Goal: Information Seeking & Learning: Learn about a topic

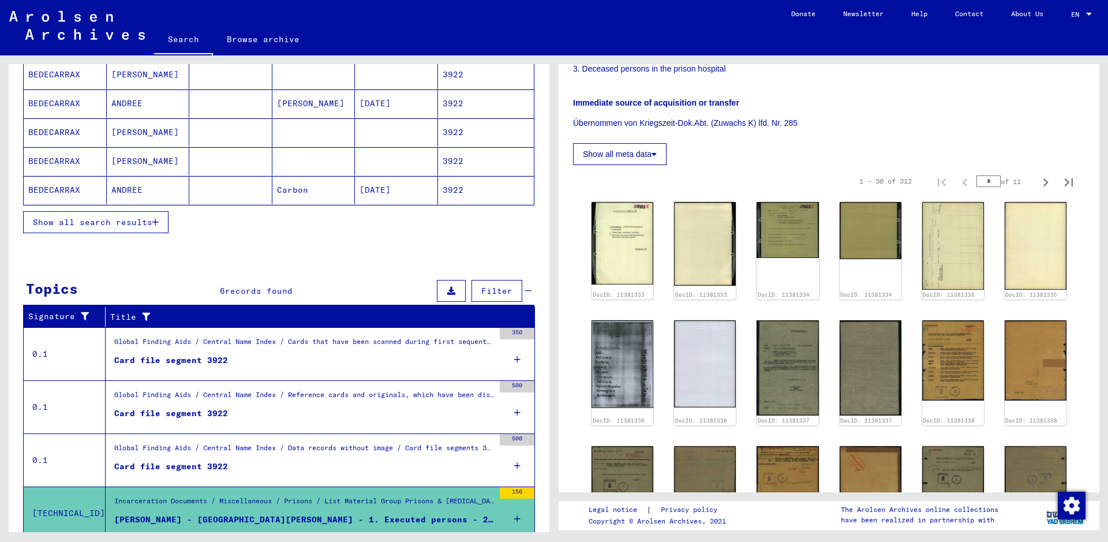
scroll to position [289, 0]
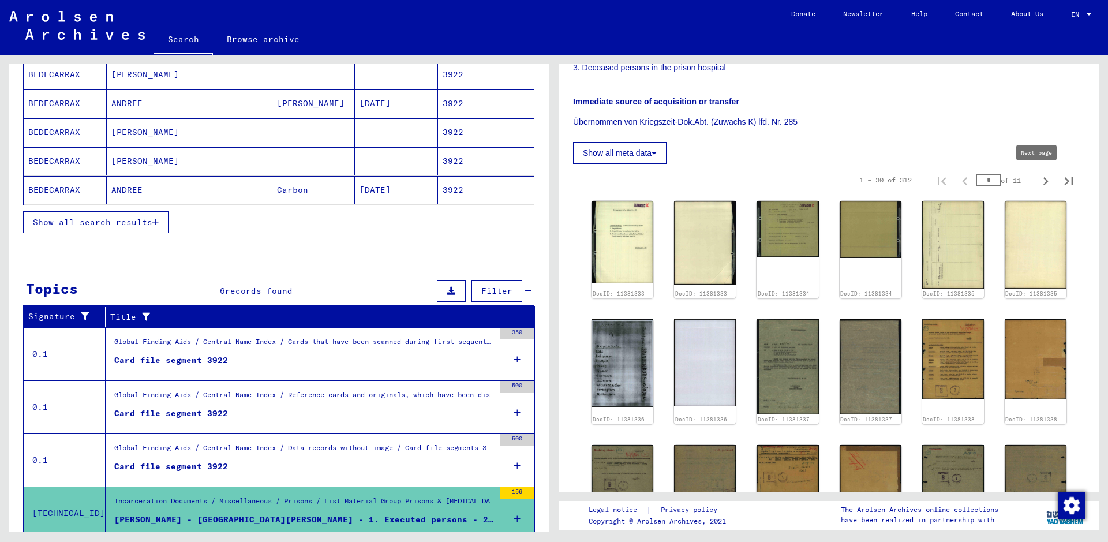
click at [1043, 178] on icon "Next page" at bounding box center [1045, 181] width 5 height 8
type input "*"
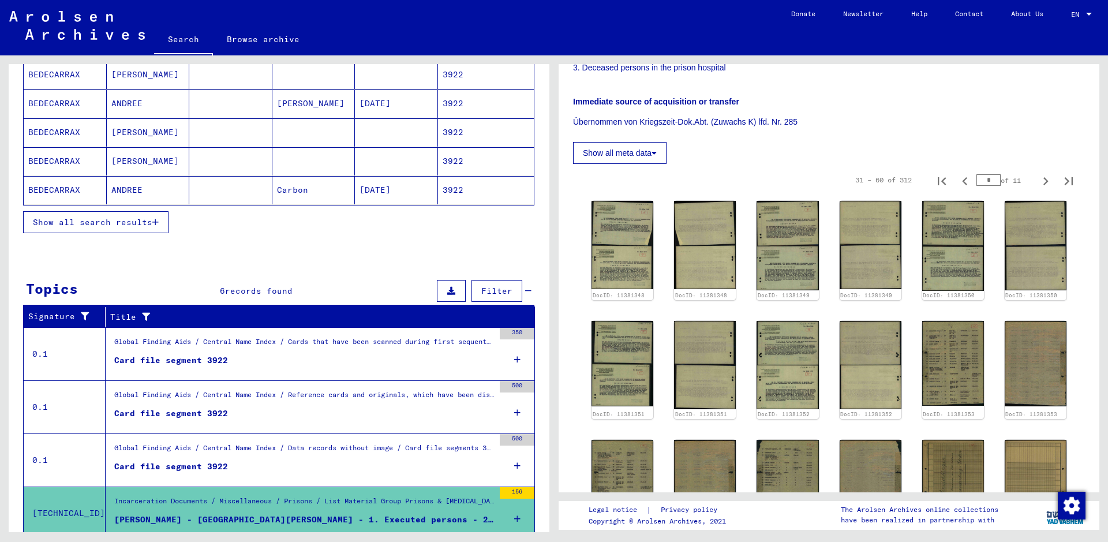
click at [1043, 178] on icon "Next page" at bounding box center [1045, 181] width 5 height 8
type input "*"
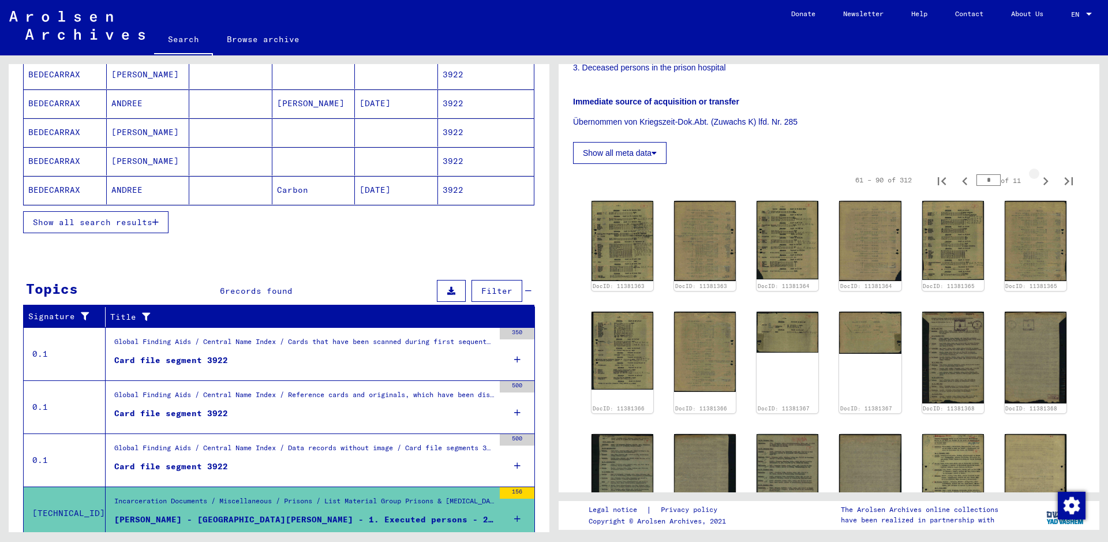
click at [1043, 178] on icon "Next page" at bounding box center [1045, 181] width 5 height 8
type input "*"
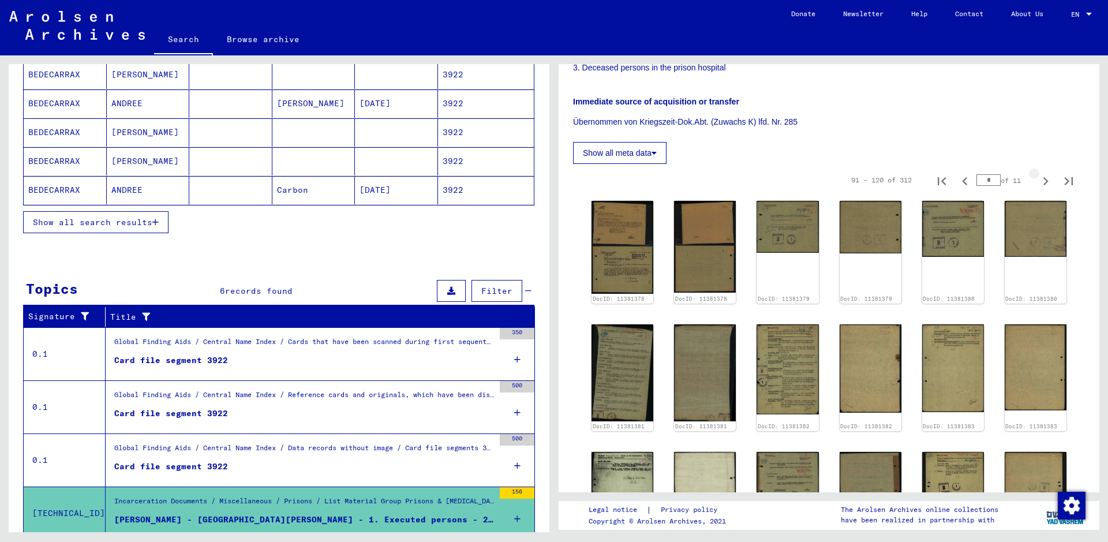
click at [1043, 178] on icon "Next page" at bounding box center [1045, 181] width 5 height 8
type input "*"
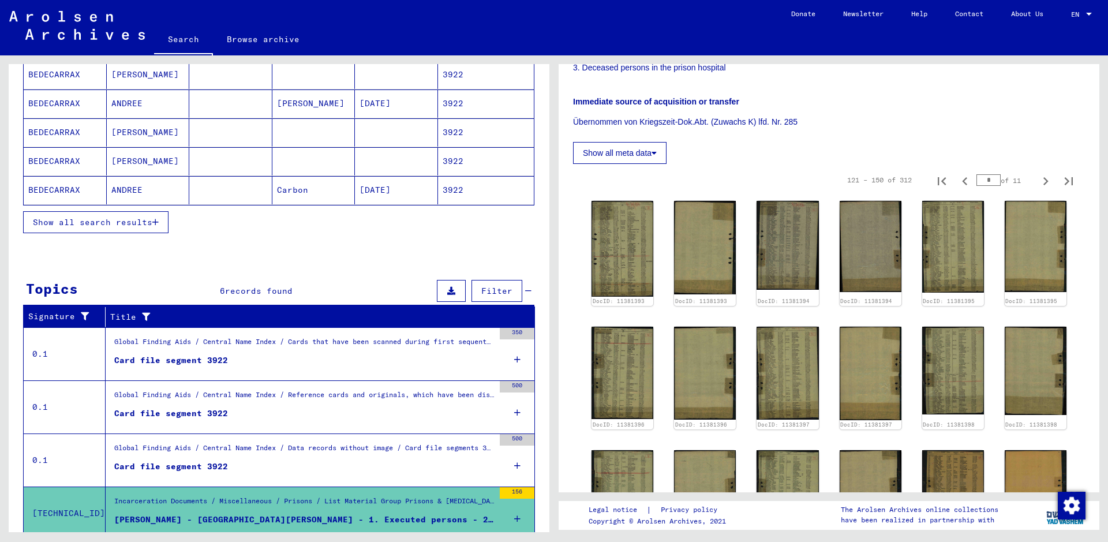
click at [1039, 183] on icon "Next page" at bounding box center [1046, 181] width 16 height 16
type input "*"
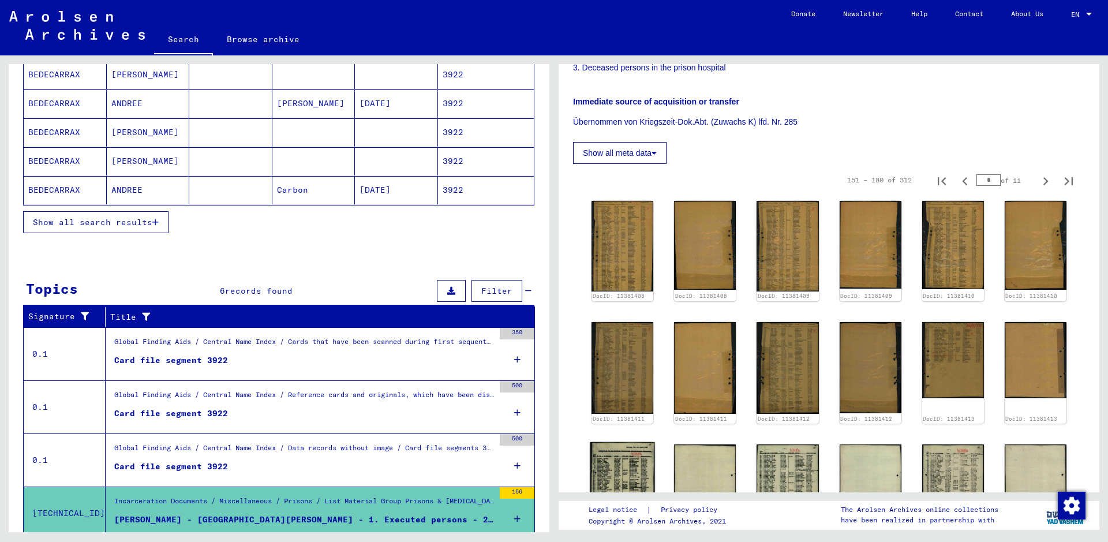
click at [621, 469] on img at bounding box center [622, 486] width 65 height 88
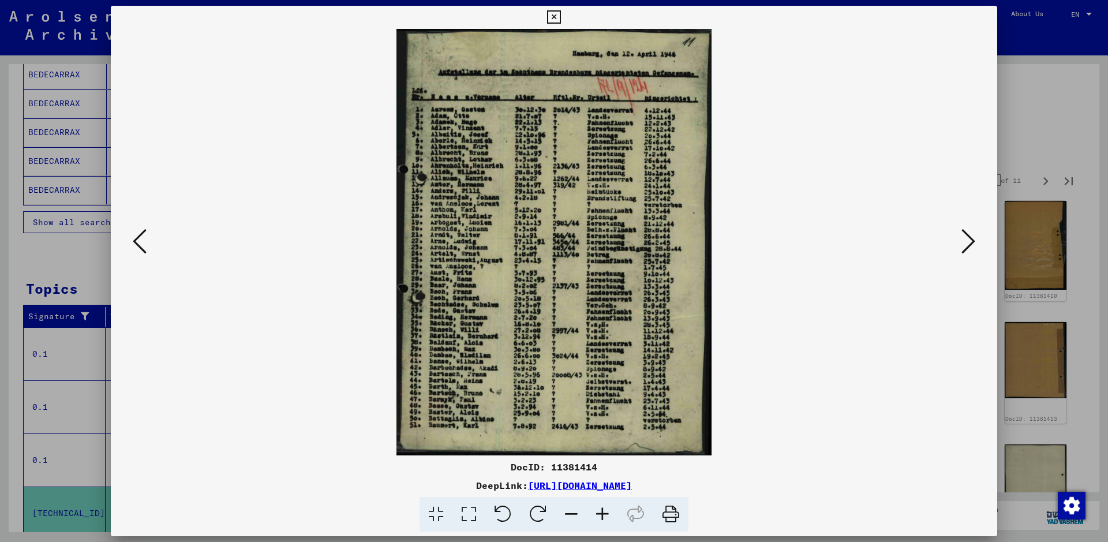
click at [604, 510] on icon at bounding box center [602, 514] width 31 height 35
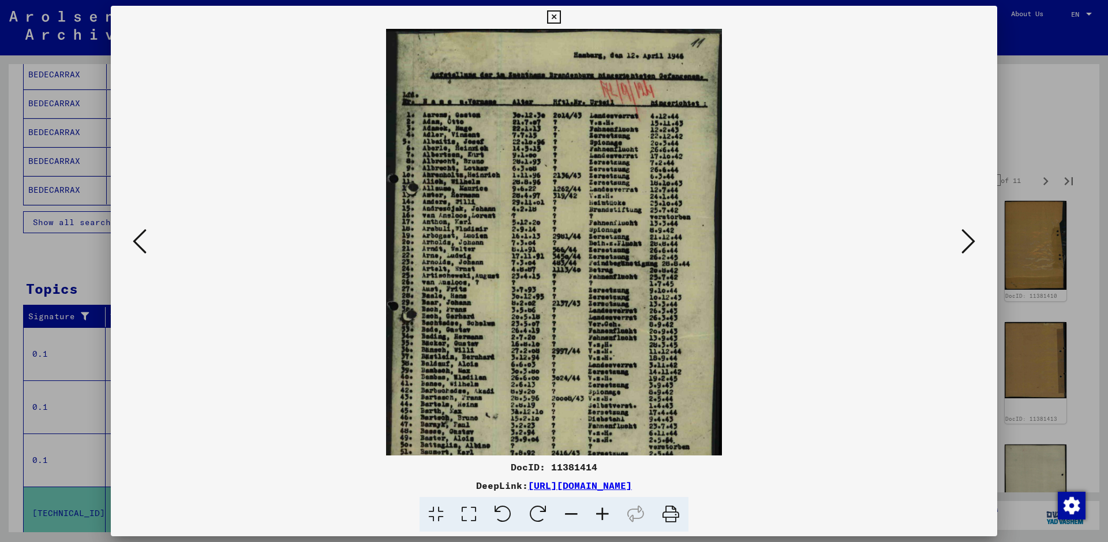
click at [604, 510] on icon at bounding box center [602, 514] width 31 height 35
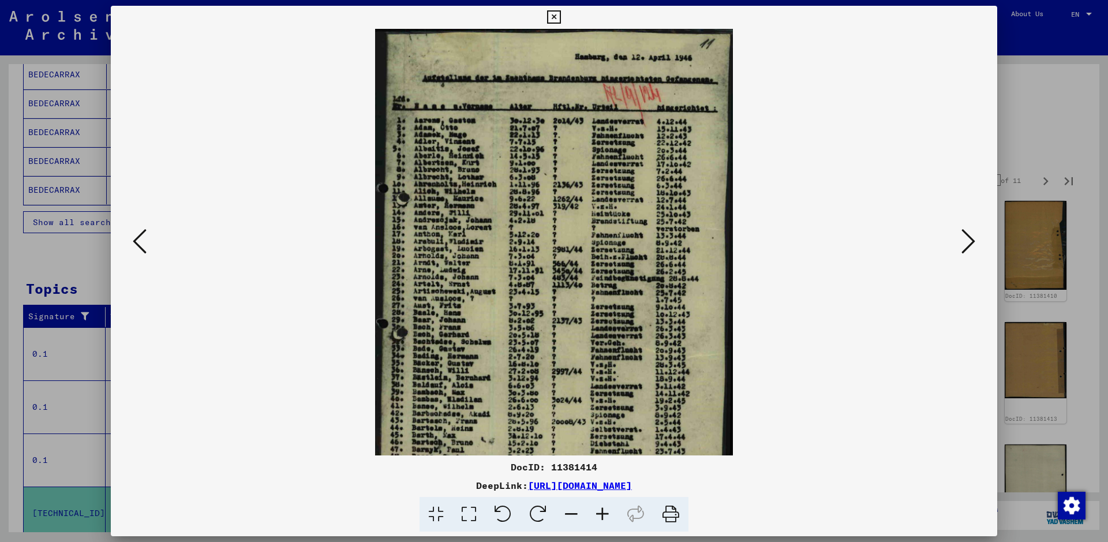
click at [604, 510] on icon at bounding box center [602, 514] width 31 height 35
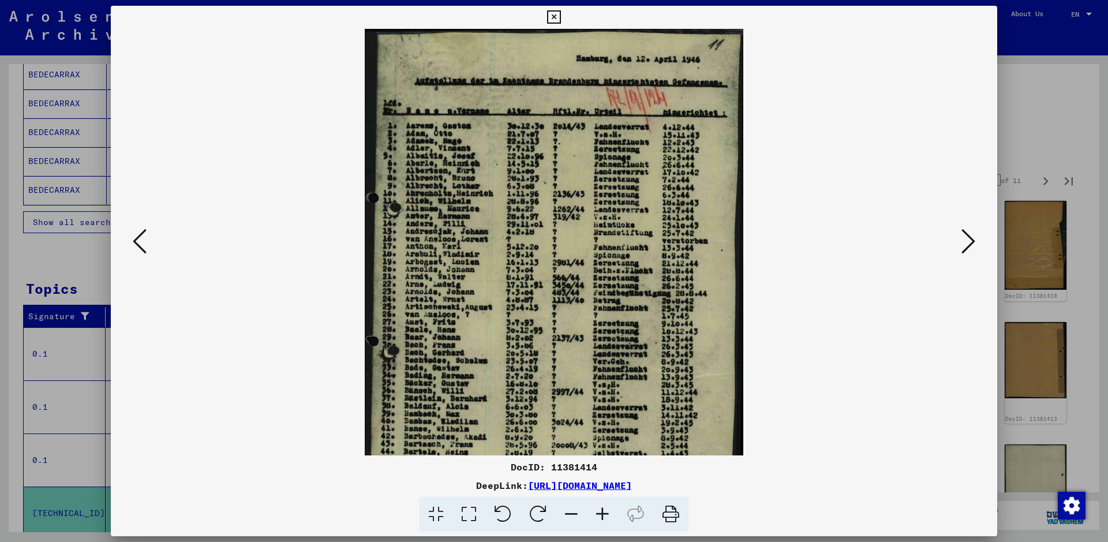
click at [604, 510] on icon at bounding box center [602, 514] width 31 height 35
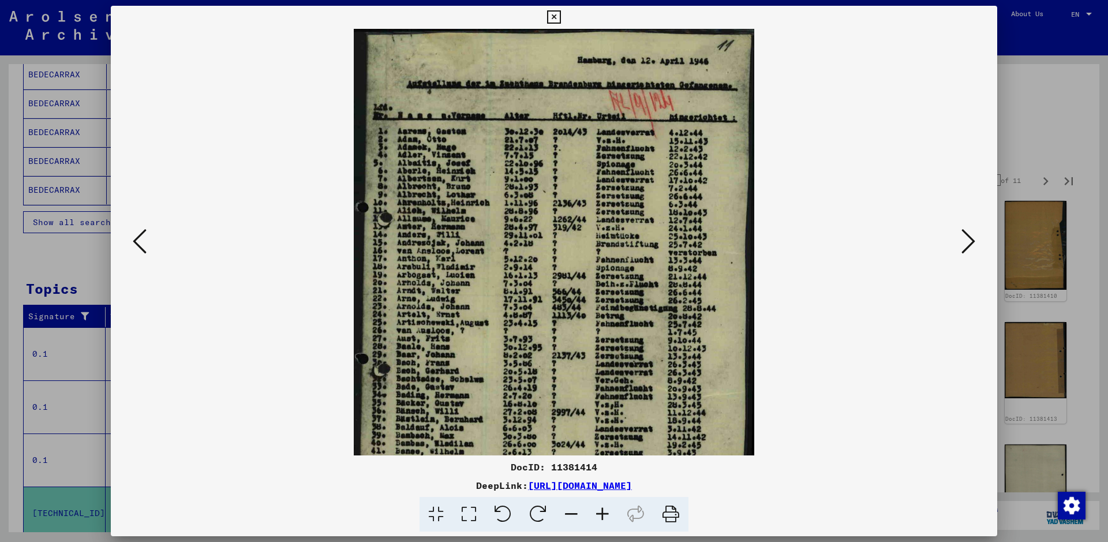
click at [604, 510] on icon at bounding box center [602, 514] width 31 height 35
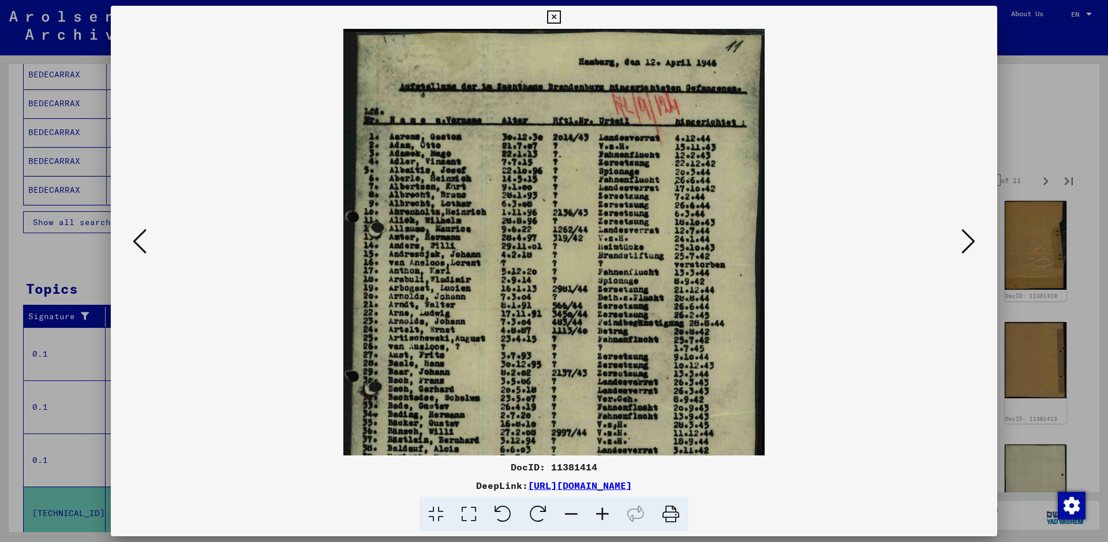
click at [604, 510] on icon at bounding box center [602, 514] width 31 height 35
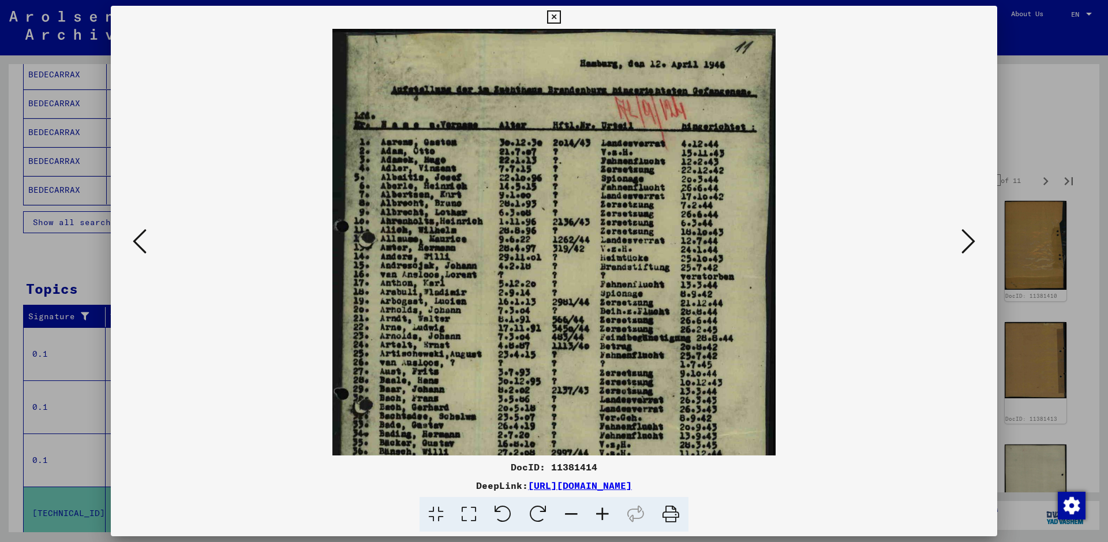
click at [604, 510] on icon at bounding box center [602, 514] width 31 height 35
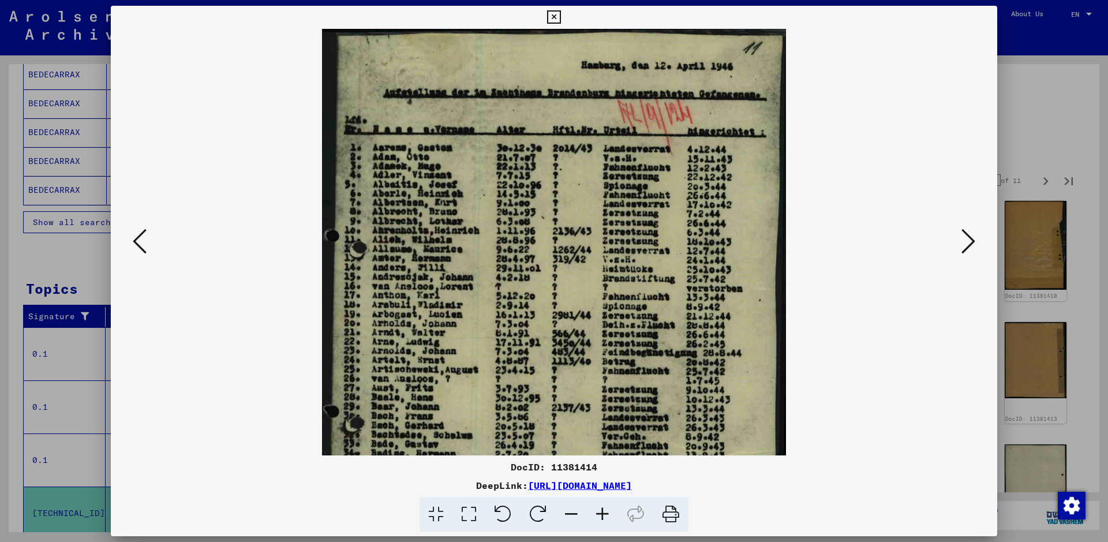
click at [604, 510] on icon at bounding box center [602, 514] width 31 height 35
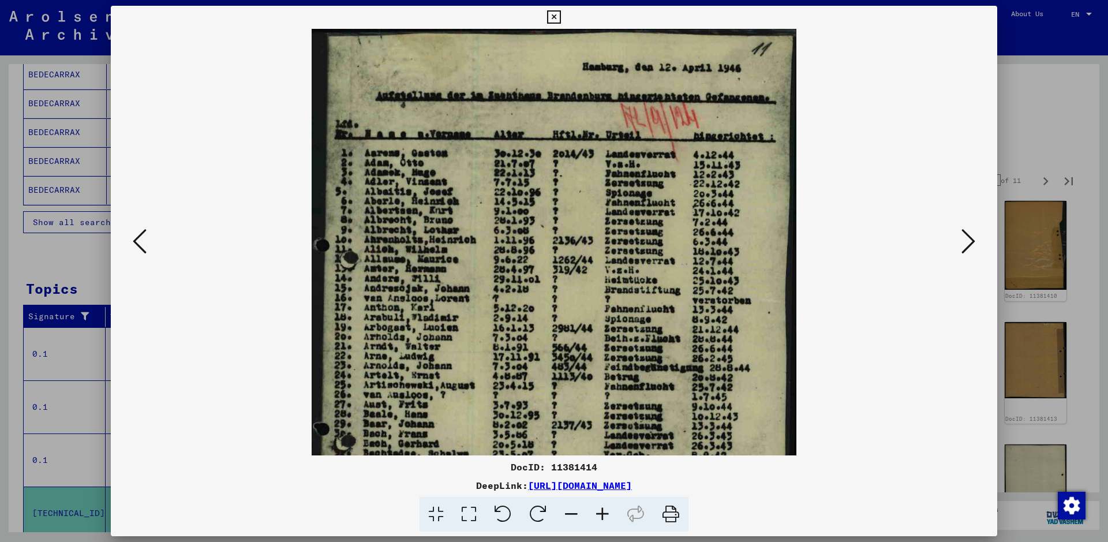
click at [604, 510] on icon at bounding box center [602, 514] width 31 height 35
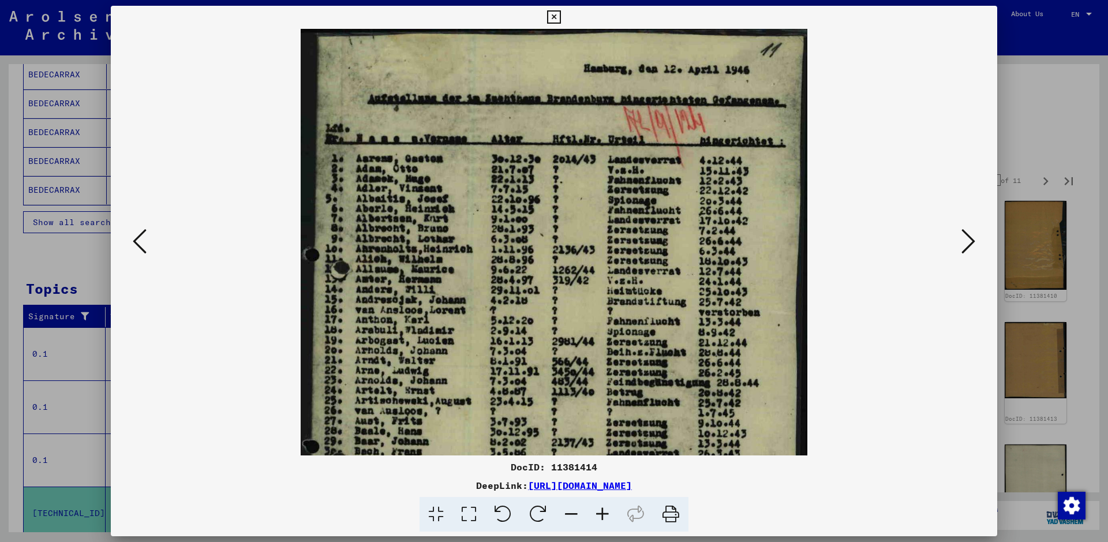
click at [604, 510] on icon at bounding box center [602, 514] width 31 height 35
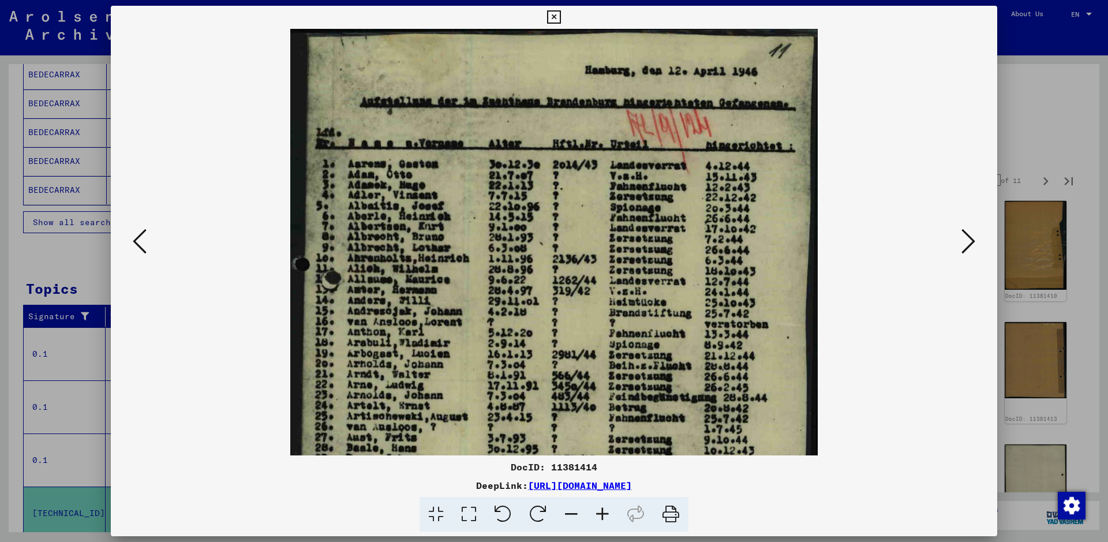
click at [604, 510] on icon at bounding box center [602, 514] width 31 height 35
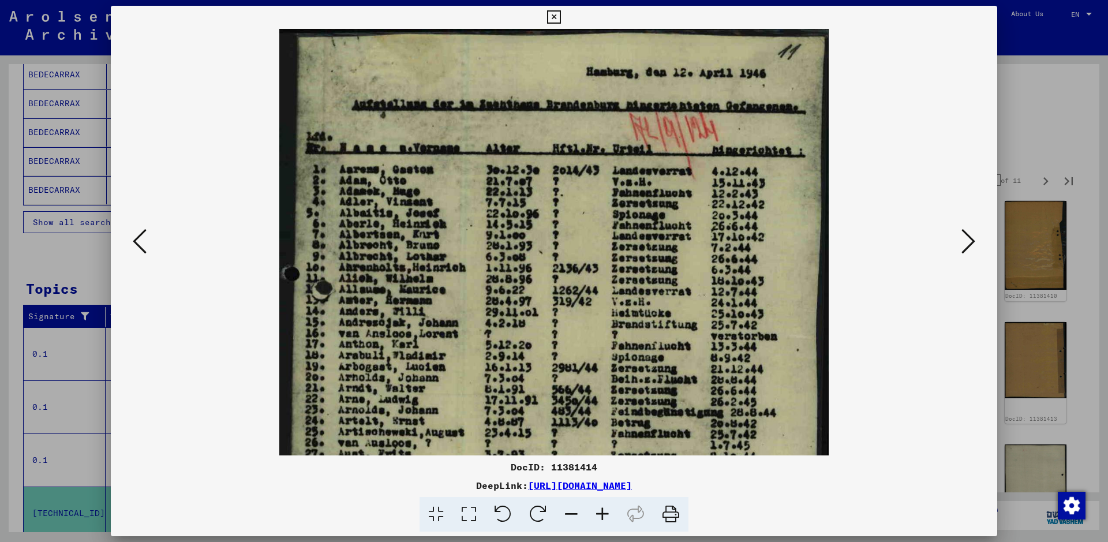
click at [604, 510] on icon at bounding box center [602, 514] width 31 height 35
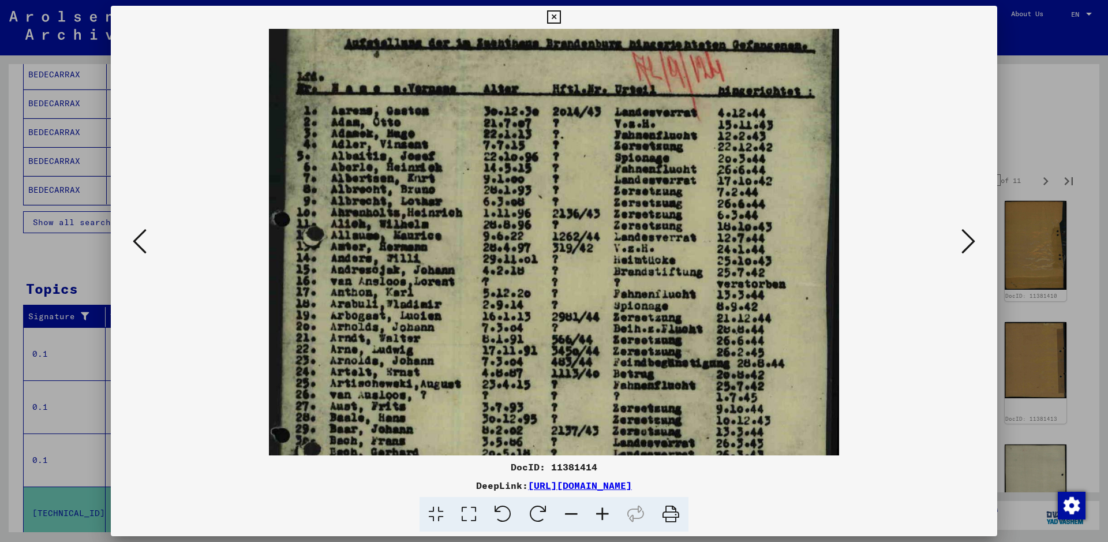
scroll to position [69, 0]
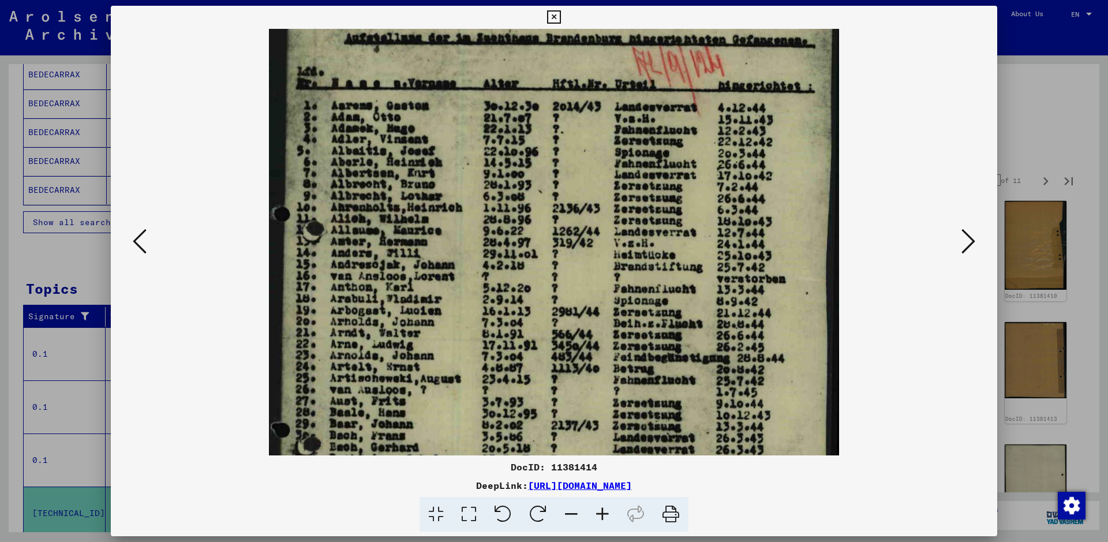
drag, startPoint x: 542, startPoint y: 282, endPoint x: 549, endPoint y: 212, distance: 69.6
click at [549, 212] on img at bounding box center [554, 346] width 571 height 773
click at [963, 246] on icon at bounding box center [968, 241] width 14 height 28
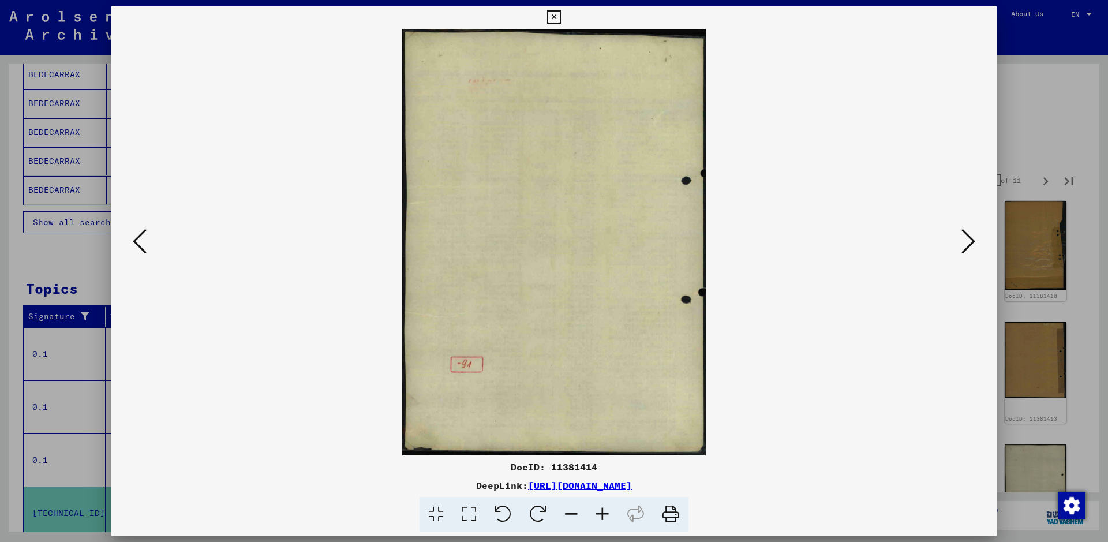
click at [963, 246] on icon at bounding box center [968, 241] width 14 height 28
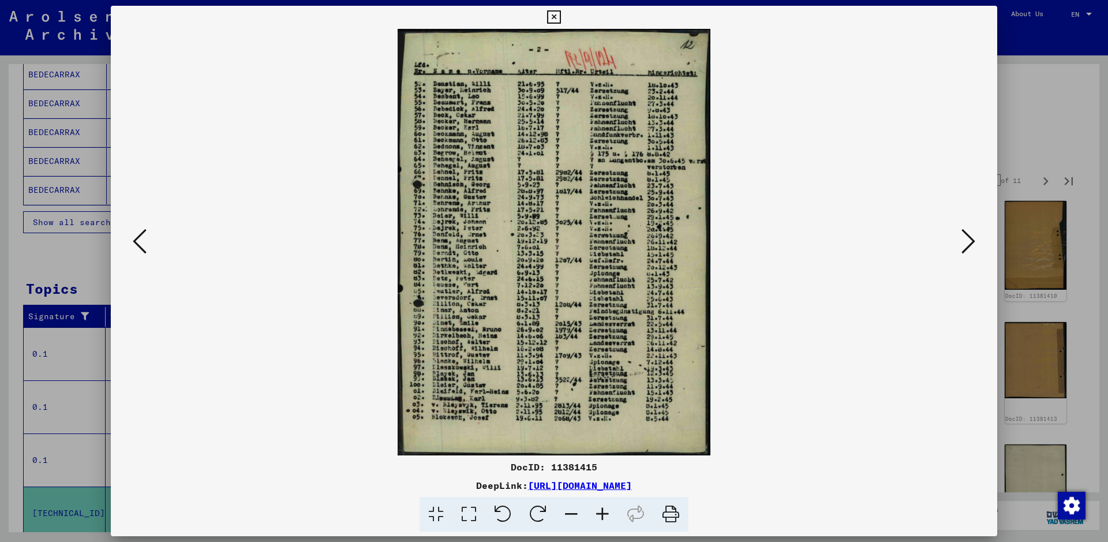
click at [598, 516] on icon at bounding box center [602, 514] width 31 height 35
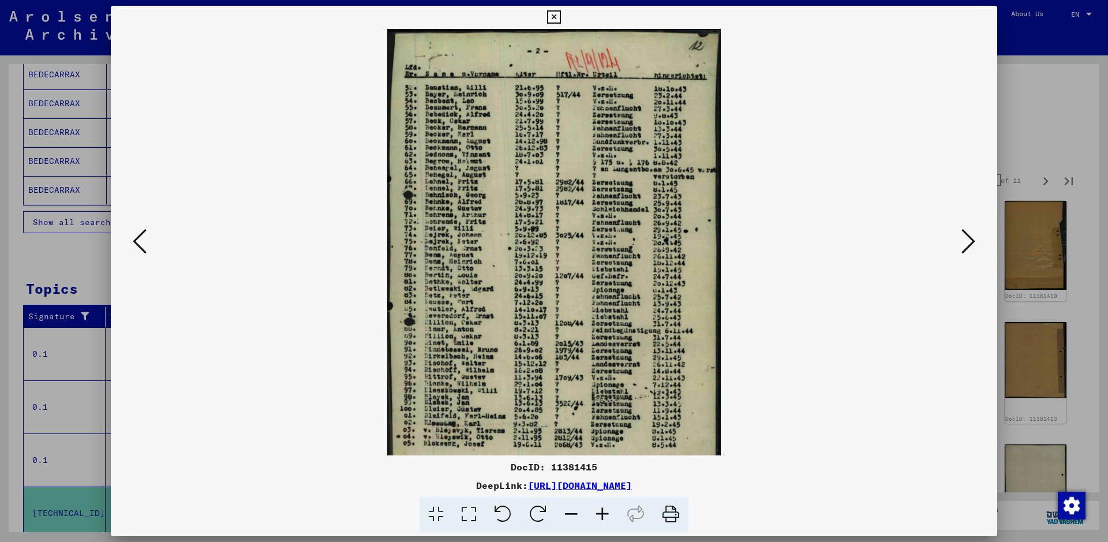
click at [598, 516] on icon at bounding box center [602, 514] width 31 height 35
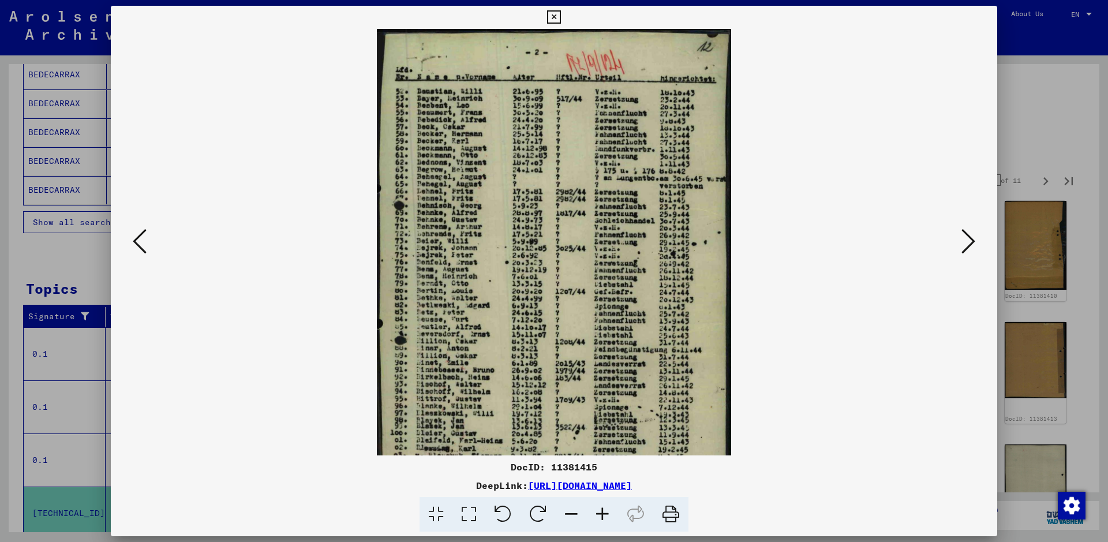
click at [598, 516] on icon at bounding box center [602, 514] width 31 height 35
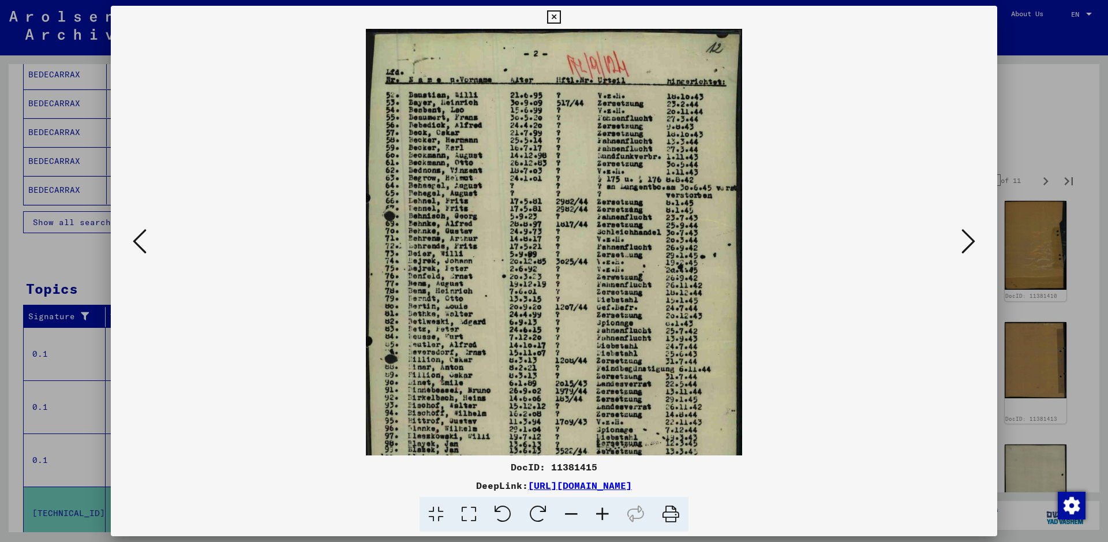
click at [598, 516] on icon at bounding box center [602, 514] width 31 height 35
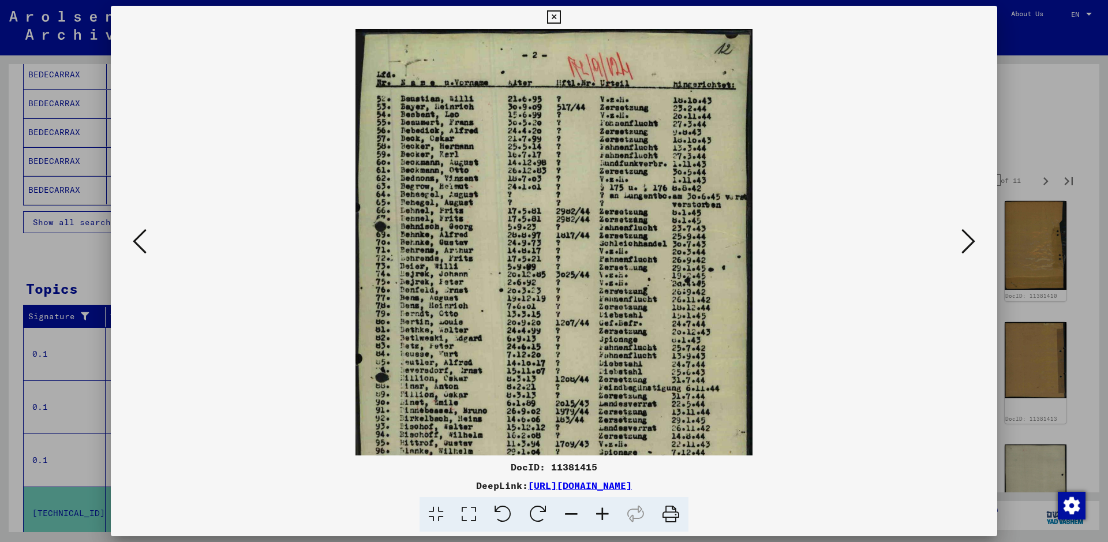
click at [598, 516] on icon at bounding box center [602, 514] width 31 height 35
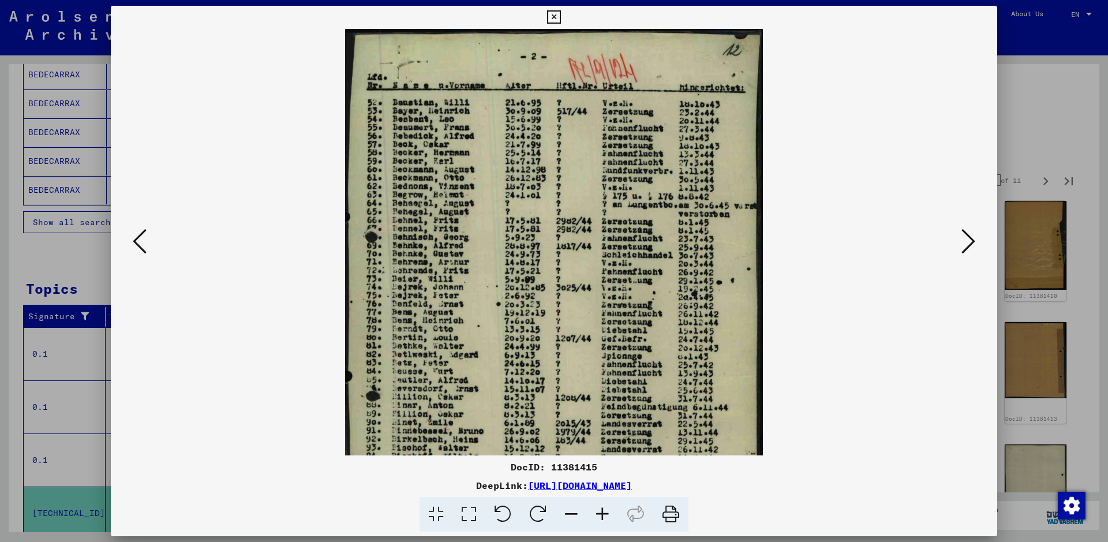
click at [598, 516] on icon at bounding box center [602, 514] width 31 height 35
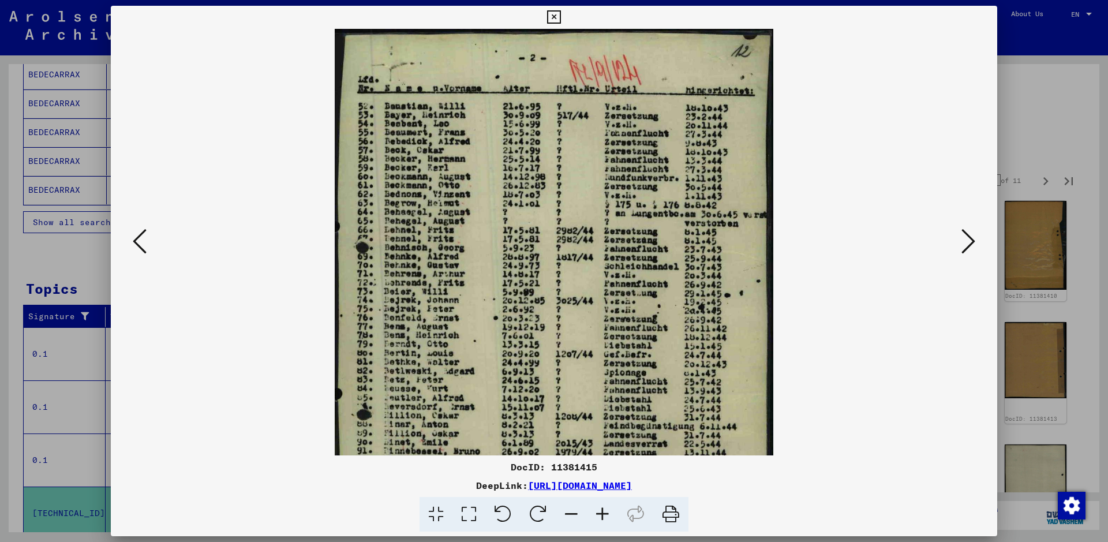
click at [598, 516] on icon at bounding box center [602, 514] width 31 height 35
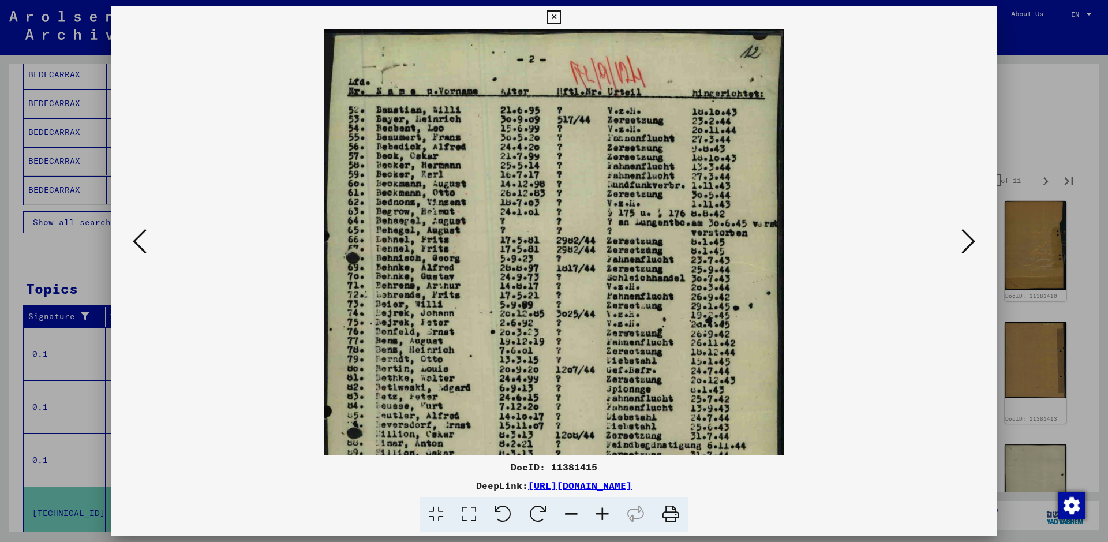
click at [598, 516] on icon at bounding box center [602, 514] width 31 height 35
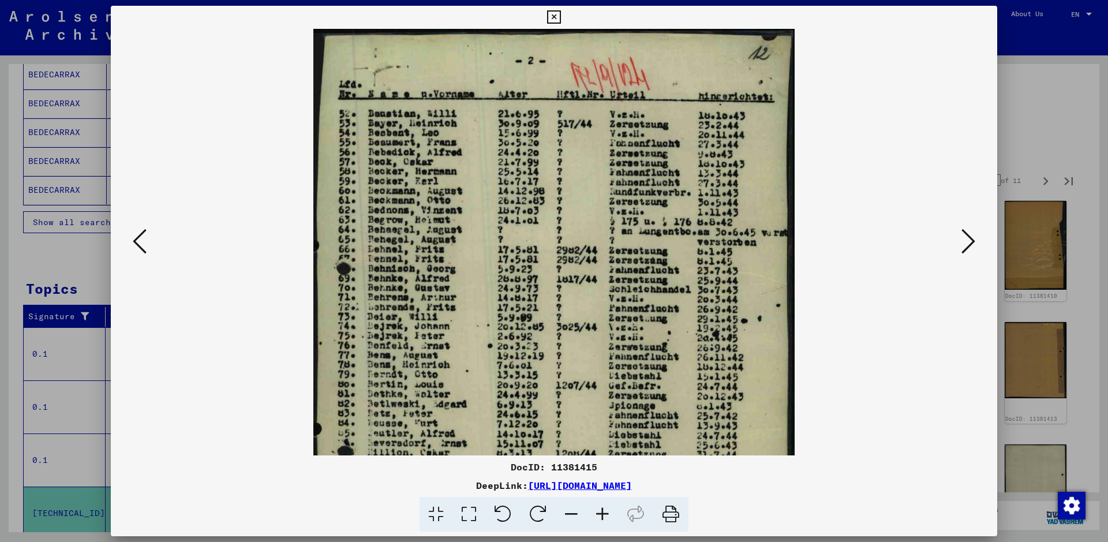
click at [598, 516] on icon at bounding box center [602, 514] width 31 height 35
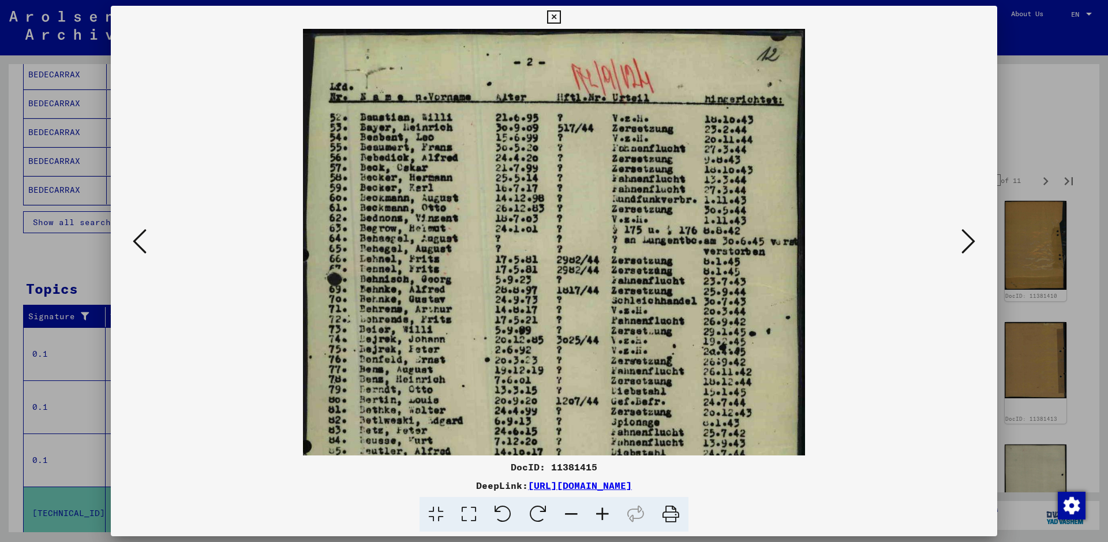
click at [598, 516] on icon at bounding box center [602, 514] width 31 height 35
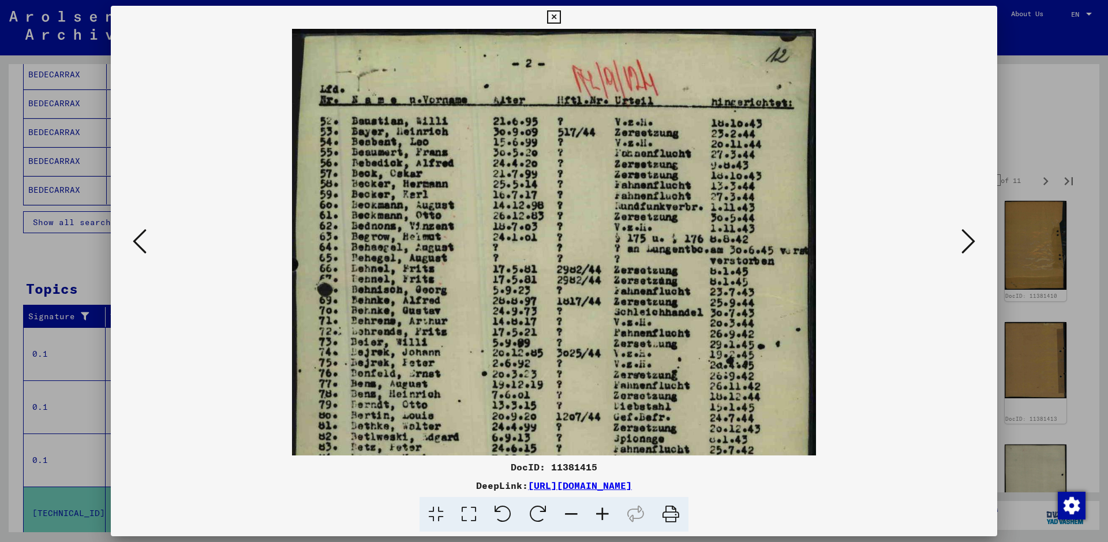
click at [598, 516] on icon at bounding box center [602, 514] width 31 height 35
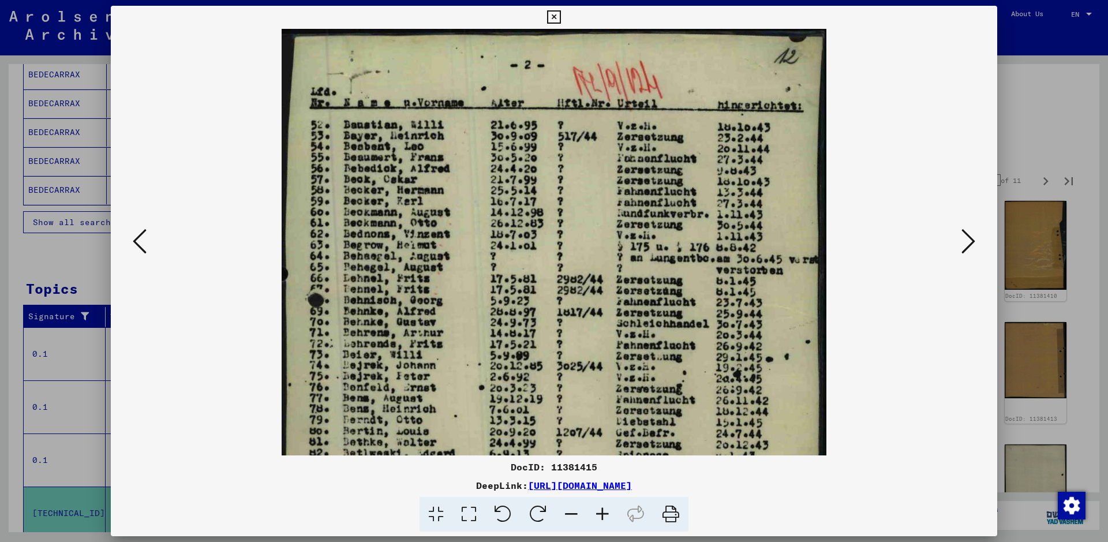
click at [598, 516] on icon at bounding box center [602, 514] width 31 height 35
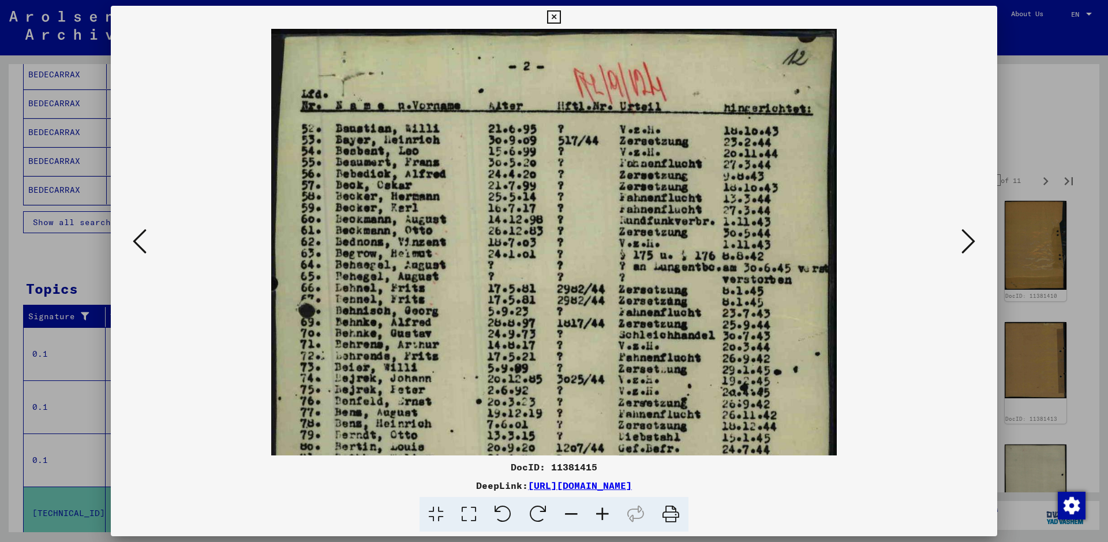
click at [598, 516] on icon at bounding box center [602, 514] width 31 height 35
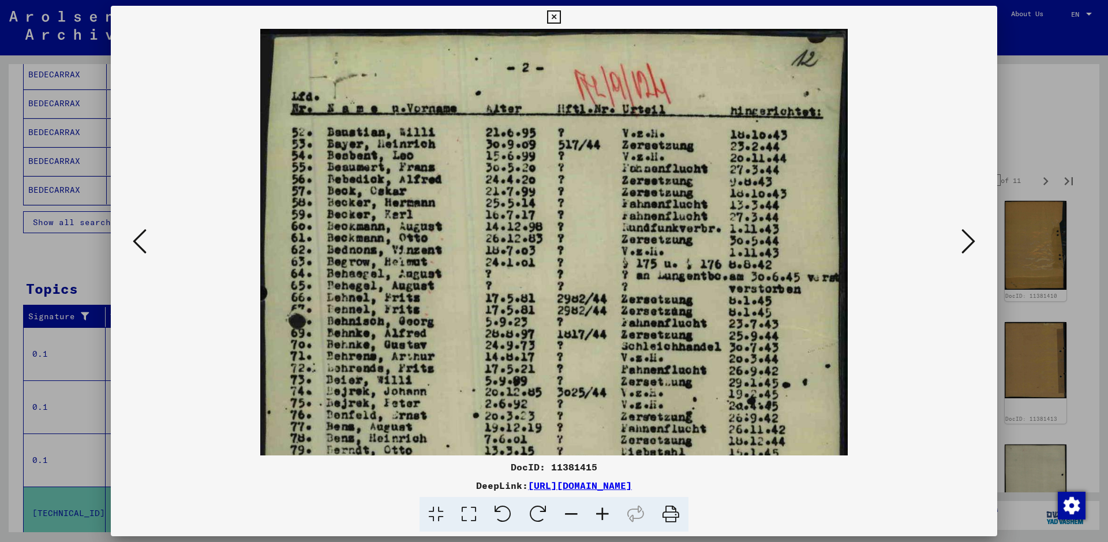
click at [598, 516] on icon at bounding box center [602, 514] width 31 height 35
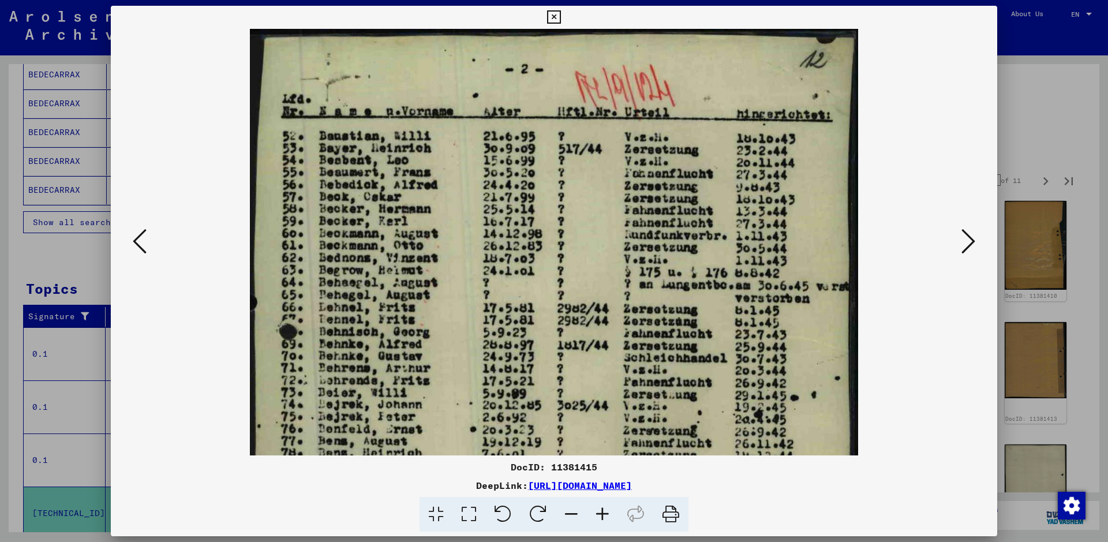
click at [598, 516] on icon at bounding box center [602, 514] width 31 height 35
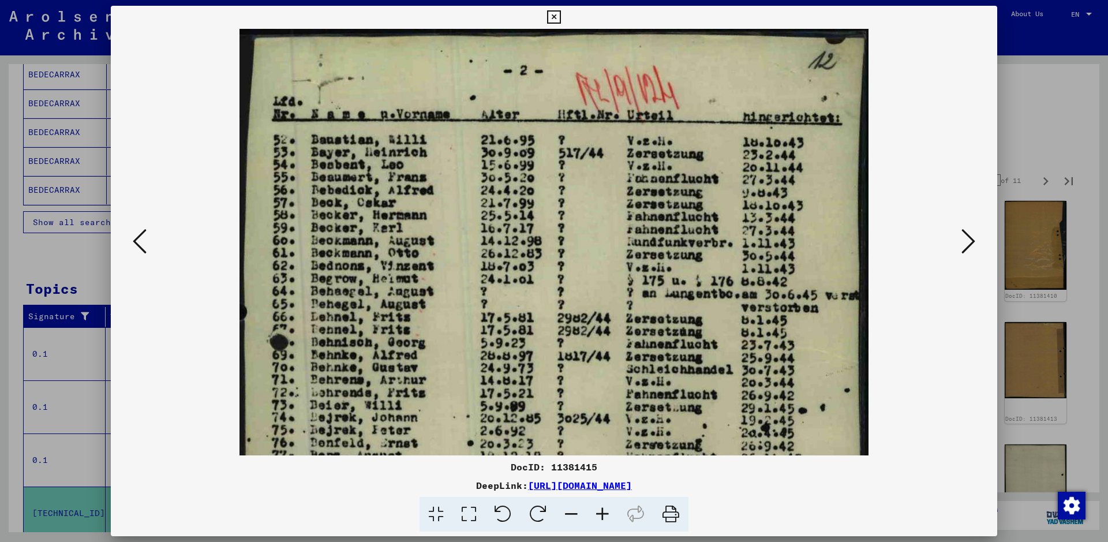
click at [598, 516] on icon at bounding box center [602, 514] width 31 height 35
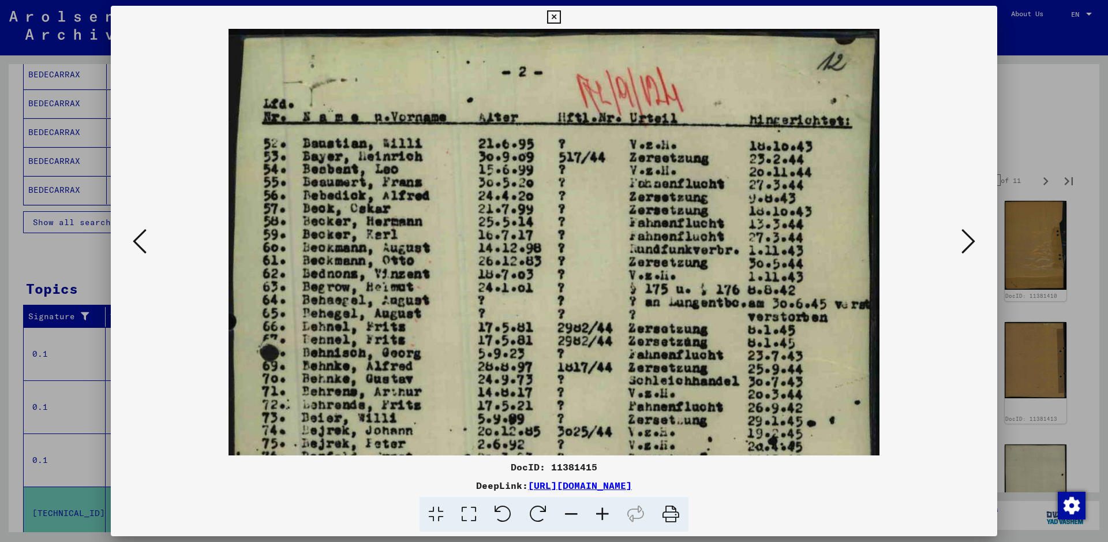
click at [598, 516] on icon at bounding box center [602, 514] width 31 height 35
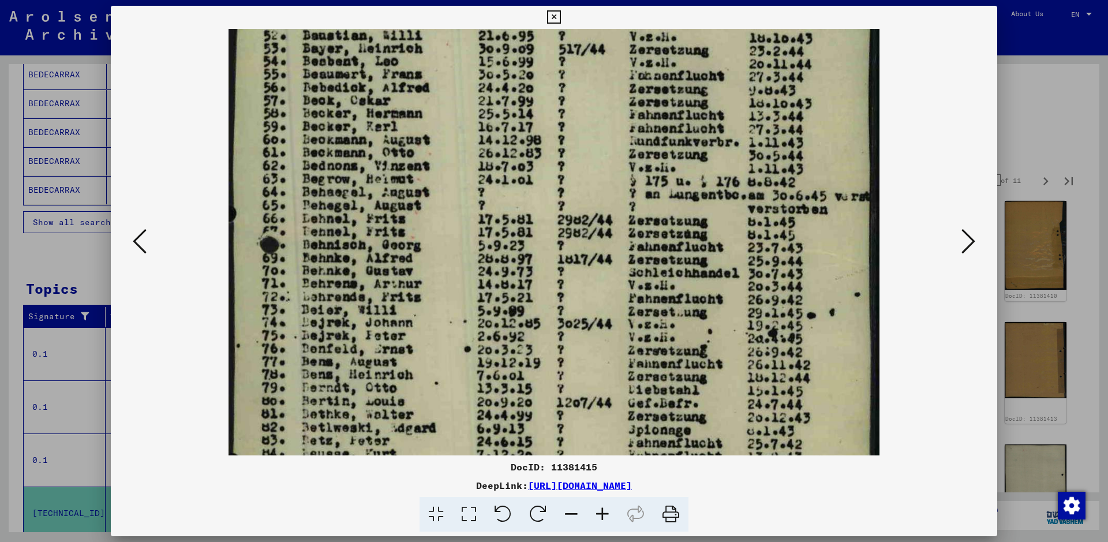
scroll to position [110, 0]
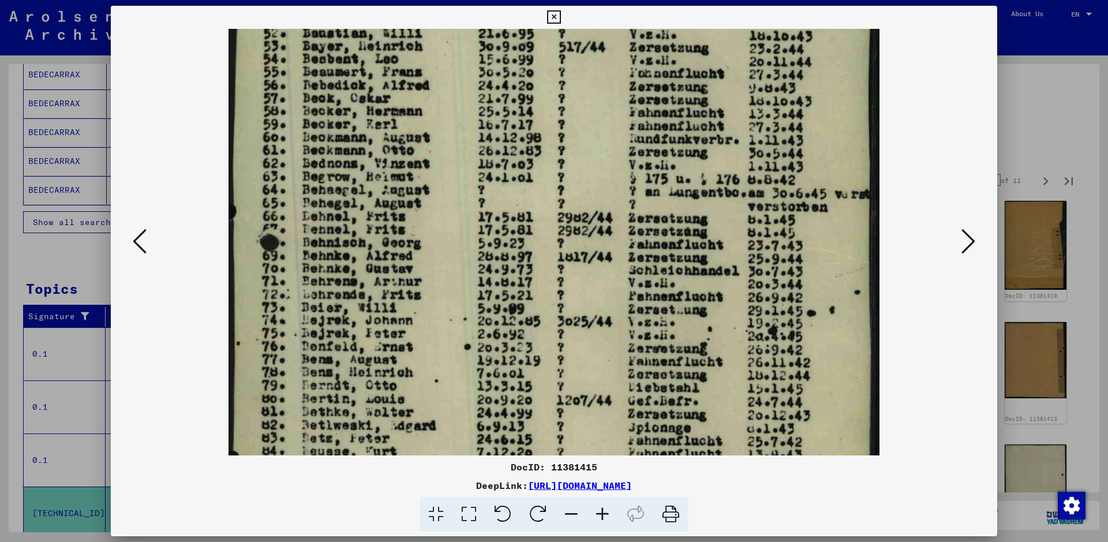
drag, startPoint x: 627, startPoint y: 410, endPoint x: 623, endPoint y: 299, distance: 110.3
click at [623, 299] on img at bounding box center [554, 363] width 650 height 888
drag, startPoint x: 639, startPoint y: 376, endPoint x: 646, endPoint y: 258, distance: 118.5
click at [645, 326] on img at bounding box center [554, 363] width 650 height 888
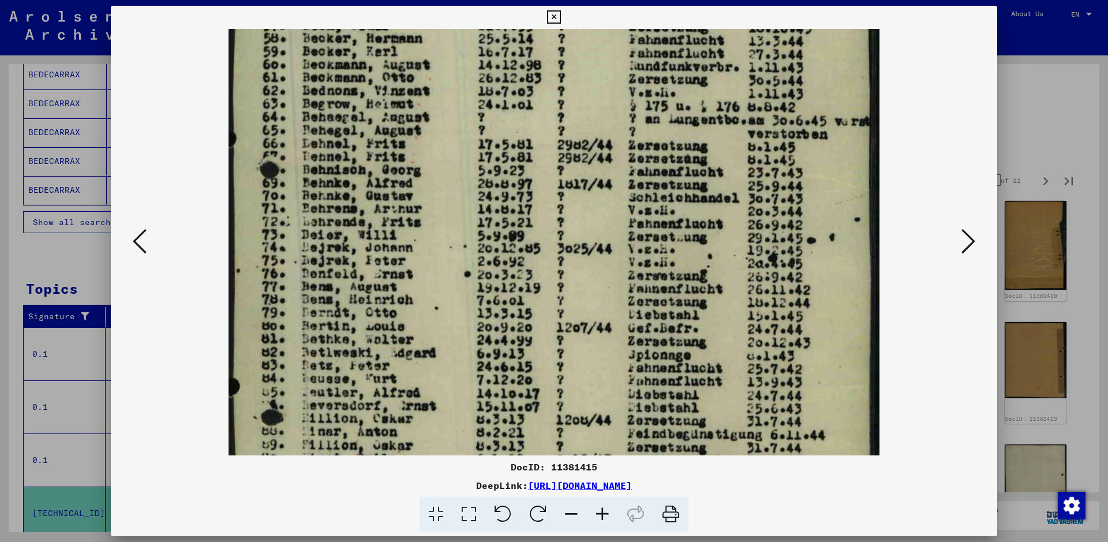
click at [646, 258] on img at bounding box center [554, 290] width 650 height 888
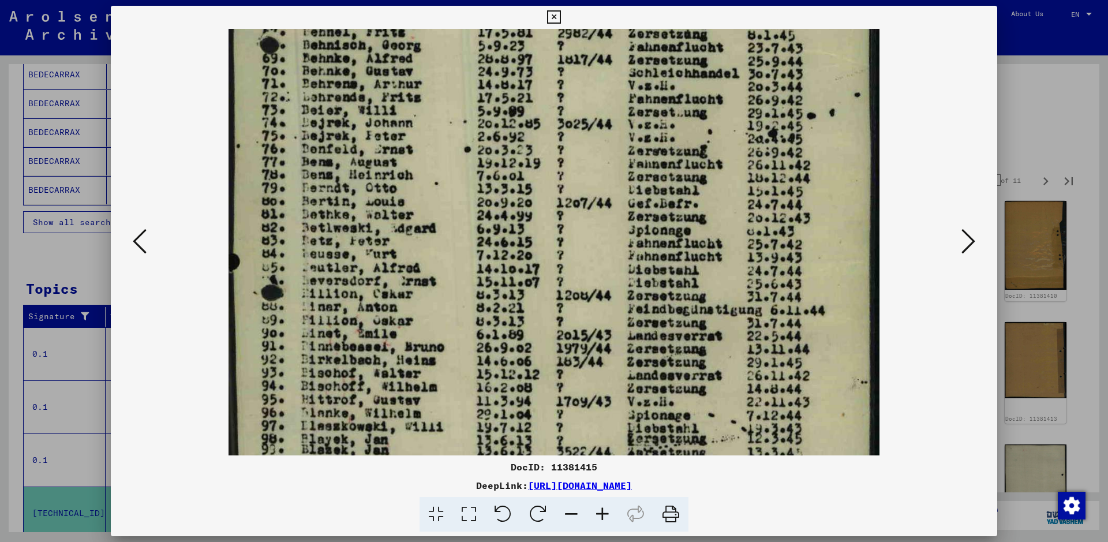
drag, startPoint x: 633, startPoint y: 425, endPoint x: 643, endPoint y: 212, distance: 213.2
click at [650, 246] on img at bounding box center [554, 165] width 650 height 888
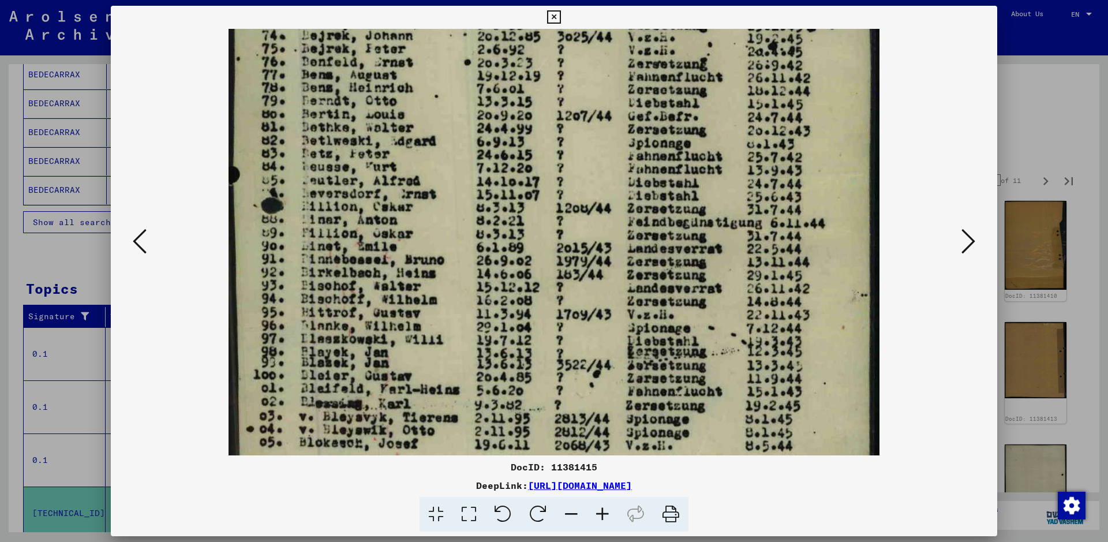
click at [960, 237] on button at bounding box center [968, 242] width 21 height 33
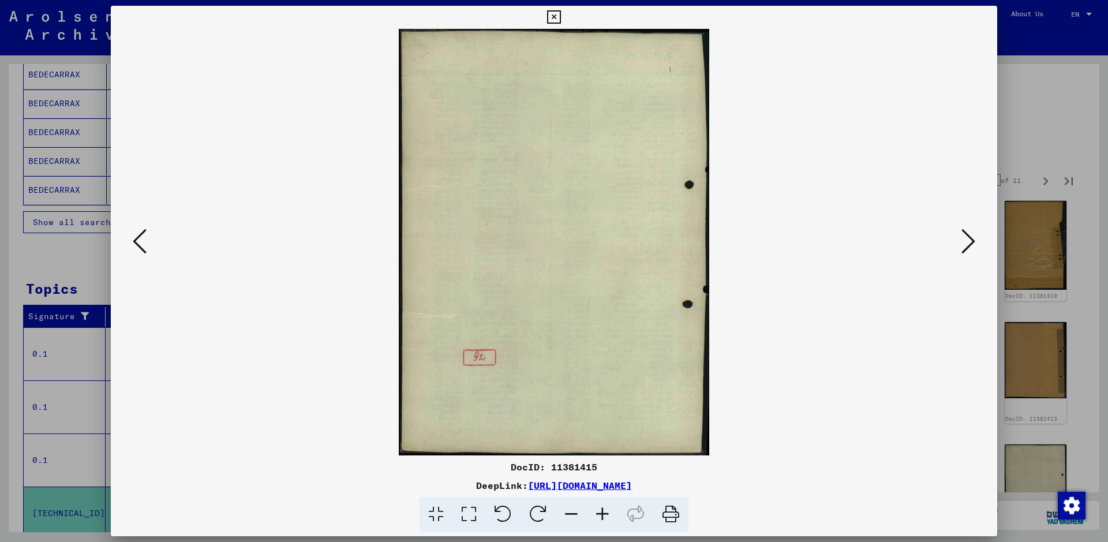
scroll to position [0, 0]
click at [960, 239] on button at bounding box center [968, 242] width 21 height 33
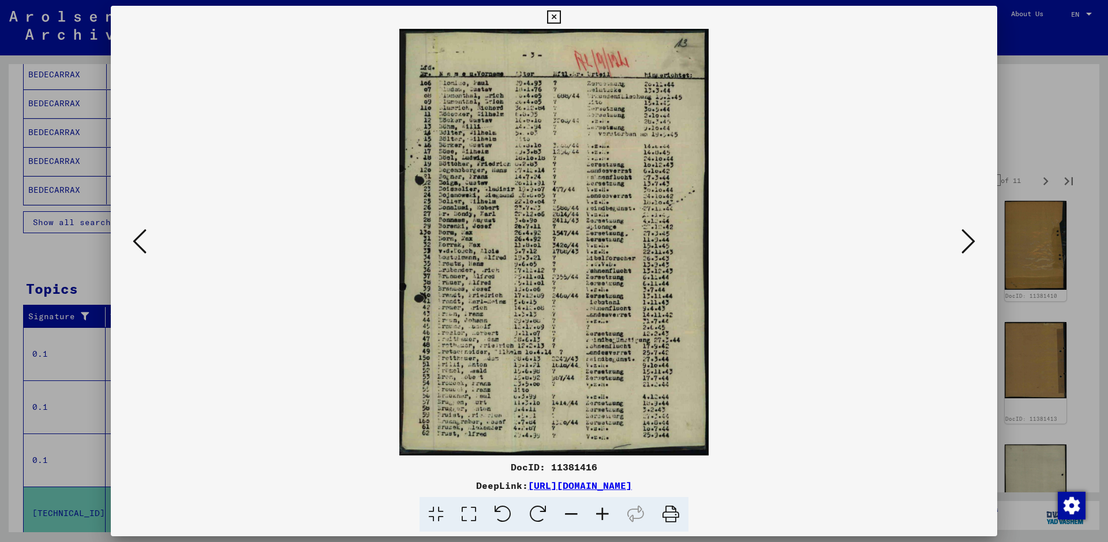
click at [960, 239] on button at bounding box center [968, 242] width 21 height 33
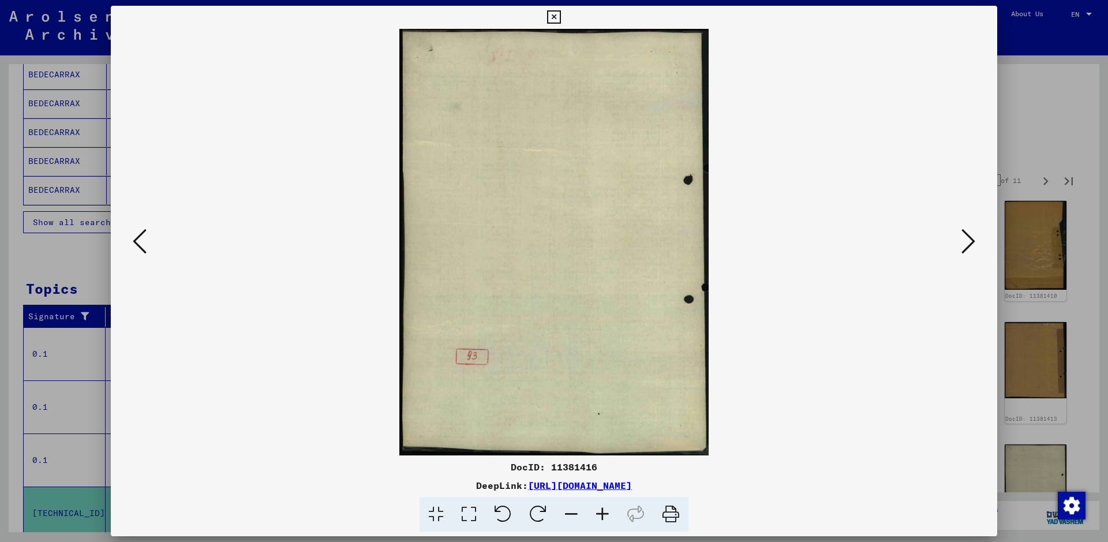
click at [960, 239] on button at bounding box center [968, 242] width 21 height 33
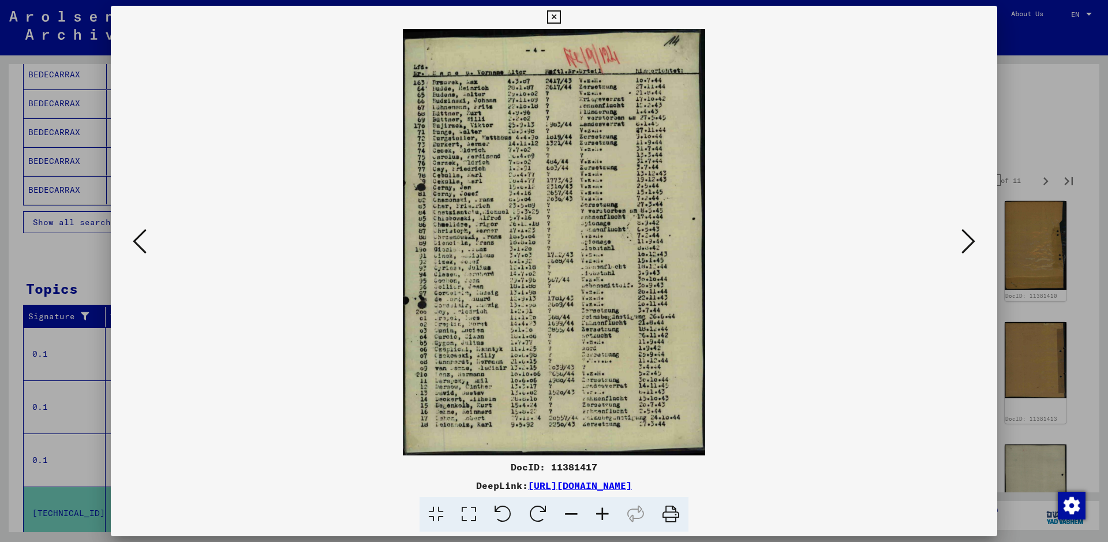
click at [601, 511] on icon at bounding box center [602, 514] width 31 height 35
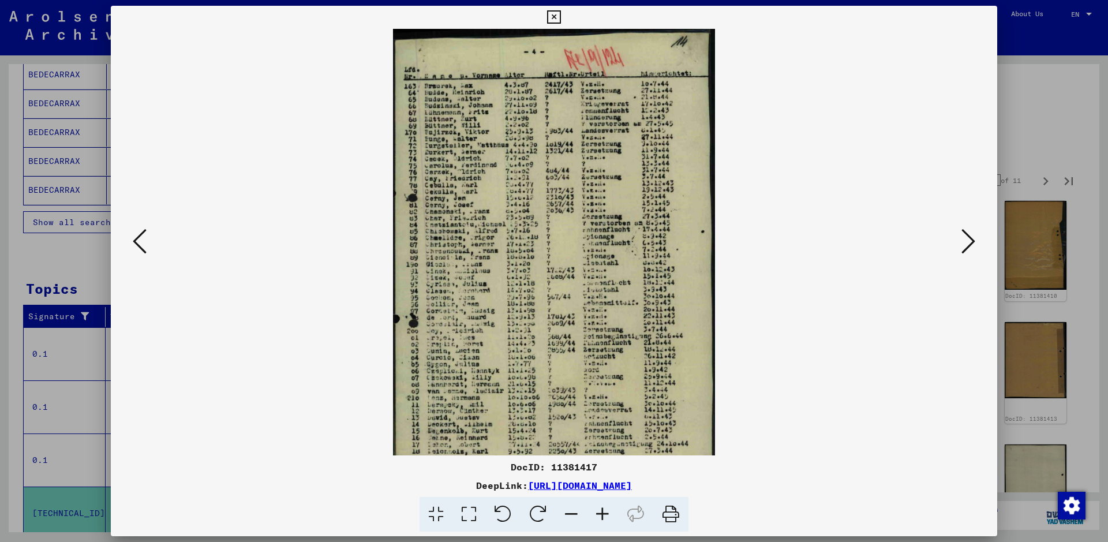
click at [601, 511] on icon at bounding box center [602, 514] width 31 height 35
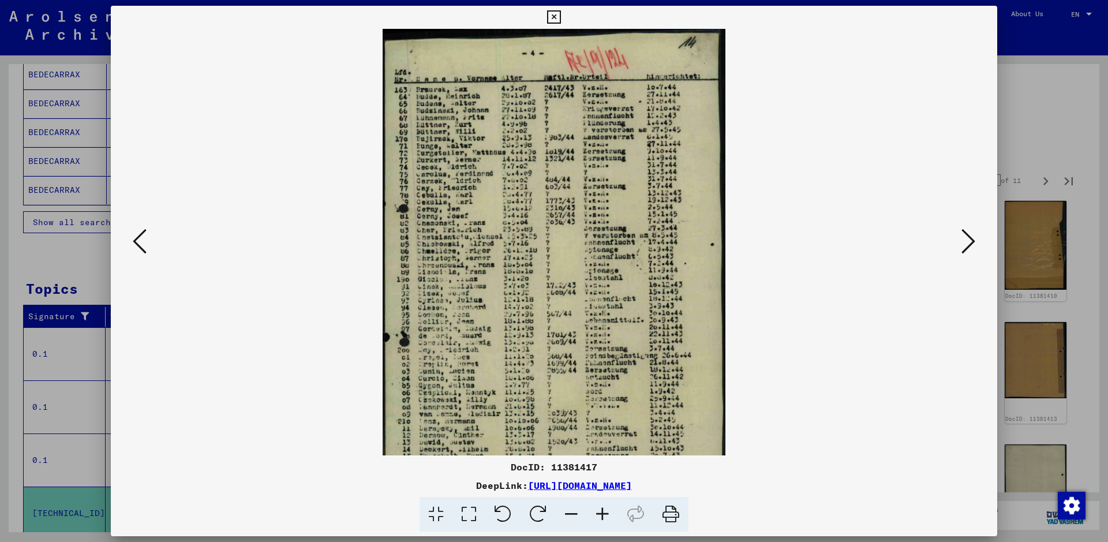
click at [601, 511] on icon at bounding box center [602, 514] width 31 height 35
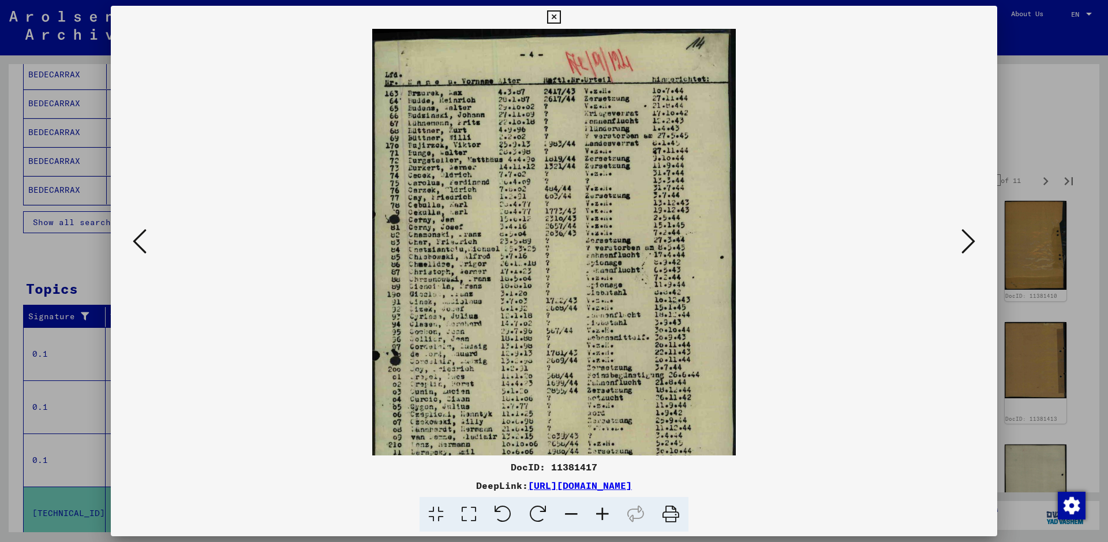
click at [601, 511] on icon at bounding box center [602, 514] width 31 height 35
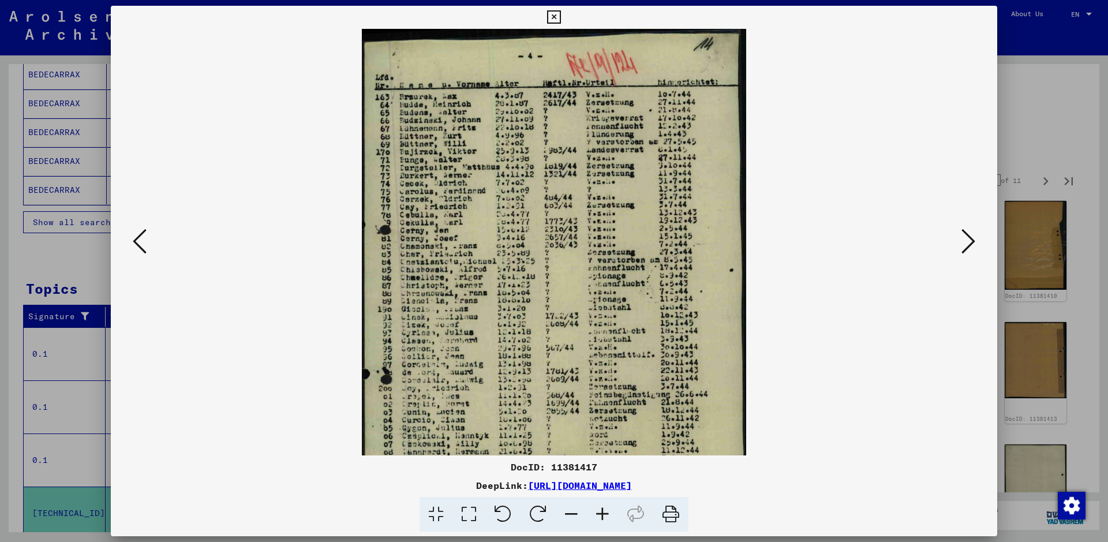
click at [601, 511] on icon at bounding box center [602, 514] width 31 height 35
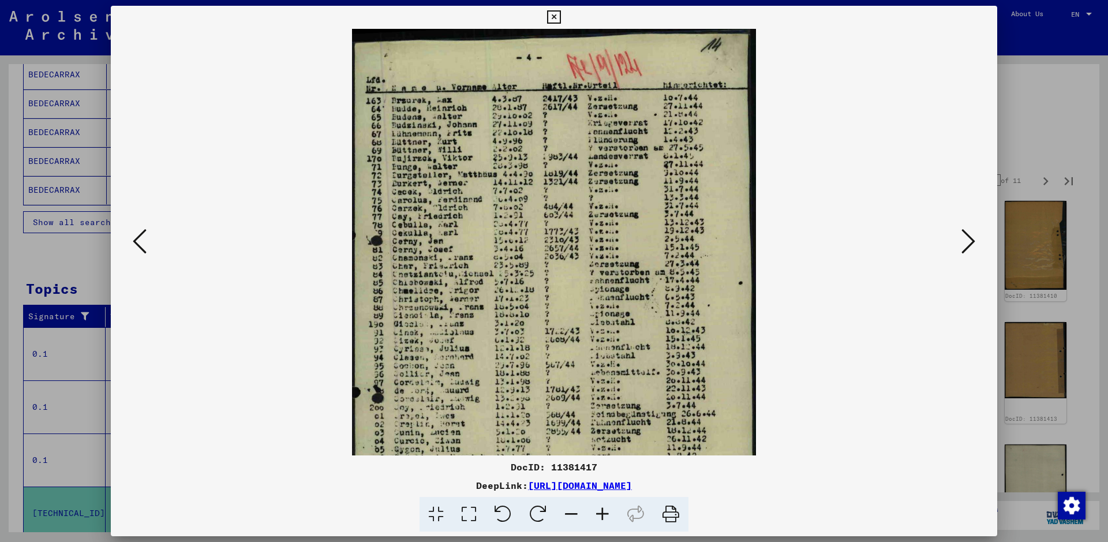
click at [601, 511] on icon at bounding box center [602, 514] width 31 height 35
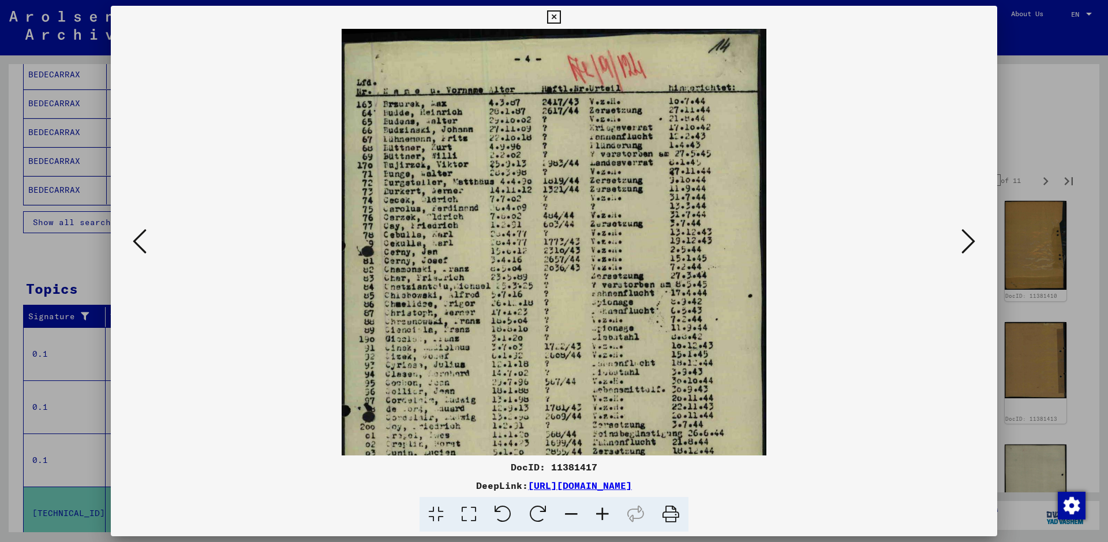
click at [601, 511] on icon at bounding box center [602, 514] width 31 height 35
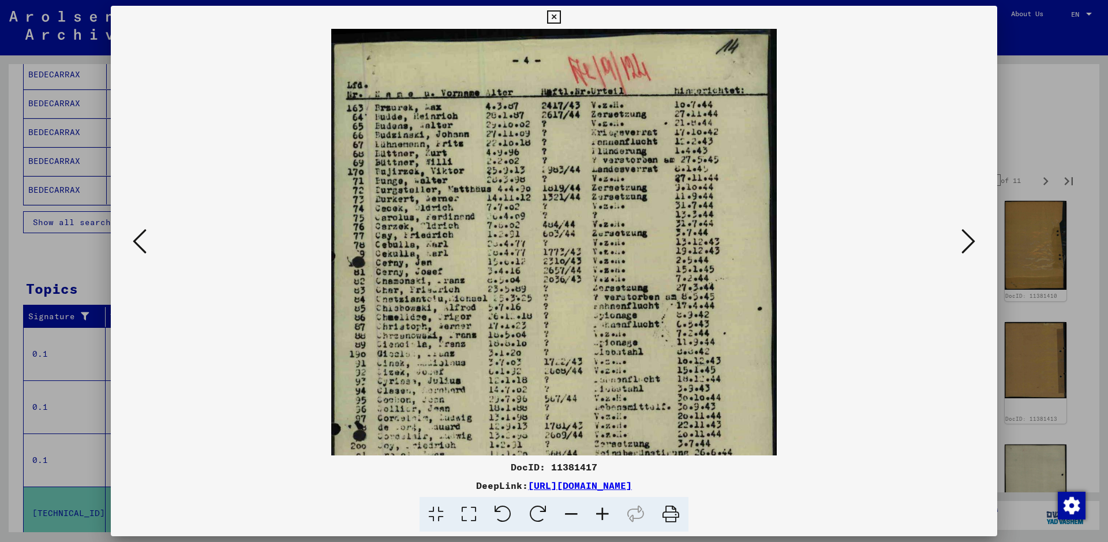
click at [601, 511] on icon at bounding box center [602, 514] width 31 height 35
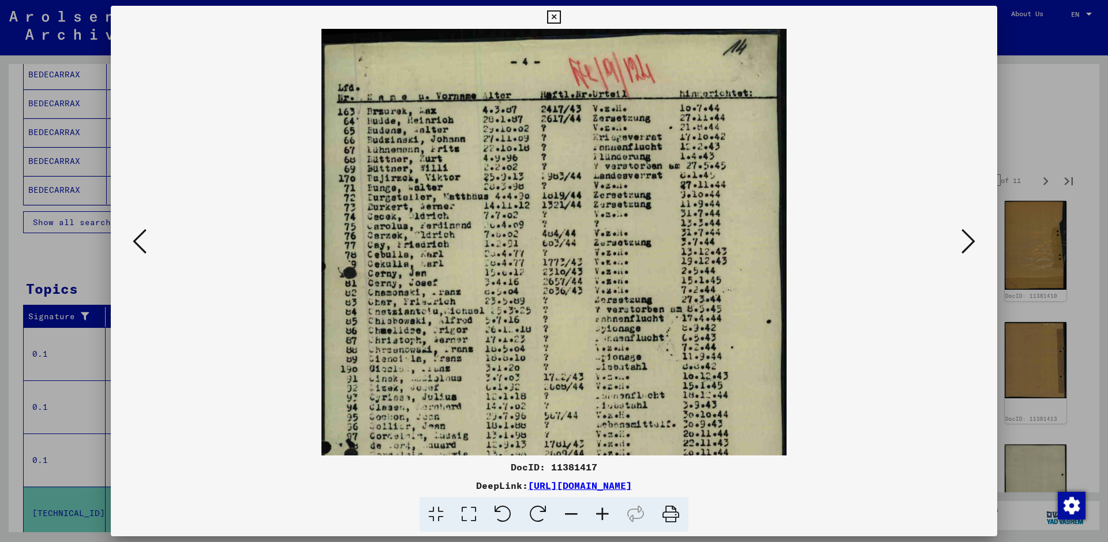
click at [601, 511] on icon at bounding box center [602, 514] width 31 height 35
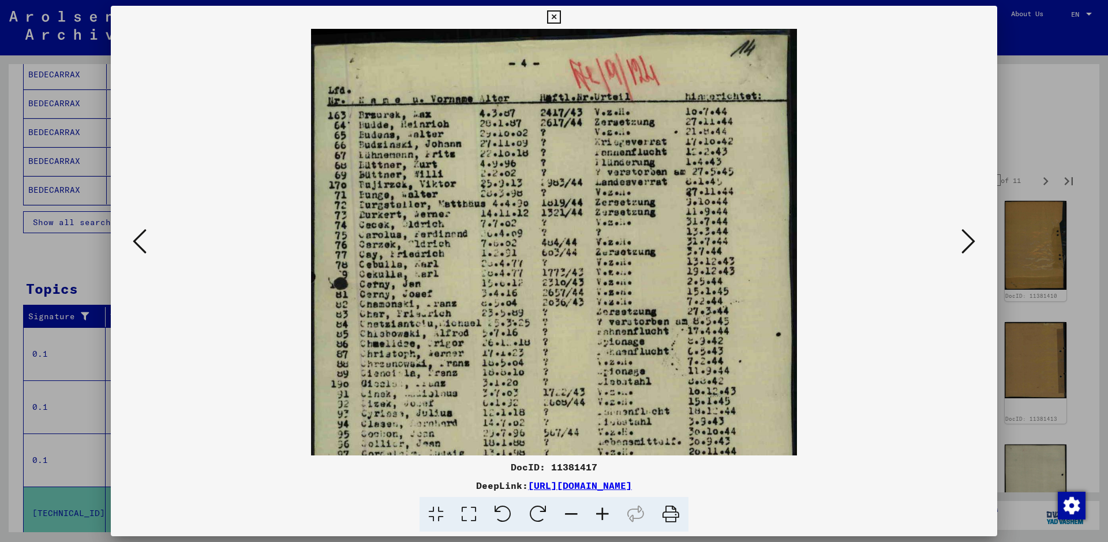
click at [601, 511] on icon at bounding box center [602, 514] width 31 height 35
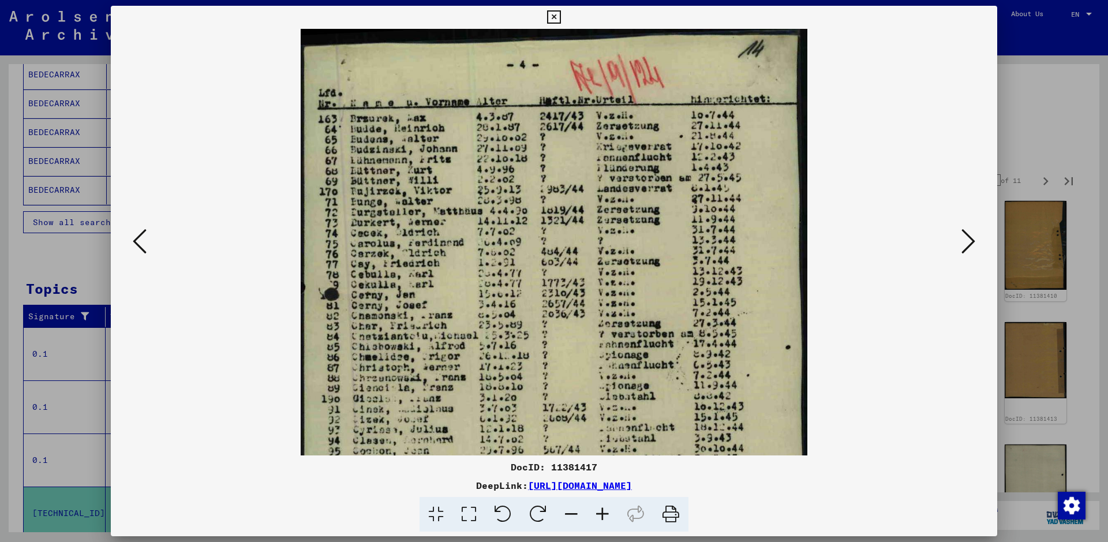
click at [601, 511] on icon at bounding box center [602, 514] width 31 height 35
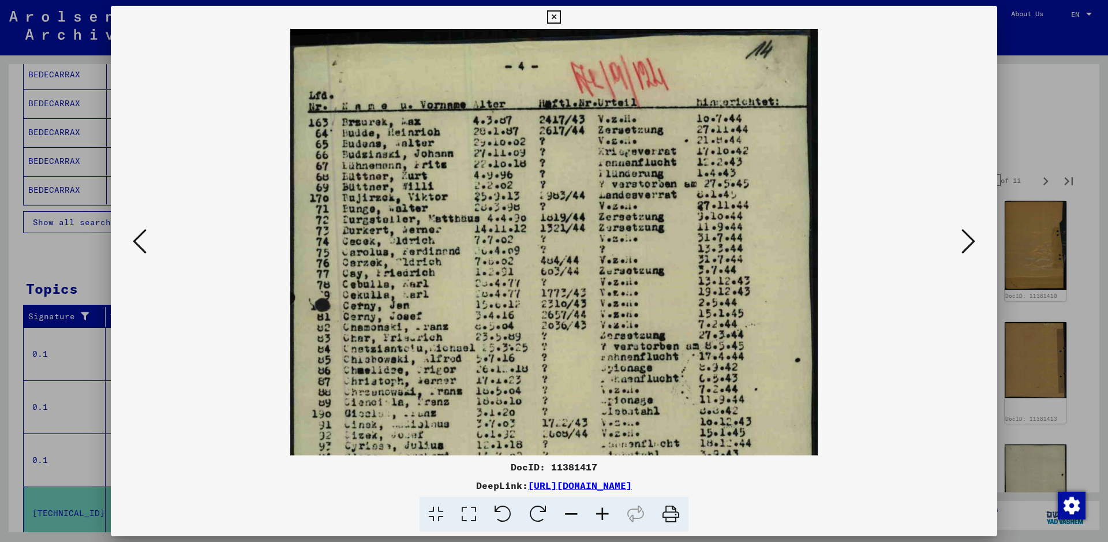
click at [971, 241] on icon at bounding box center [968, 241] width 14 height 28
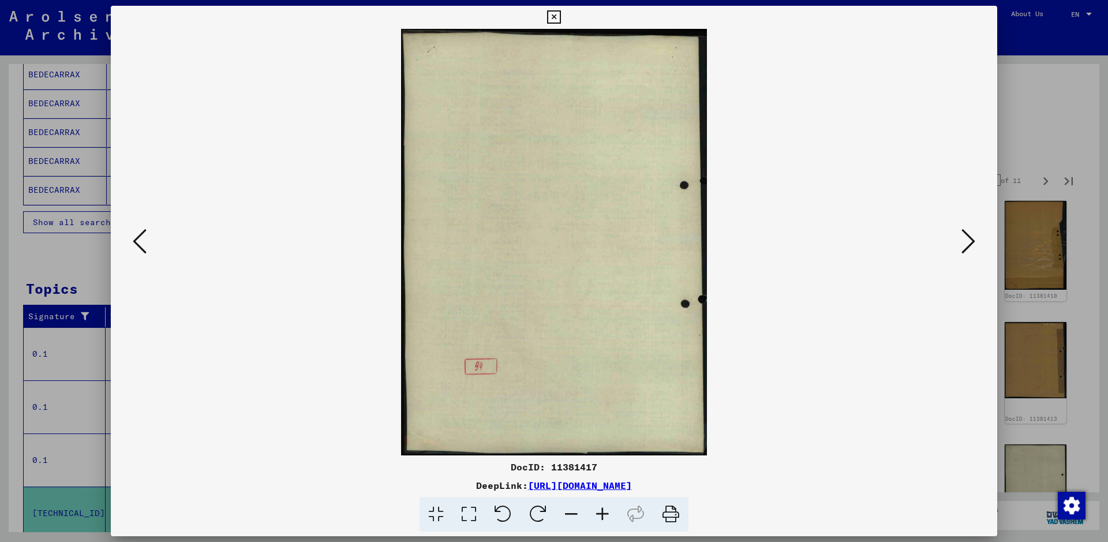
click at [971, 241] on icon at bounding box center [968, 241] width 14 height 28
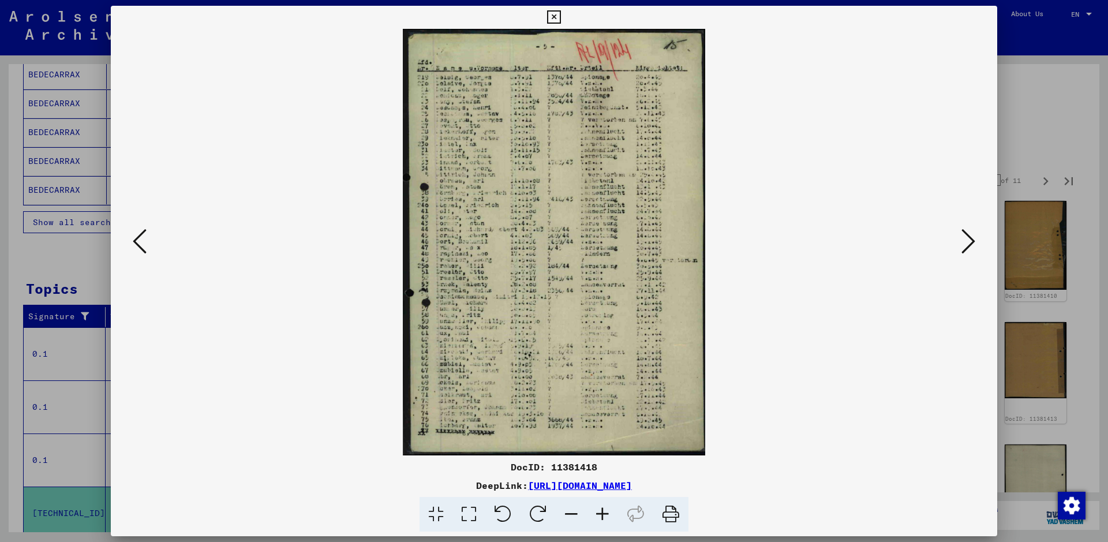
click at [971, 241] on icon at bounding box center [968, 241] width 14 height 28
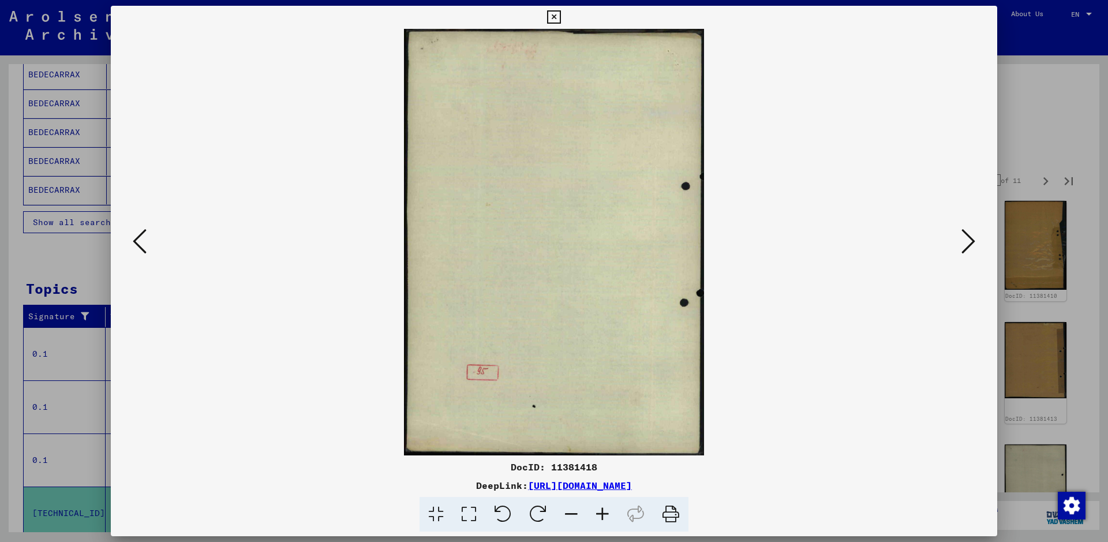
click at [971, 241] on icon at bounding box center [968, 241] width 14 height 28
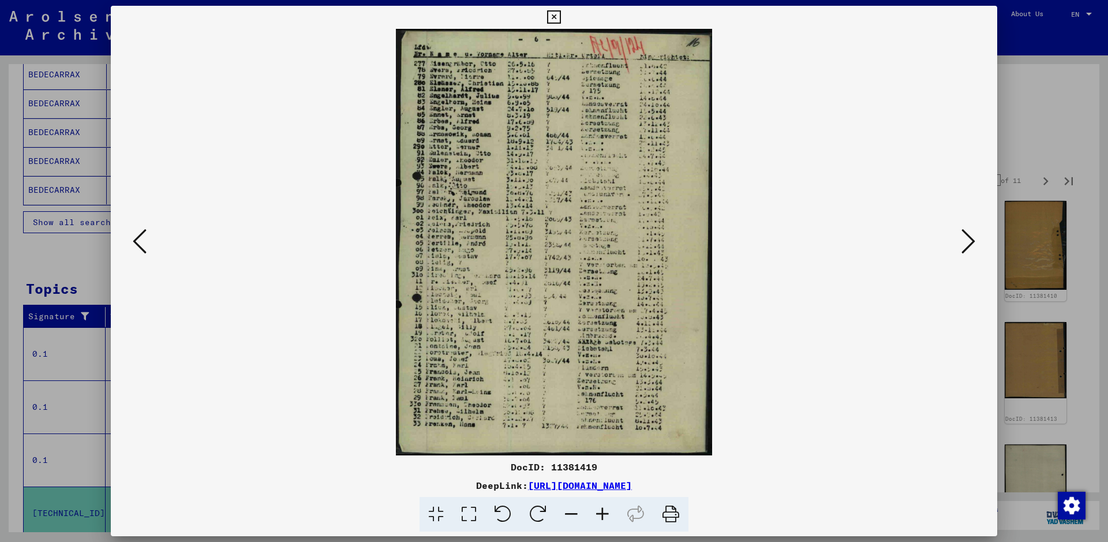
click at [967, 244] on icon at bounding box center [968, 241] width 14 height 28
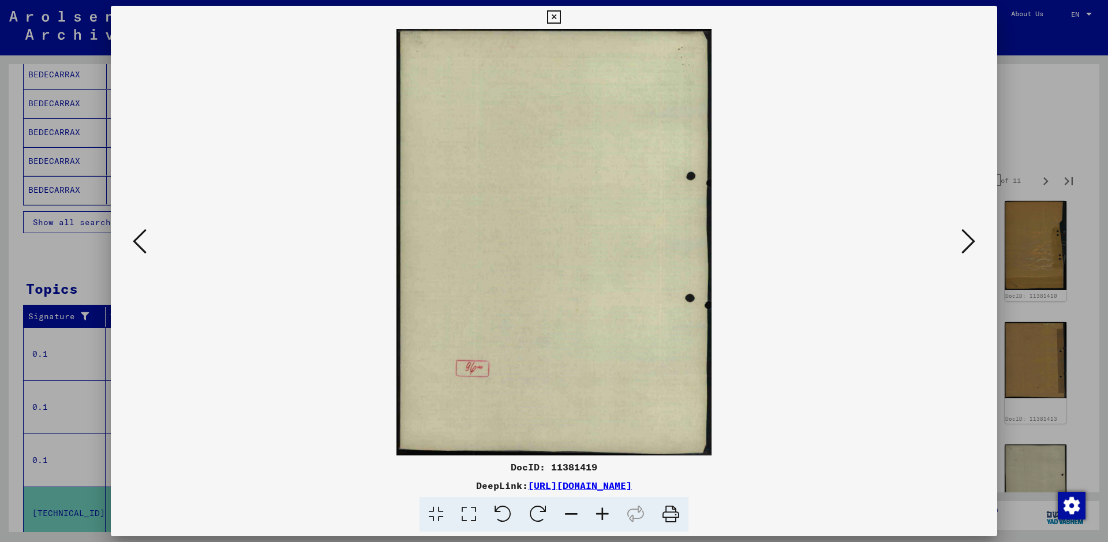
click at [967, 244] on icon at bounding box center [968, 241] width 14 height 28
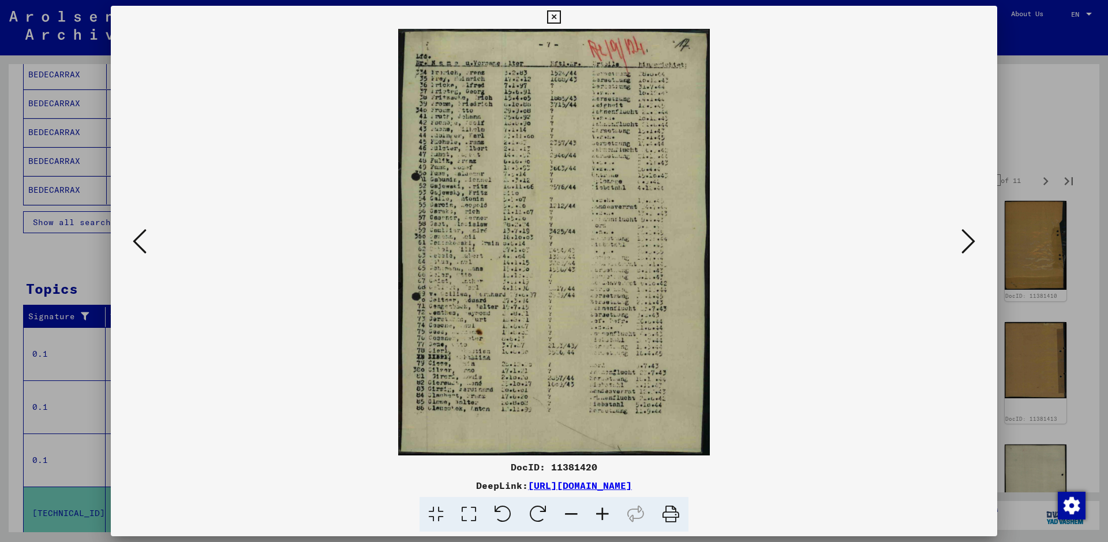
click at [967, 244] on icon at bounding box center [968, 241] width 14 height 28
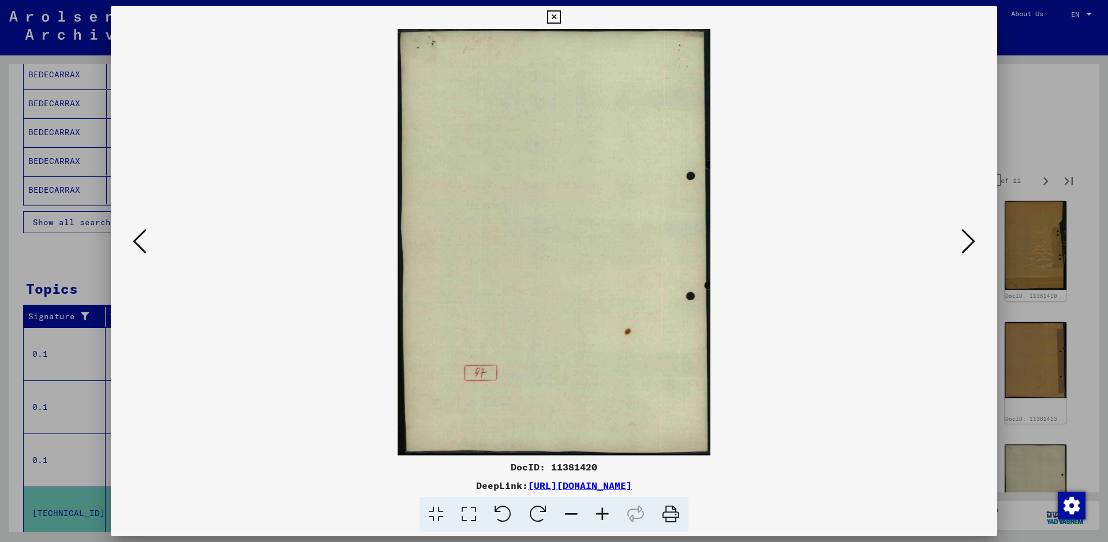
click at [967, 244] on icon at bounding box center [968, 241] width 14 height 28
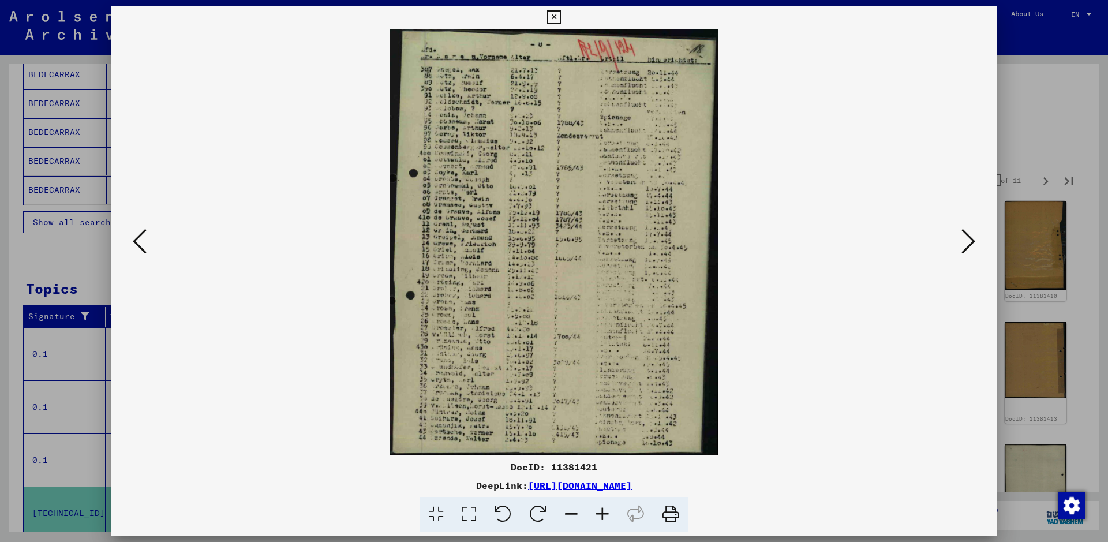
click at [967, 244] on icon at bounding box center [968, 241] width 14 height 28
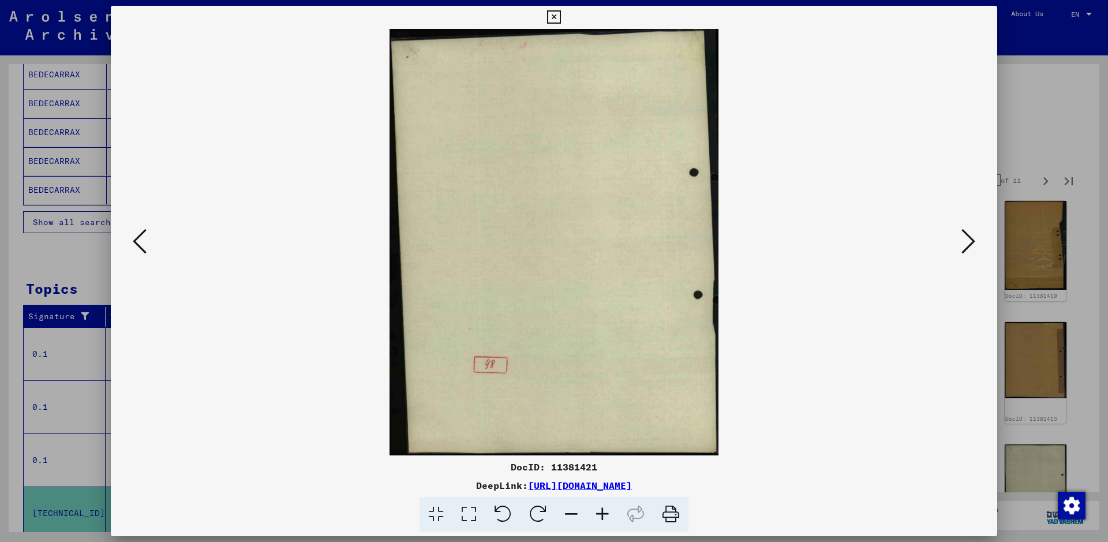
click at [967, 244] on icon at bounding box center [968, 241] width 14 height 28
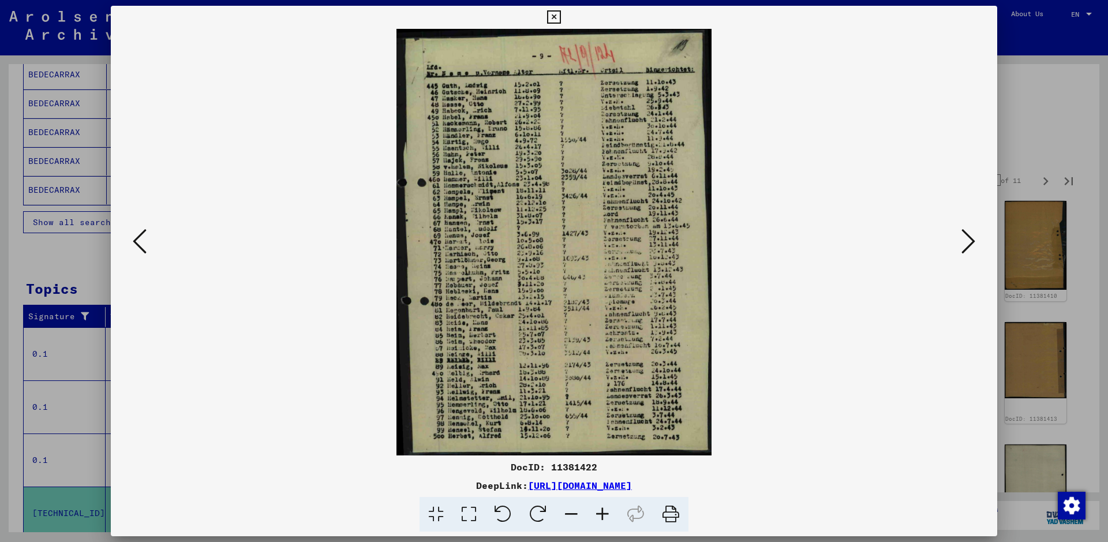
click at [967, 244] on icon at bounding box center [968, 241] width 14 height 28
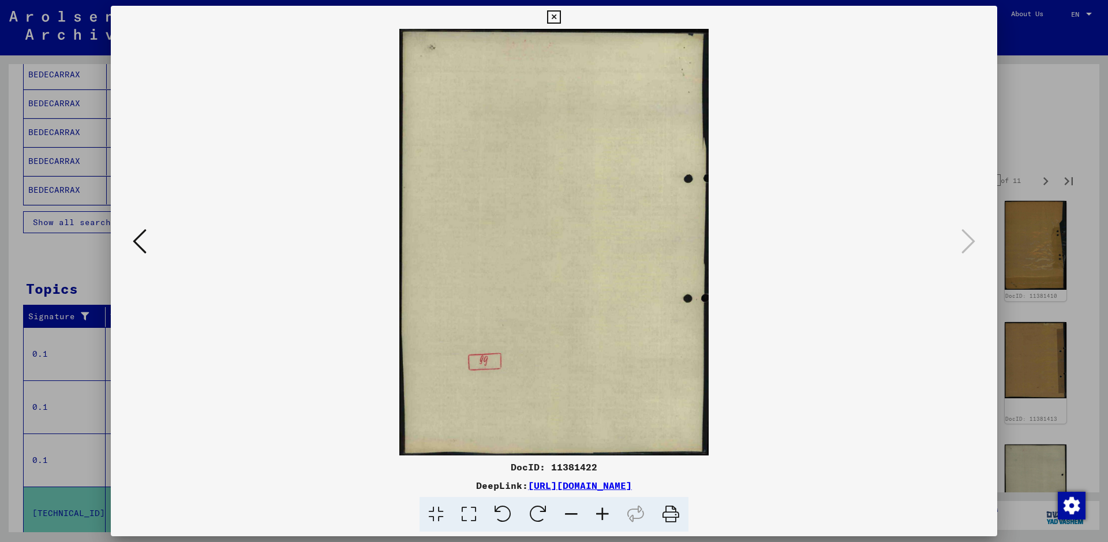
click at [1041, 124] on div at bounding box center [554, 271] width 1108 height 542
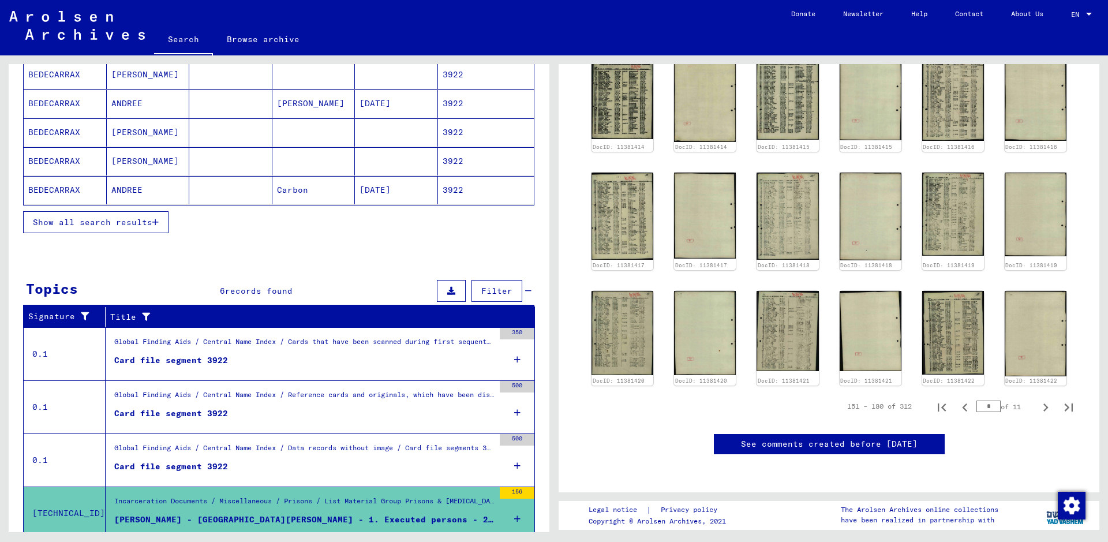
scroll to position [750, 0]
click at [1065, 403] on icon "Last page" at bounding box center [1069, 407] width 8 height 8
type input "**"
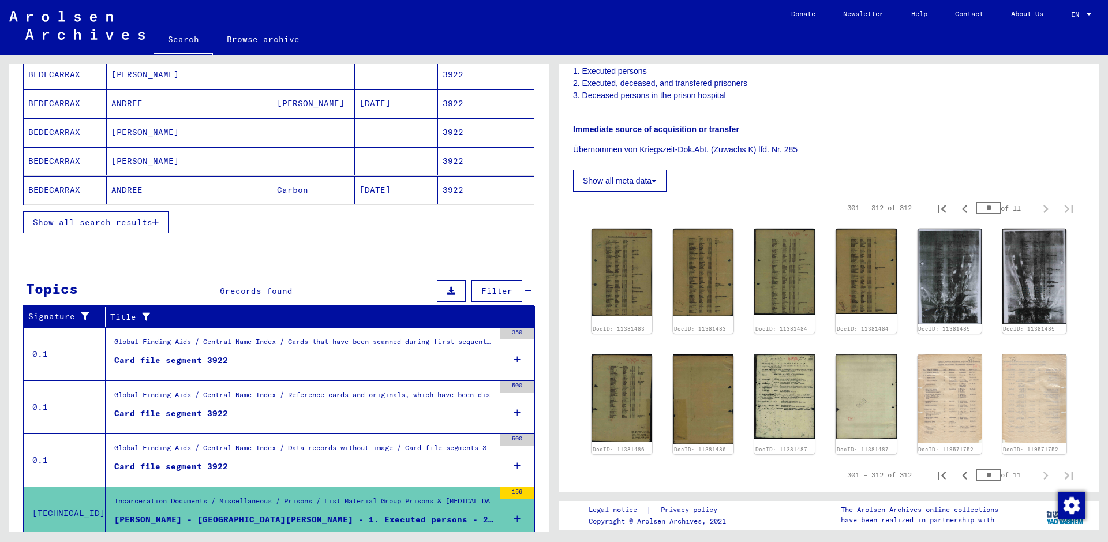
scroll to position [259, 0]
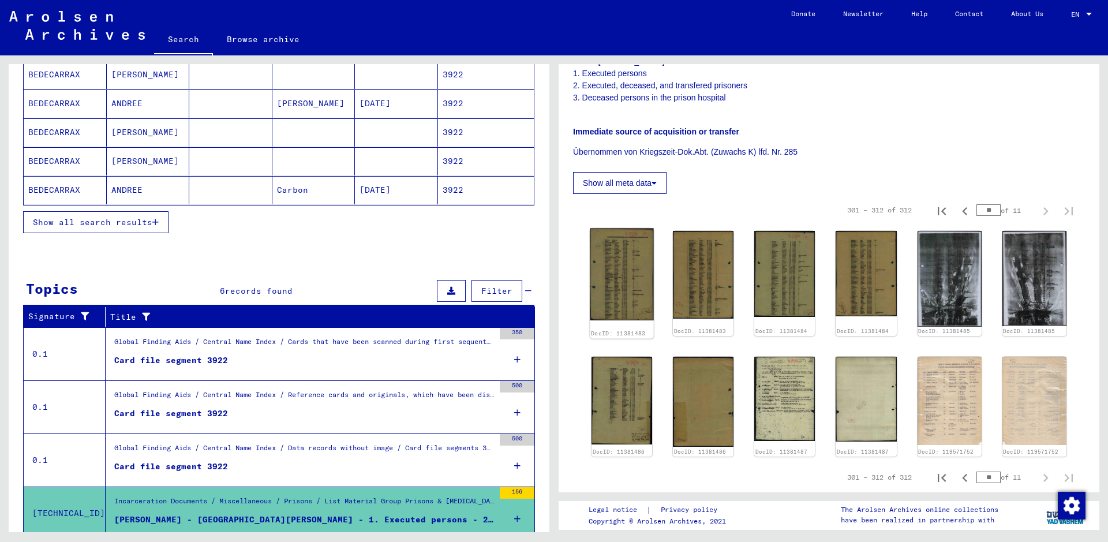
click at [616, 276] on img at bounding box center [621, 275] width 63 height 92
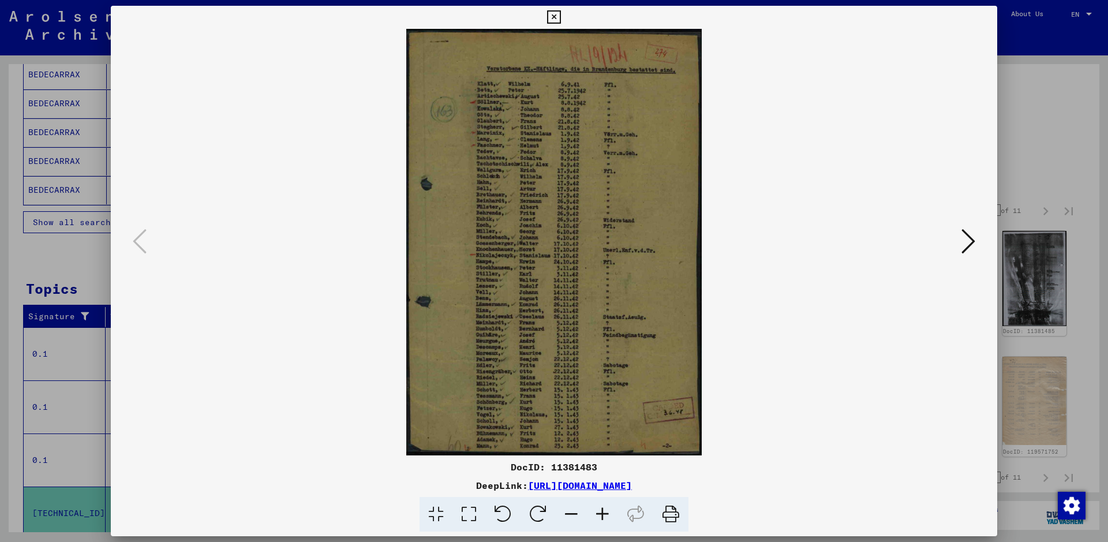
click at [599, 515] on icon at bounding box center [602, 514] width 31 height 35
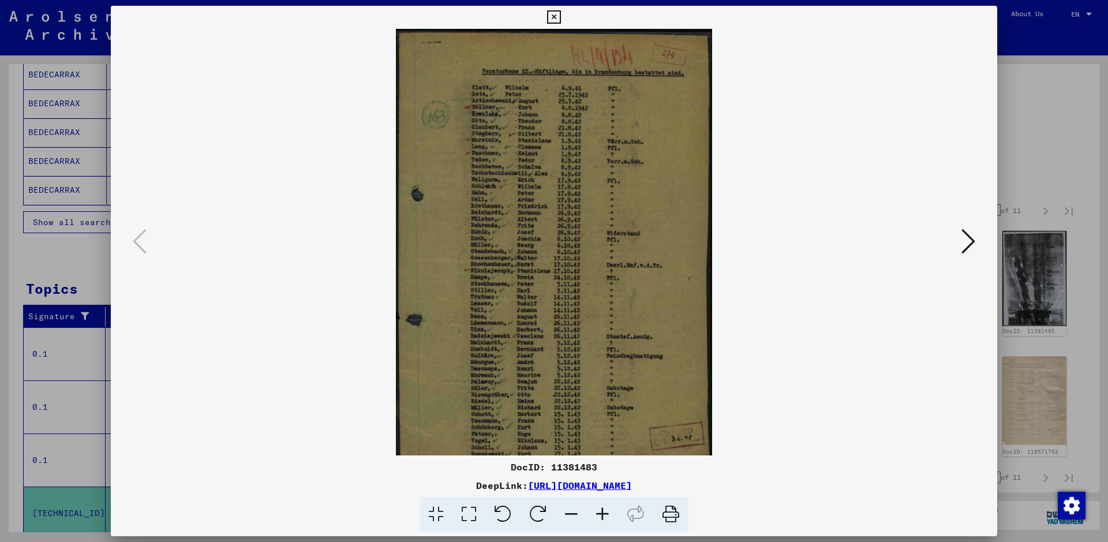
click at [599, 515] on icon at bounding box center [602, 514] width 31 height 35
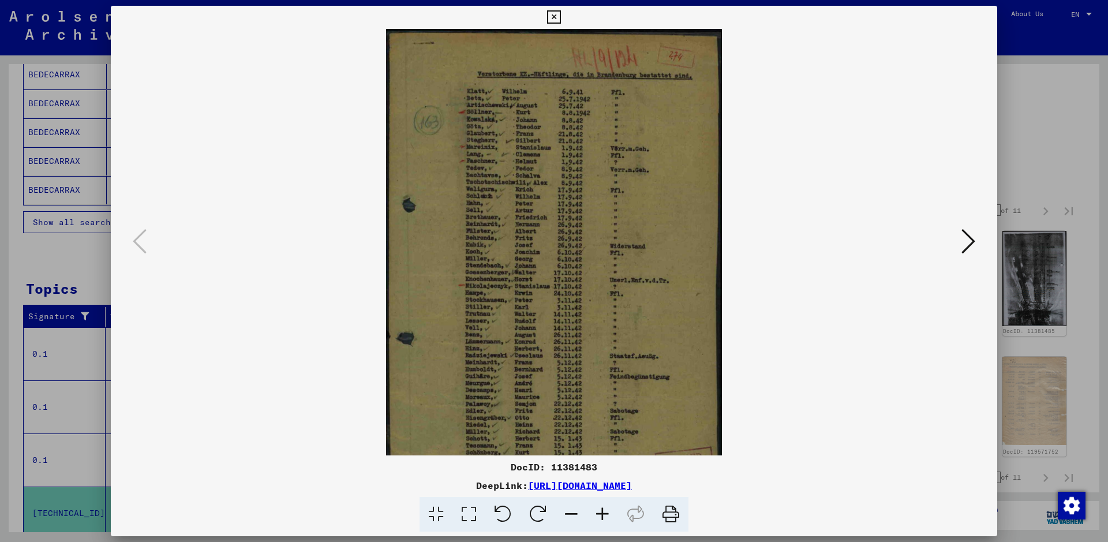
click at [599, 515] on icon at bounding box center [602, 514] width 31 height 35
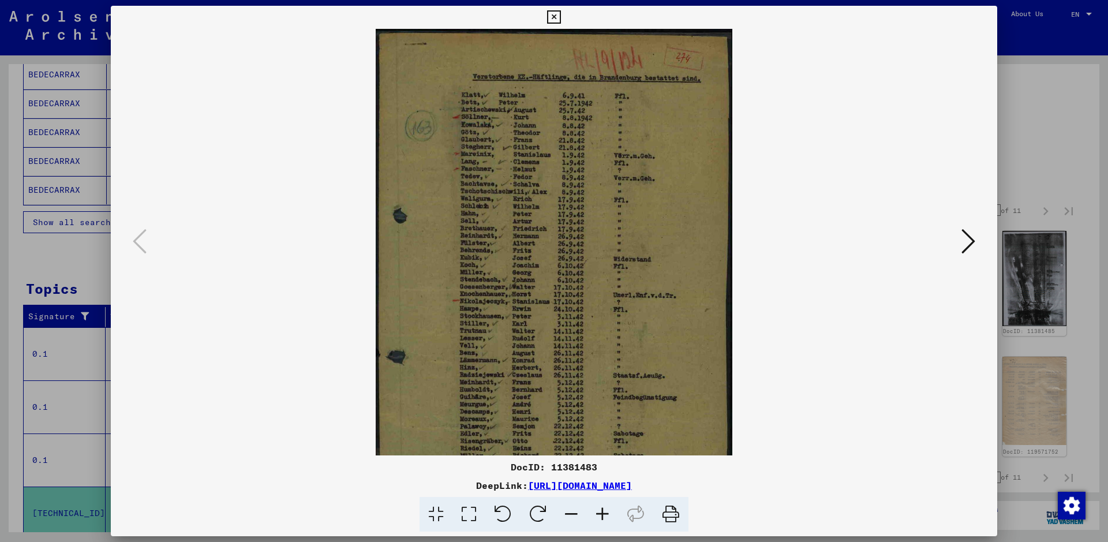
click at [599, 515] on icon at bounding box center [602, 514] width 31 height 35
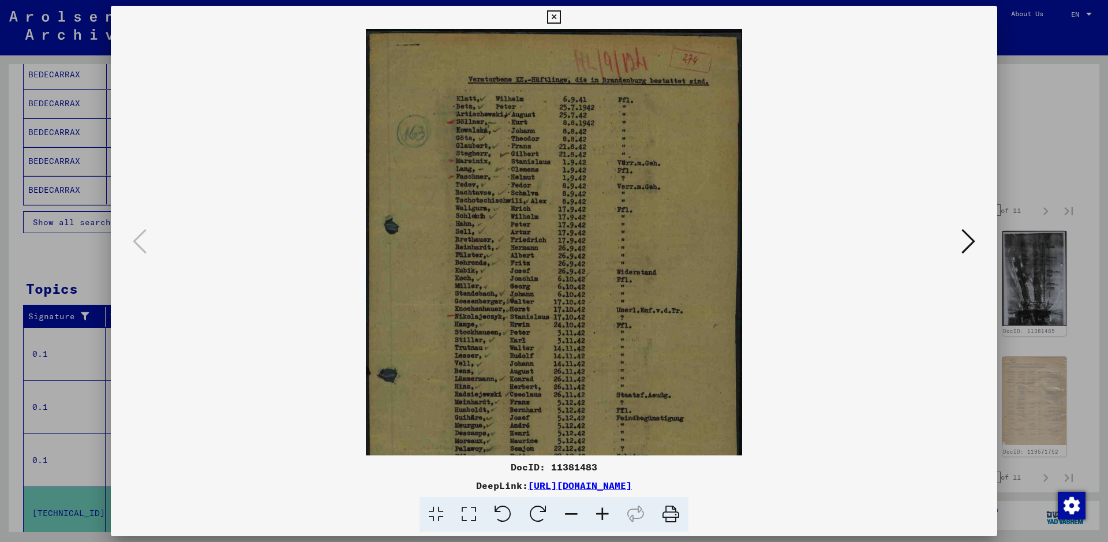
click at [599, 515] on icon at bounding box center [602, 514] width 31 height 35
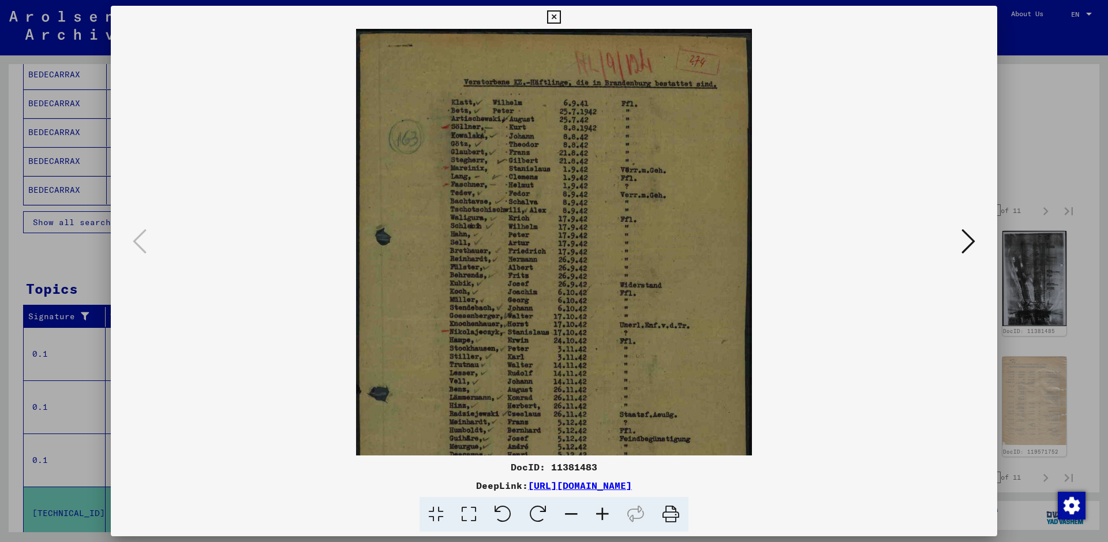
click at [599, 515] on icon at bounding box center [602, 514] width 31 height 35
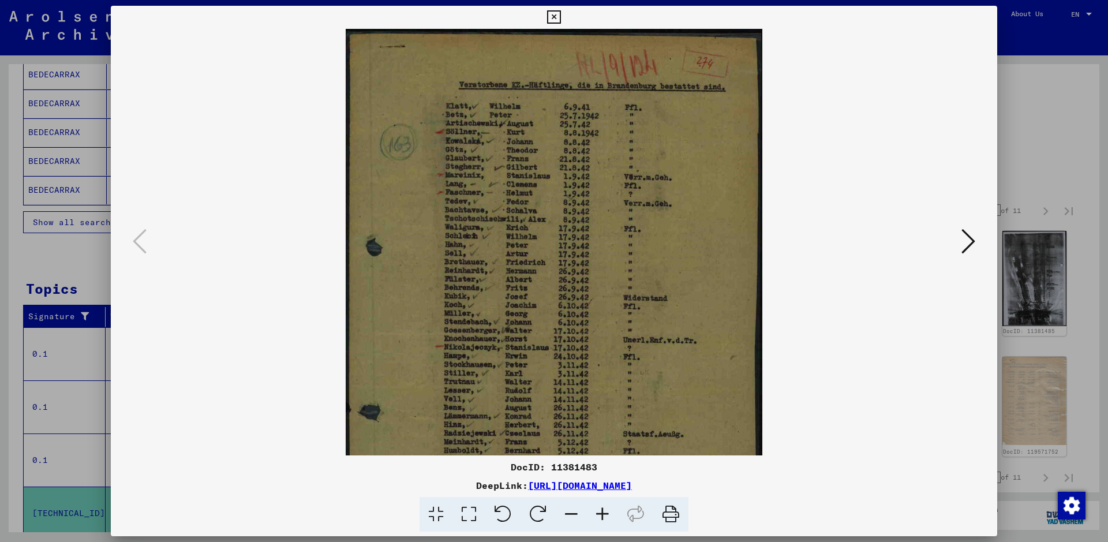
click at [599, 515] on icon at bounding box center [602, 514] width 31 height 35
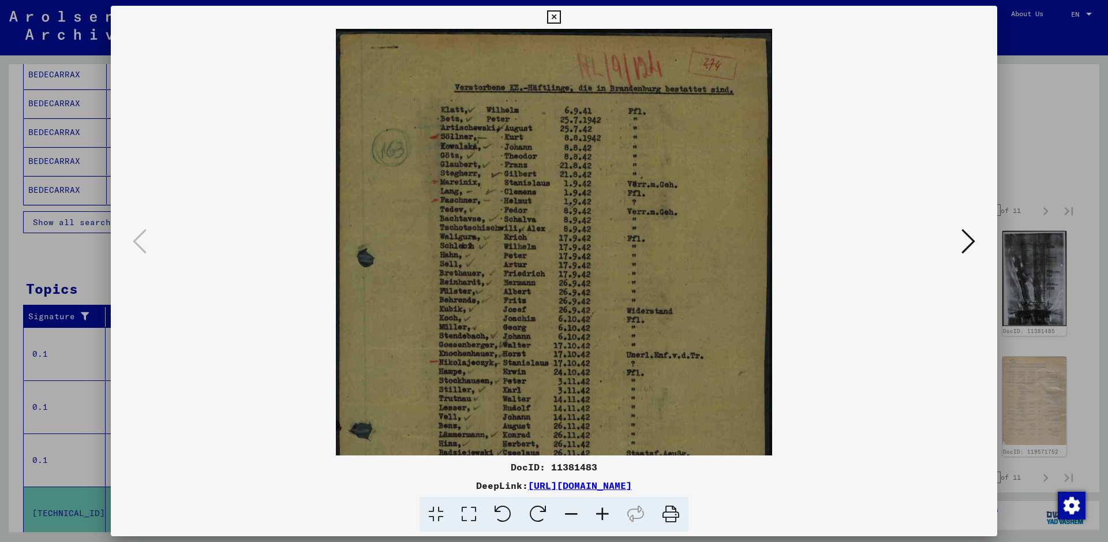
click at [599, 515] on icon at bounding box center [602, 514] width 31 height 35
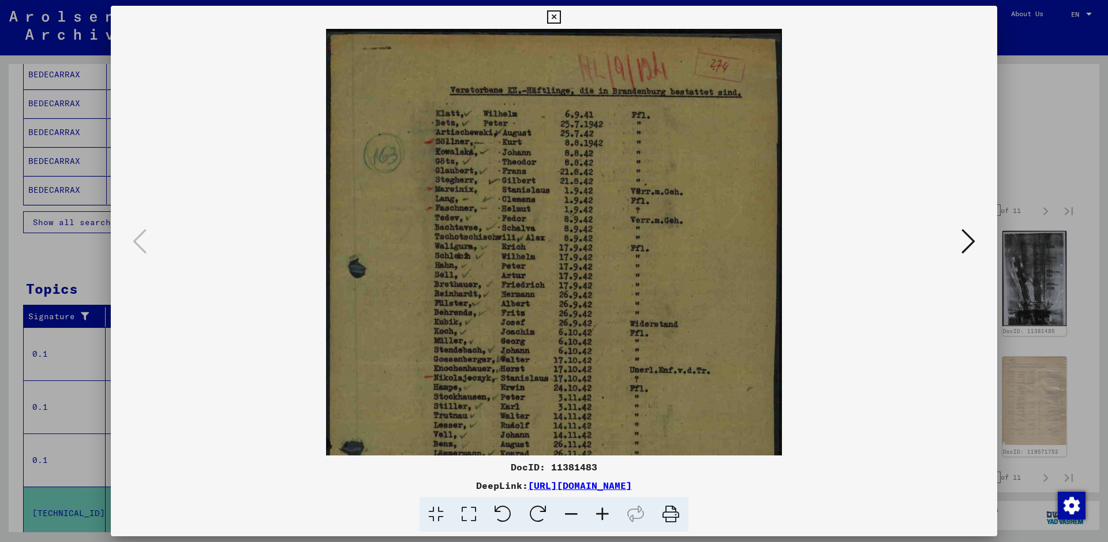
click at [599, 515] on icon at bounding box center [602, 514] width 31 height 35
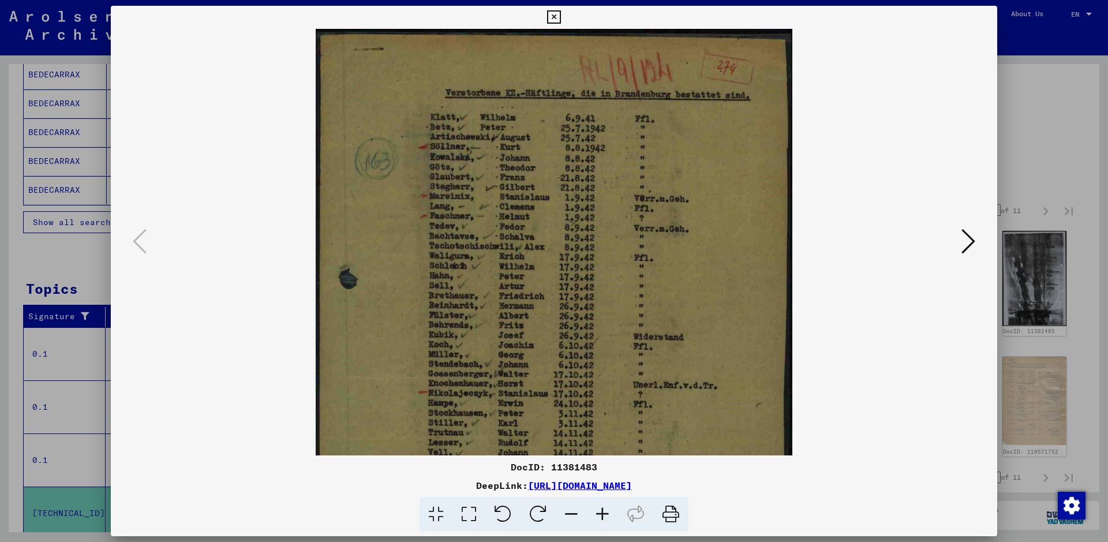
click at [599, 515] on icon at bounding box center [602, 514] width 31 height 35
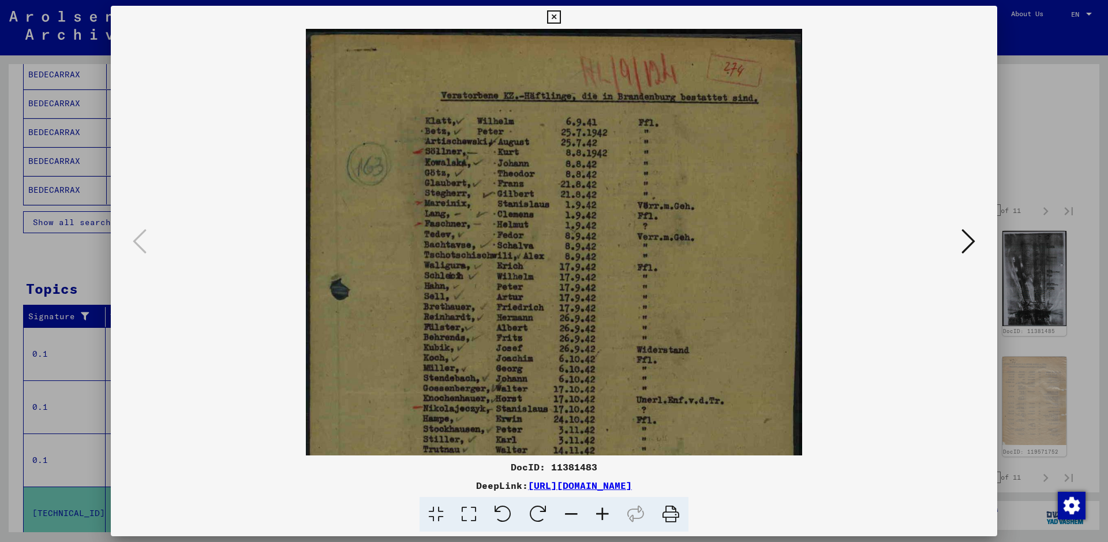
click at [599, 515] on icon at bounding box center [602, 514] width 31 height 35
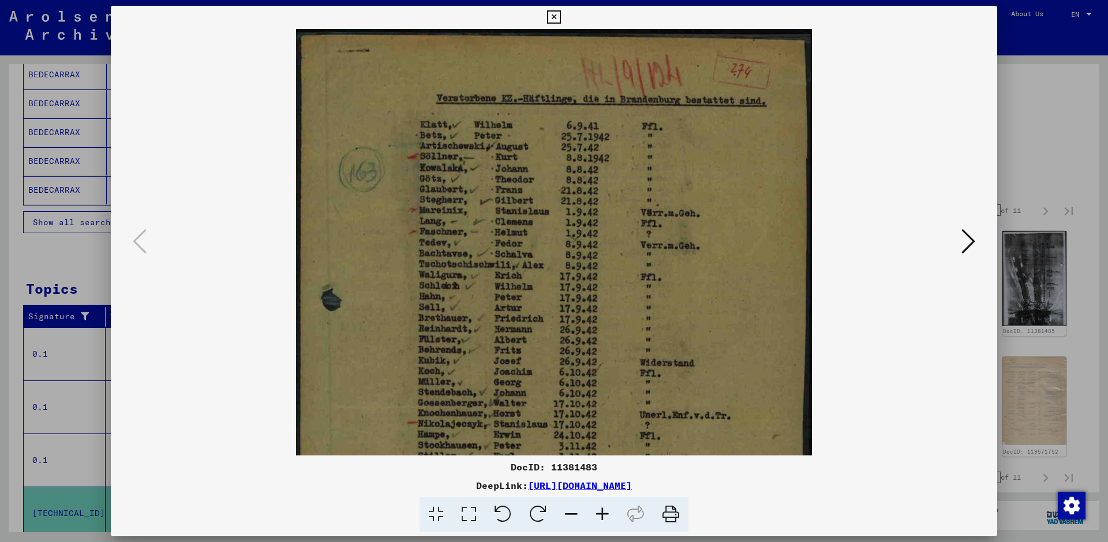
click at [599, 515] on icon at bounding box center [602, 514] width 31 height 35
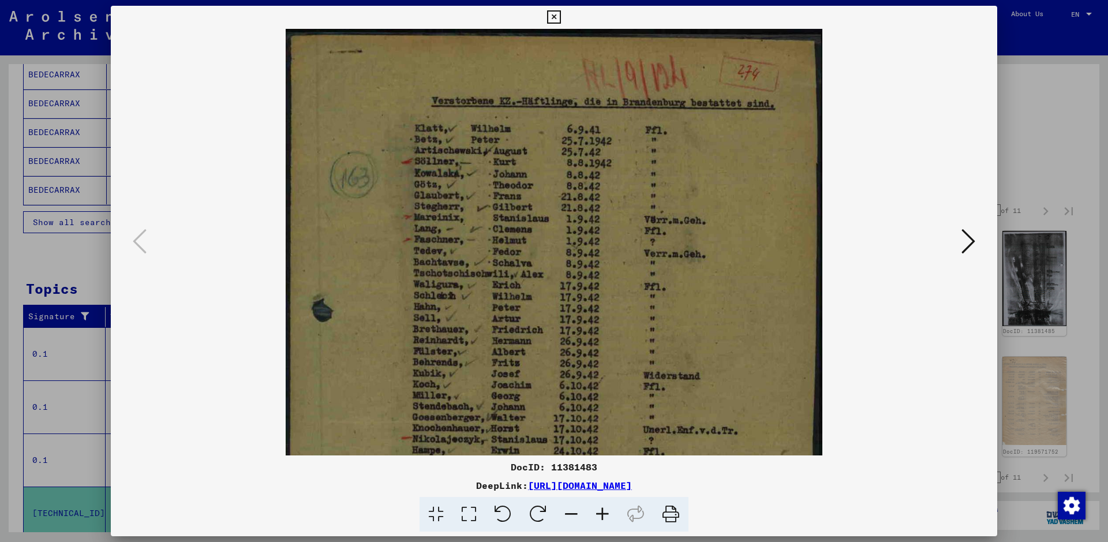
click at [599, 515] on icon at bounding box center [602, 514] width 31 height 35
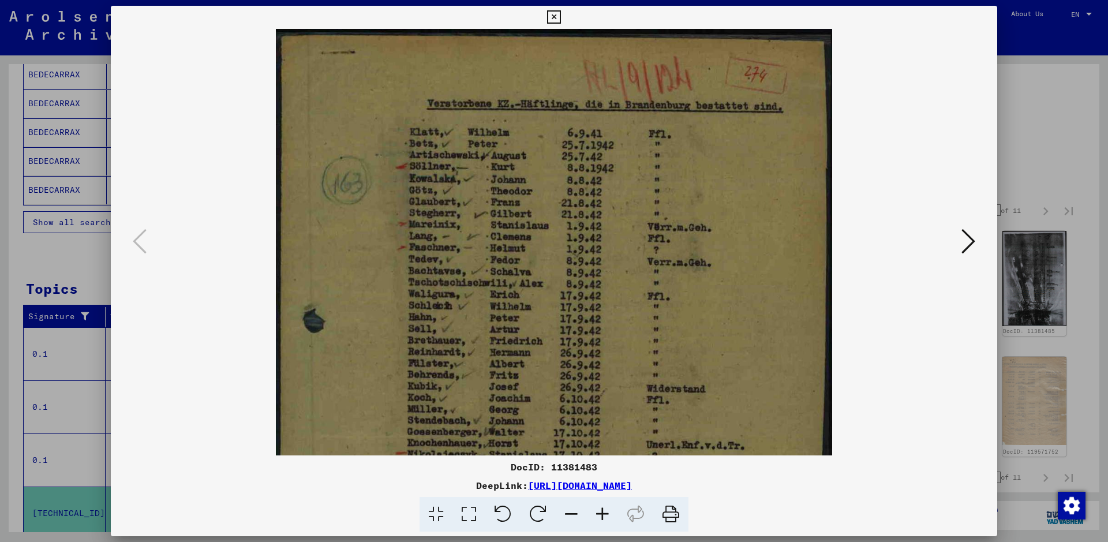
click at [599, 515] on icon at bounding box center [602, 514] width 31 height 35
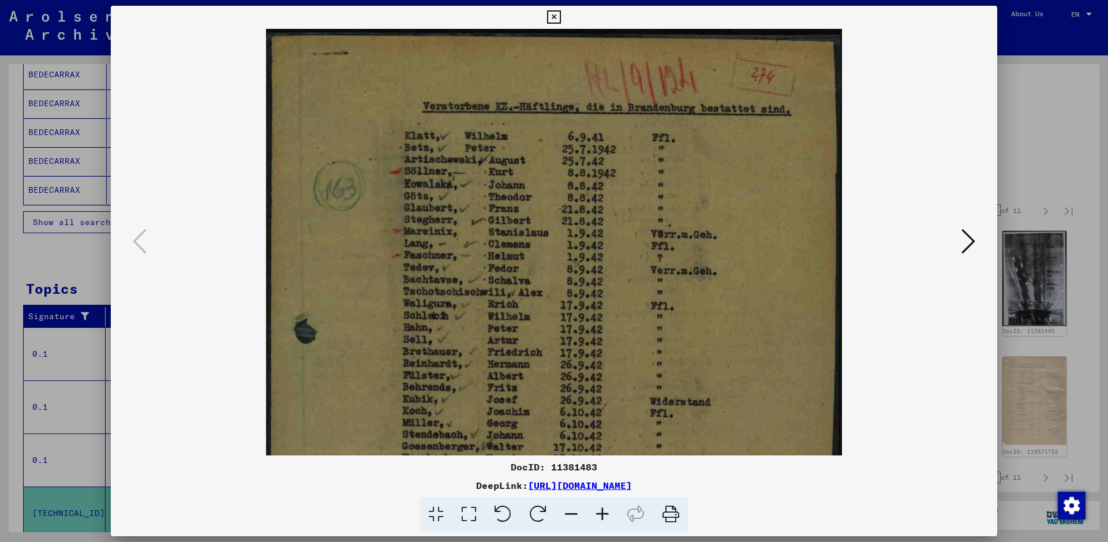
click at [599, 515] on icon at bounding box center [602, 514] width 31 height 35
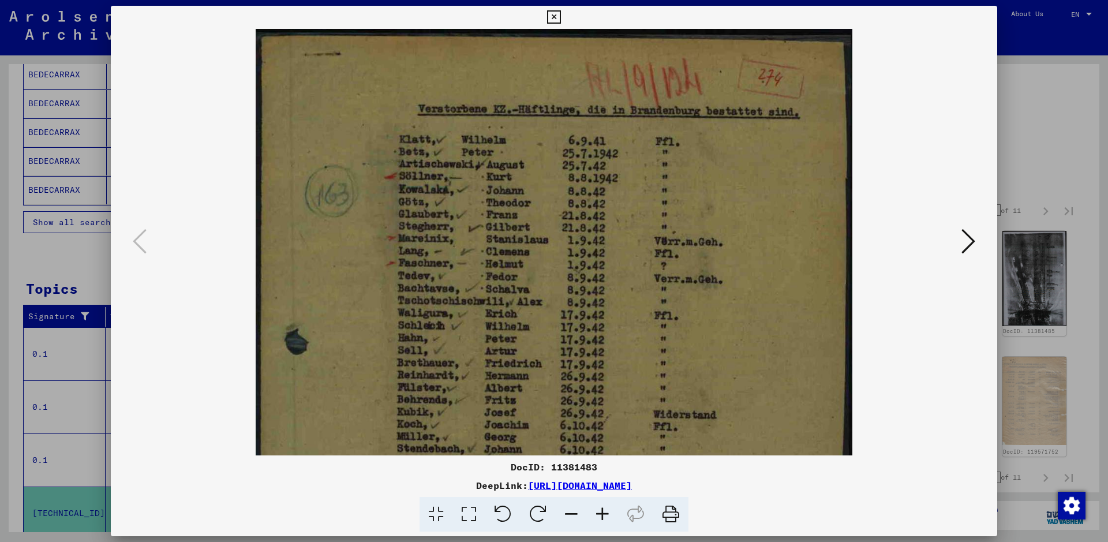
click at [599, 515] on icon at bounding box center [602, 514] width 31 height 35
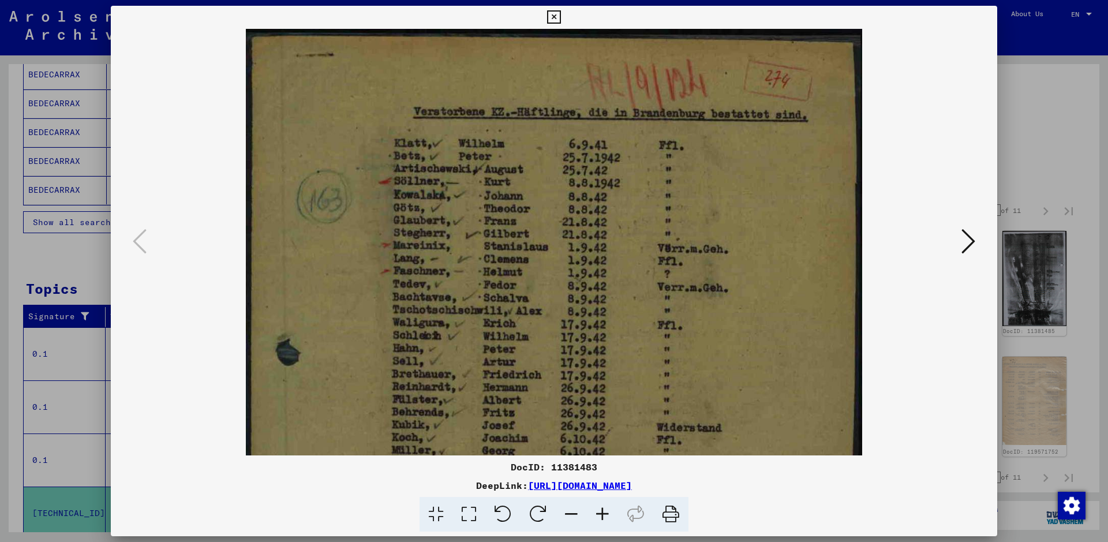
click at [599, 515] on icon at bounding box center [602, 514] width 31 height 35
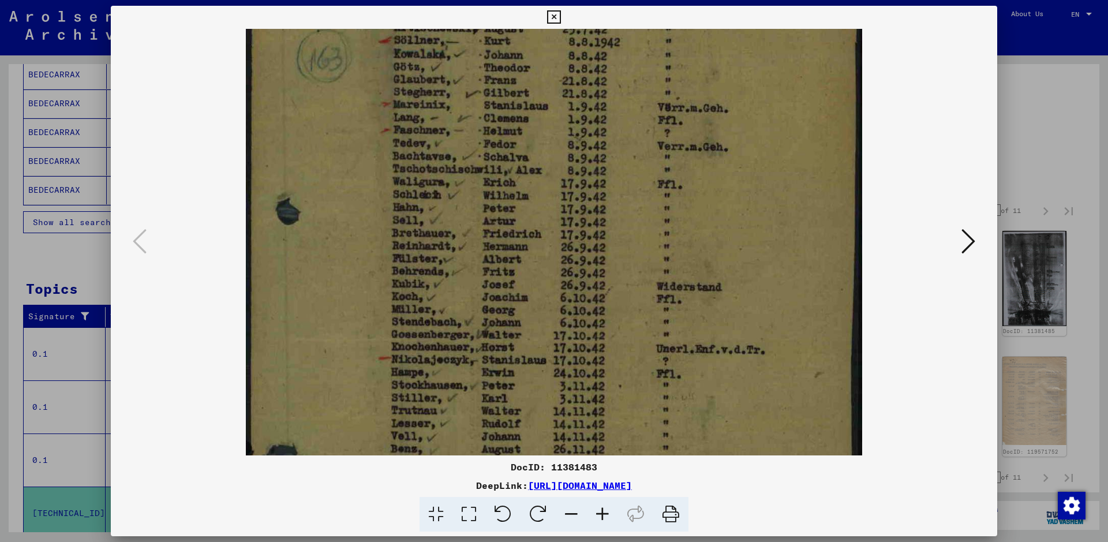
scroll to position [188, 0]
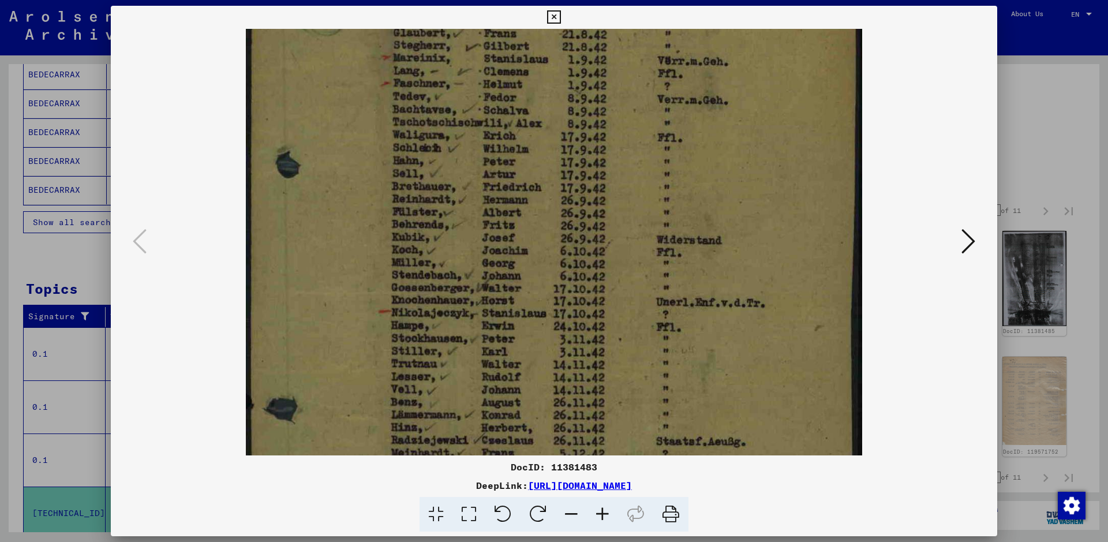
drag, startPoint x: 526, startPoint y: 372, endPoint x: 581, endPoint y: 185, distance: 195.2
click at [581, 185] on img at bounding box center [554, 285] width 616 height 888
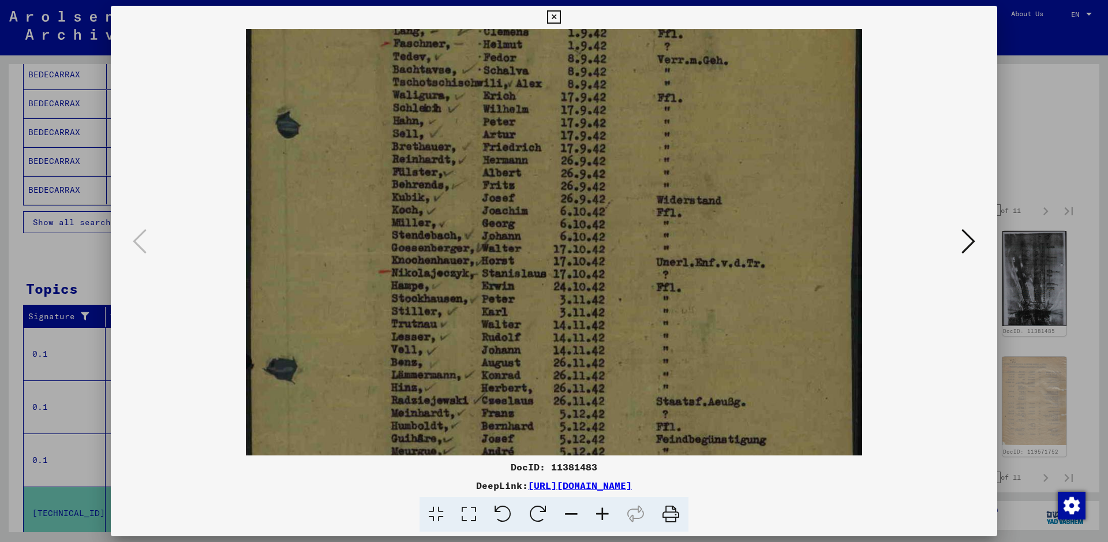
scroll to position [239, 0]
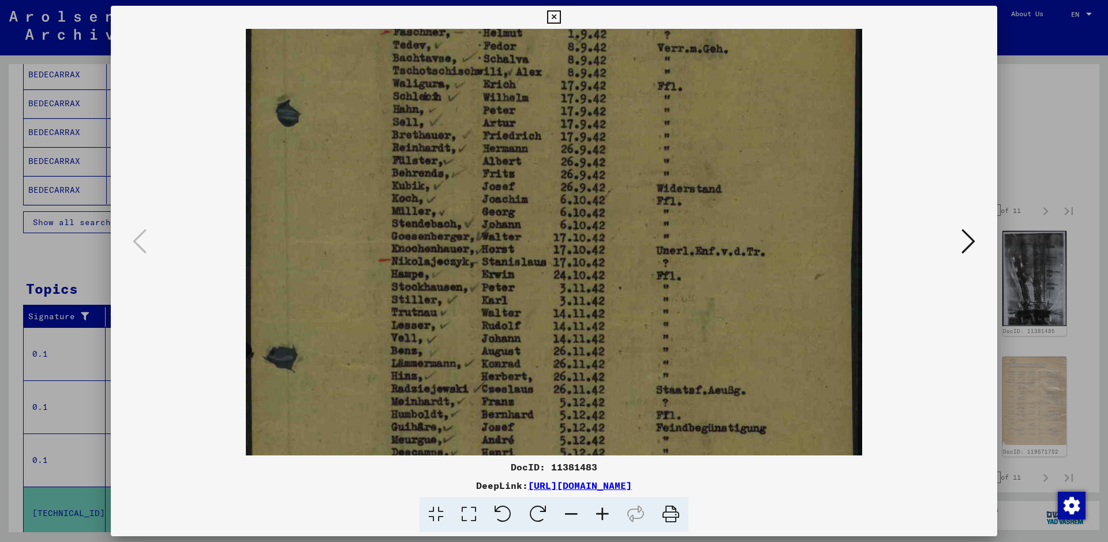
drag, startPoint x: 448, startPoint y: 369, endPoint x: 460, endPoint y: 318, distance: 52.8
click at [460, 318] on img at bounding box center [554, 234] width 616 height 888
click at [972, 239] on icon at bounding box center [968, 241] width 14 height 28
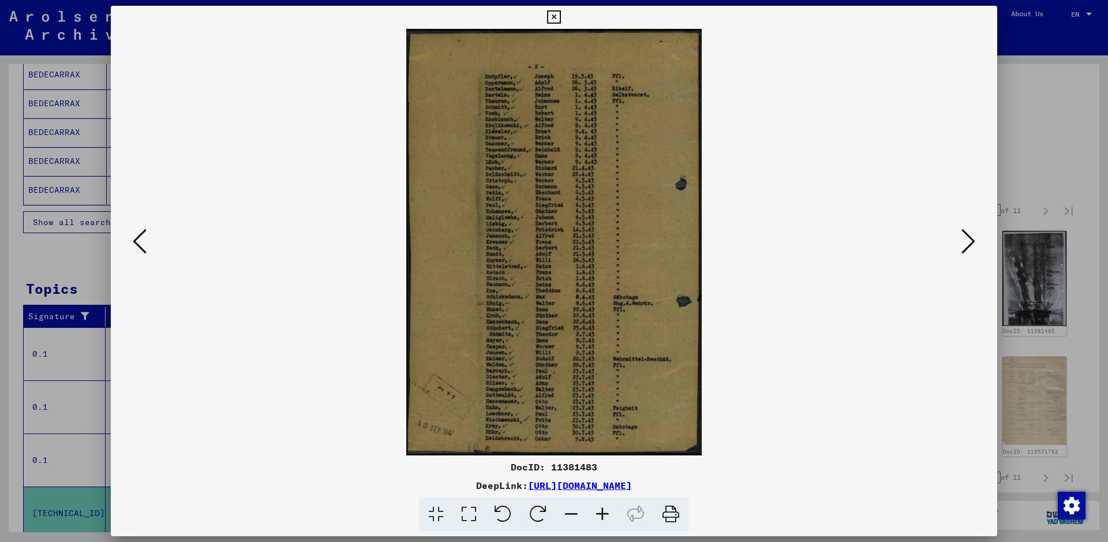
scroll to position [0, 0]
click at [972, 239] on icon at bounding box center [968, 241] width 14 height 28
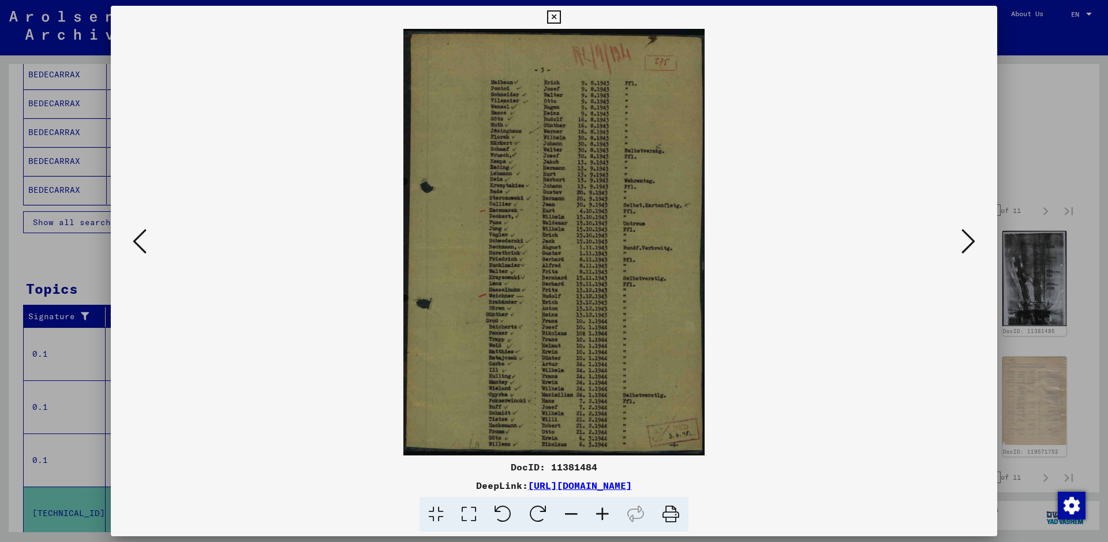
click at [972, 239] on icon at bounding box center [968, 241] width 14 height 28
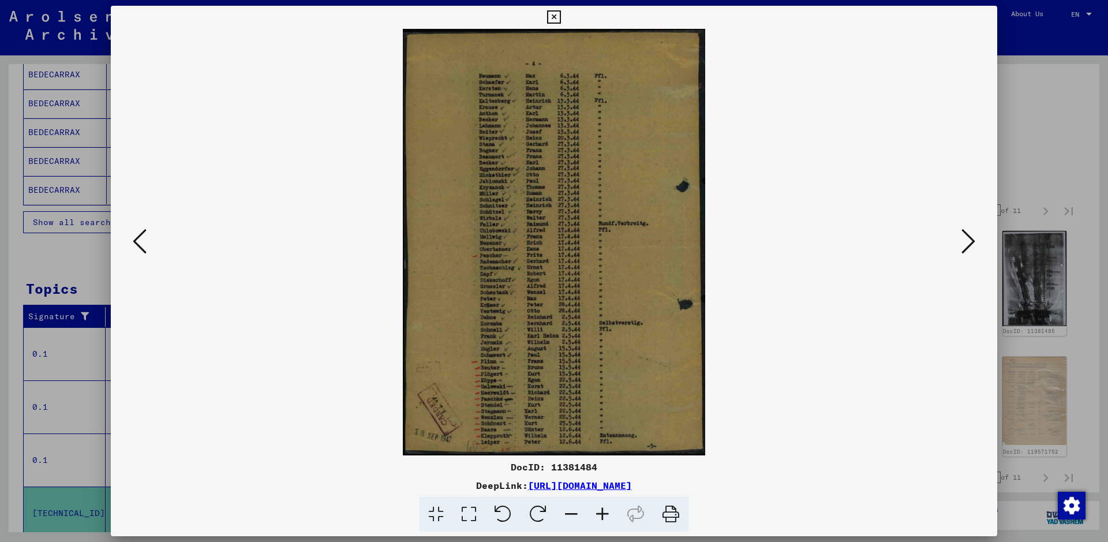
click at [972, 239] on icon at bounding box center [968, 241] width 14 height 28
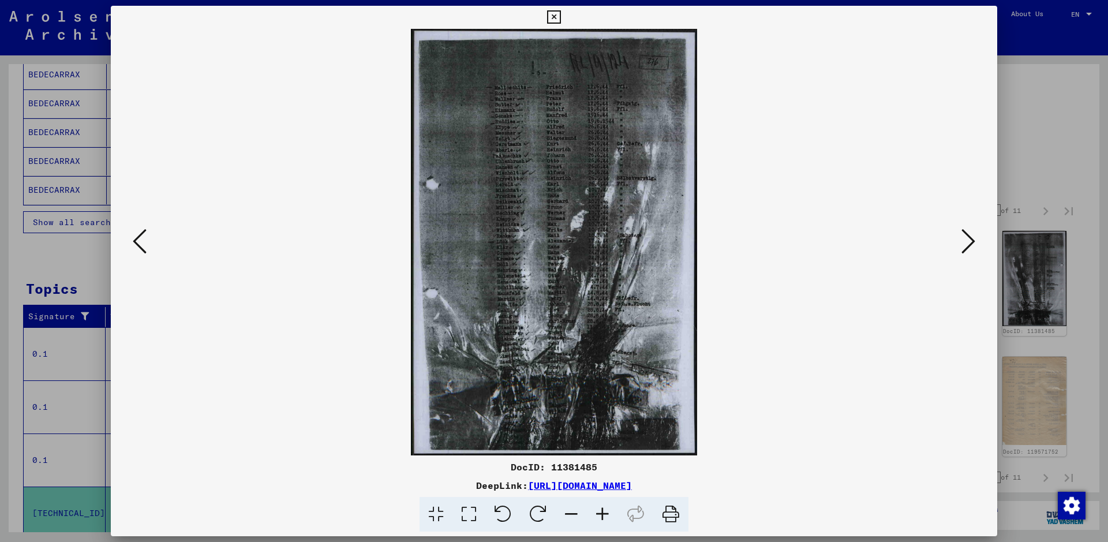
click at [972, 239] on icon at bounding box center [968, 241] width 14 height 28
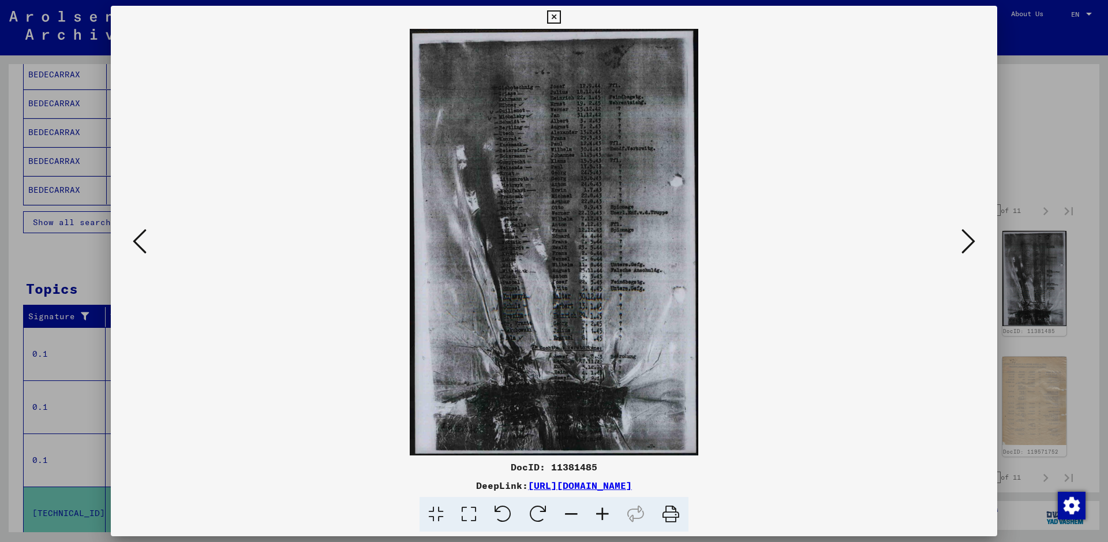
click at [972, 239] on icon at bounding box center [968, 241] width 14 height 28
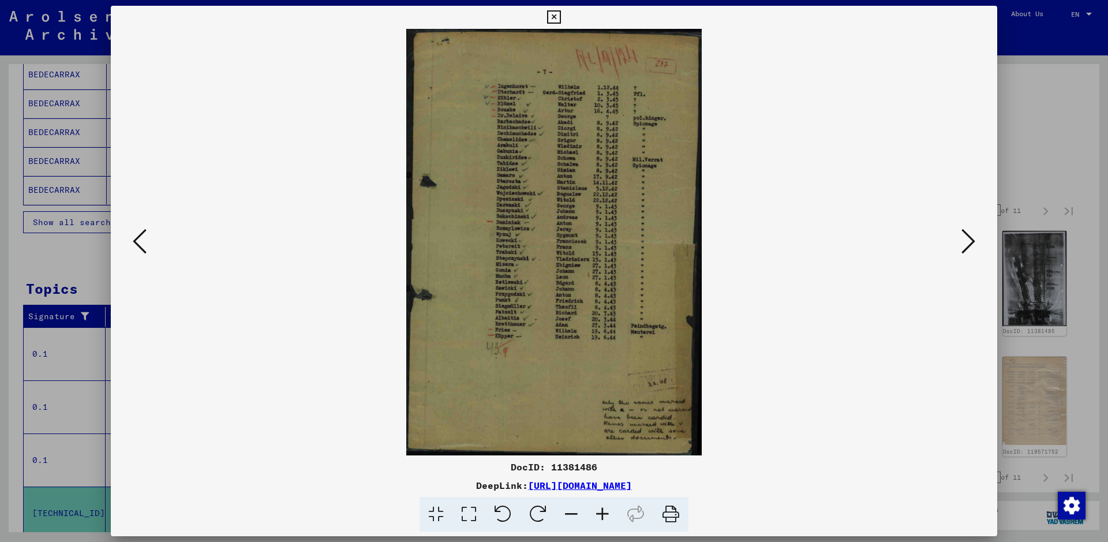
click at [972, 239] on icon at bounding box center [968, 241] width 14 height 28
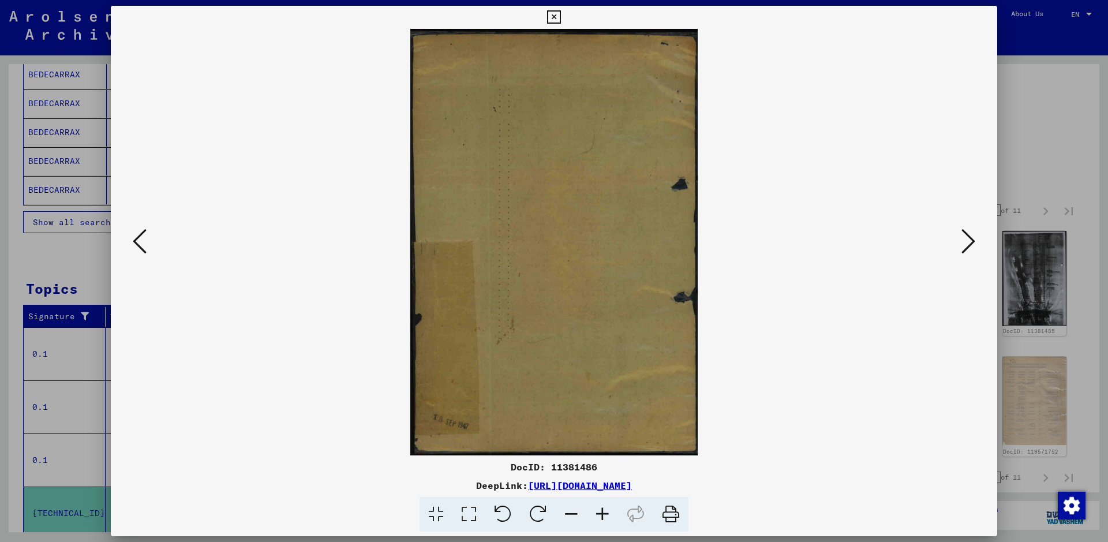
click at [972, 239] on icon at bounding box center [968, 241] width 14 height 28
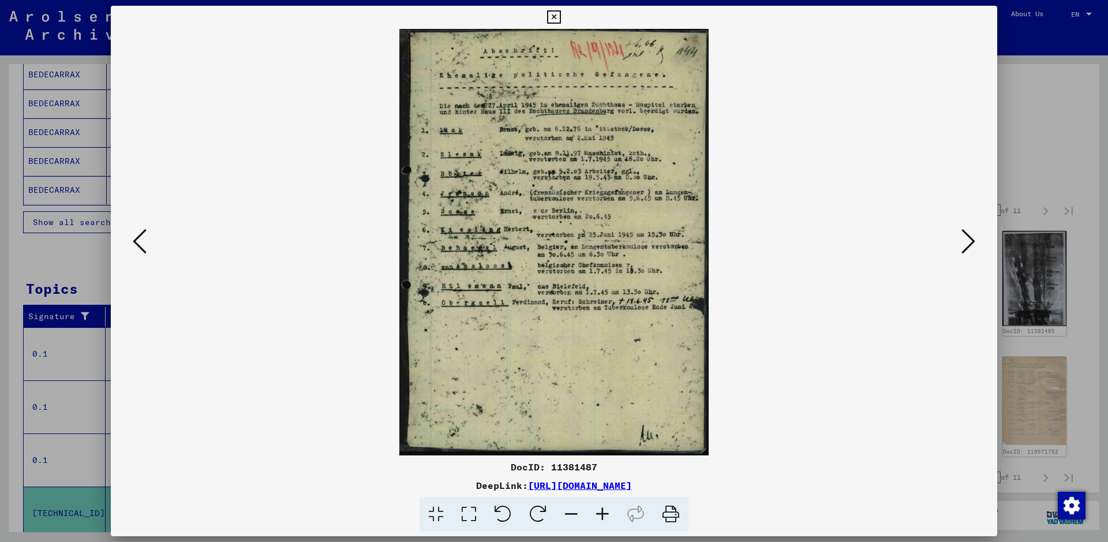
click at [598, 517] on icon at bounding box center [602, 514] width 31 height 35
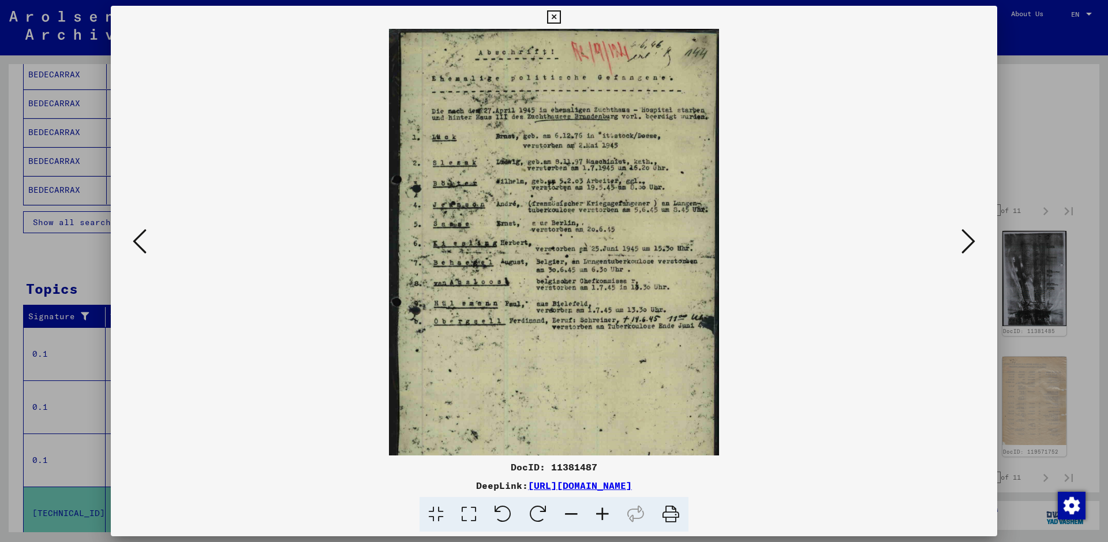
click at [598, 517] on icon at bounding box center [602, 514] width 31 height 35
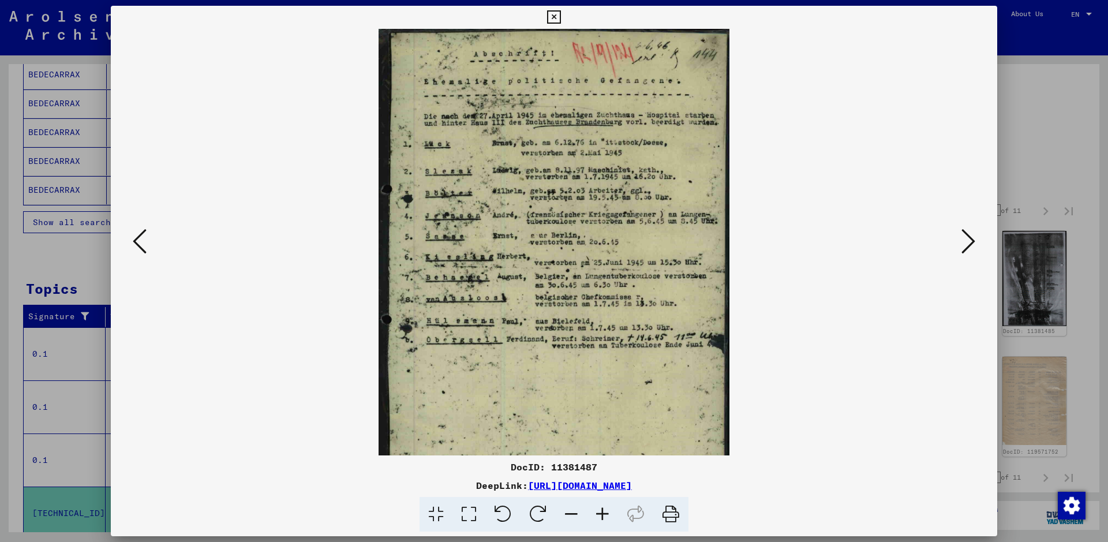
click at [598, 517] on icon at bounding box center [602, 514] width 31 height 35
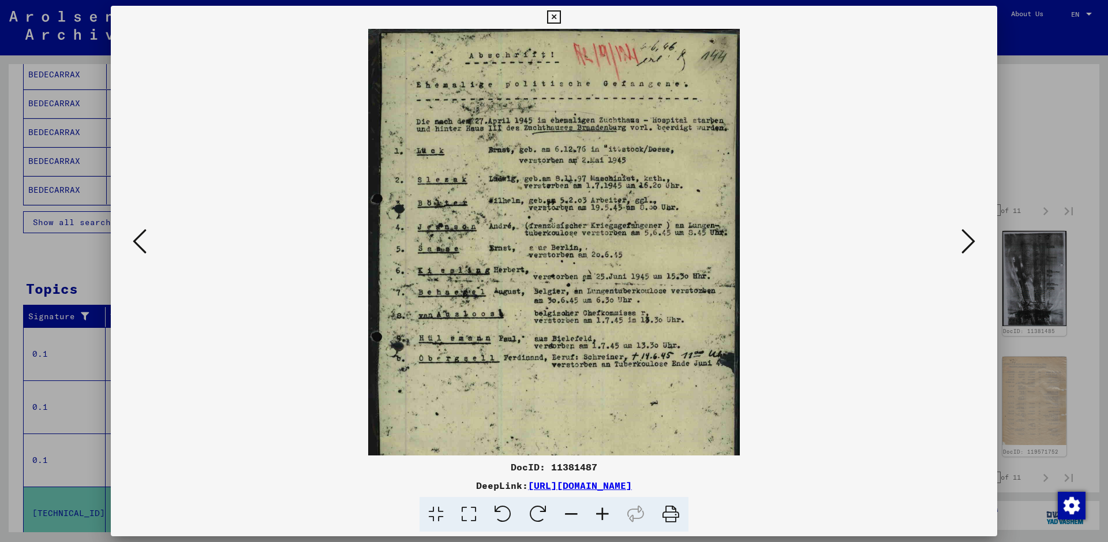
click at [598, 517] on icon at bounding box center [602, 514] width 31 height 35
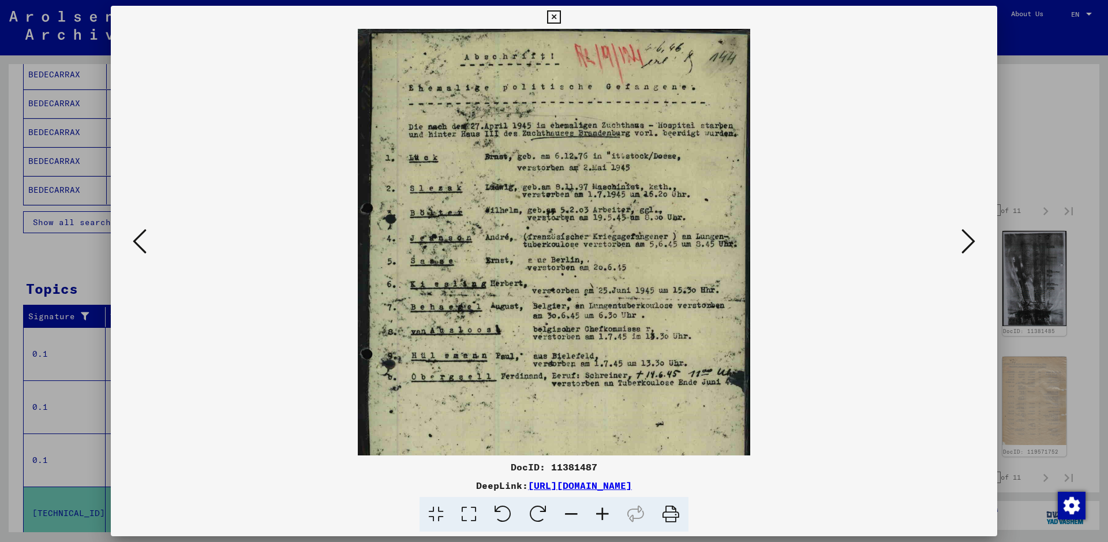
click at [598, 517] on icon at bounding box center [602, 514] width 31 height 35
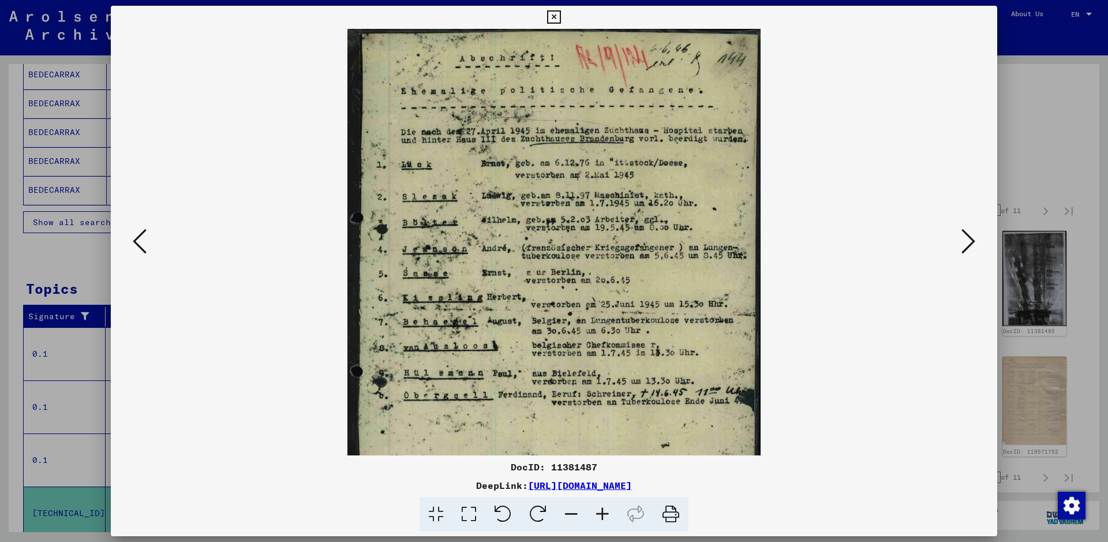
click at [598, 517] on icon at bounding box center [602, 514] width 31 height 35
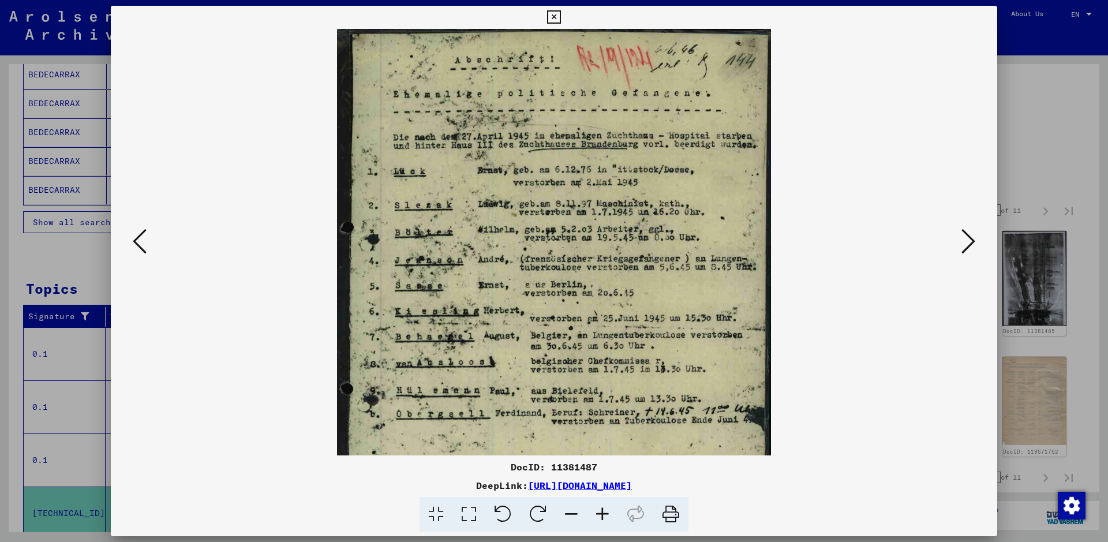
click at [598, 517] on icon at bounding box center [602, 514] width 31 height 35
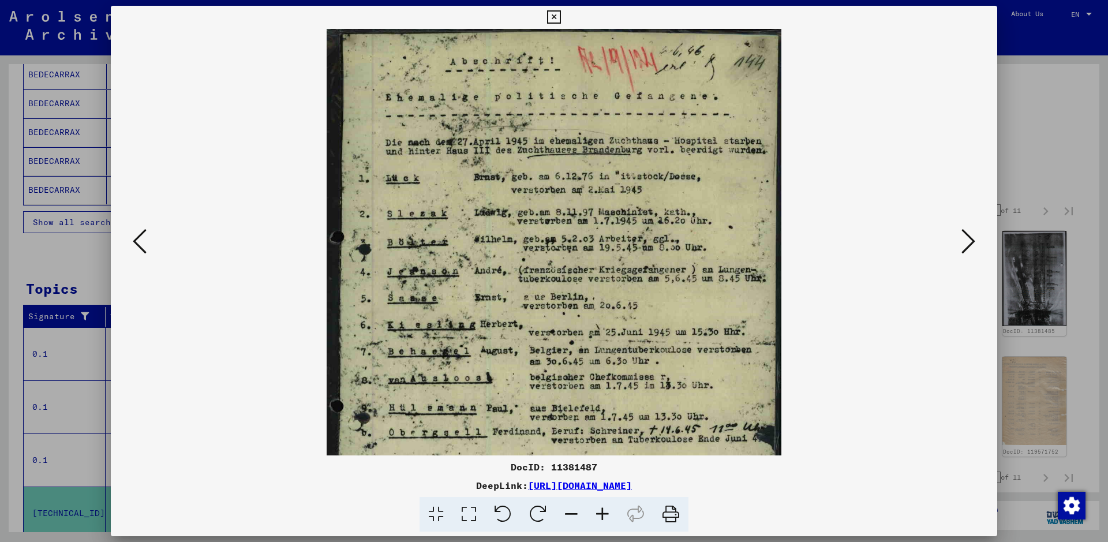
click at [598, 517] on icon at bounding box center [602, 514] width 31 height 35
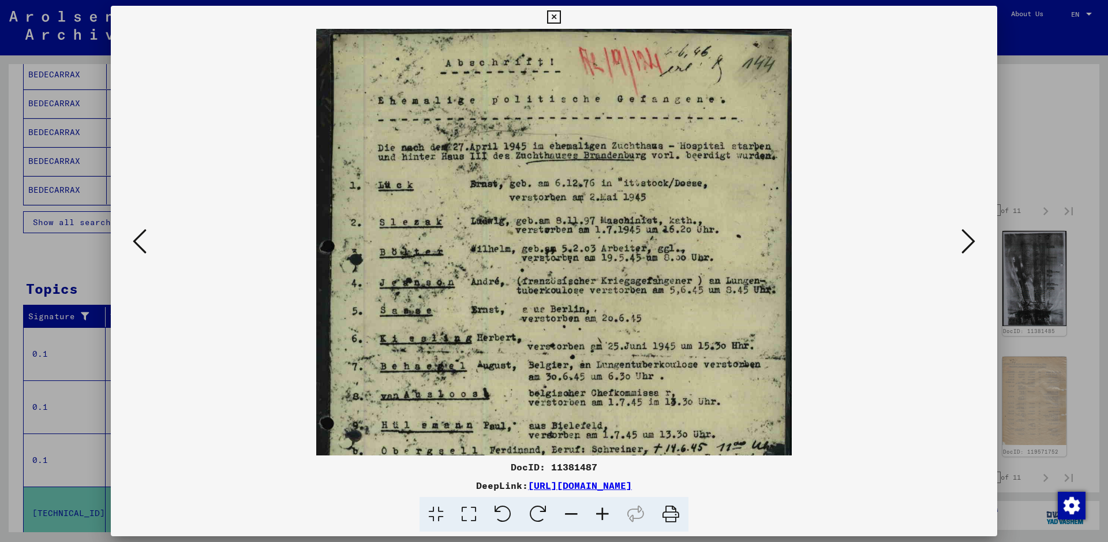
click at [598, 517] on icon at bounding box center [602, 514] width 31 height 35
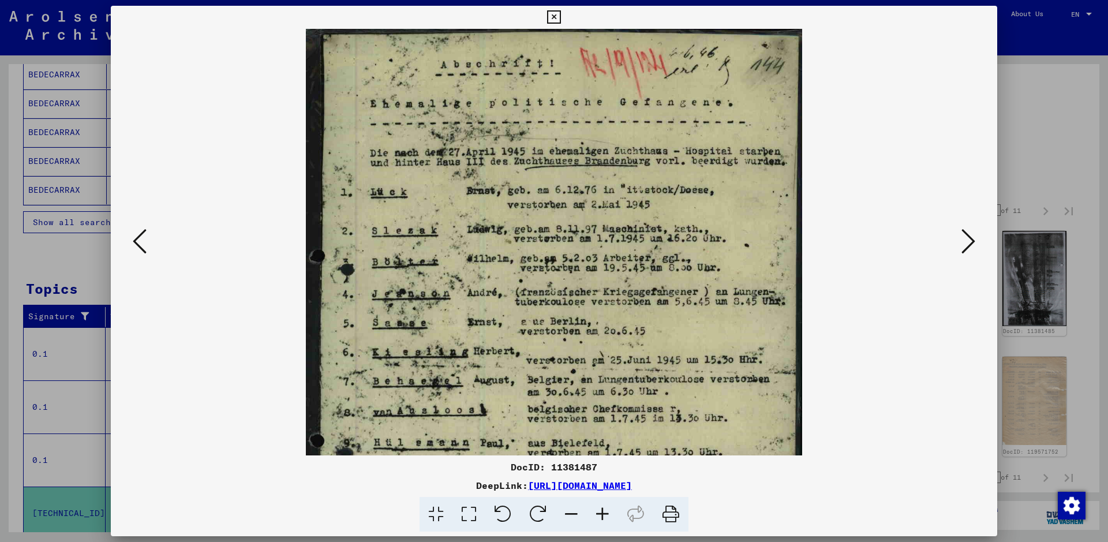
click at [598, 517] on icon at bounding box center [602, 514] width 31 height 35
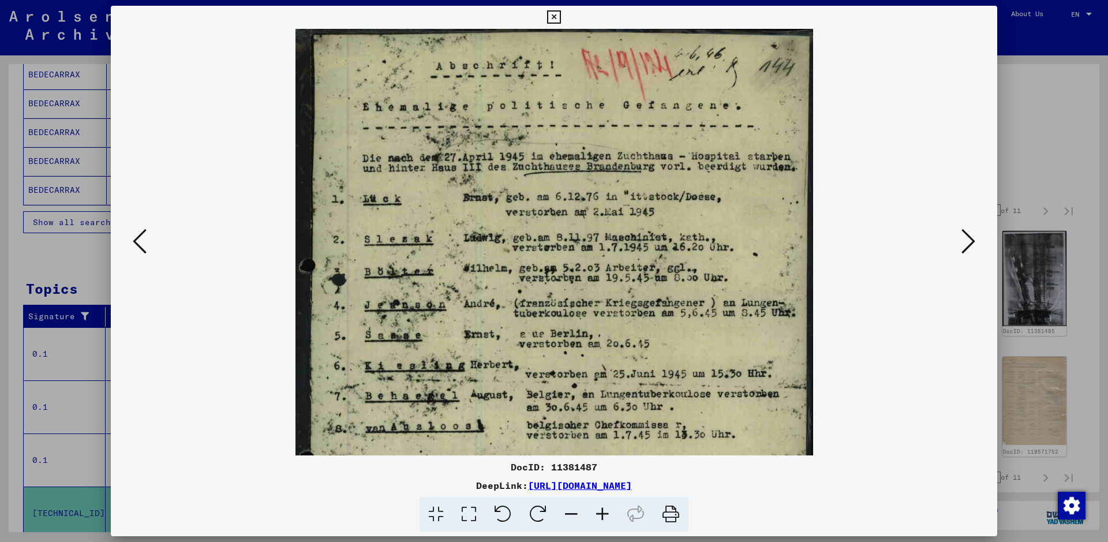
click at [598, 517] on icon at bounding box center [602, 514] width 31 height 35
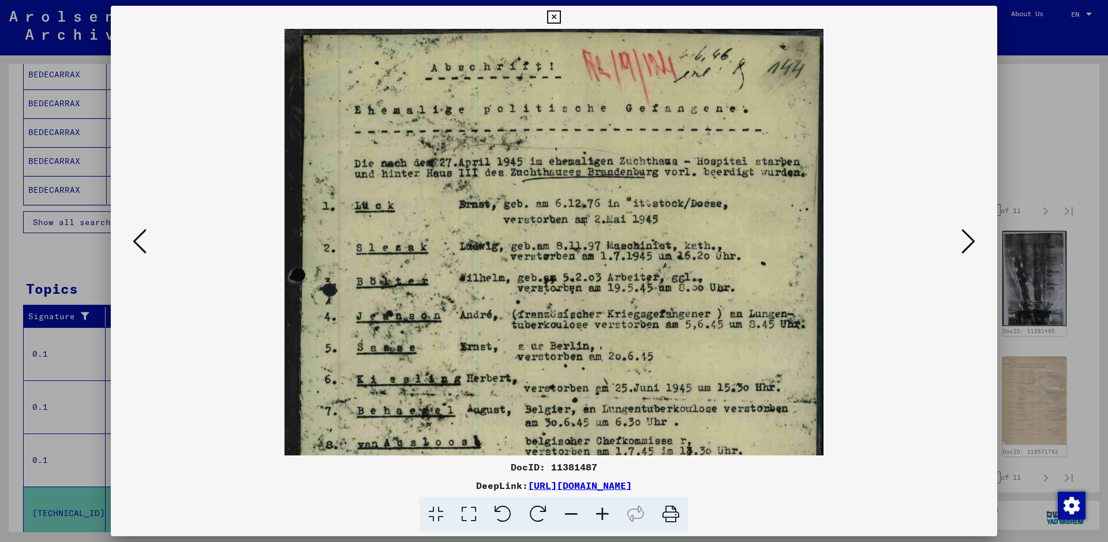
click at [598, 517] on icon at bounding box center [602, 514] width 31 height 35
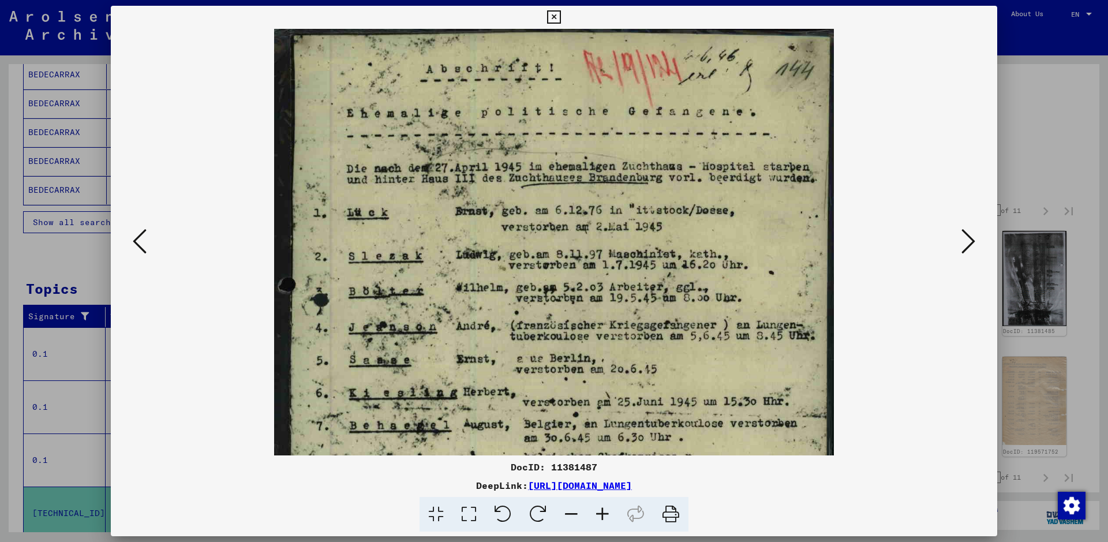
click at [598, 517] on icon at bounding box center [602, 514] width 31 height 35
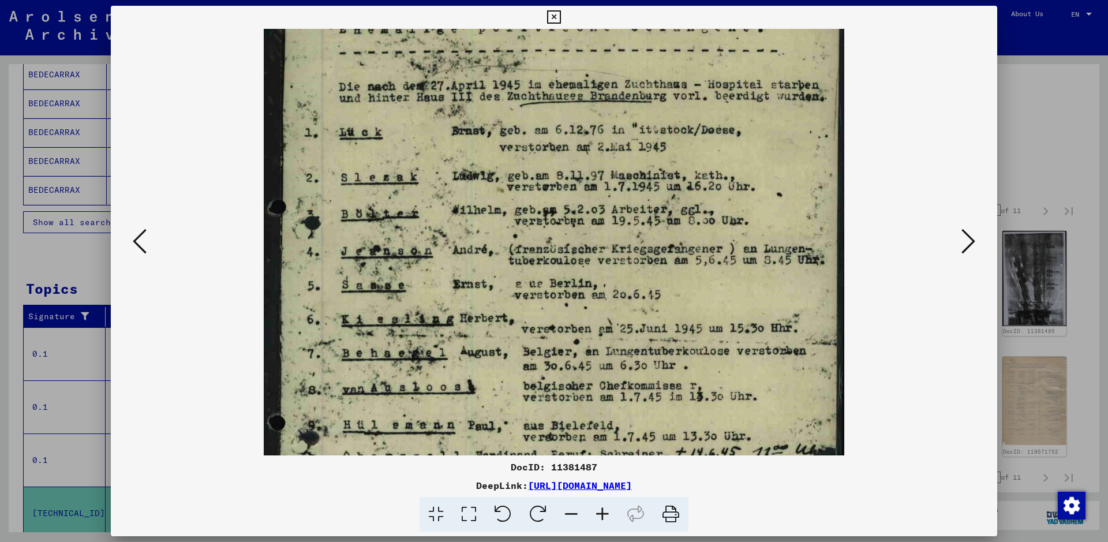
scroll to position [88, 0]
drag, startPoint x: 440, startPoint y: 274, endPoint x: 450, endPoint y: 186, distance: 88.3
click at [450, 186] on img at bounding box center [554, 342] width 581 height 802
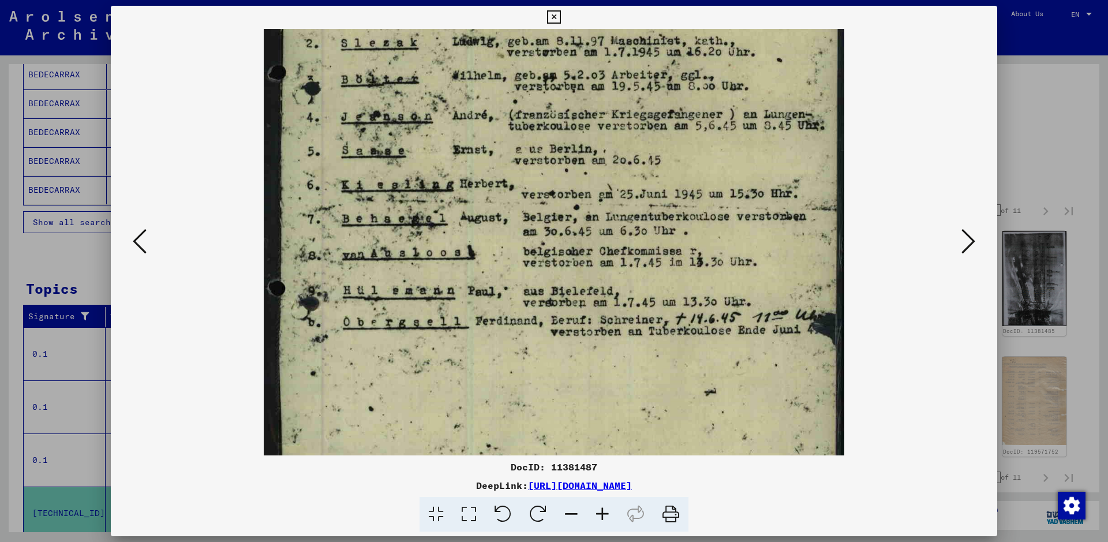
scroll to position [223, 0]
drag, startPoint x: 450, startPoint y: 365, endPoint x: 472, endPoint y: 230, distance: 136.9
click at [472, 230] on img at bounding box center [554, 207] width 581 height 802
click at [968, 239] on icon at bounding box center [968, 241] width 14 height 28
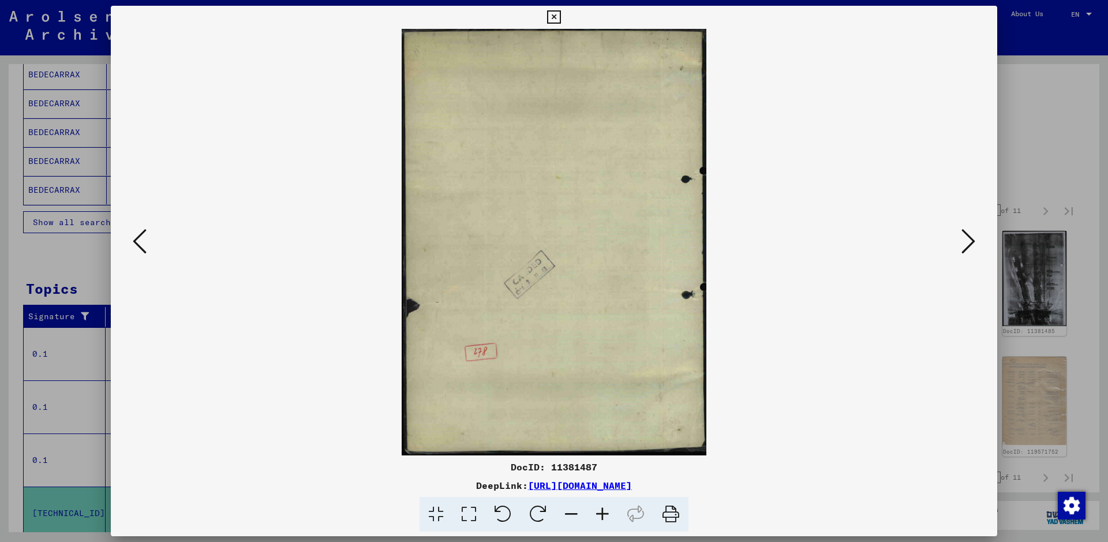
scroll to position [0, 0]
click at [968, 239] on icon at bounding box center [968, 241] width 14 height 28
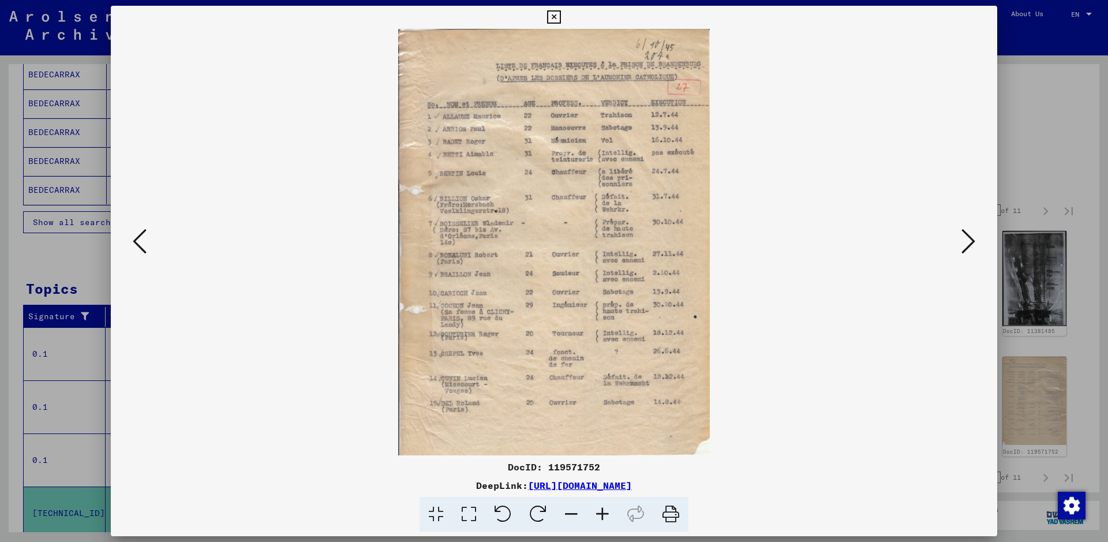
click at [600, 516] on icon at bounding box center [602, 514] width 31 height 35
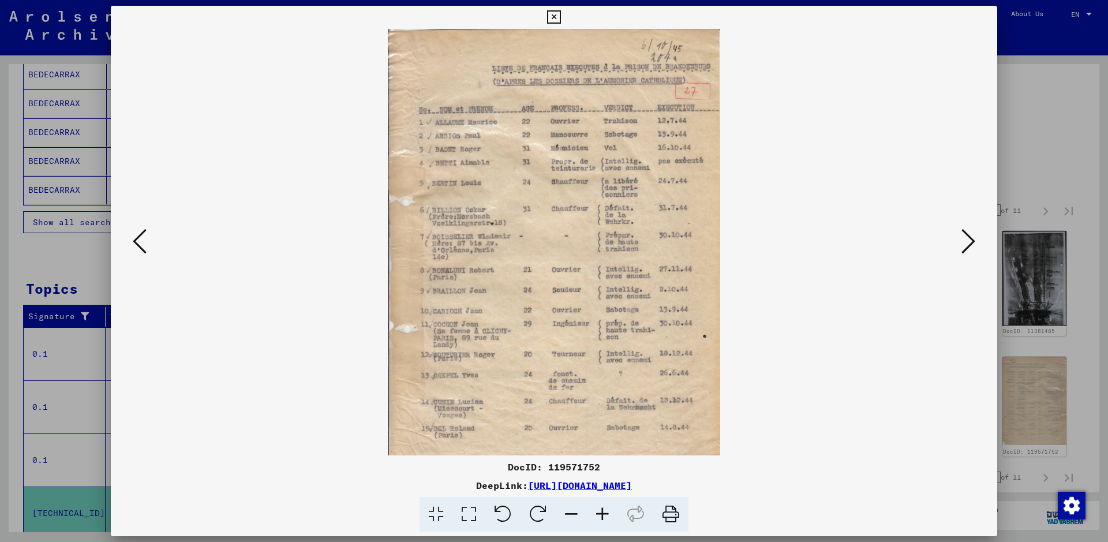
click at [600, 516] on icon at bounding box center [602, 514] width 31 height 35
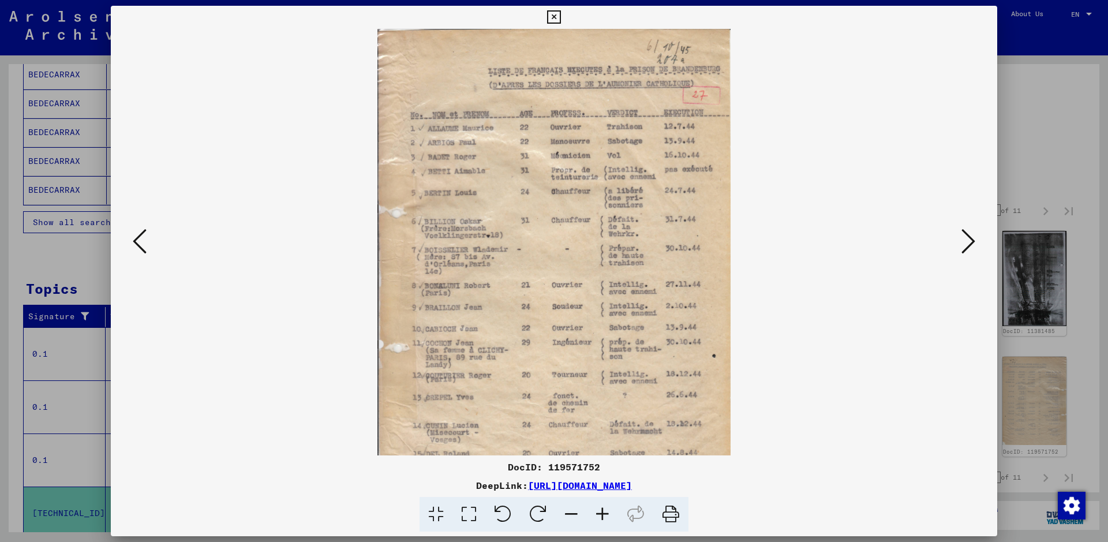
click at [600, 516] on icon at bounding box center [602, 514] width 31 height 35
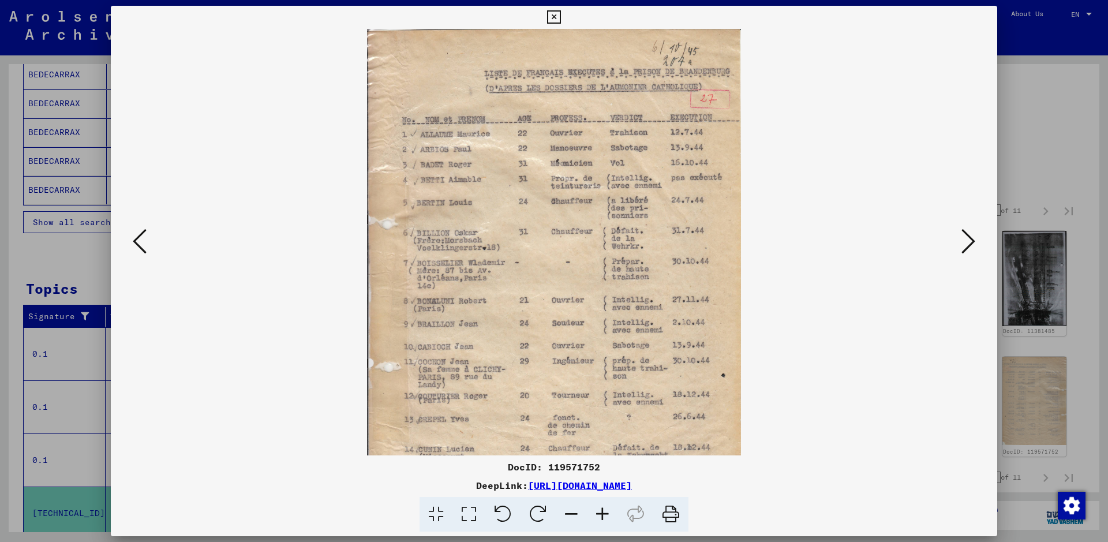
click at [600, 516] on icon at bounding box center [602, 514] width 31 height 35
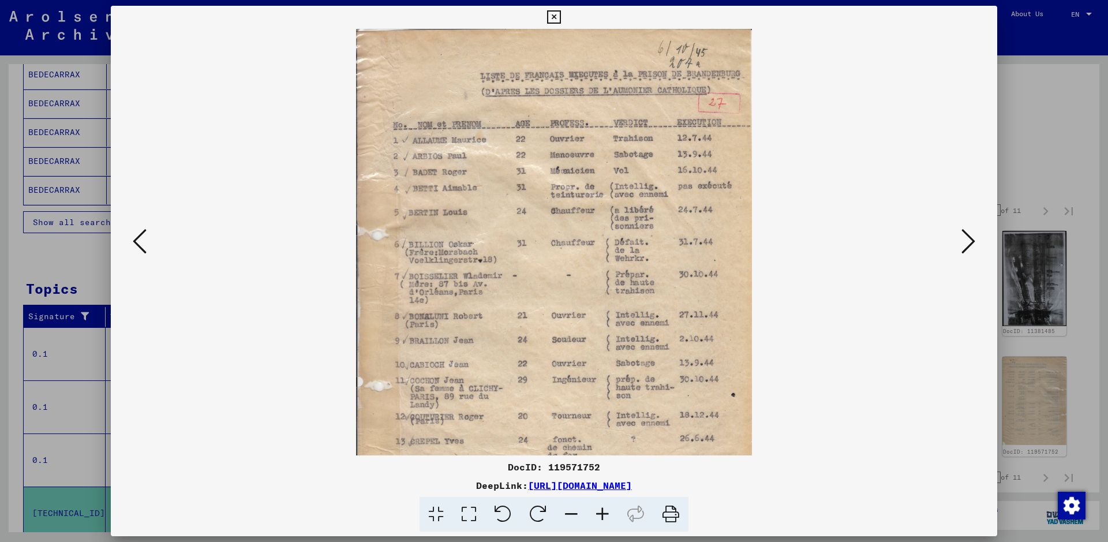
click at [600, 516] on icon at bounding box center [602, 514] width 31 height 35
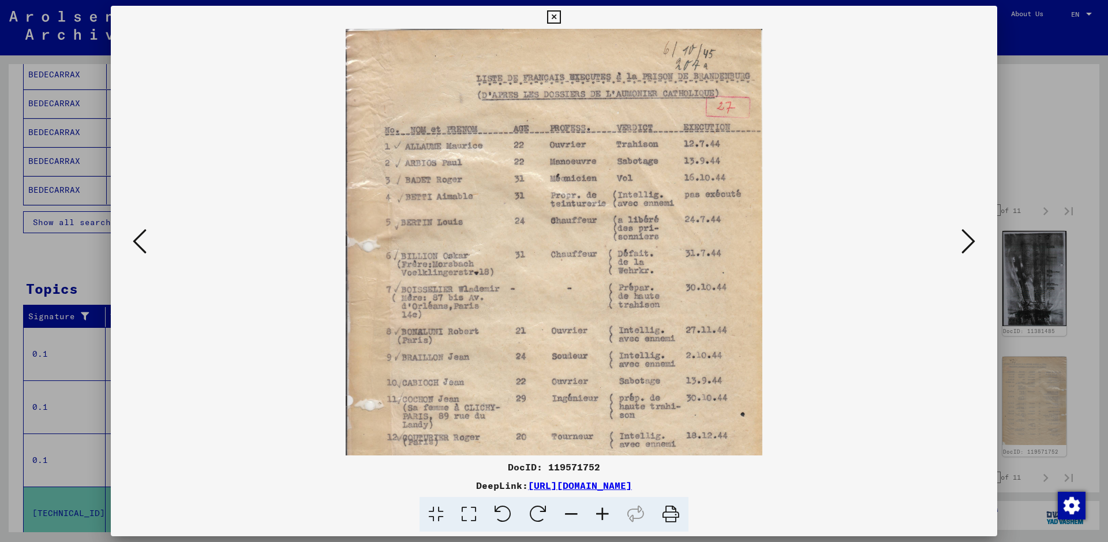
click at [600, 516] on icon at bounding box center [602, 514] width 31 height 35
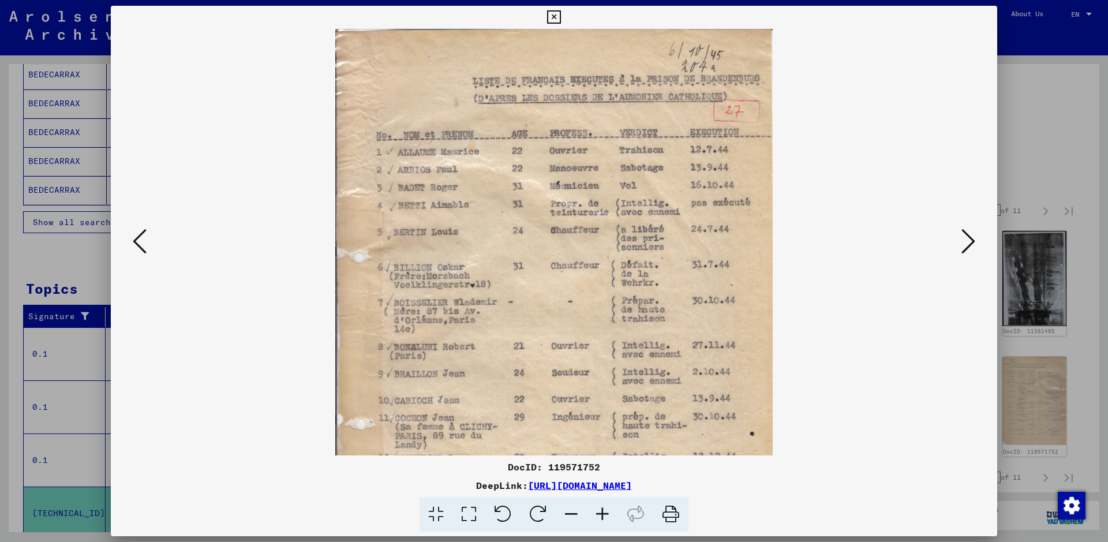
click at [600, 516] on icon at bounding box center [602, 514] width 31 height 35
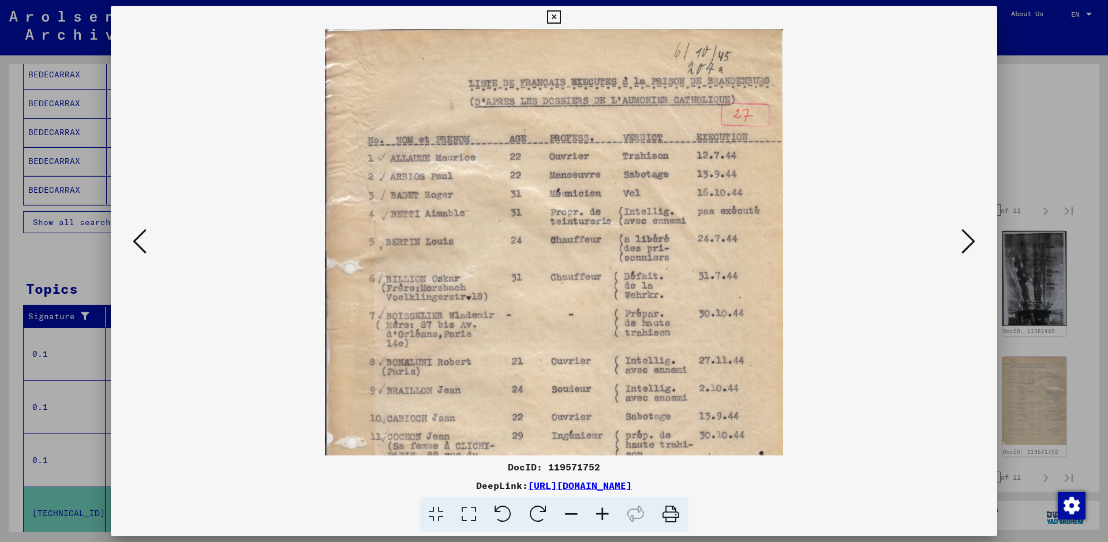
click at [600, 516] on icon at bounding box center [602, 514] width 31 height 35
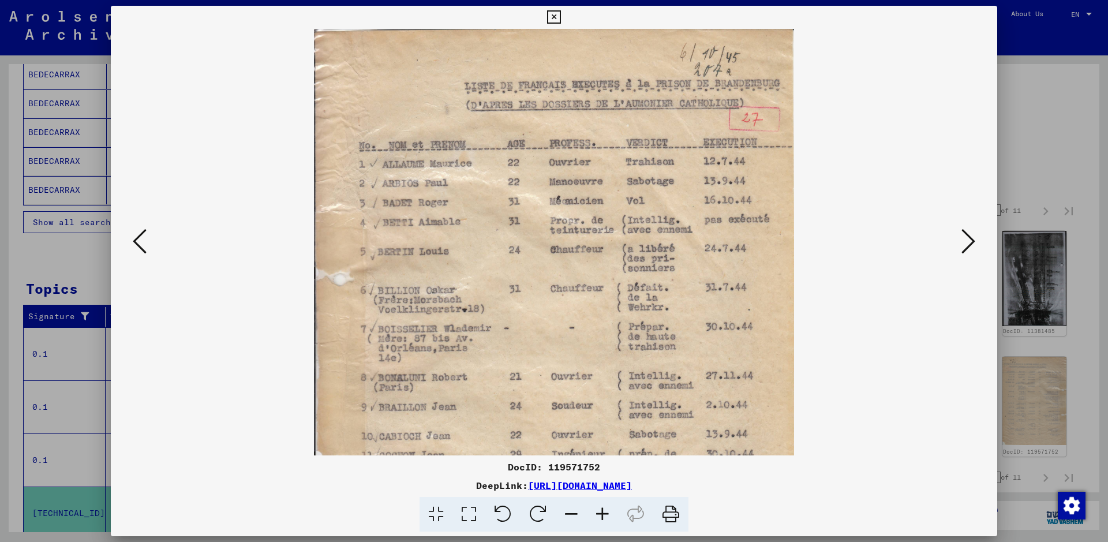
click at [969, 246] on icon at bounding box center [968, 241] width 14 height 28
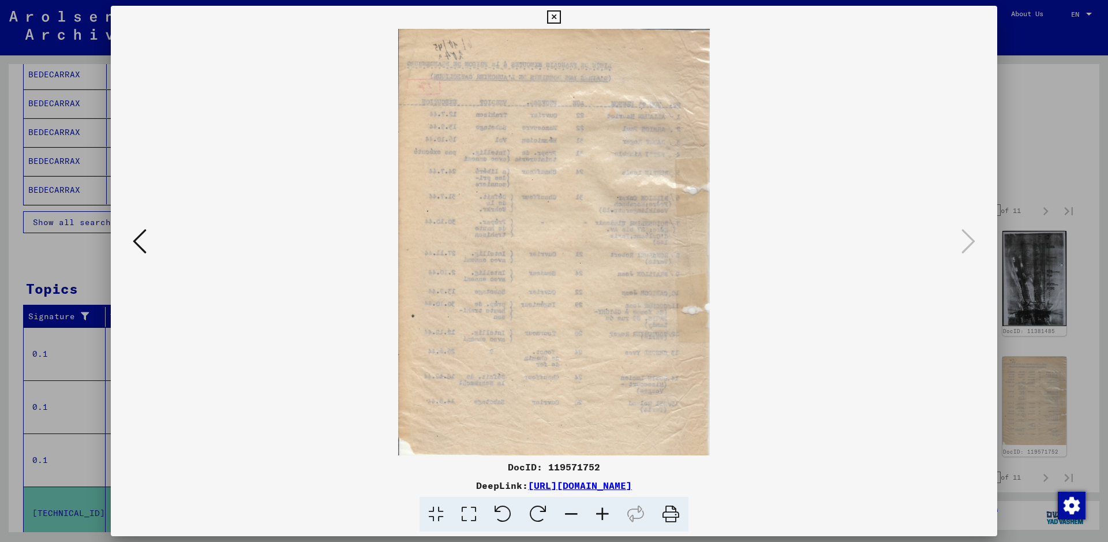
click at [1094, 102] on div at bounding box center [554, 271] width 1108 height 542
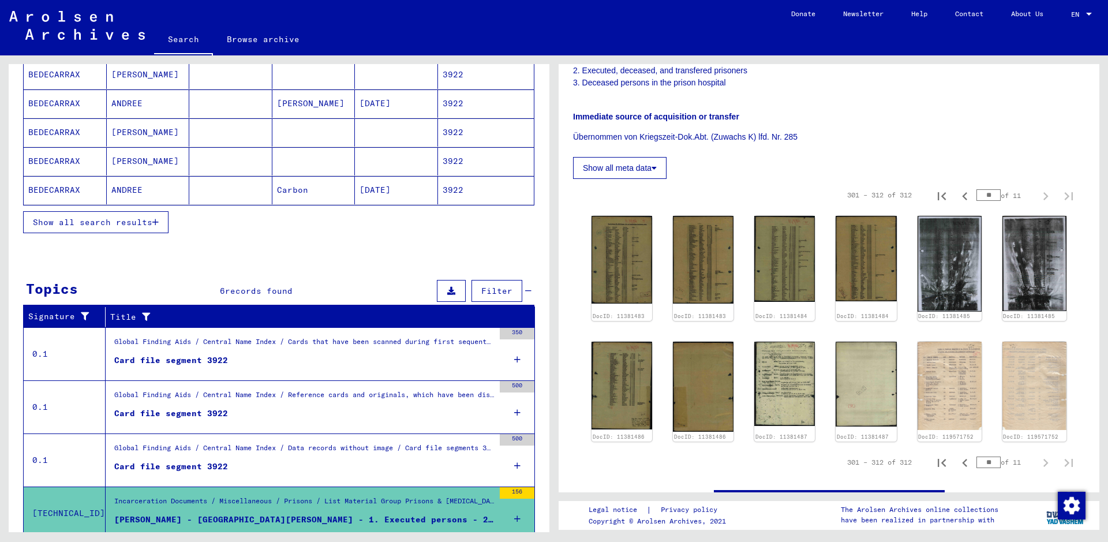
scroll to position [259, 0]
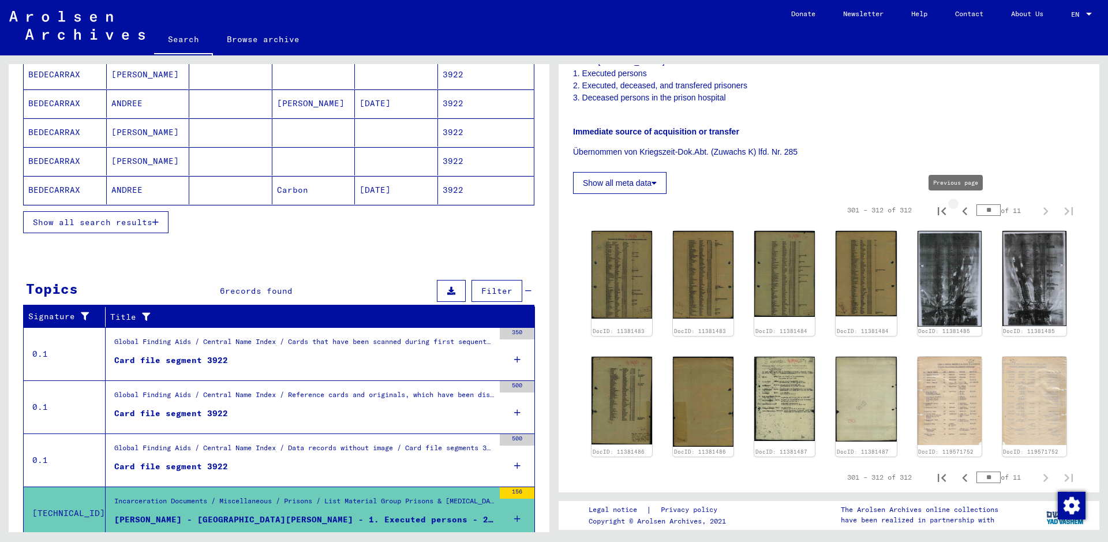
click at [957, 214] on icon "Previous page" at bounding box center [965, 211] width 16 height 16
type input "**"
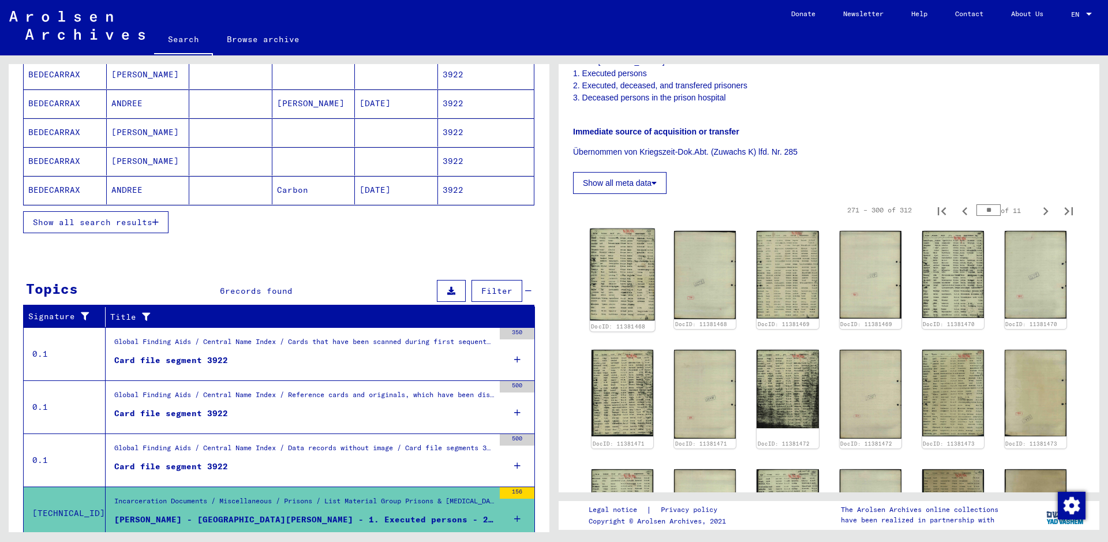
click at [610, 268] on img at bounding box center [622, 275] width 65 height 92
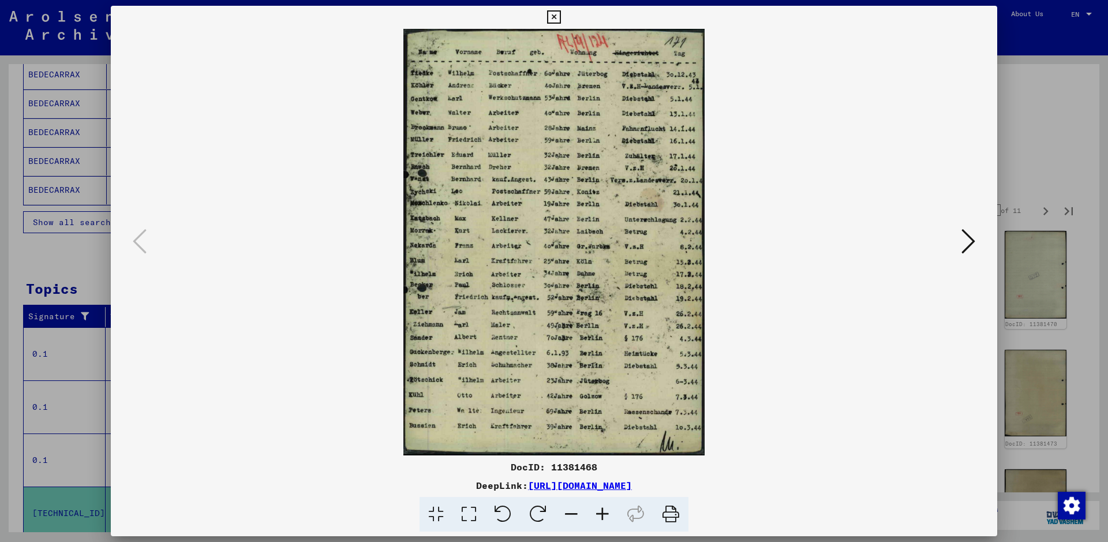
click at [605, 513] on icon at bounding box center [602, 514] width 31 height 35
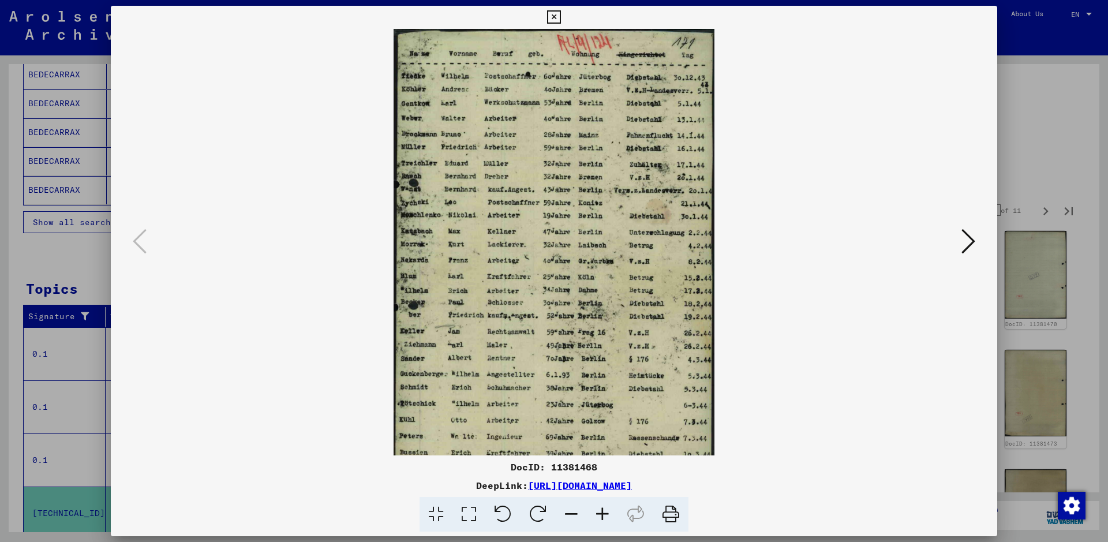
click at [605, 513] on icon at bounding box center [602, 514] width 31 height 35
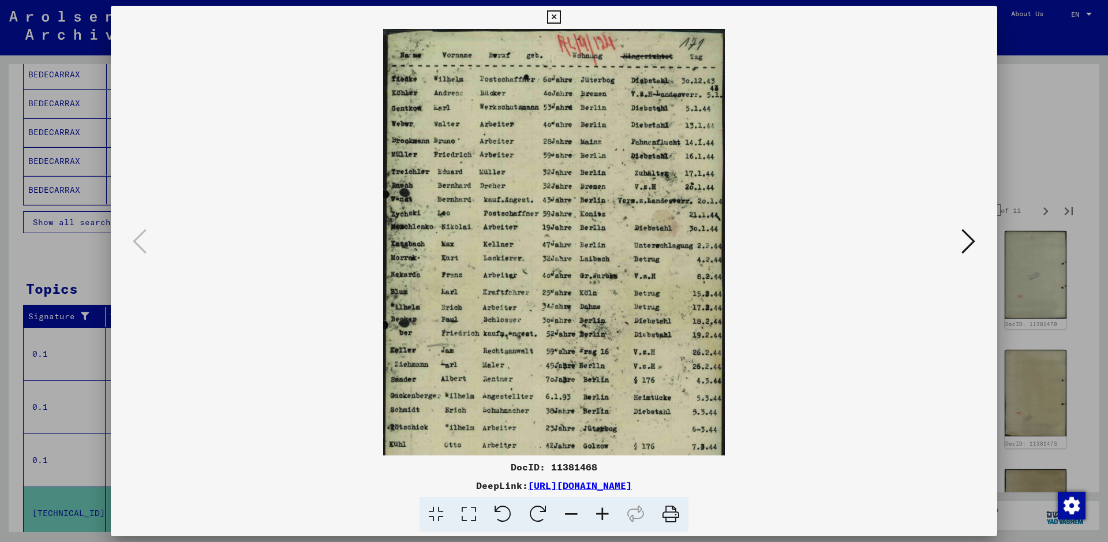
click at [605, 513] on icon at bounding box center [602, 514] width 31 height 35
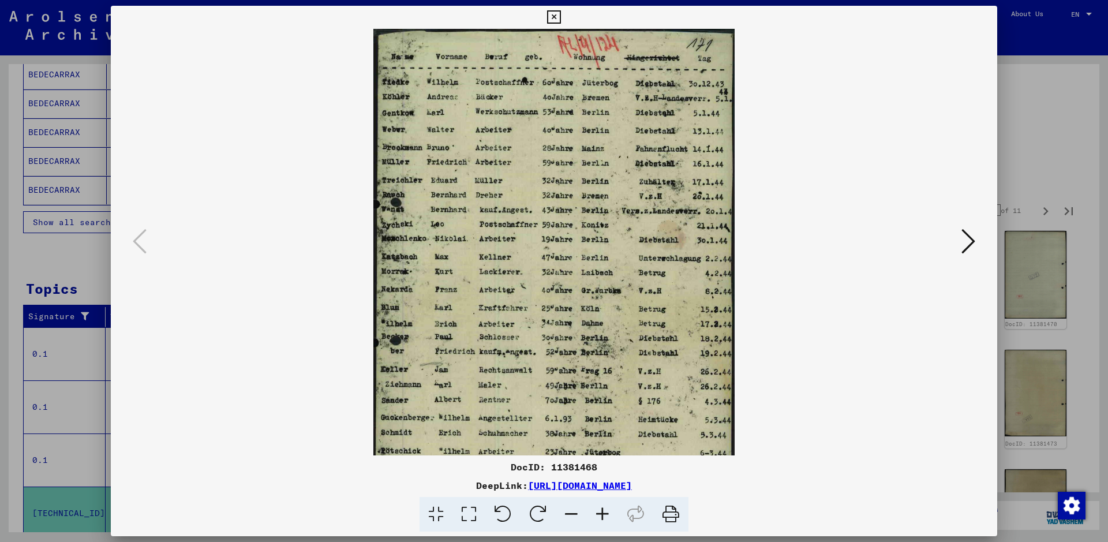
click at [605, 513] on icon at bounding box center [602, 514] width 31 height 35
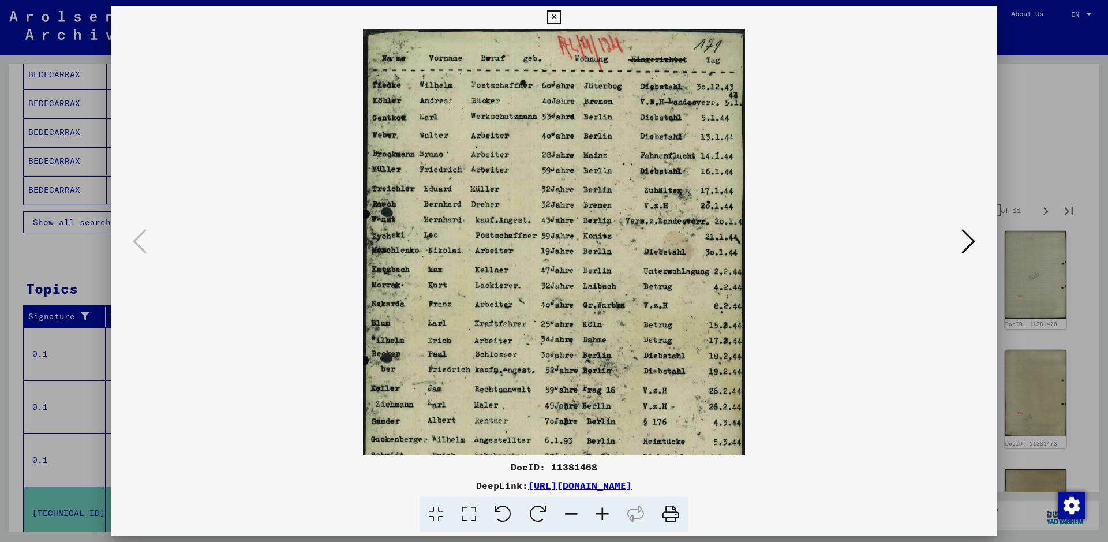
click at [605, 513] on icon at bounding box center [602, 514] width 31 height 35
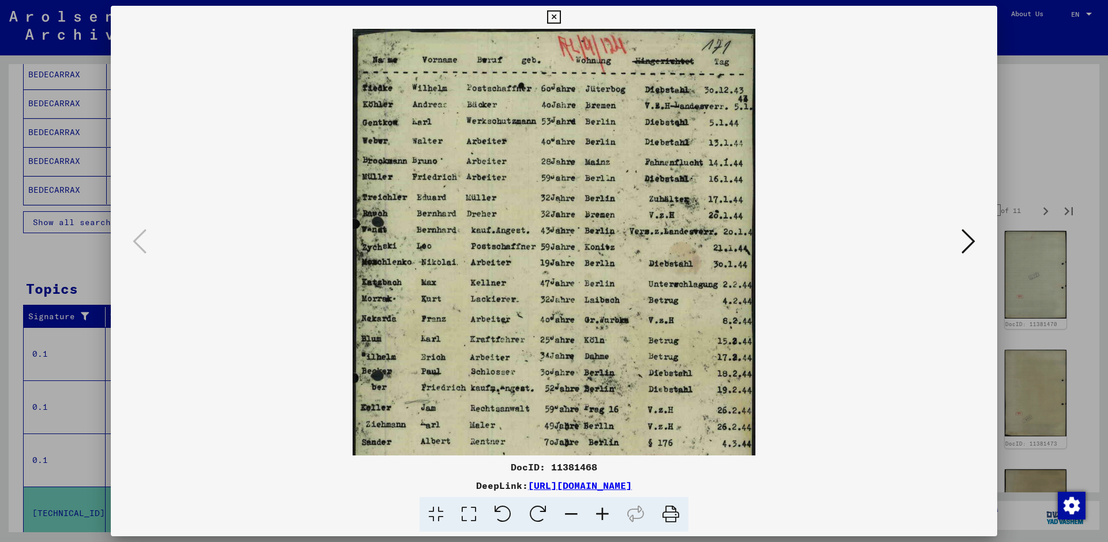
click at [605, 513] on icon at bounding box center [602, 514] width 31 height 35
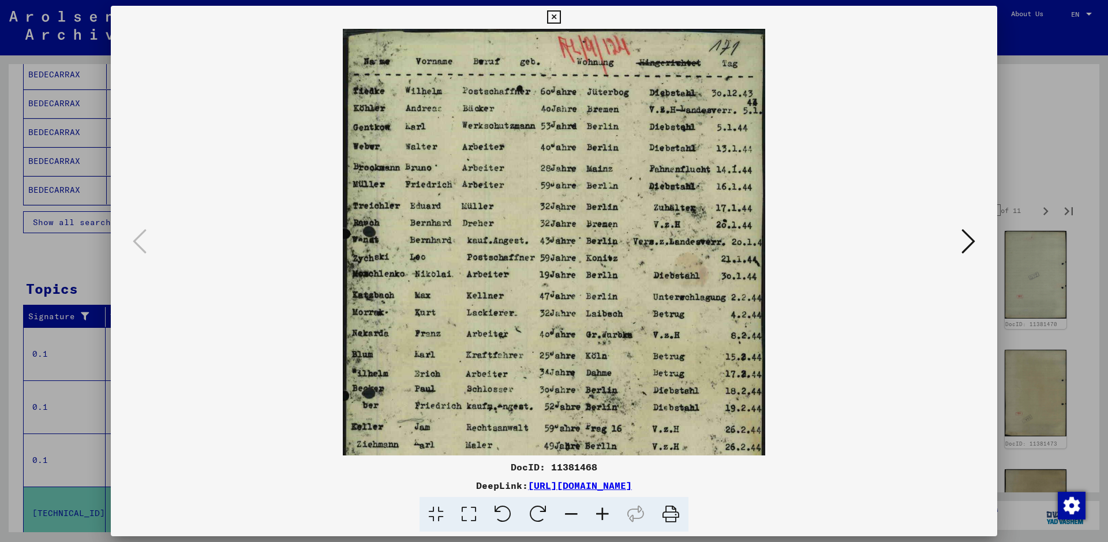
click at [605, 513] on icon at bounding box center [602, 514] width 31 height 35
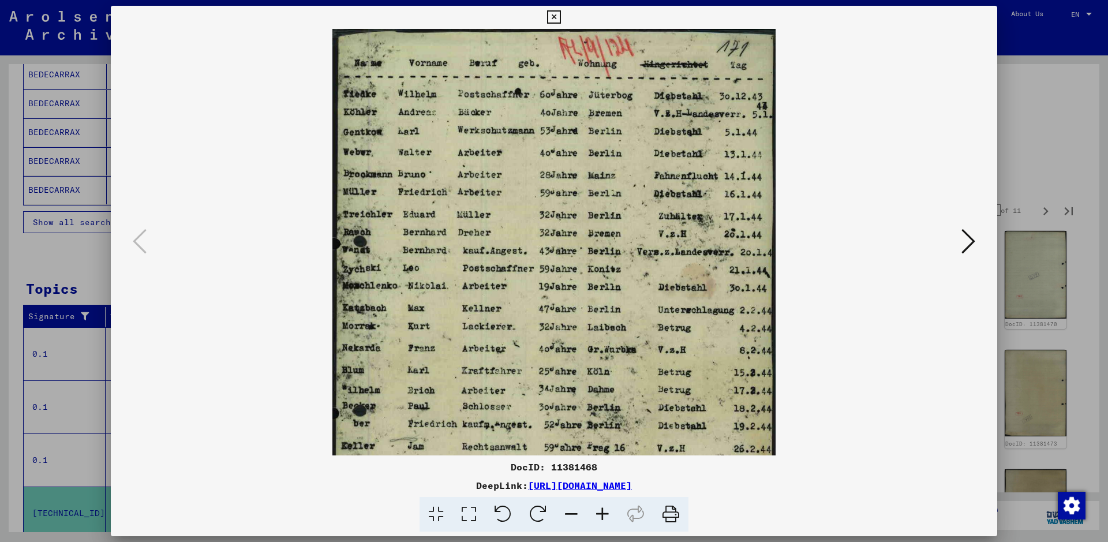
click at [605, 513] on icon at bounding box center [602, 514] width 31 height 35
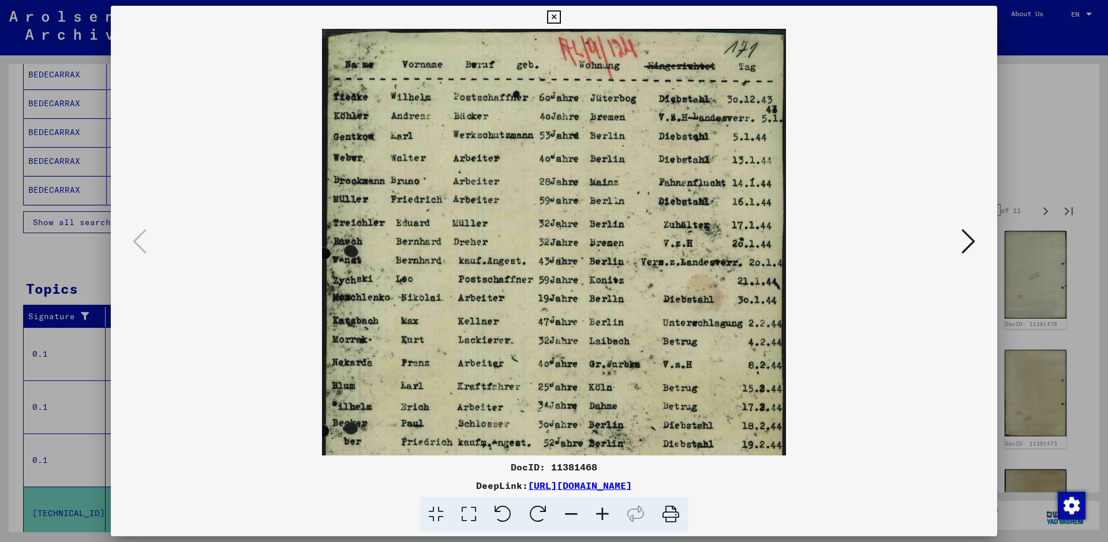
click at [605, 513] on icon at bounding box center [602, 514] width 31 height 35
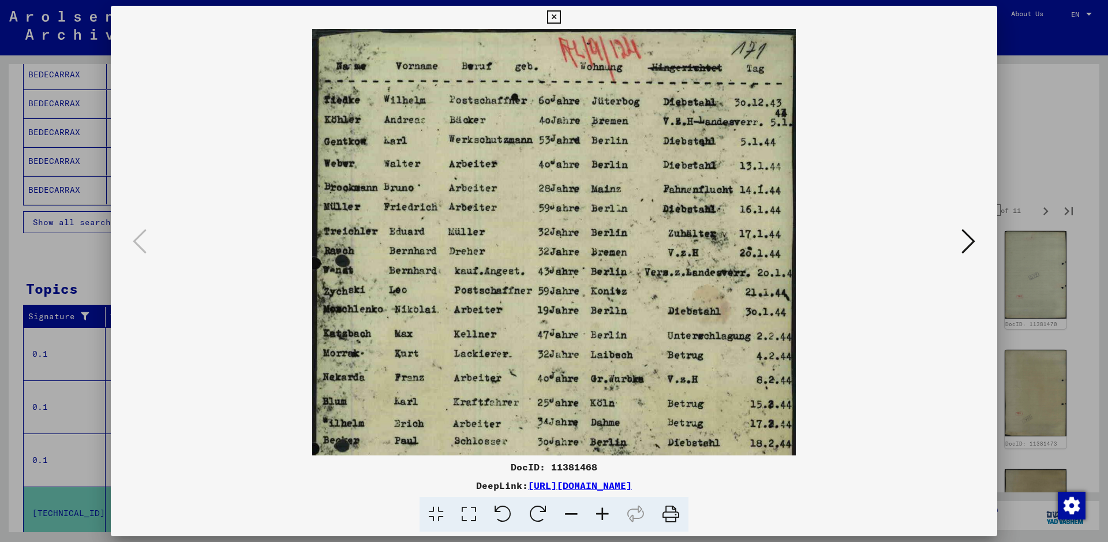
click at [605, 513] on icon at bounding box center [602, 514] width 31 height 35
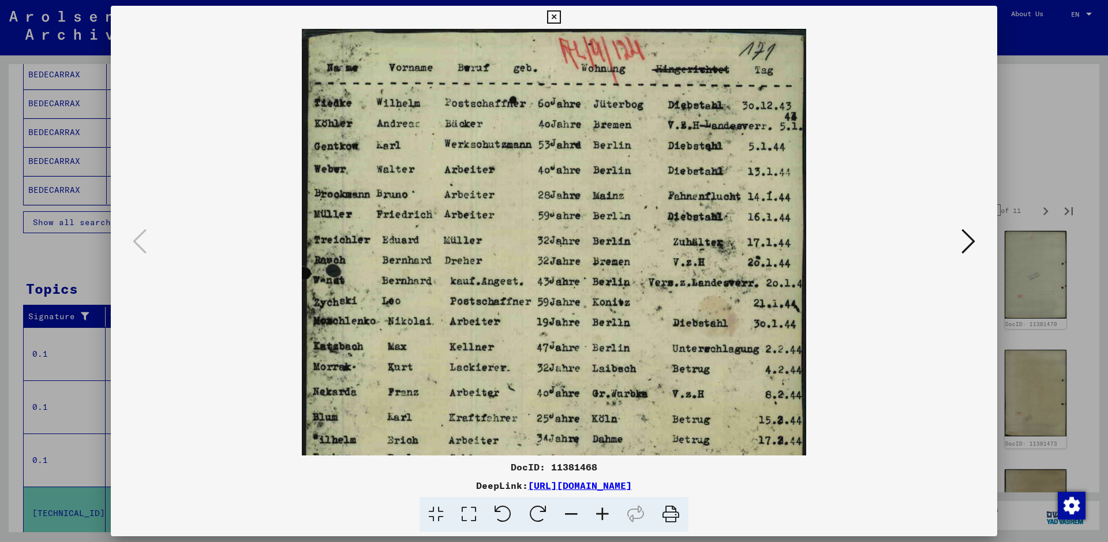
click at [605, 510] on icon at bounding box center [602, 514] width 31 height 35
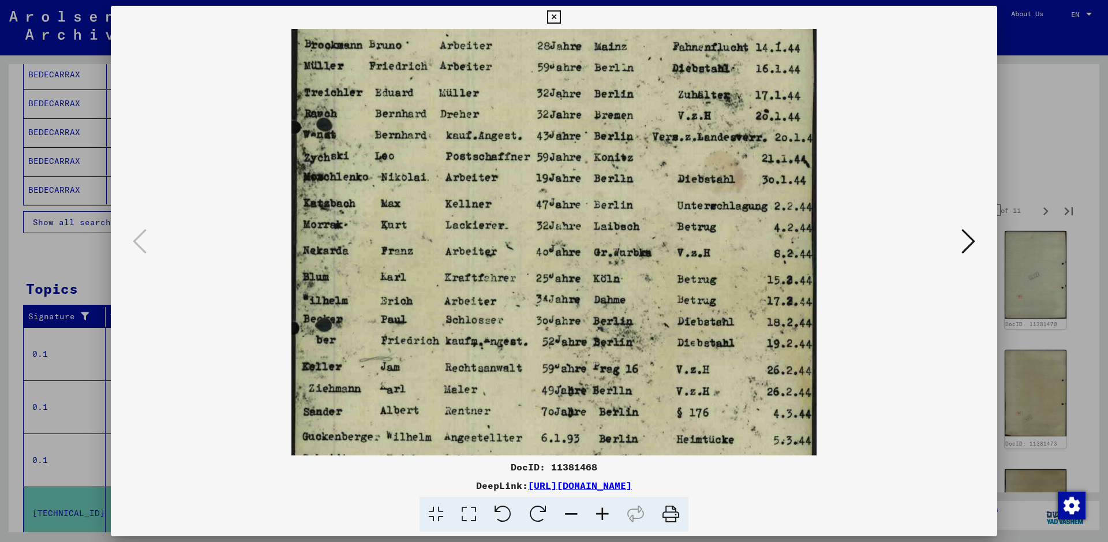
scroll to position [159, 0]
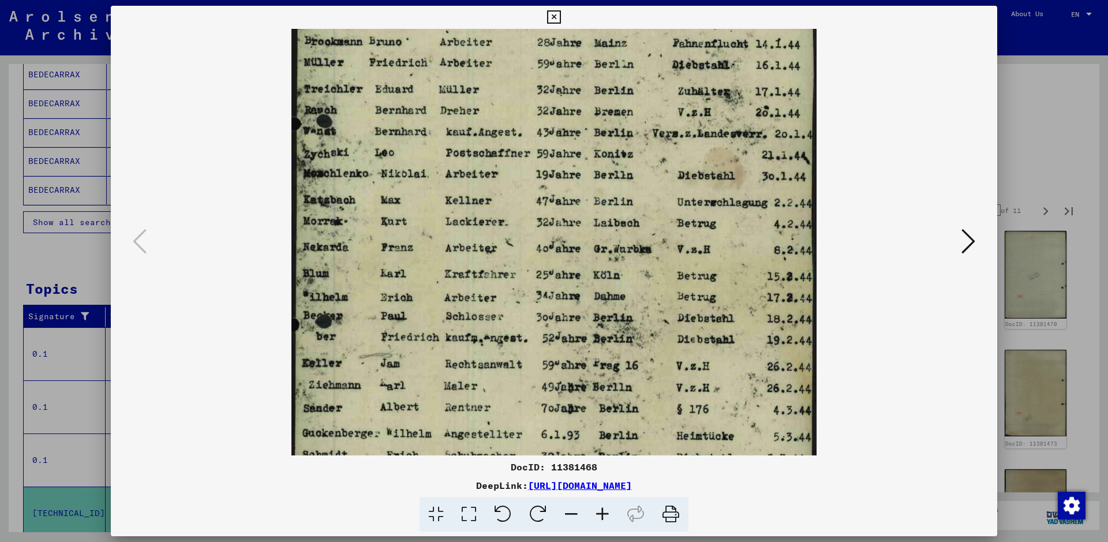
drag, startPoint x: 497, startPoint y: 362, endPoint x: 508, endPoint y: 203, distance: 159.6
click at [508, 203] on img at bounding box center [553, 242] width 525 height 744
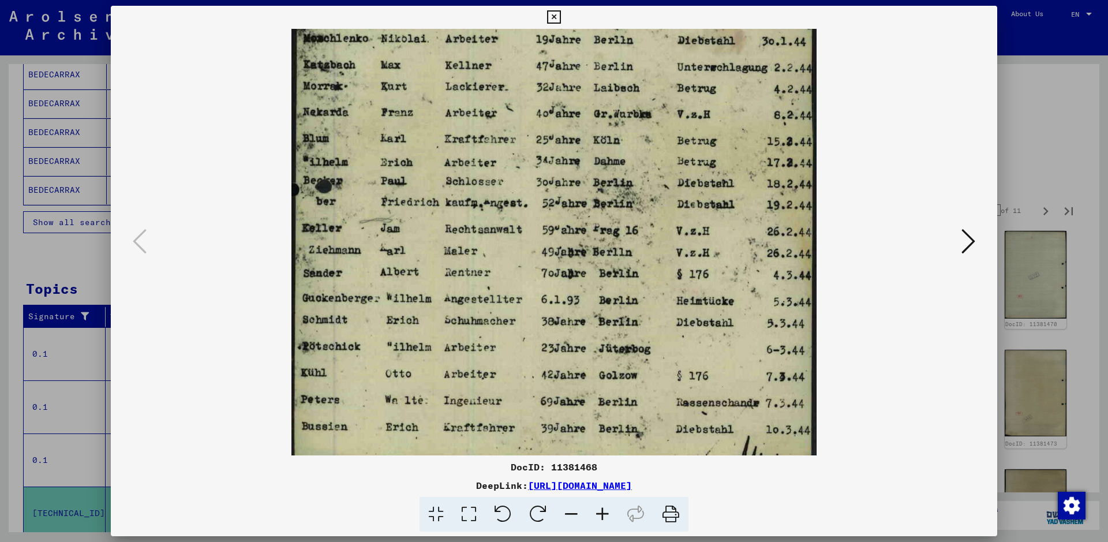
scroll to position [302, 0]
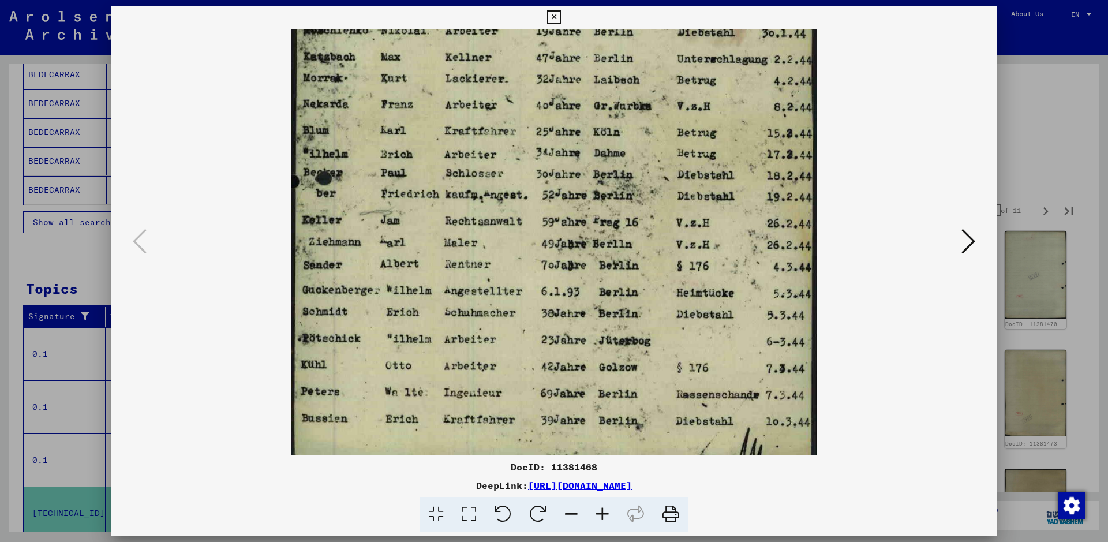
drag, startPoint x: 516, startPoint y: 342, endPoint x: 529, endPoint y: 200, distance: 141.9
click at [529, 200] on img at bounding box center [553, 98] width 525 height 744
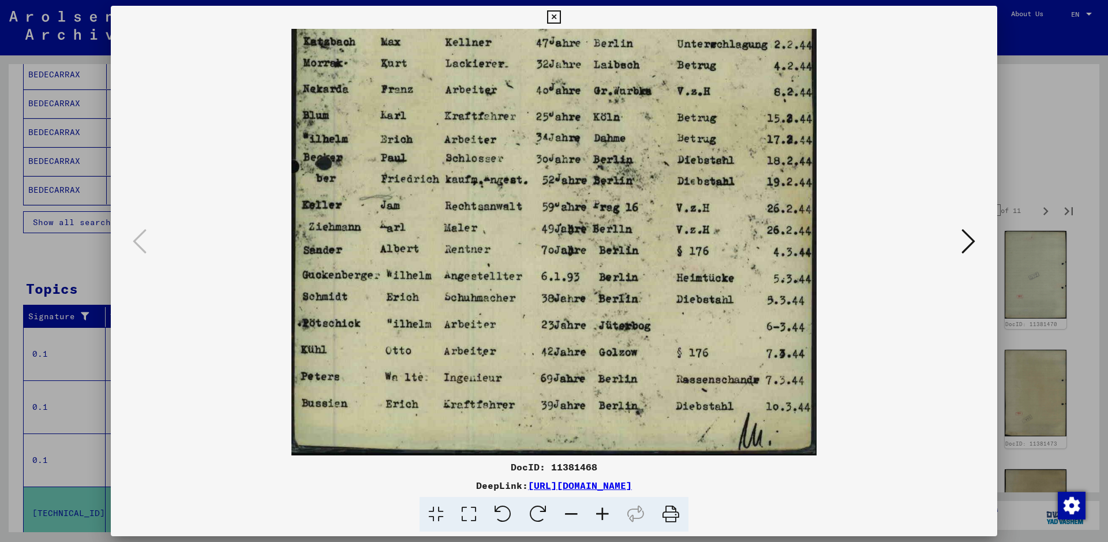
drag, startPoint x: 471, startPoint y: 328, endPoint x: 478, endPoint y: 185, distance: 142.7
click at [478, 185] on img at bounding box center [553, 83] width 525 height 744
click at [555, 17] on icon at bounding box center [553, 17] width 13 height 14
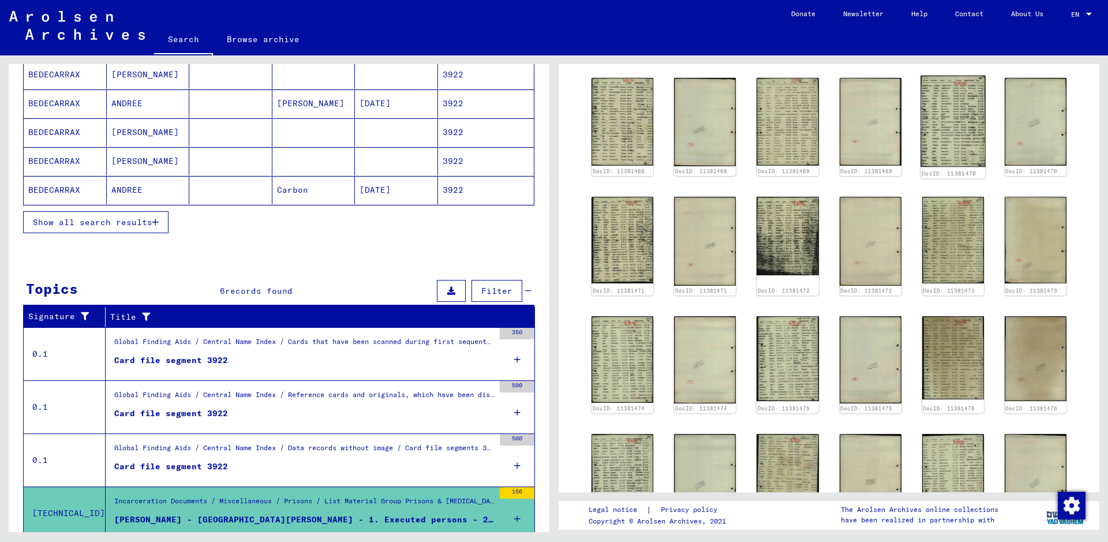
scroll to position [432, 0]
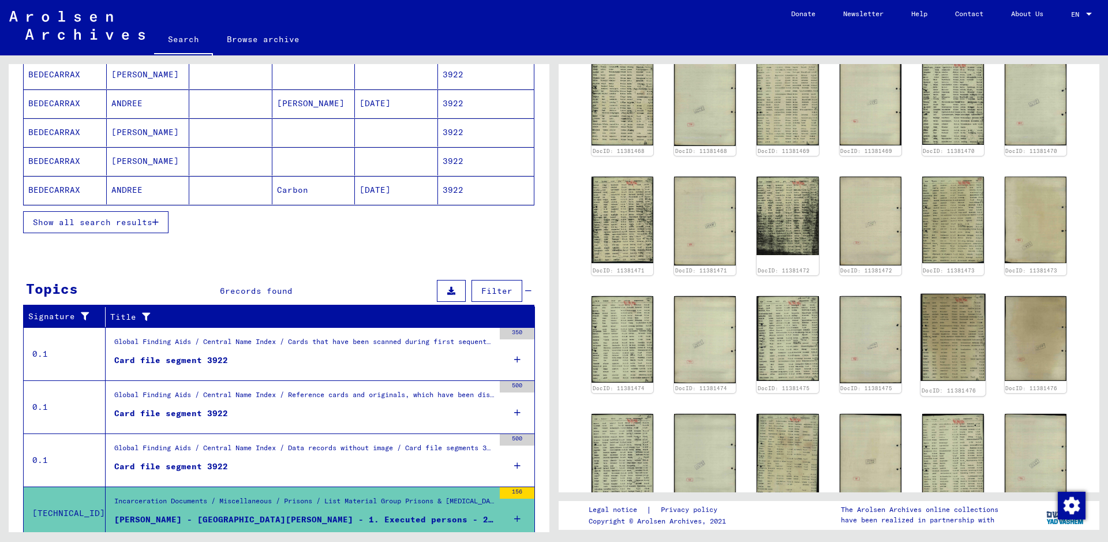
click at [942, 346] on img at bounding box center [952, 336] width 65 height 87
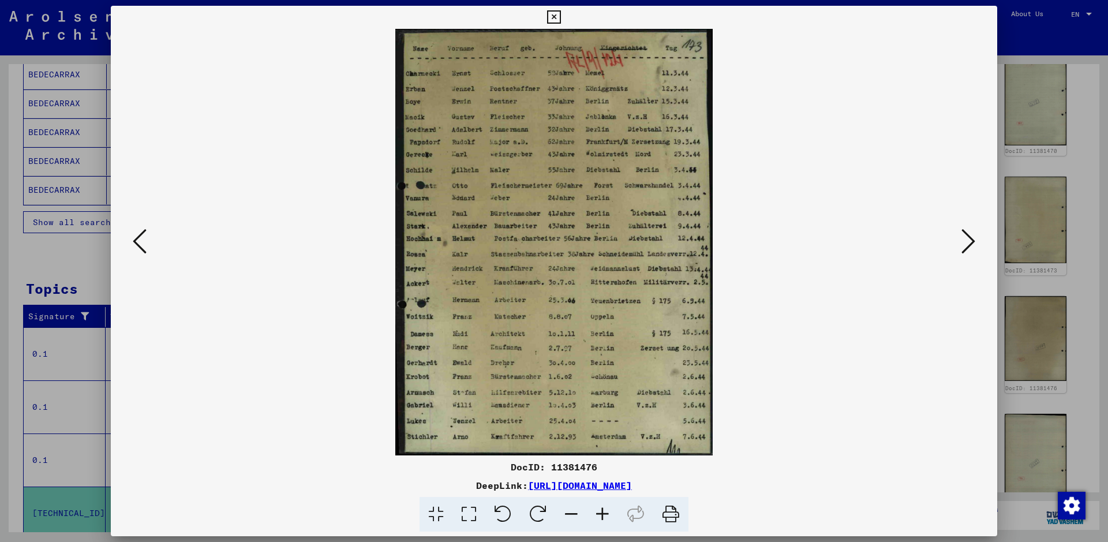
click at [1089, 131] on div at bounding box center [554, 271] width 1108 height 542
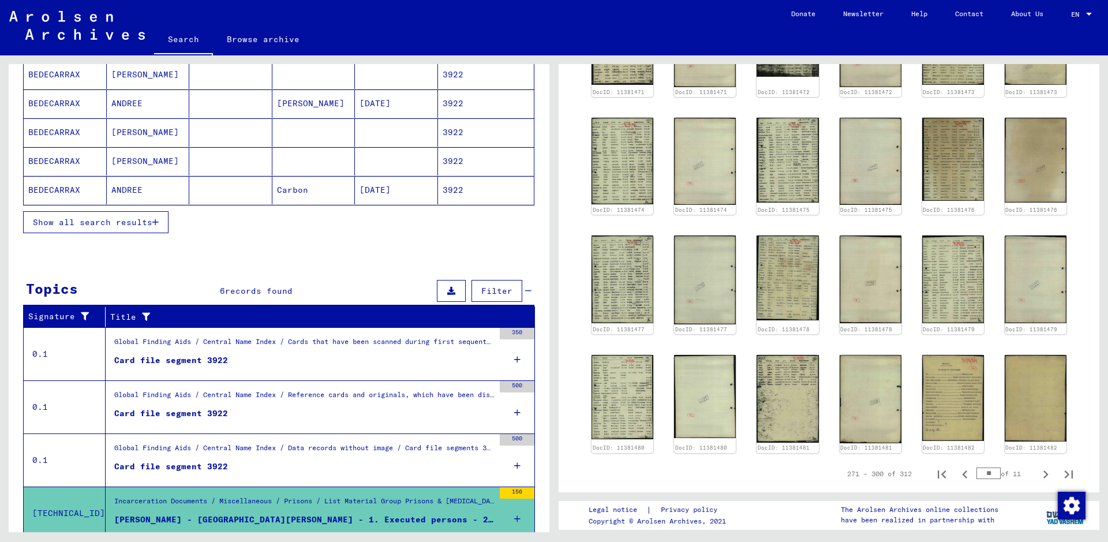
scroll to position [662, 0]
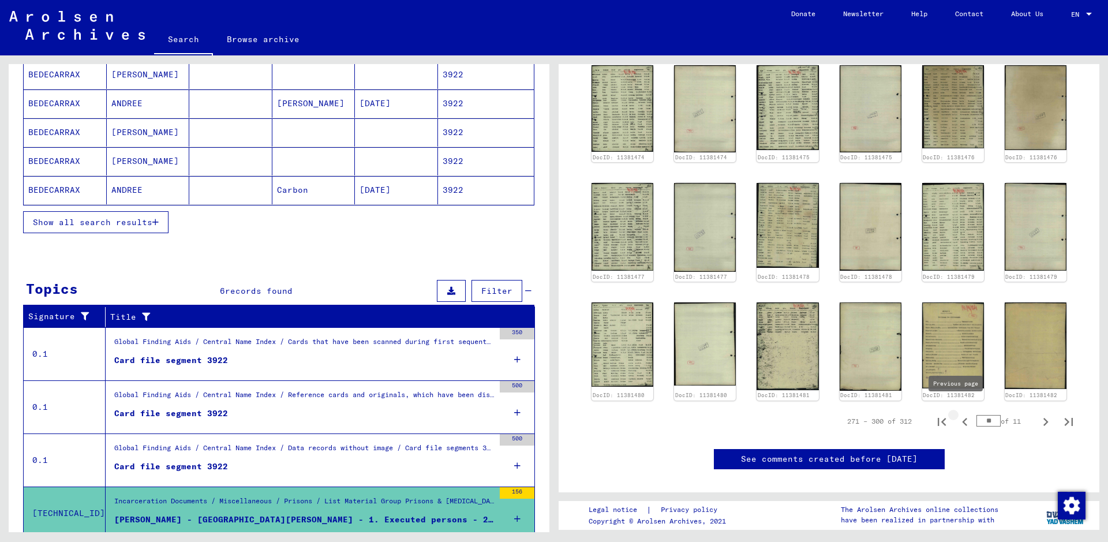
click at [957, 414] on icon "Previous page" at bounding box center [965, 422] width 16 height 16
type input "*"
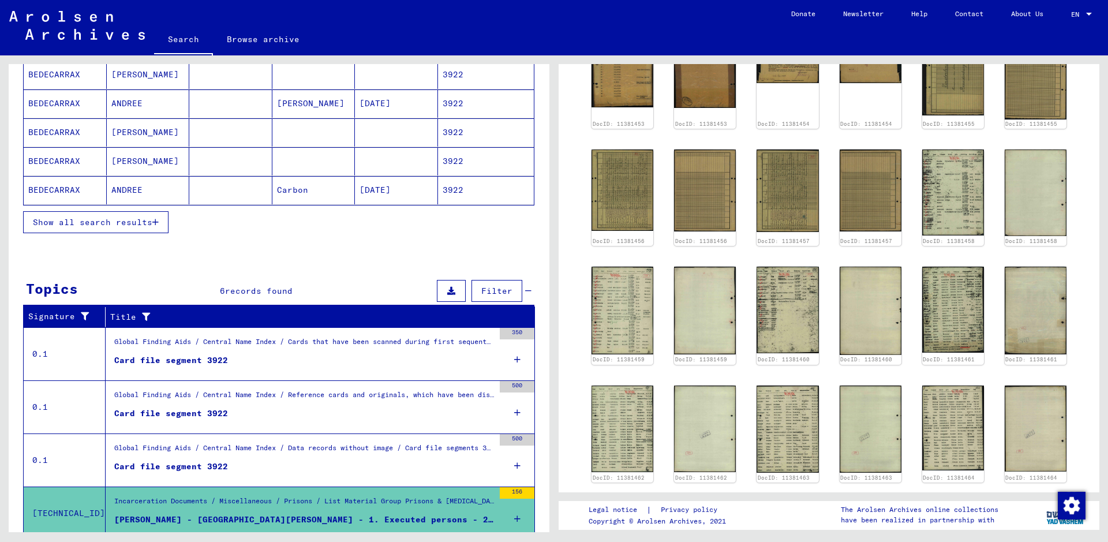
scroll to position [314, 0]
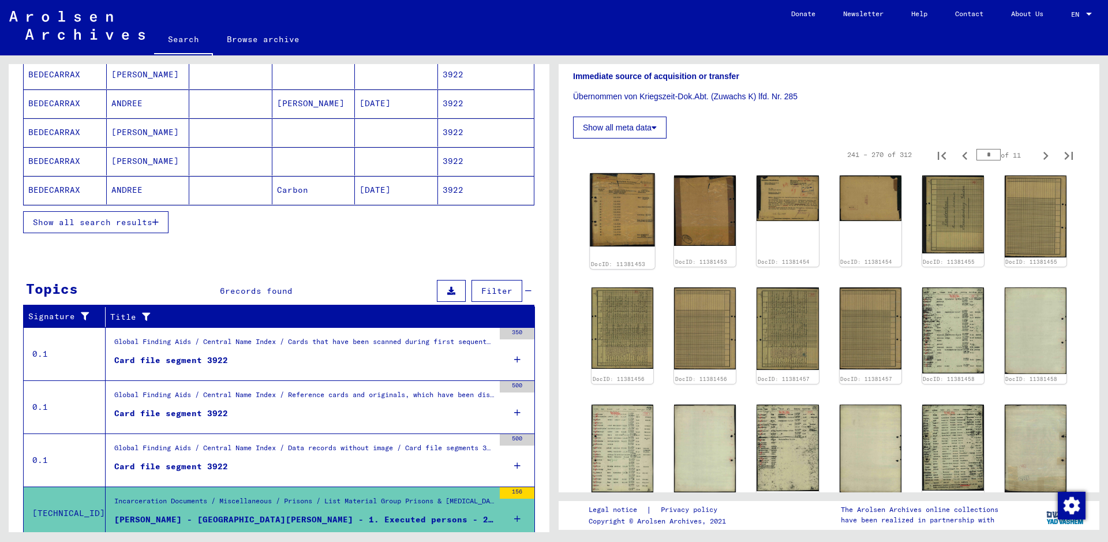
click at [630, 224] on img at bounding box center [622, 209] width 65 height 73
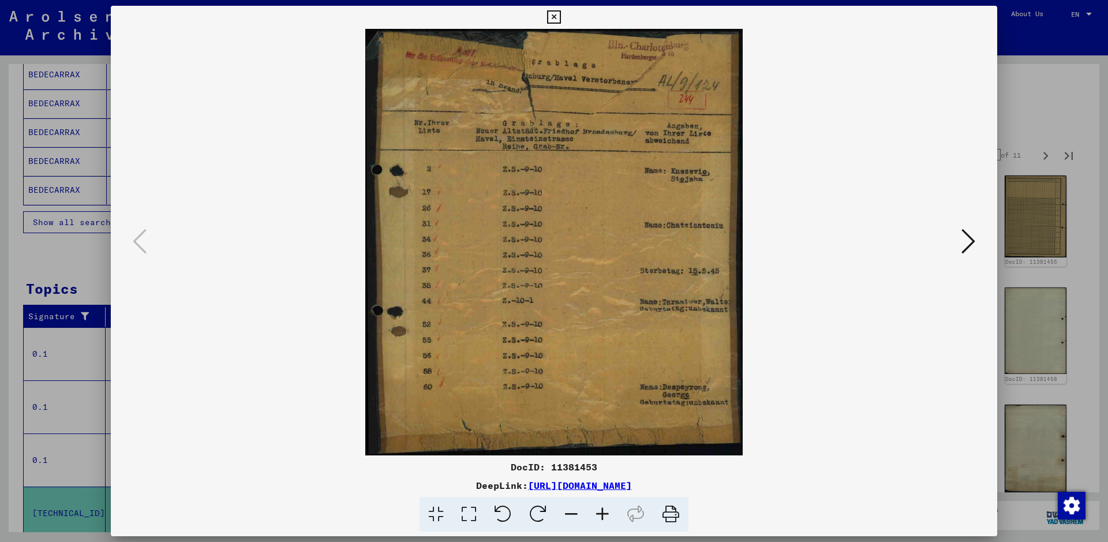
click at [599, 512] on icon at bounding box center [602, 514] width 31 height 35
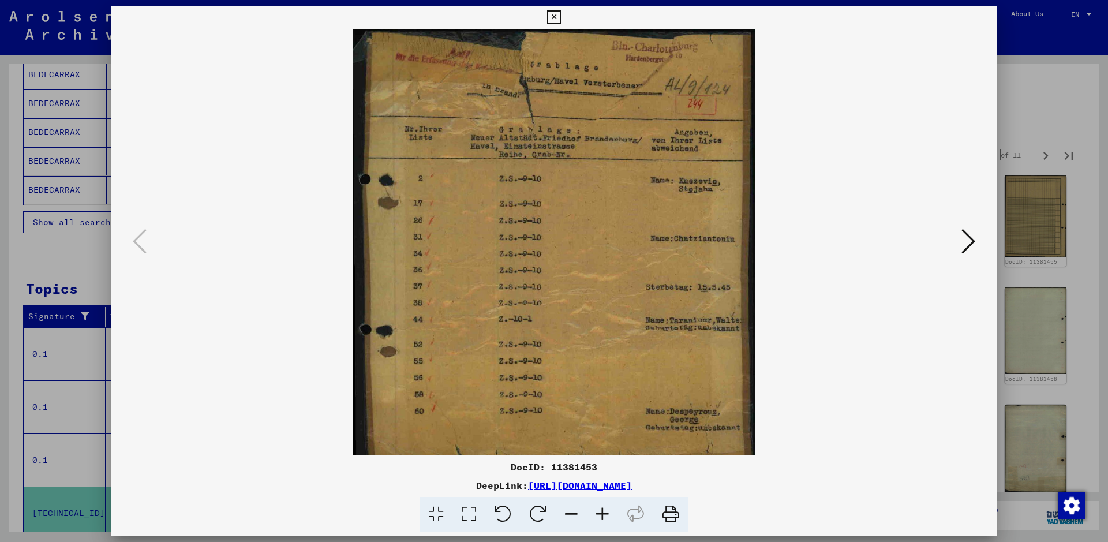
click at [599, 512] on icon at bounding box center [602, 514] width 31 height 35
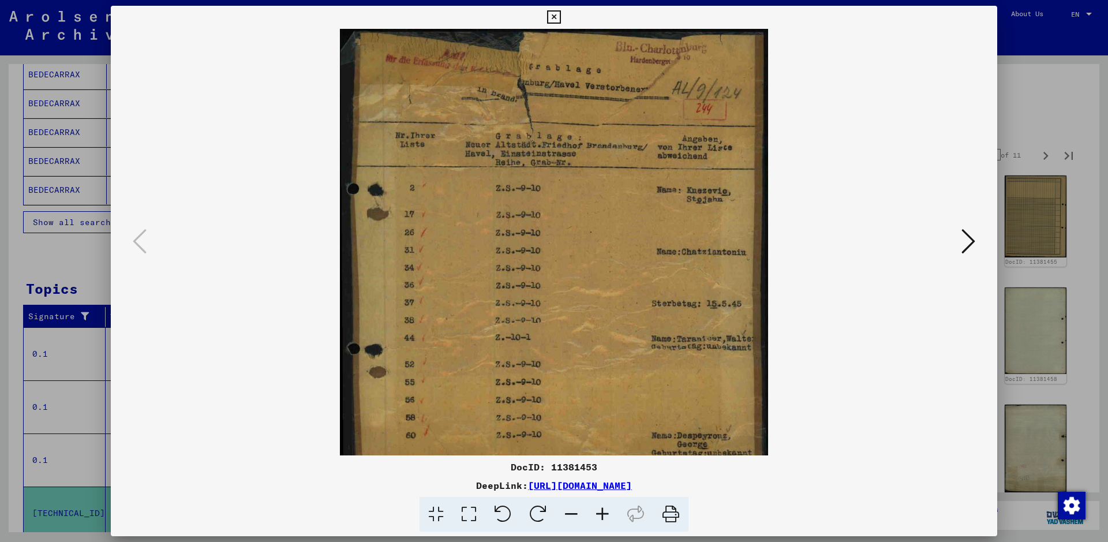
click at [599, 512] on icon at bounding box center [602, 514] width 31 height 35
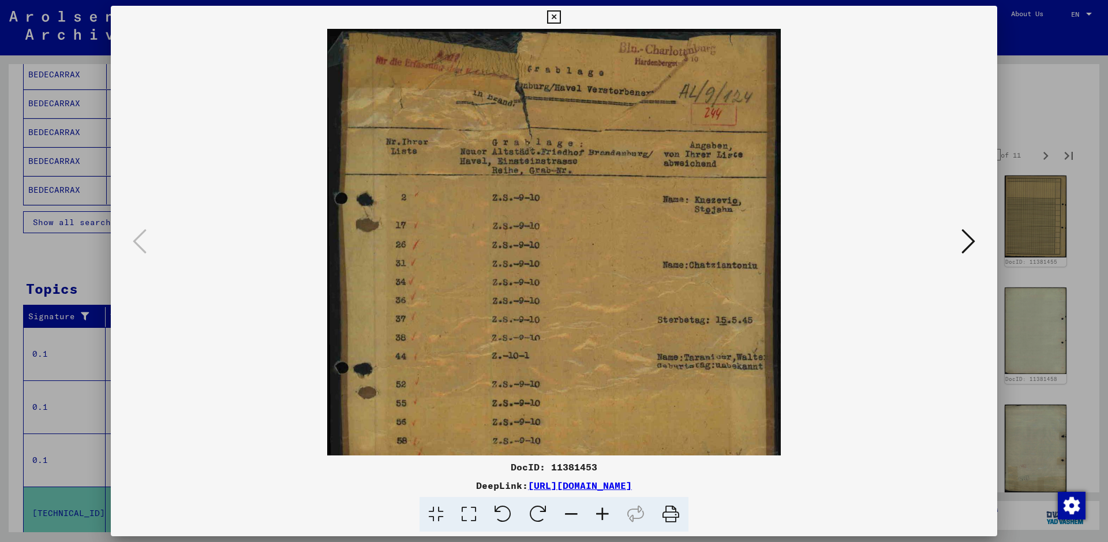
click at [599, 512] on icon at bounding box center [602, 514] width 31 height 35
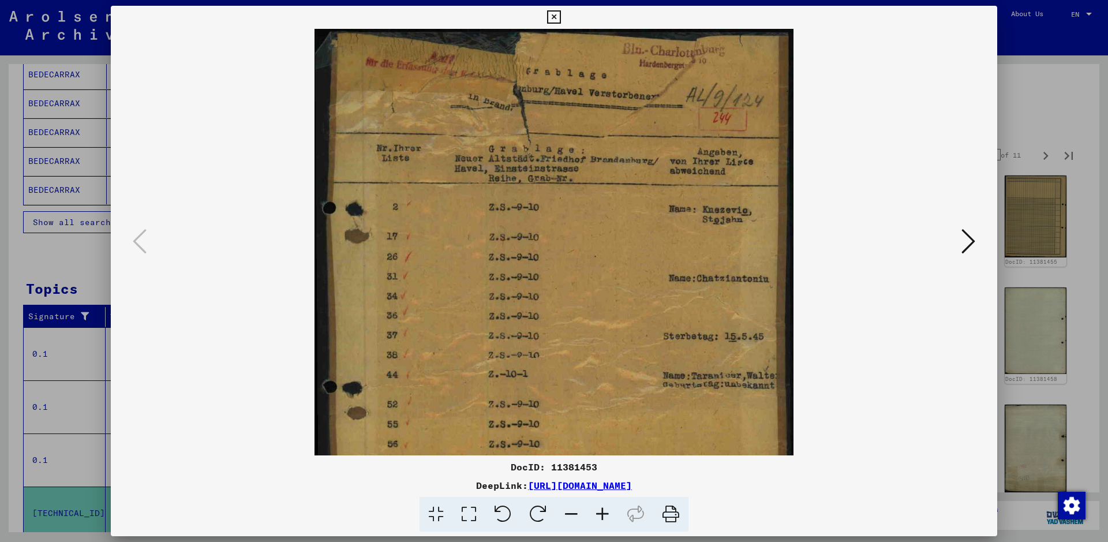
click at [599, 512] on icon at bounding box center [602, 514] width 31 height 35
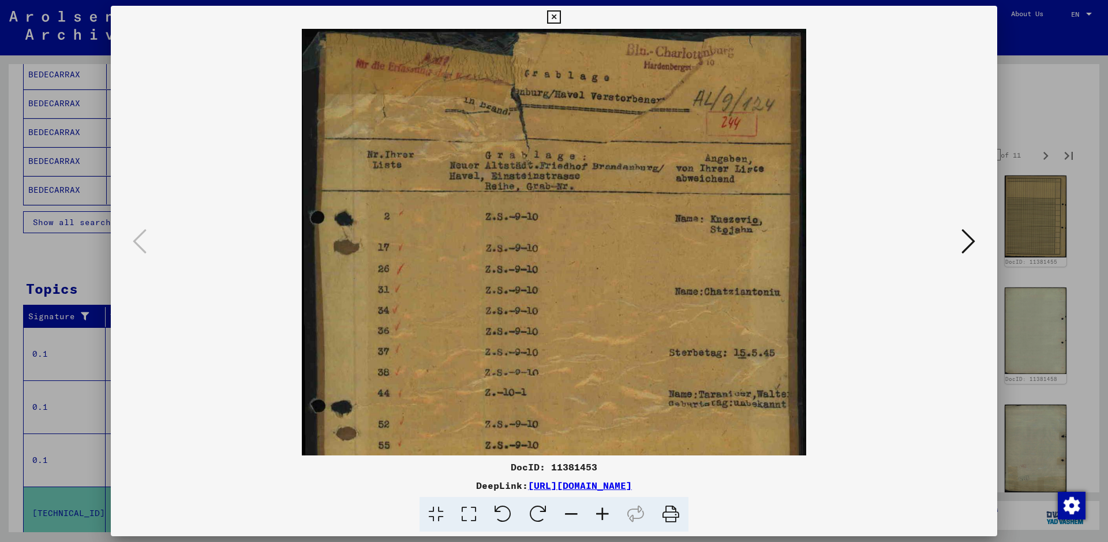
click at [599, 512] on icon at bounding box center [602, 514] width 31 height 35
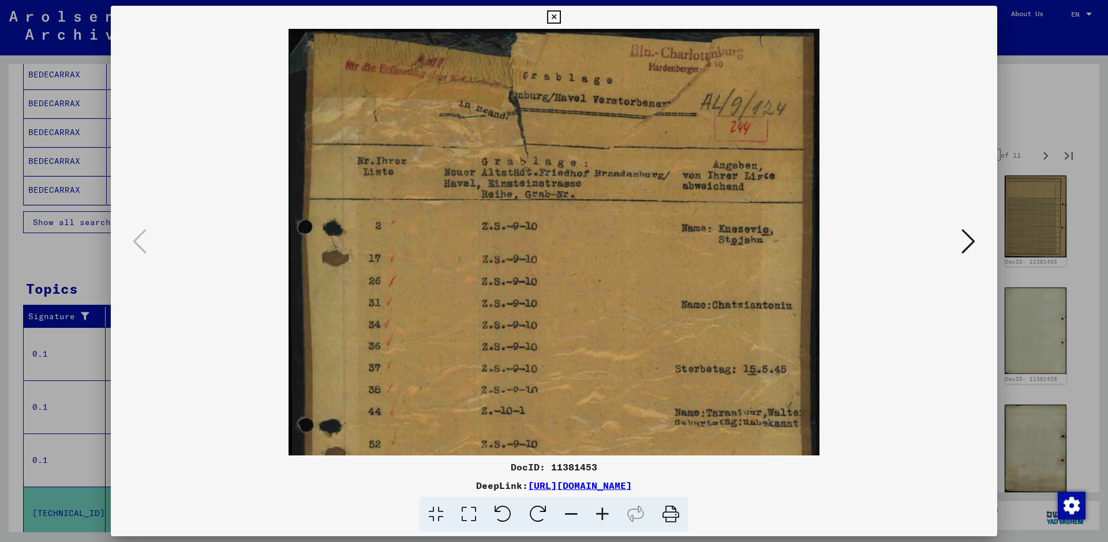
click at [599, 512] on icon at bounding box center [602, 514] width 31 height 35
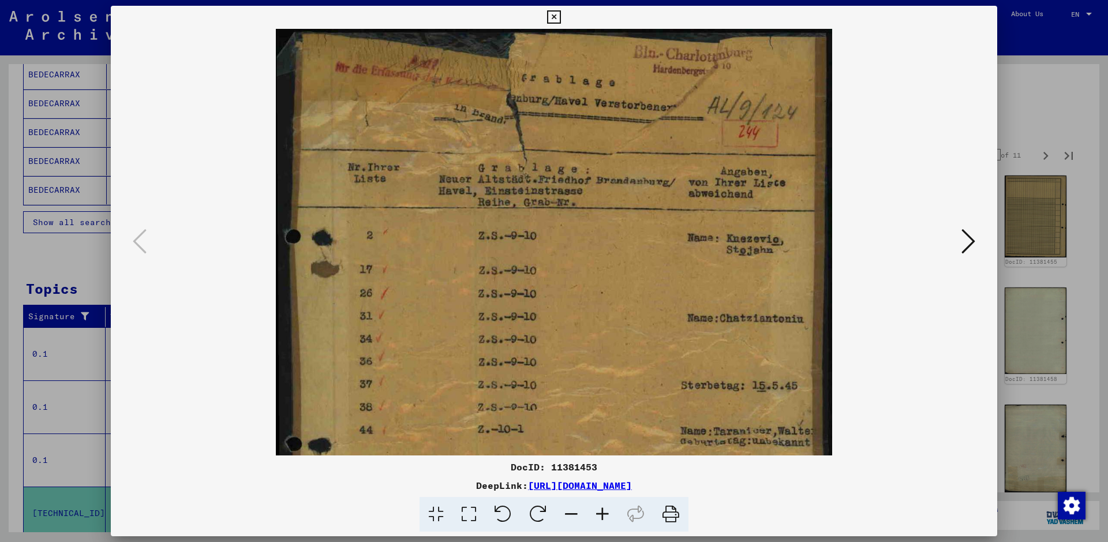
click at [599, 512] on icon at bounding box center [602, 514] width 31 height 35
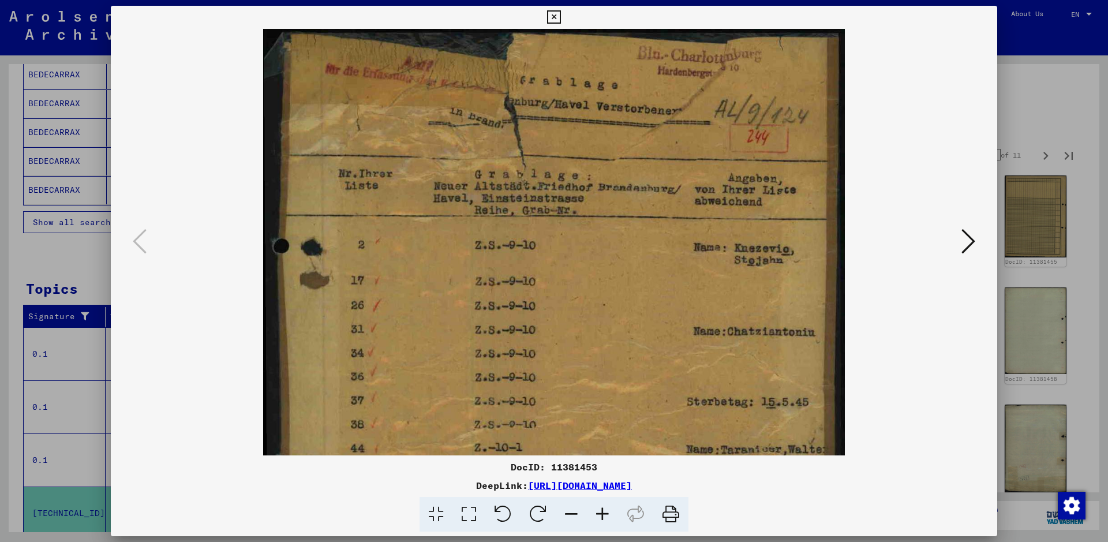
click at [599, 512] on icon at bounding box center [602, 514] width 31 height 35
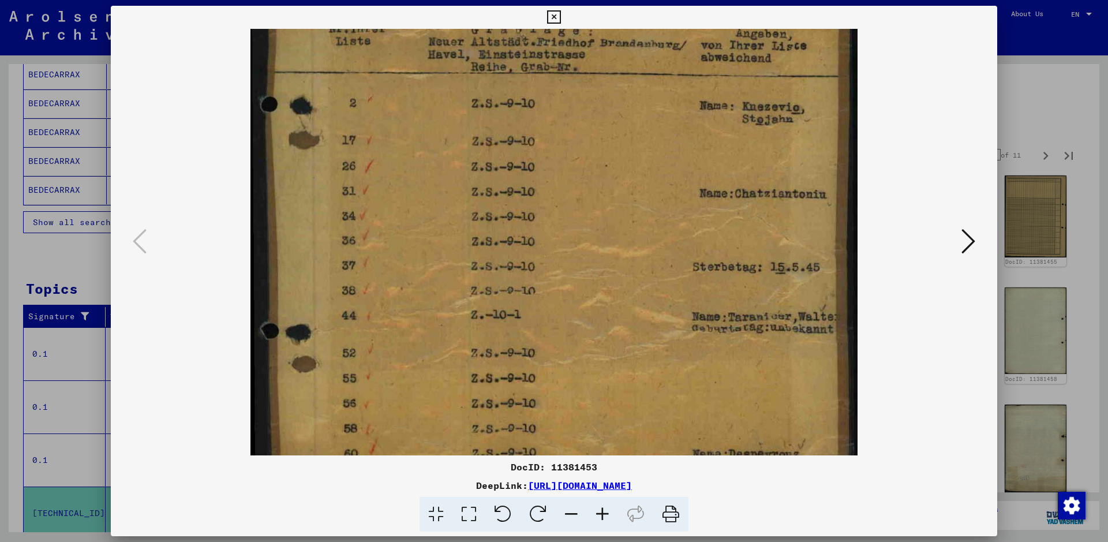
scroll to position [159, 0]
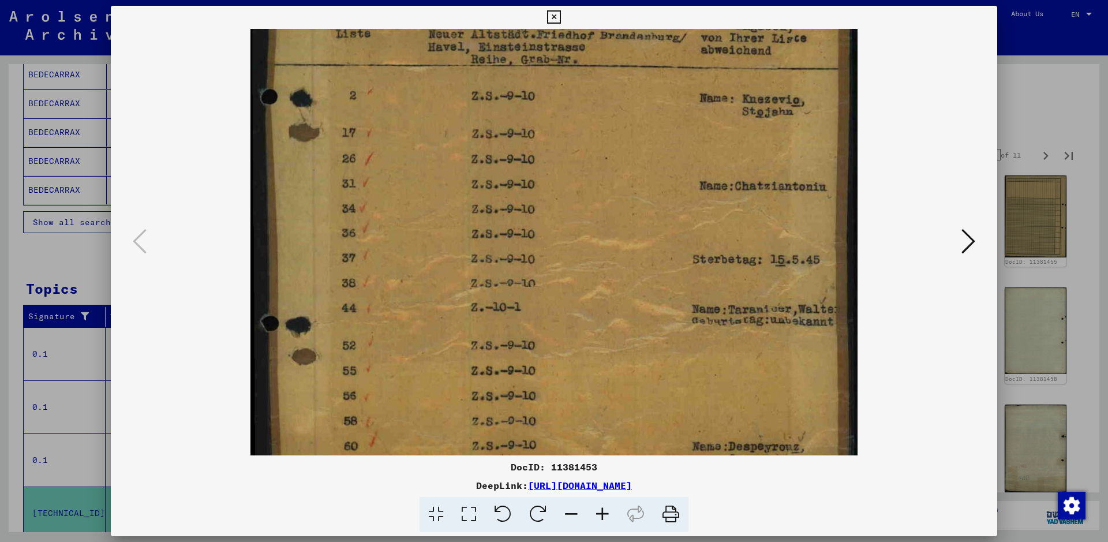
drag, startPoint x: 749, startPoint y: 374, endPoint x: 769, endPoint y: 215, distance: 159.9
click at [769, 215] on img at bounding box center [553, 213] width 607 height 686
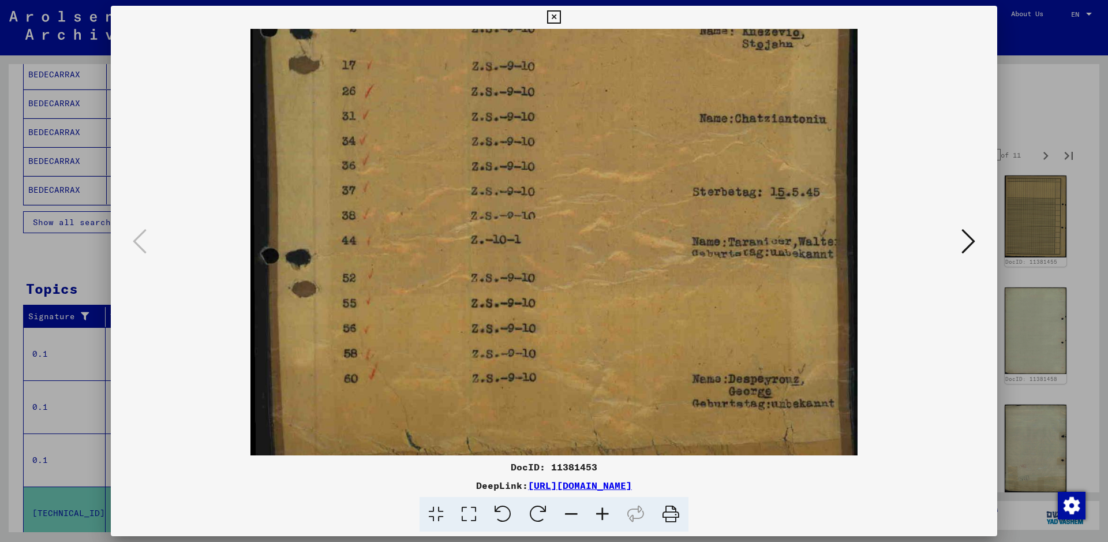
scroll to position [260, 0]
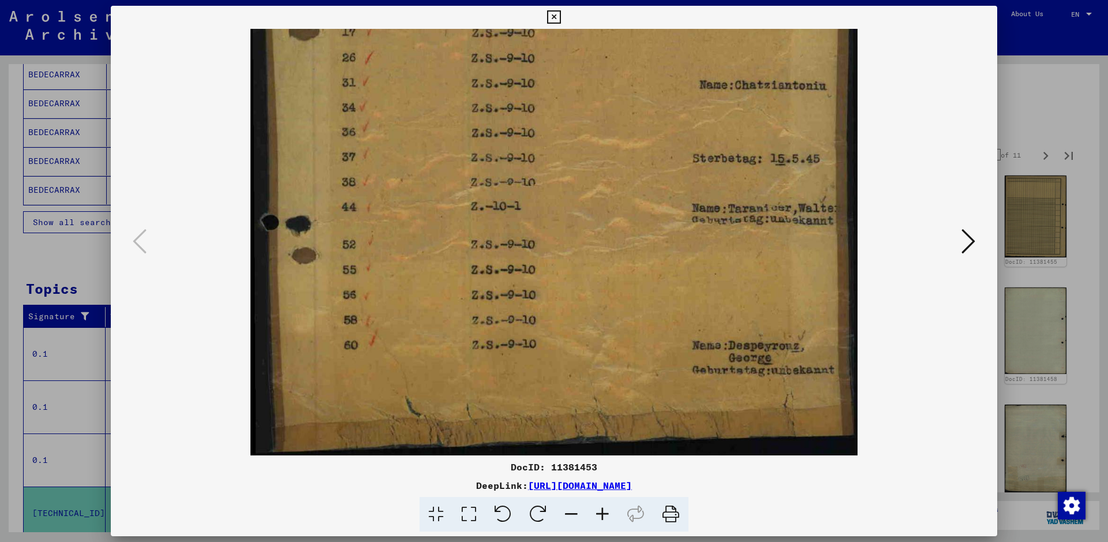
drag, startPoint x: 759, startPoint y: 367, endPoint x: 756, endPoint y: 231, distance: 136.2
click at [756, 233] on img at bounding box center [553, 112] width 607 height 686
click at [965, 241] on icon at bounding box center [968, 241] width 14 height 28
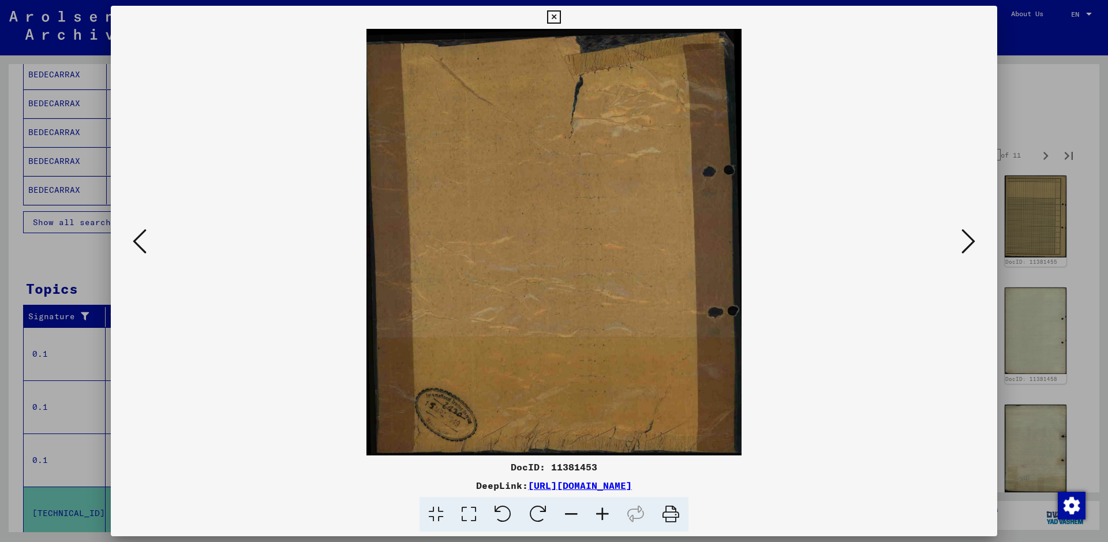
scroll to position [0, 0]
click at [965, 241] on icon at bounding box center [968, 241] width 14 height 28
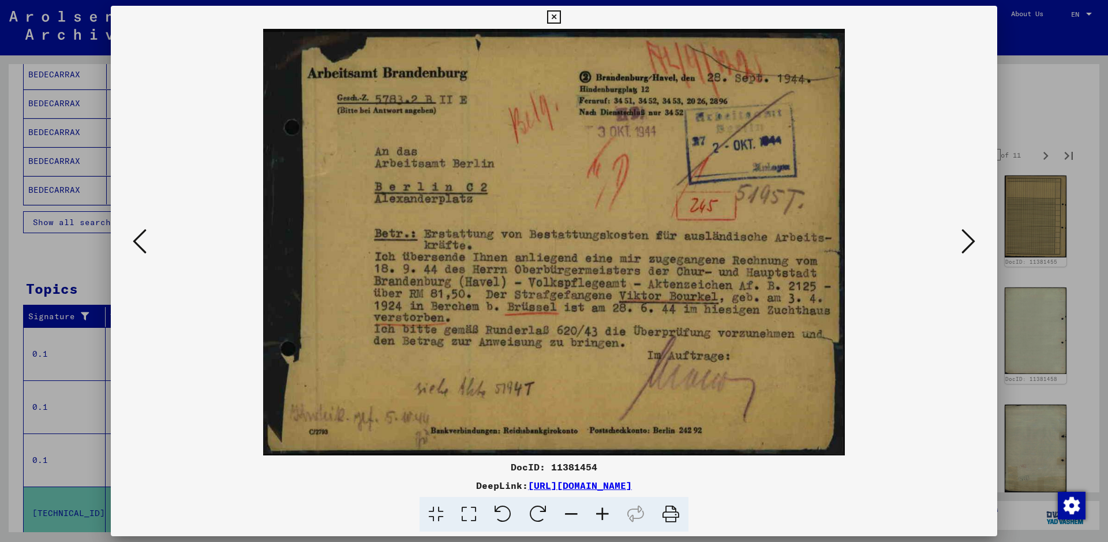
click at [1016, 83] on div at bounding box center [554, 271] width 1108 height 542
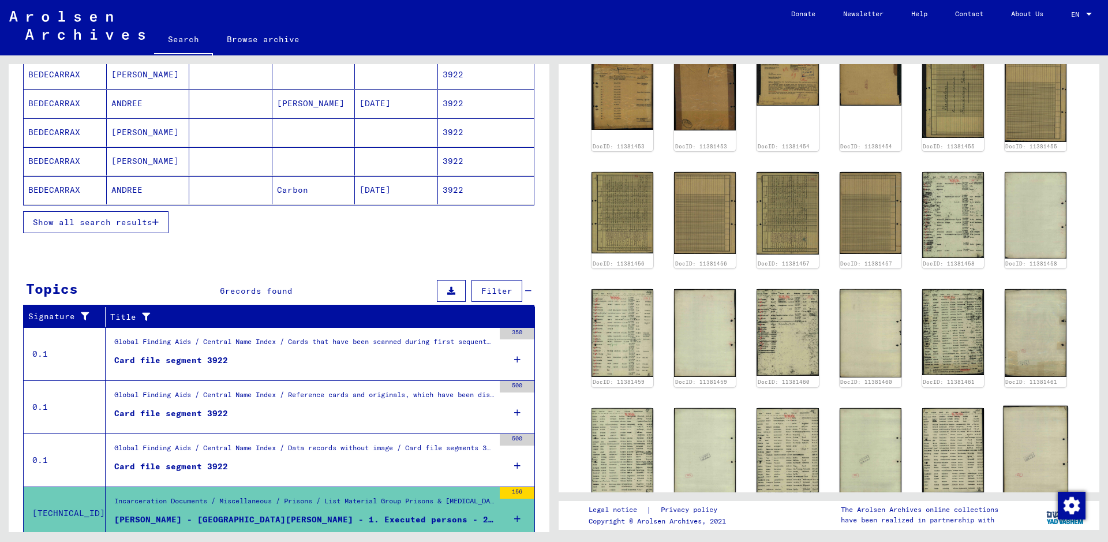
scroll to position [141, 0]
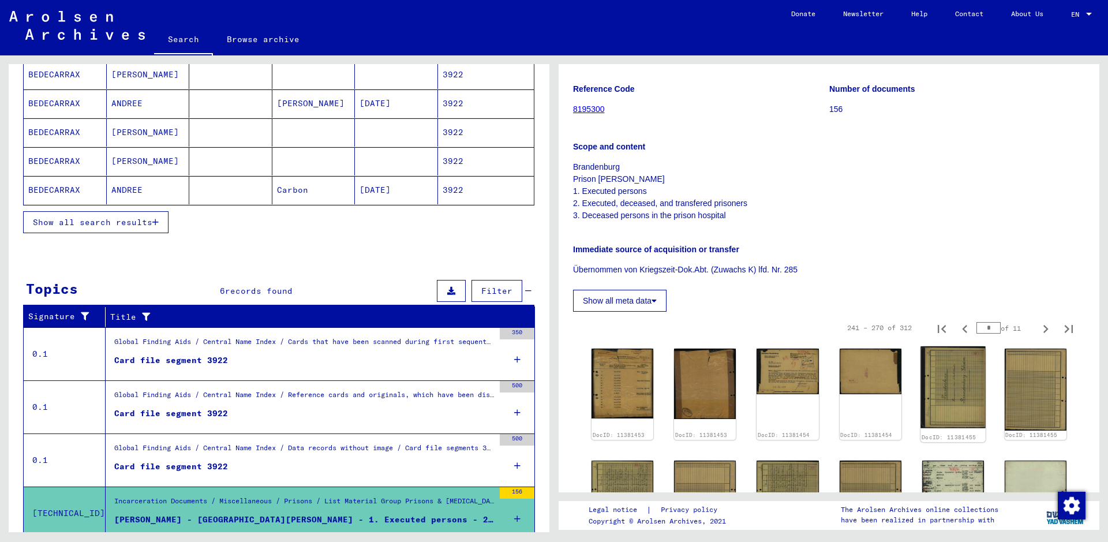
click at [946, 384] on img at bounding box center [952, 387] width 65 height 82
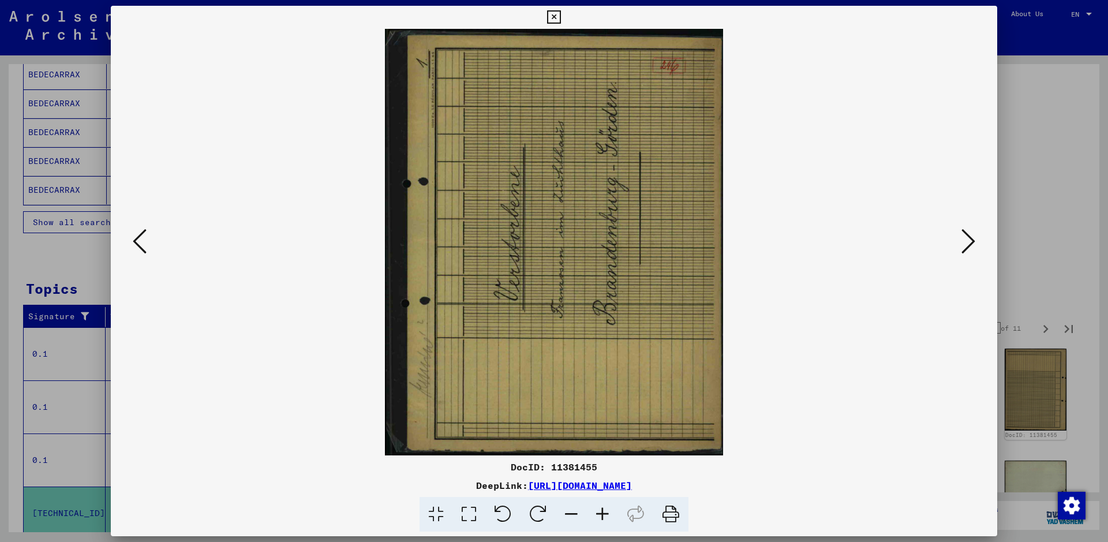
click at [536, 511] on icon at bounding box center [537, 514] width 35 height 35
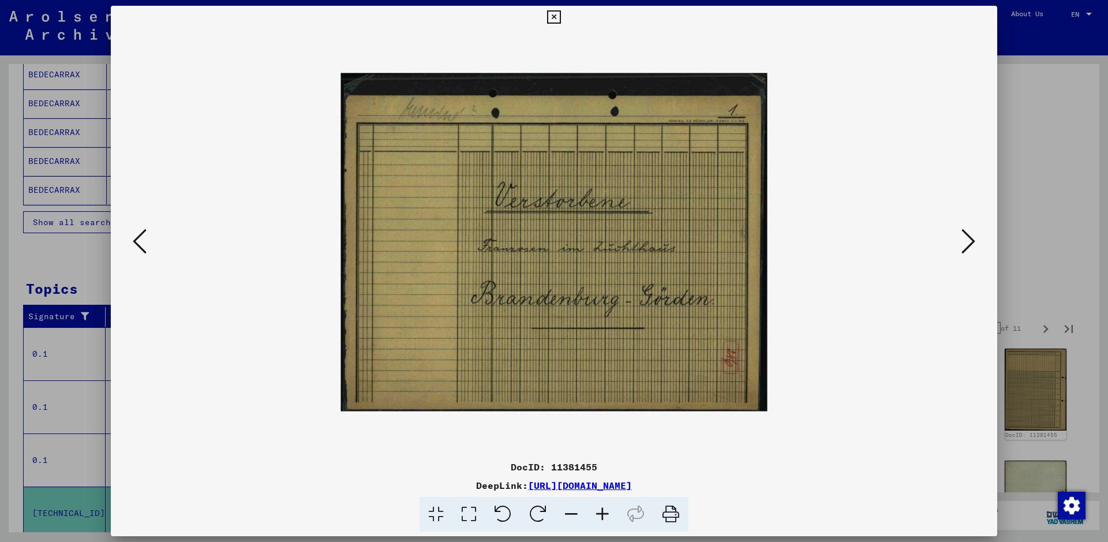
click at [1059, 183] on div at bounding box center [554, 271] width 1108 height 542
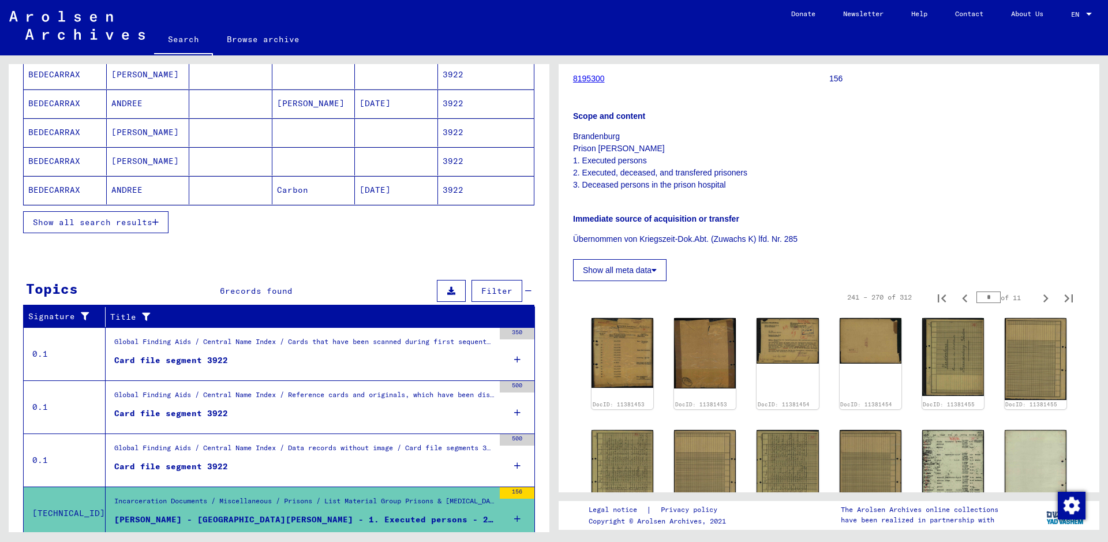
scroll to position [199, 0]
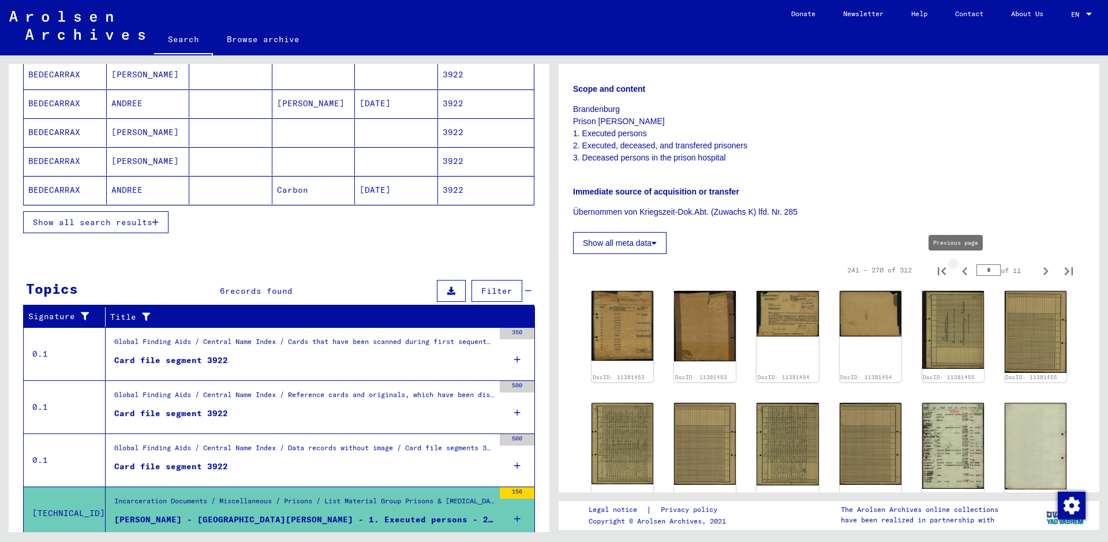
click at [957, 276] on icon "Previous page" at bounding box center [965, 271] width 16 height 16
type input "*"
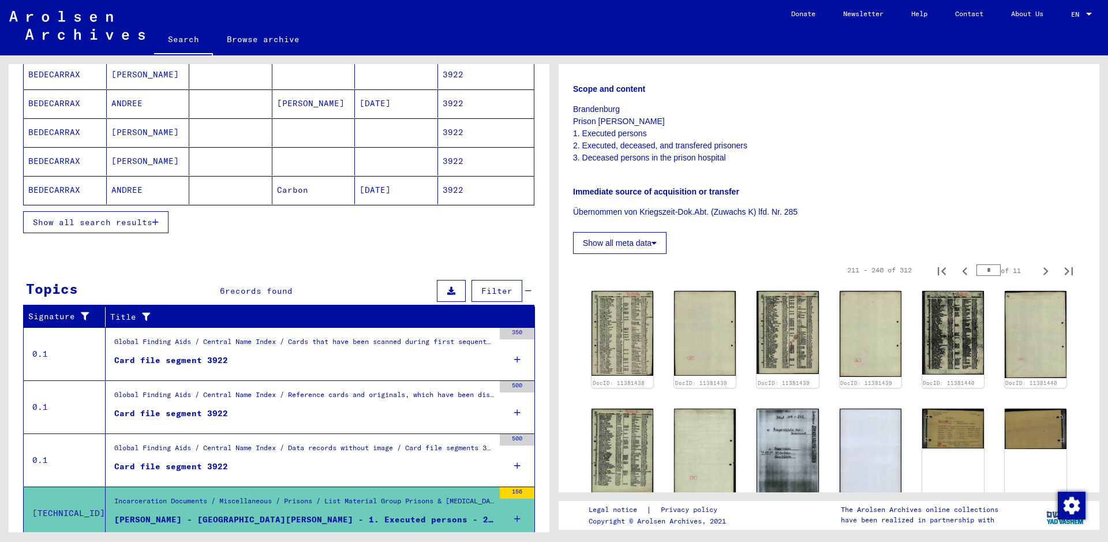
click at [608, 409] on div "DocID: 11381441" at bounding box center [622, 458] width 62 height 99
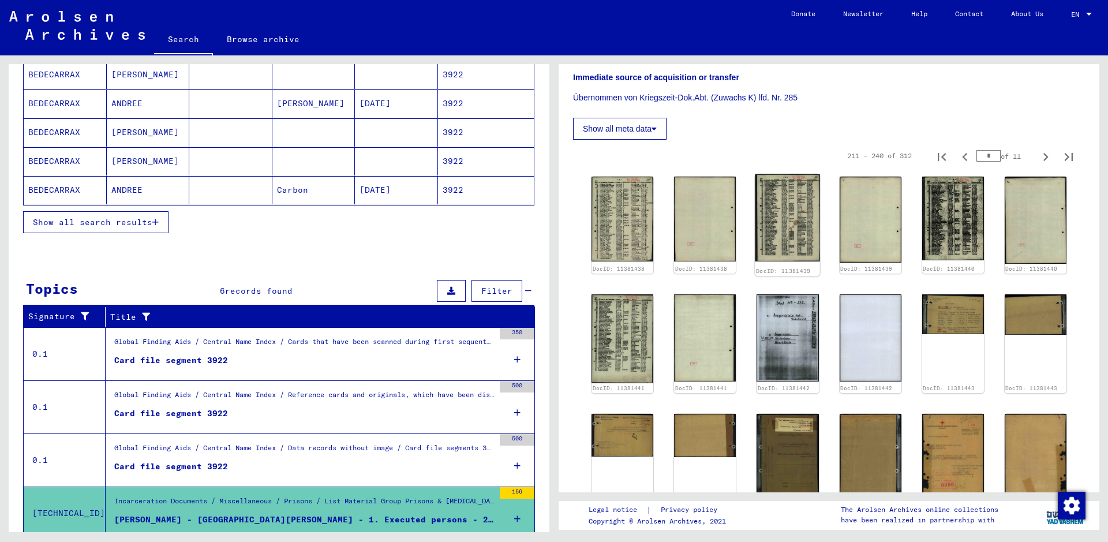
scroll to position [314, 0]
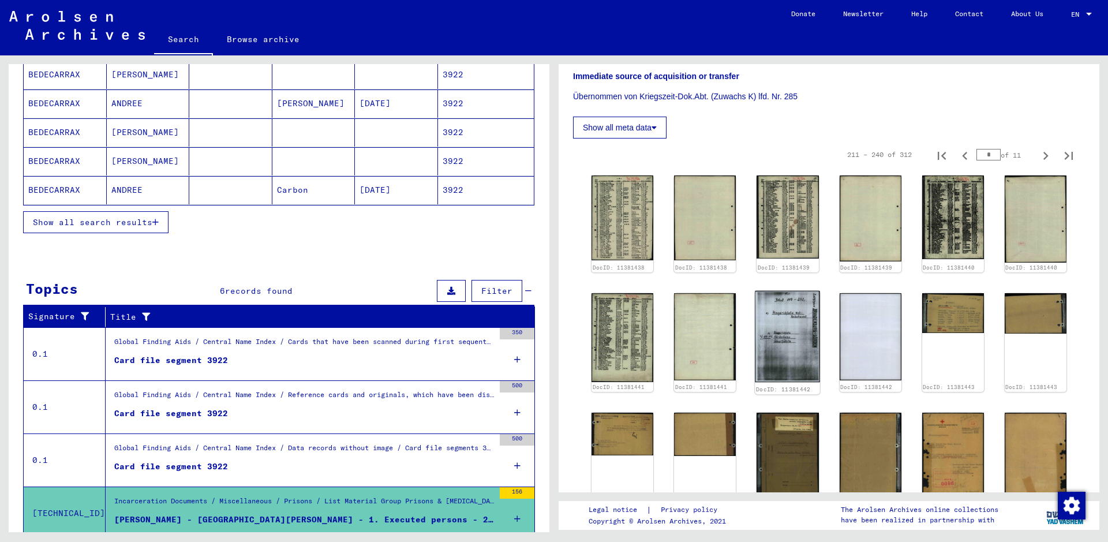
click at [797, 353] on img at bounding box center [787, 337] width 65 height 92
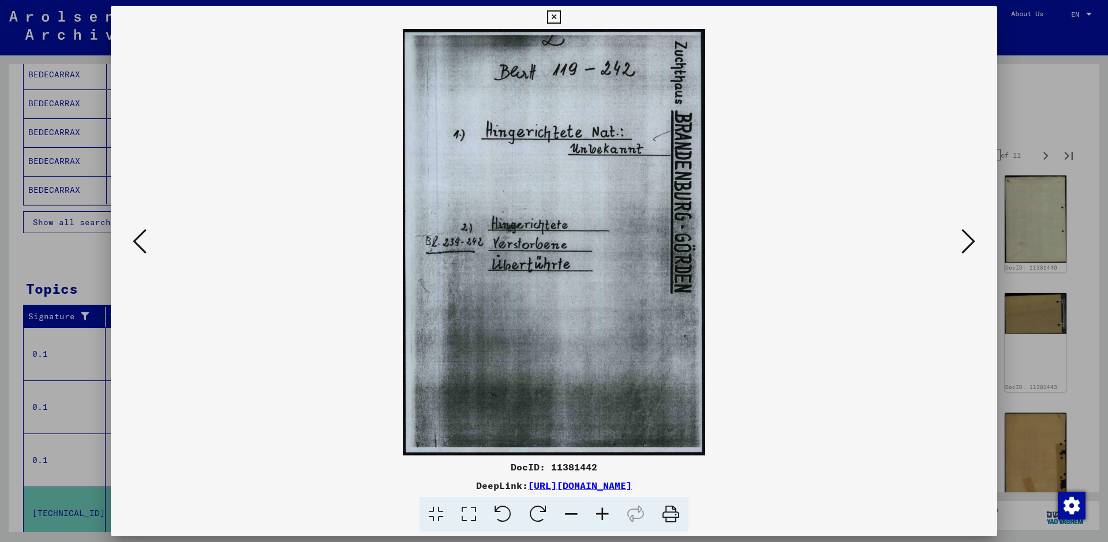
click at [968, 239] on icon at bounding box center [968, 241] width 14 height 28
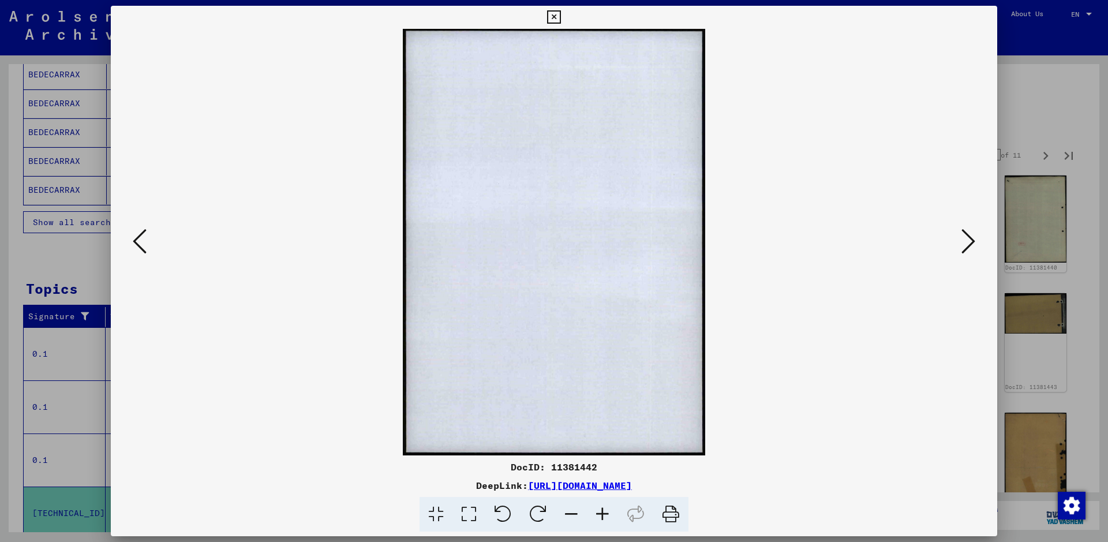
click at [968, 239] on icon at bounding box center [968, 241] width 14 height 28
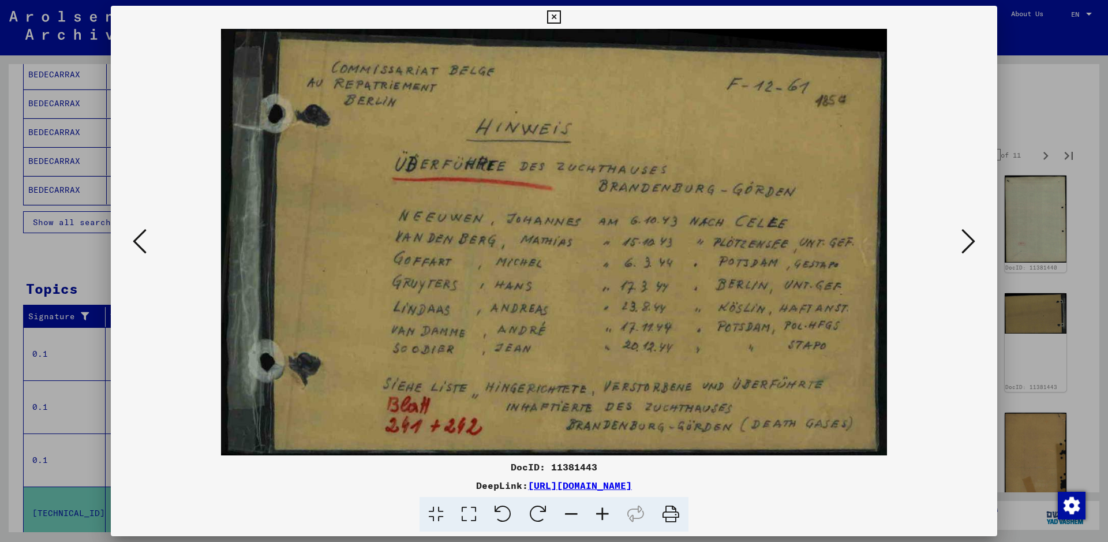
drag, startPoint x: 529, startPoint y: 339, endPoint x: 518, endPoint y: 192, distance: 147.6
click at [518, 192] on img at bounding box center [554, 242] width 808 height 426
click at [975, 237] on button at bounding box center [968, 242] width 21 height 33
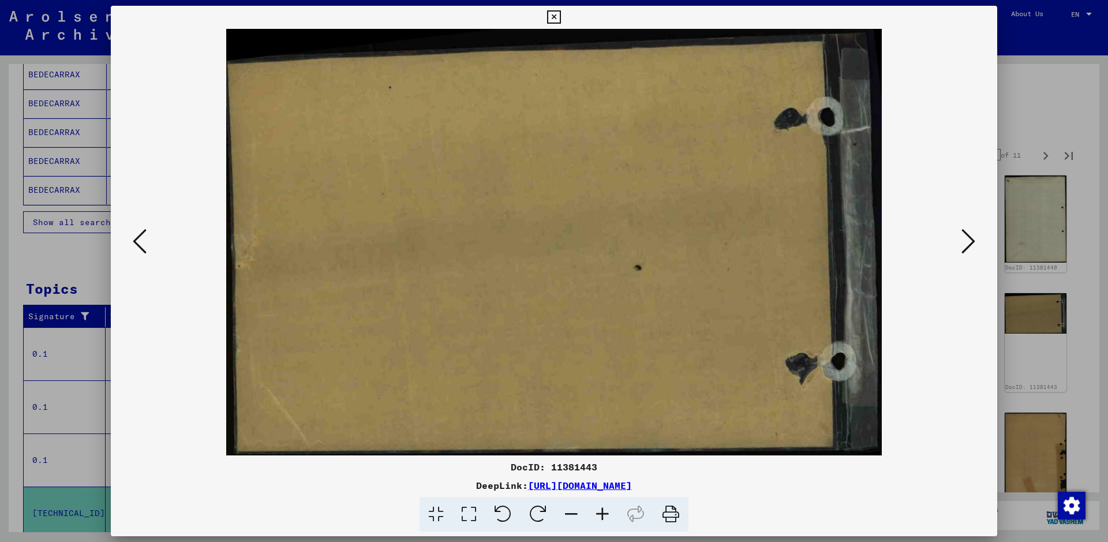
click at [971, 241] on icon at bounding box center [968, 241] width 14 height 28
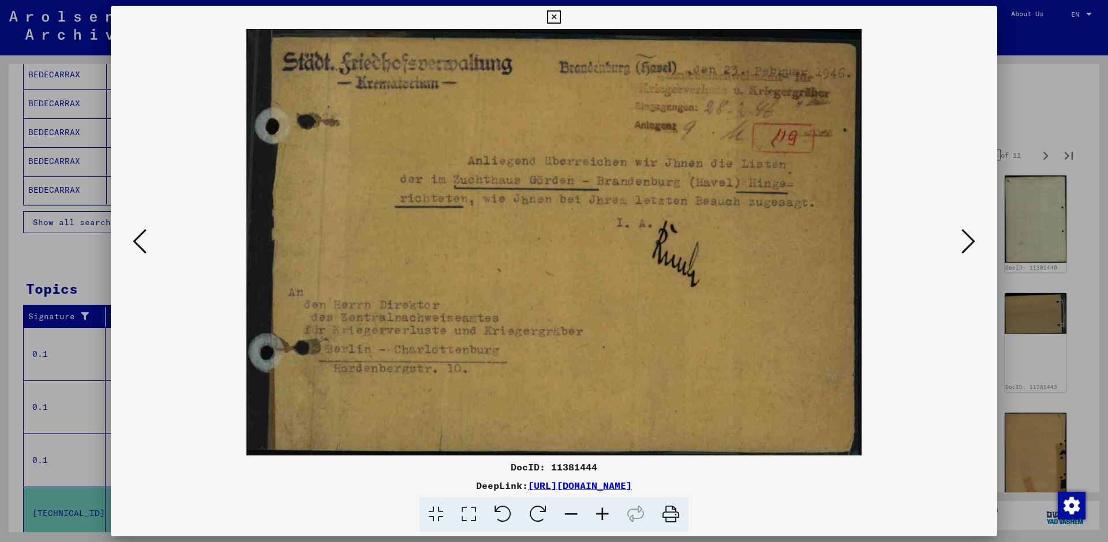
click at [959, 245] on button at bounding box center [968, 242] width 21 height 33
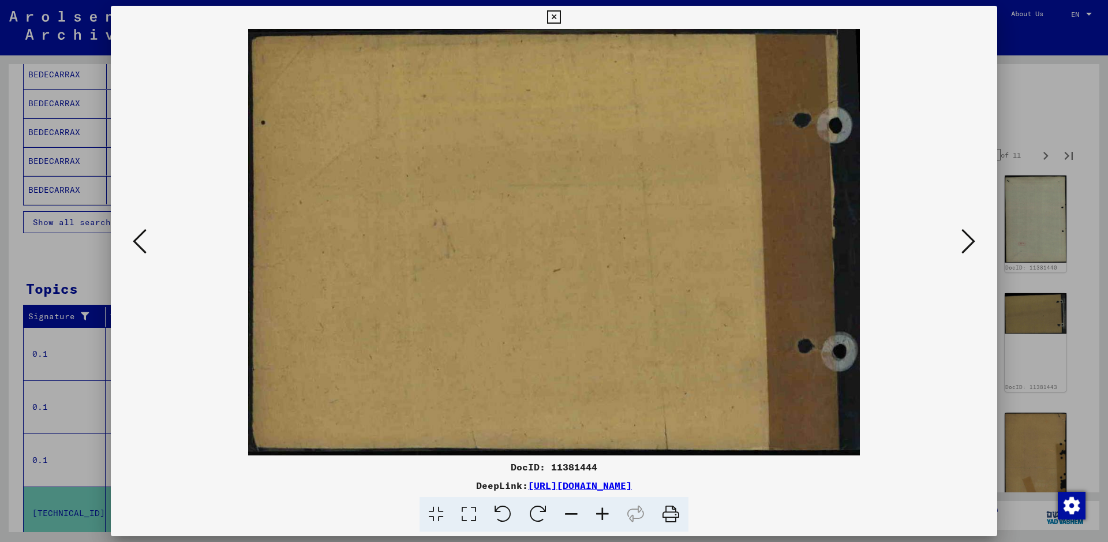
click at [975, 244] on button at bounding box center [968, 242] width 21 height 33
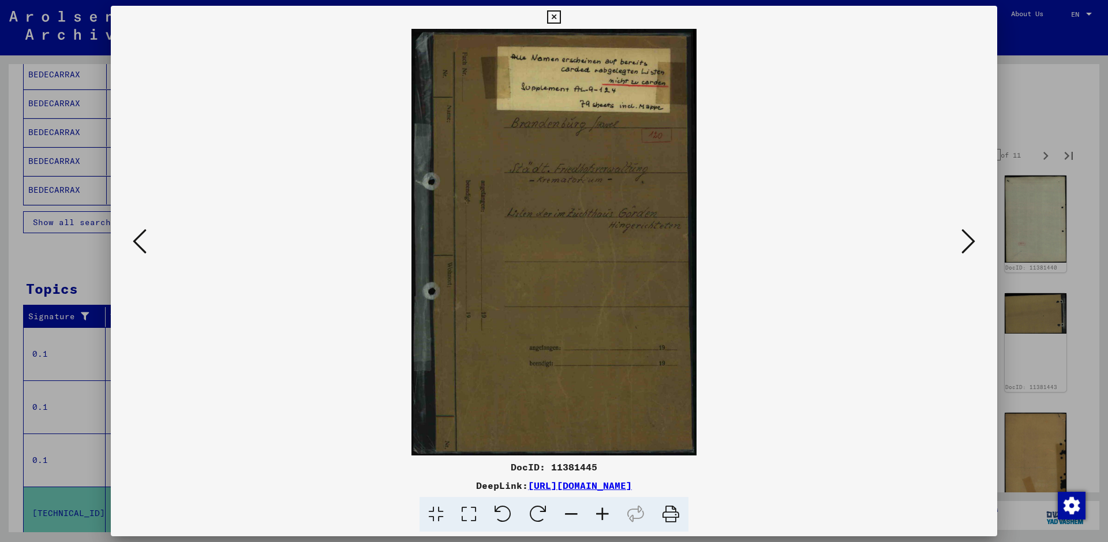
click at [603, 512] on icon at bounding box center [602, 514] width 31 height 35
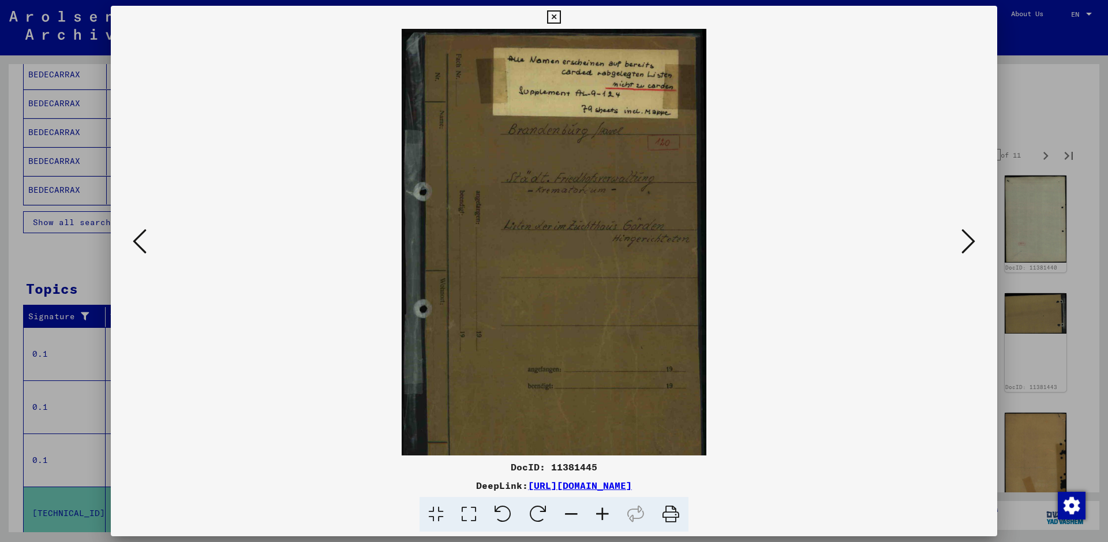
click at [603, 512] on icon at bounding box center [602, 514] width 31 height 35
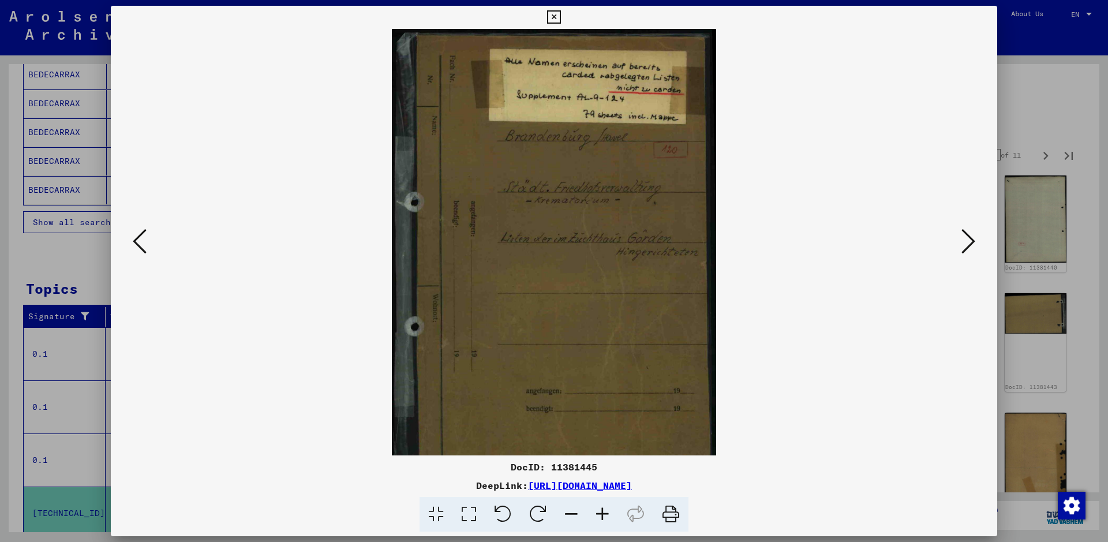
click at [603, 512] on icon at bounding box center [602, 514] width 31 height 35
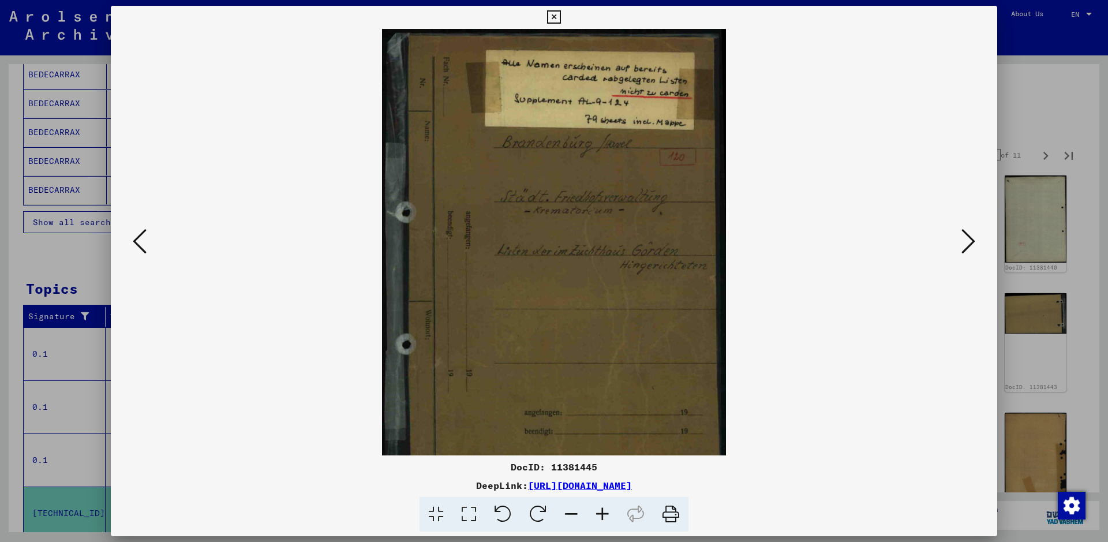
click at [603, 512] on icon at bounding box center [602, 514] width 31 height 35
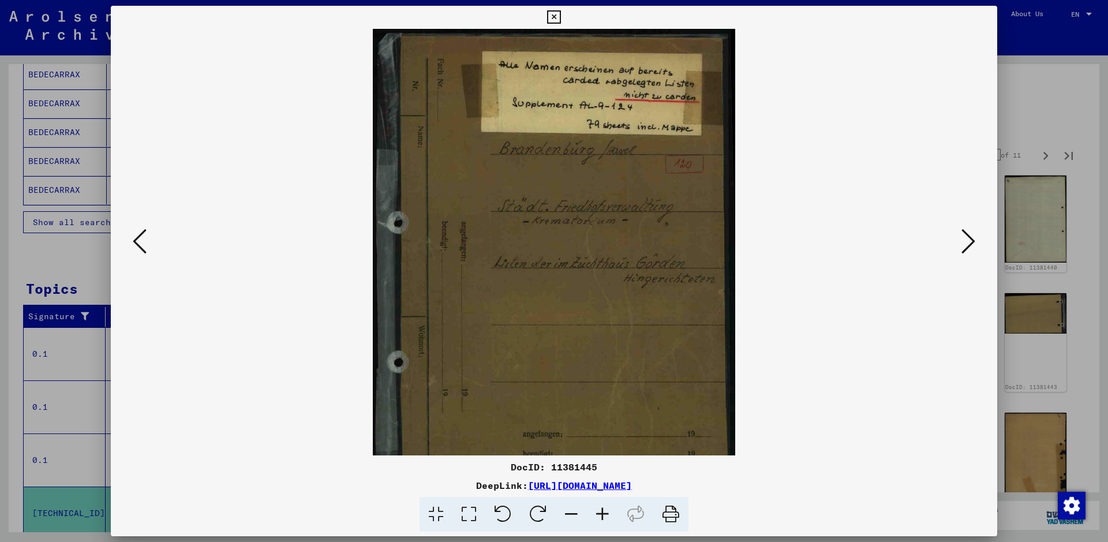
click at [603, 512] on icon at bounding box center [602, 514] width 31 height 35
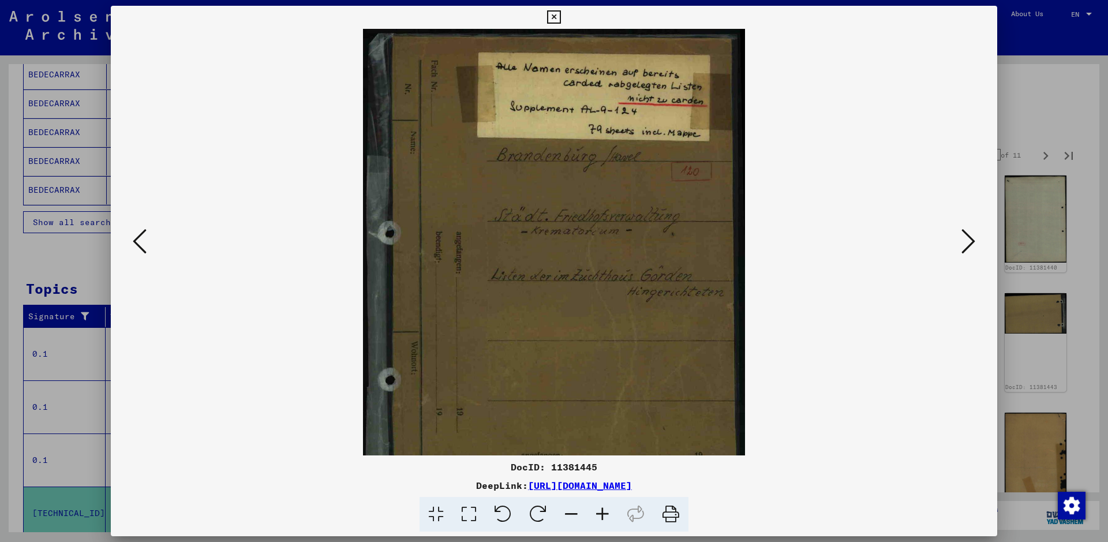
click at [603, 512] on icon at bounding box center [602, 514] width 31 height 35
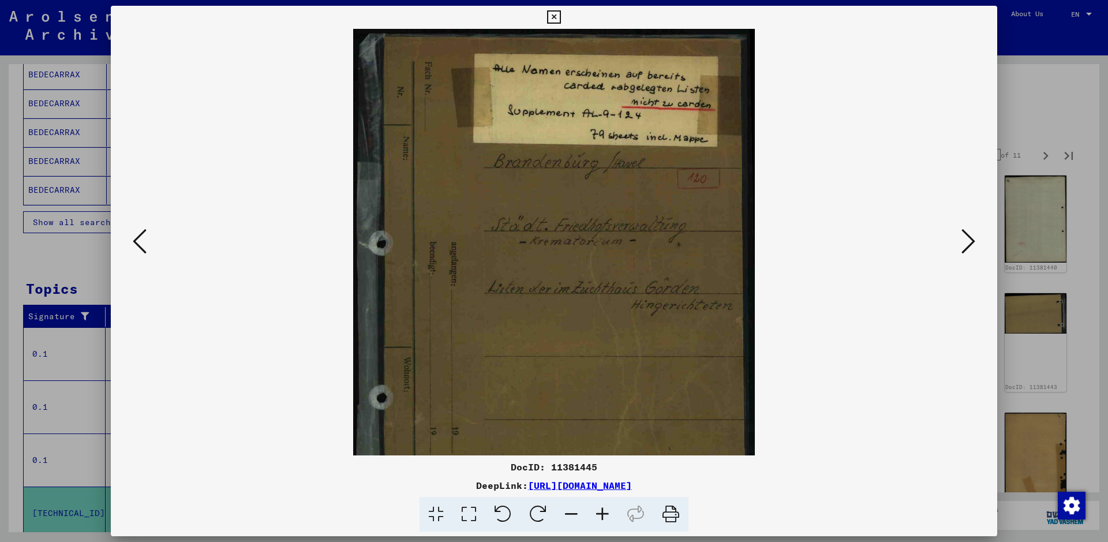
click at [603, 512] on icon at bounding box center [602, 514] width 31 height 35
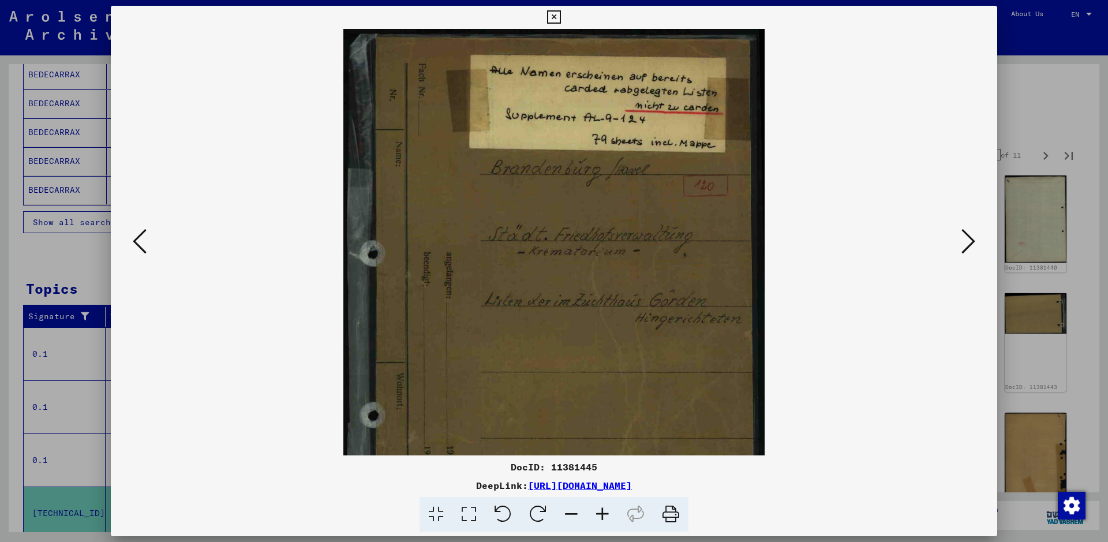
click at [603, 512] on icon at bounding box center [602, 514] width 31 height 35
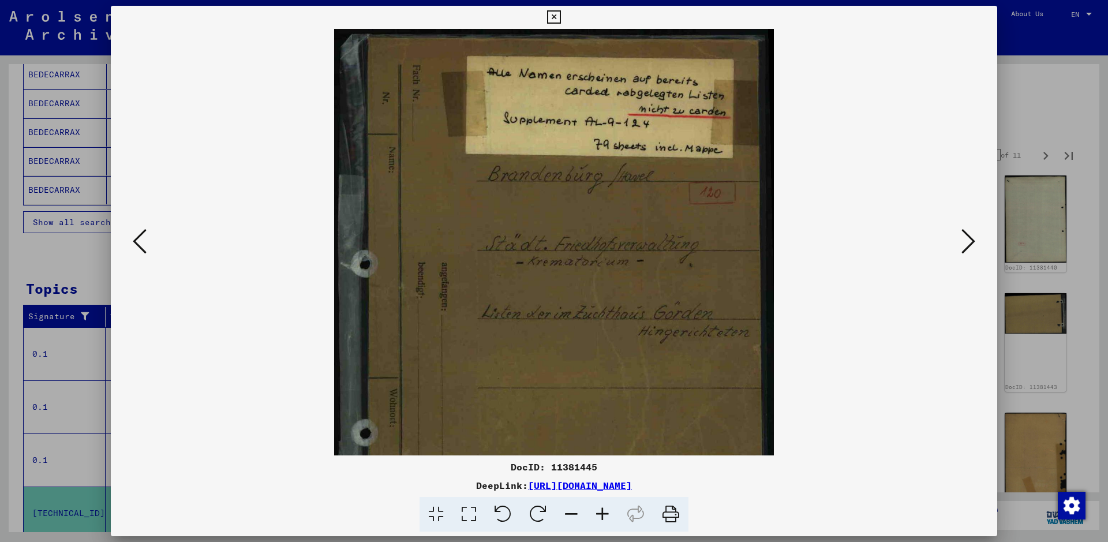
click at [603, 512] on icon at bounding box center [602, 514] width 31 height 35
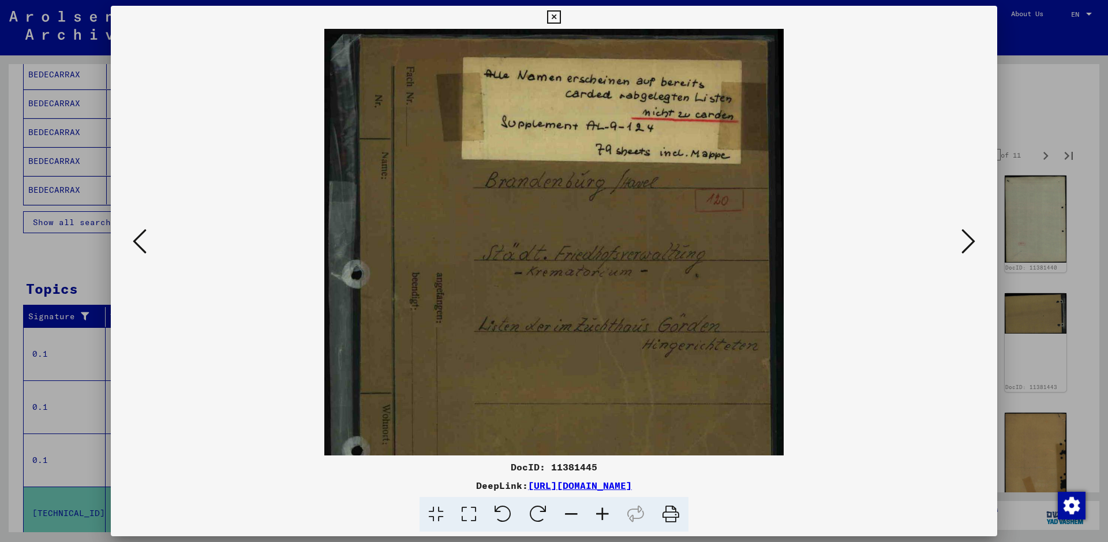
click at [971, 239] on icon at bounding box center [968, 241] width 14 height 28
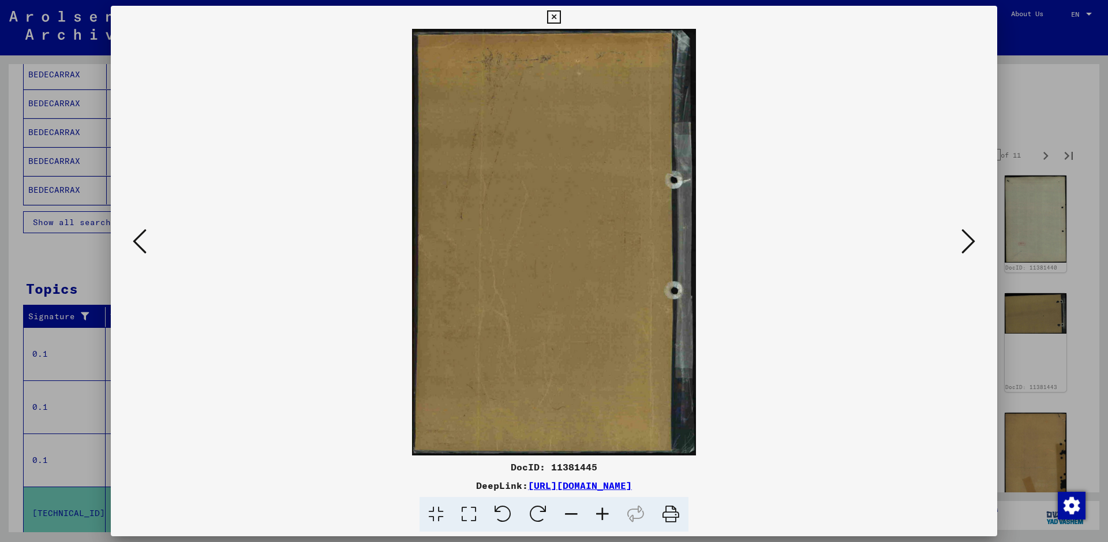
click at [971, 239] on icon at bounding box center [968, 241] width 14 height 28
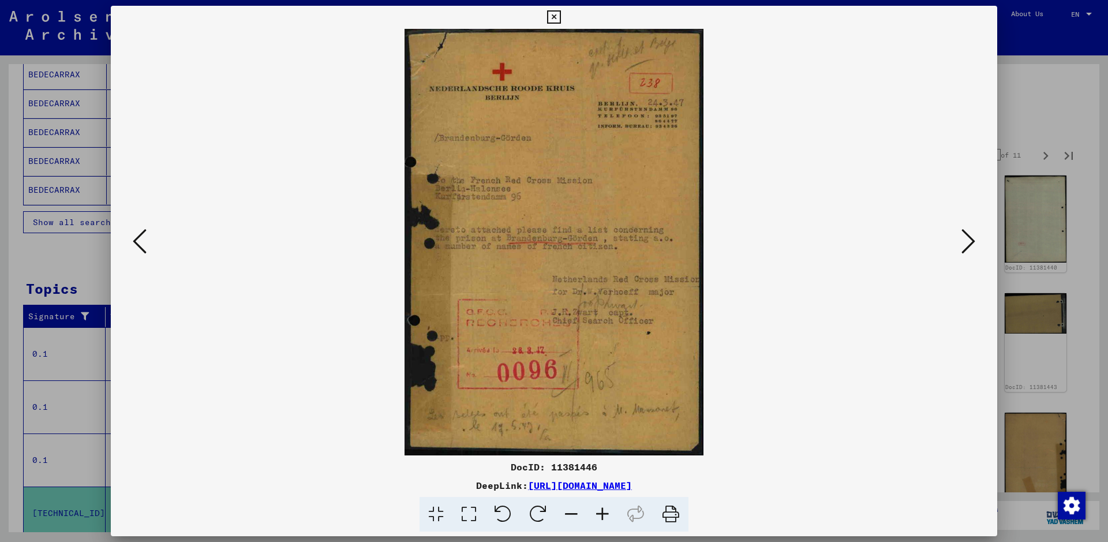
click at [600, 510] on icon at bounding box center [602, 514] width 31 height 35
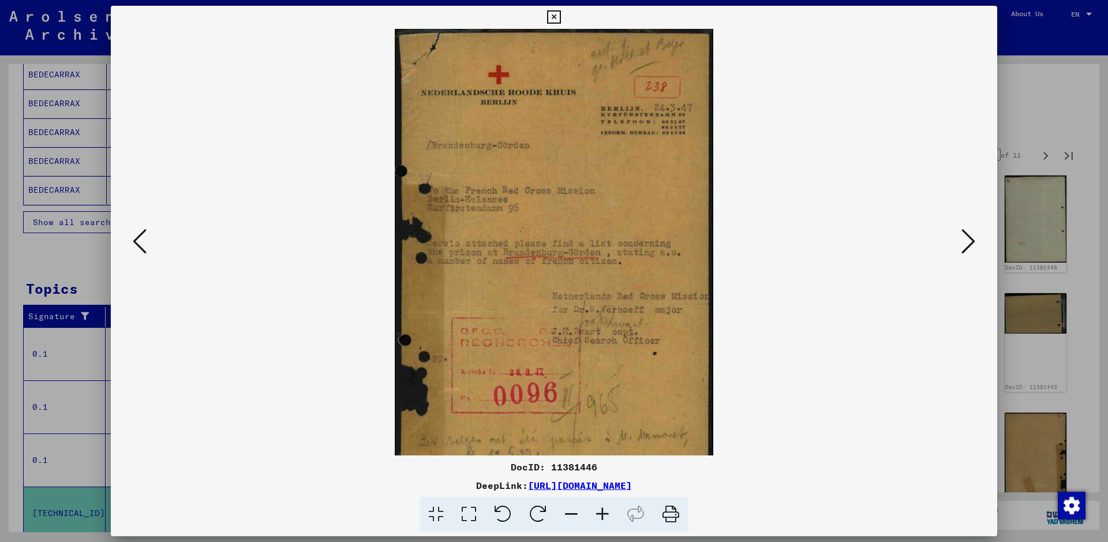
click at [600, 510] on icon at bounding box center [602, 514] width 31 height 35
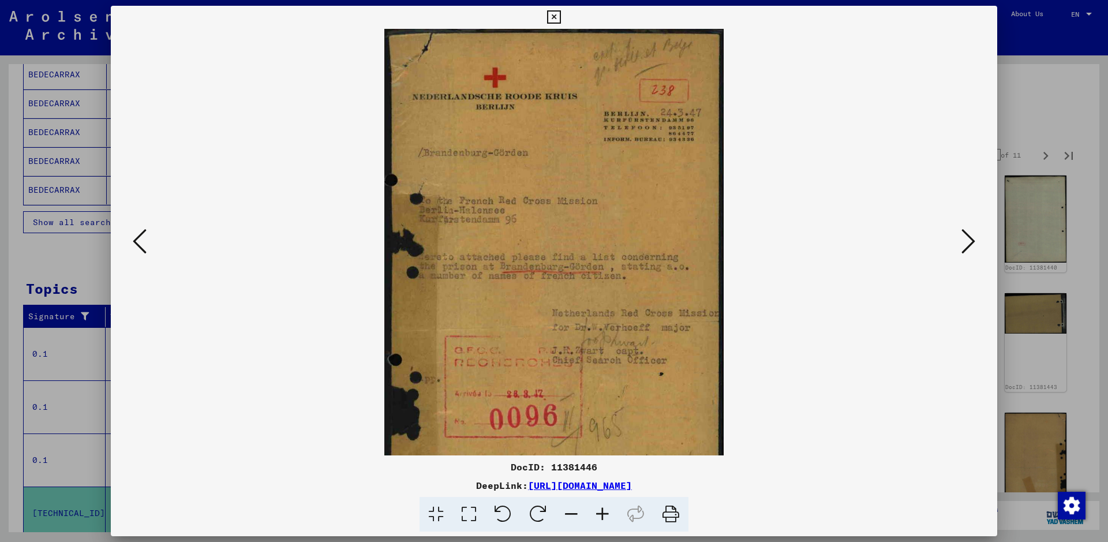
click at [600, 510] on icon at bounding box center [602, 514] width 31 height 35
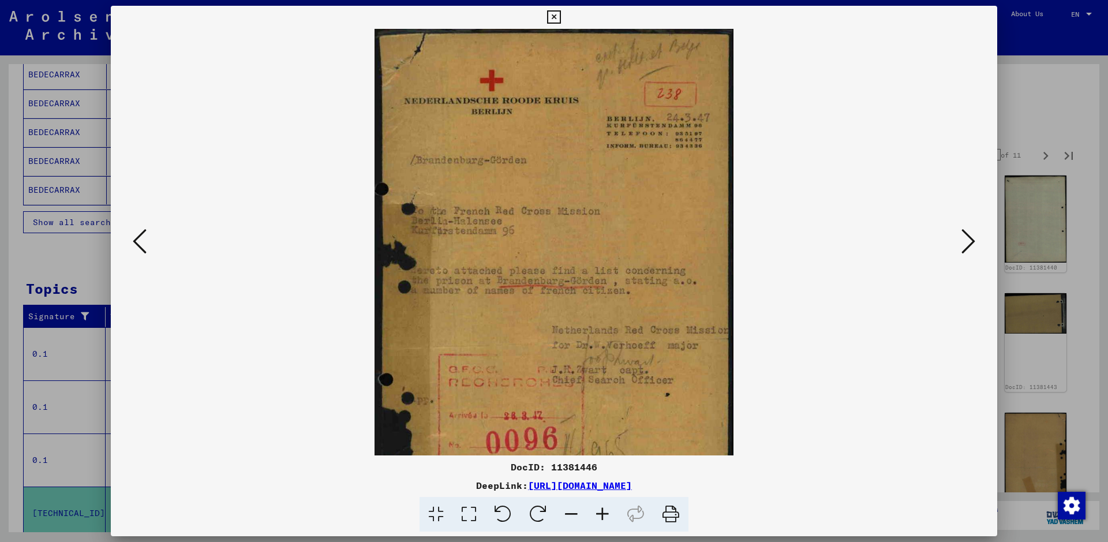
click at [600, 510] on icon at bounding box center [602, 514] width 31 height 35
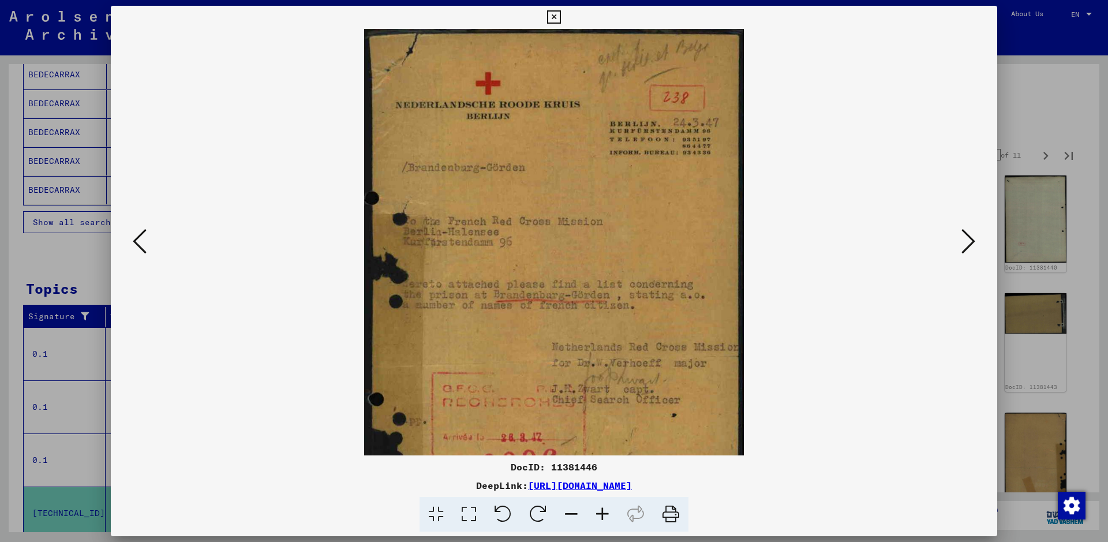
click at [600, 510] on icon at bounding box center [602, 514] width 31 height 35
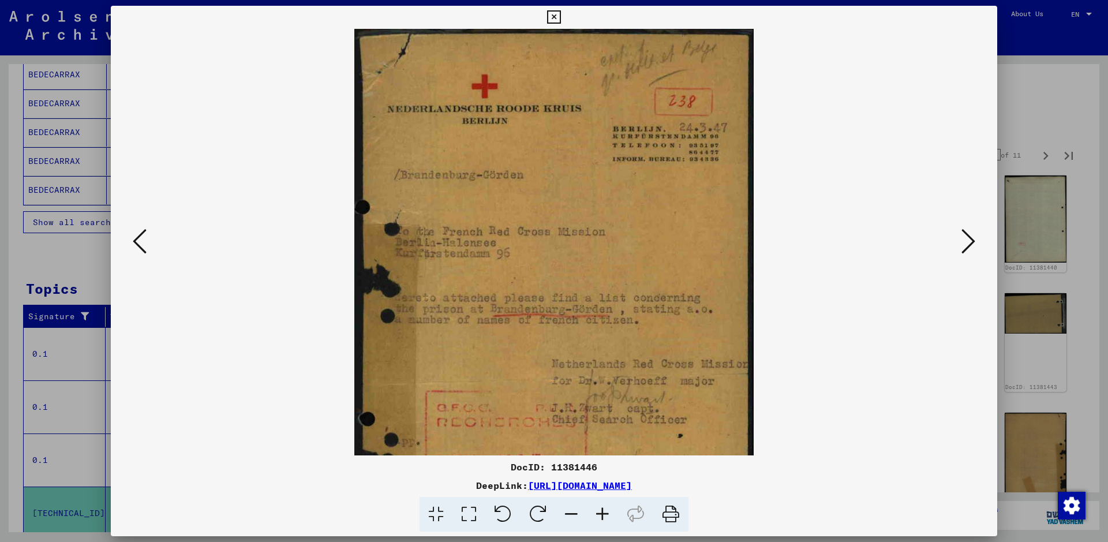
click at [600, 510] on icon at bounding box center [602, 514] width 31 height 35
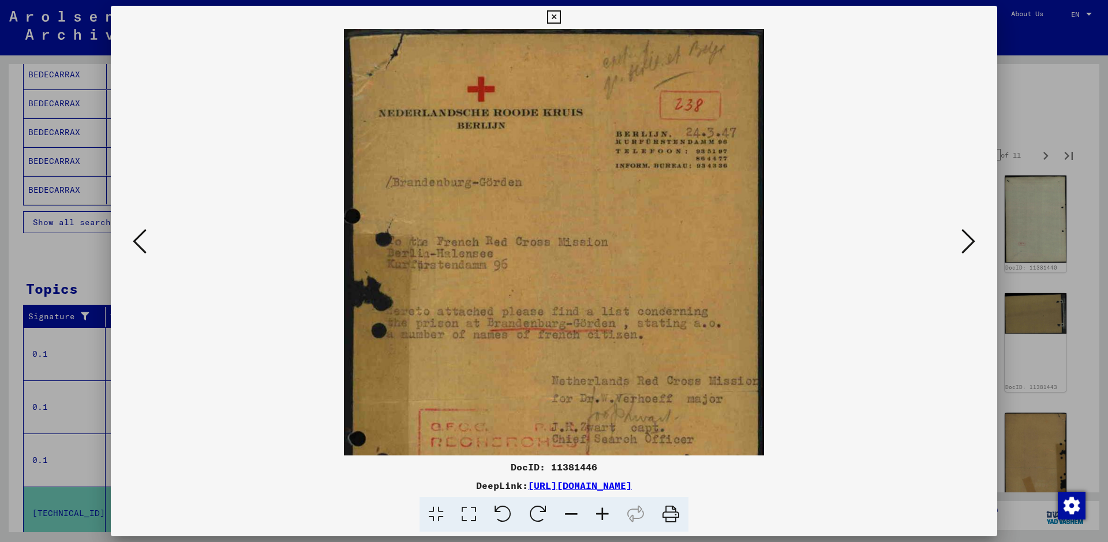
click at [600, 510] on icon at bounding box center [602, 514] width 31 height 35
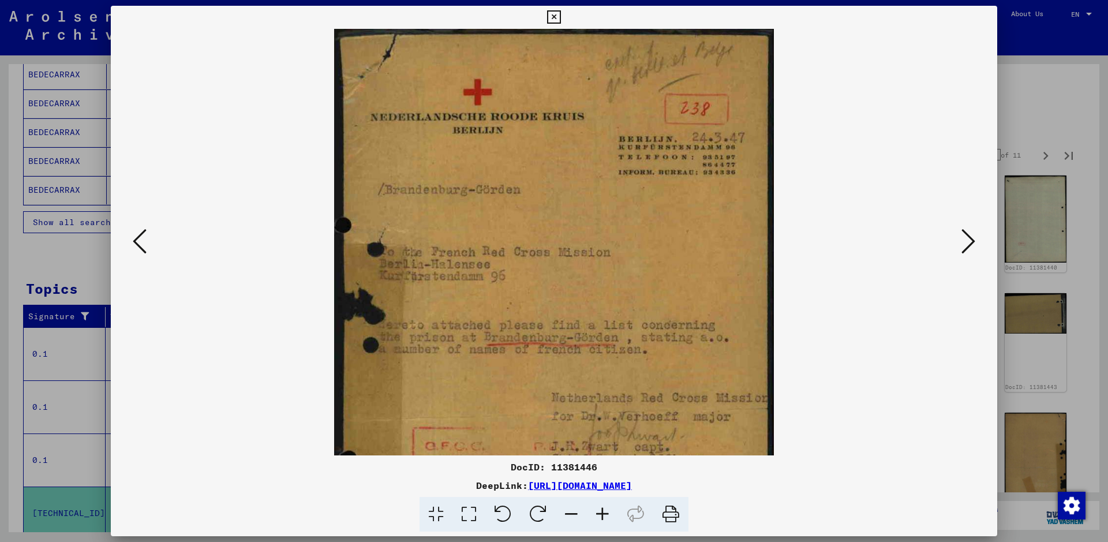
click at [600, 510] on icon at bounding box center [602, 514] width 31 height 35
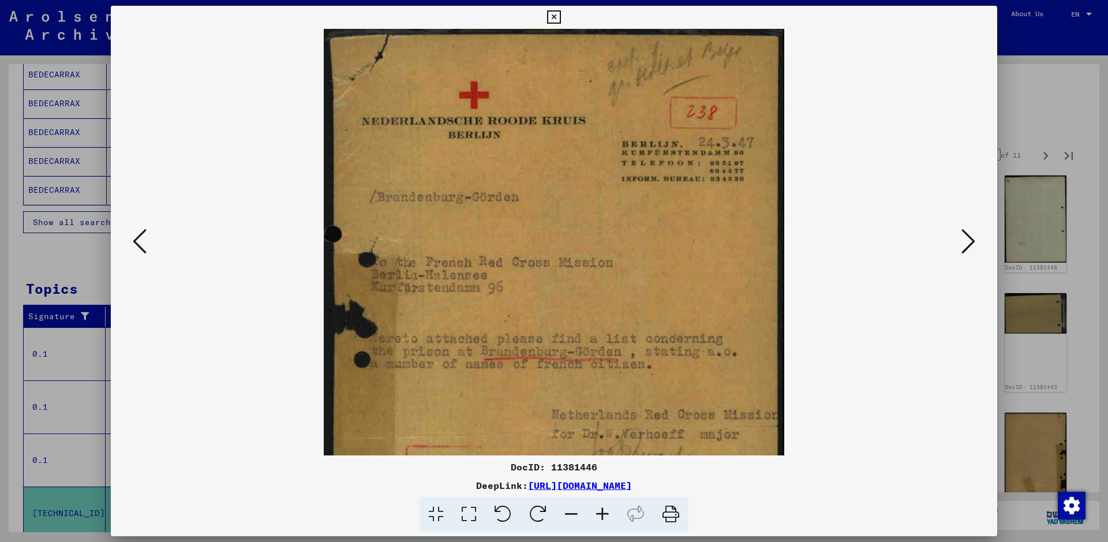
click at [969, 246] on icon at bounding box center [968, 241] width 14 height 28
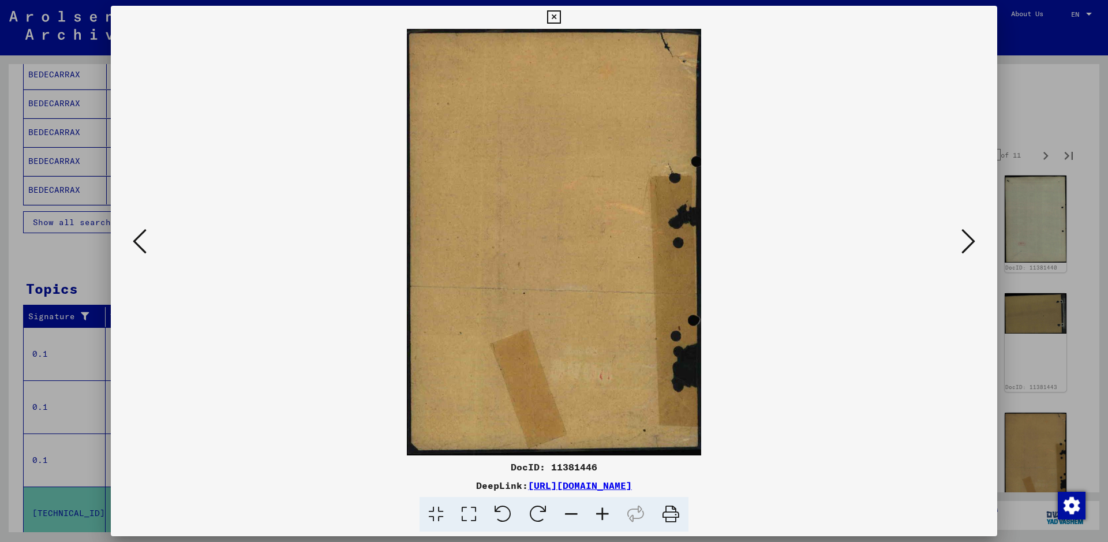
click at [969, 241] on icon at bounding box center [968, 241] width 14 height 28
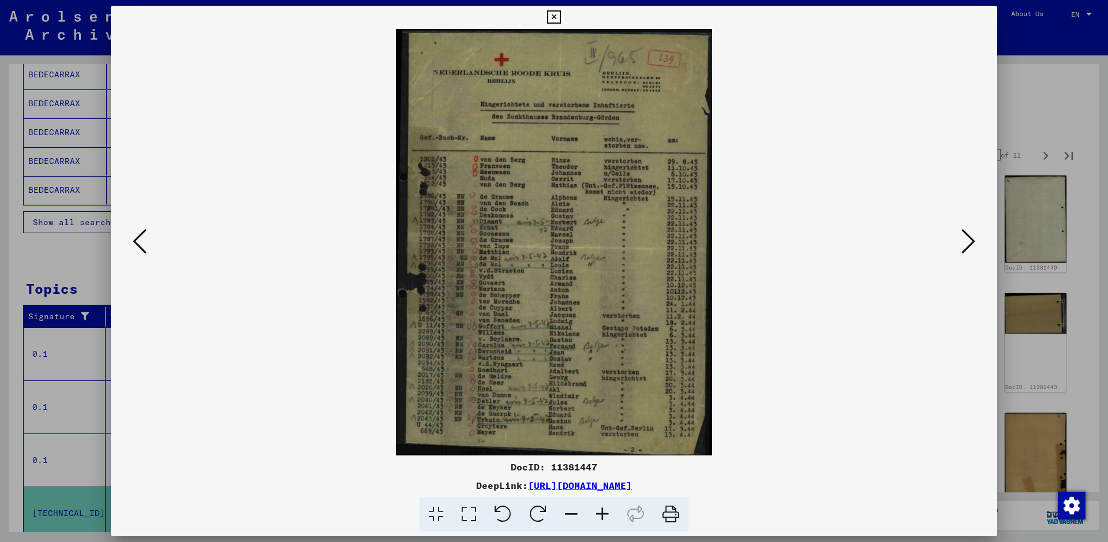
click at [608, 513] on icon at bounding box center [602, 514] width 31 height 35
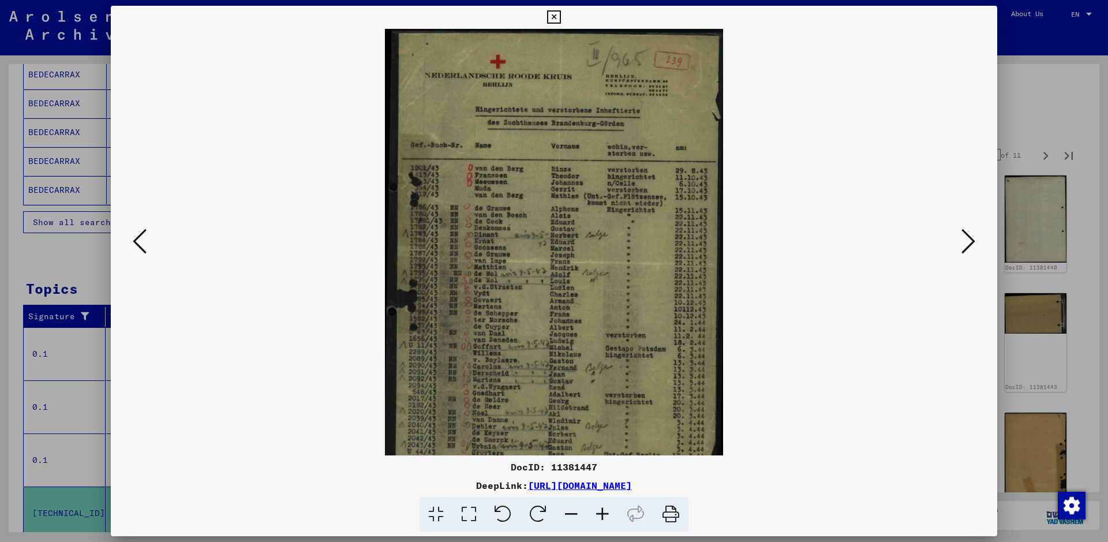
click at [608, 513] on icon at bounding box center [602, 514] width 31 height 35
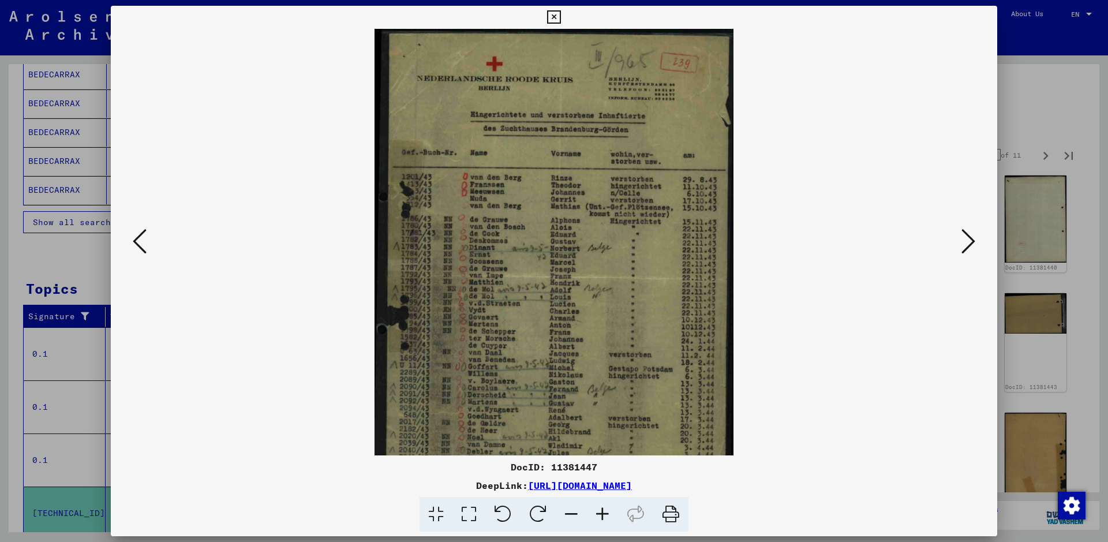
click at [608, 513] on icon at bounding box center [602, 514] width 31 height 35
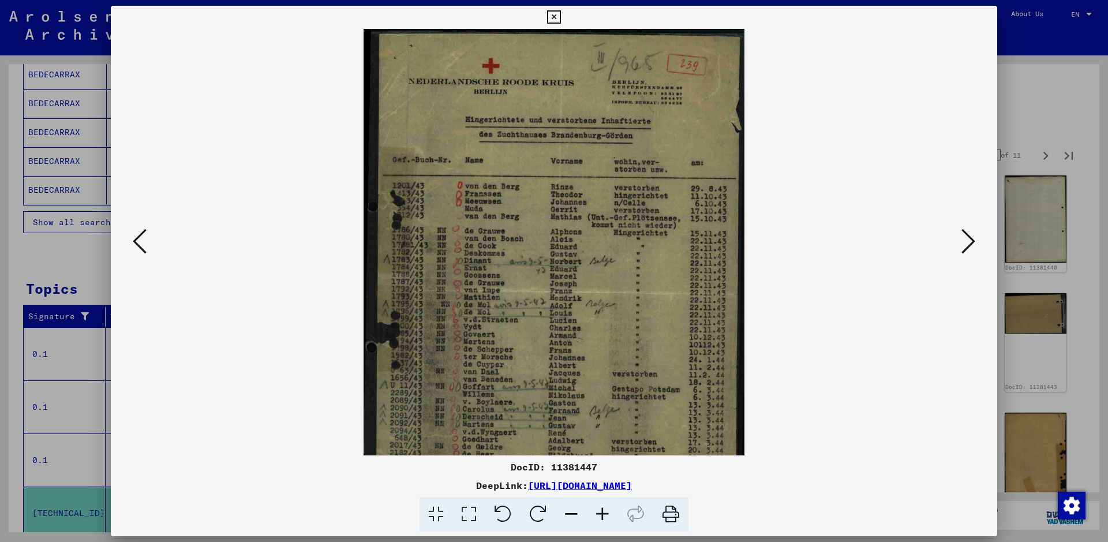
click at [608, 513] on icon at bounding box center [602, 514] width 31 height 35
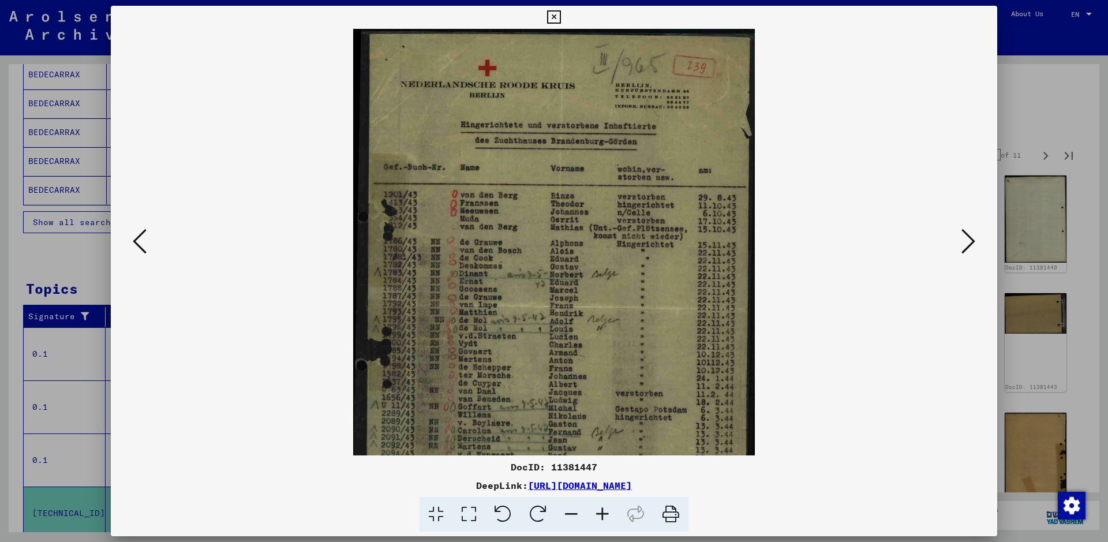
click at [608, 513] on icon at bounding box center [602, 514] width 31 height 35
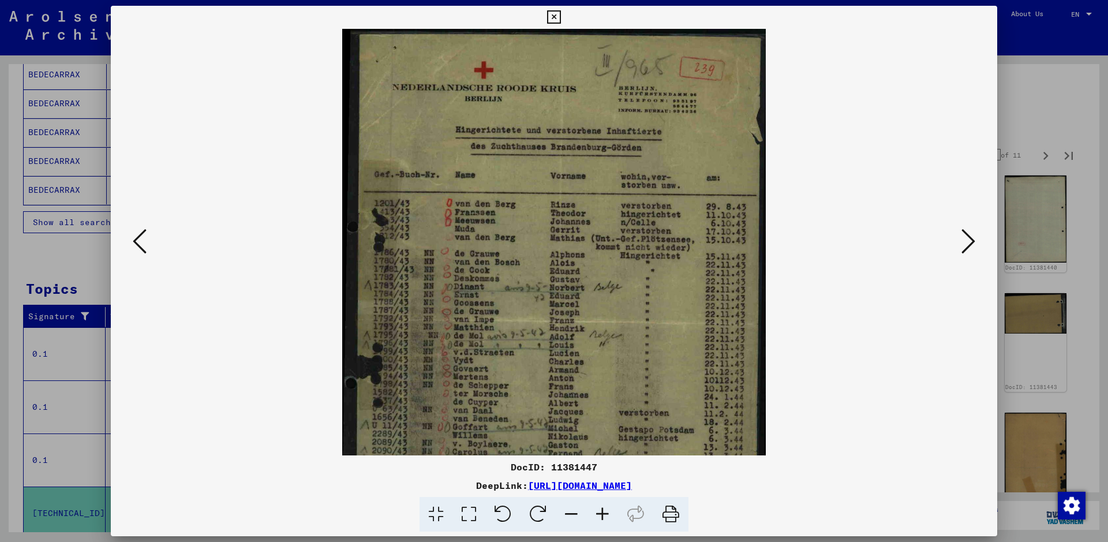
click at [608, 513] on icon at bounding box center [602, 514] width 31 height 35
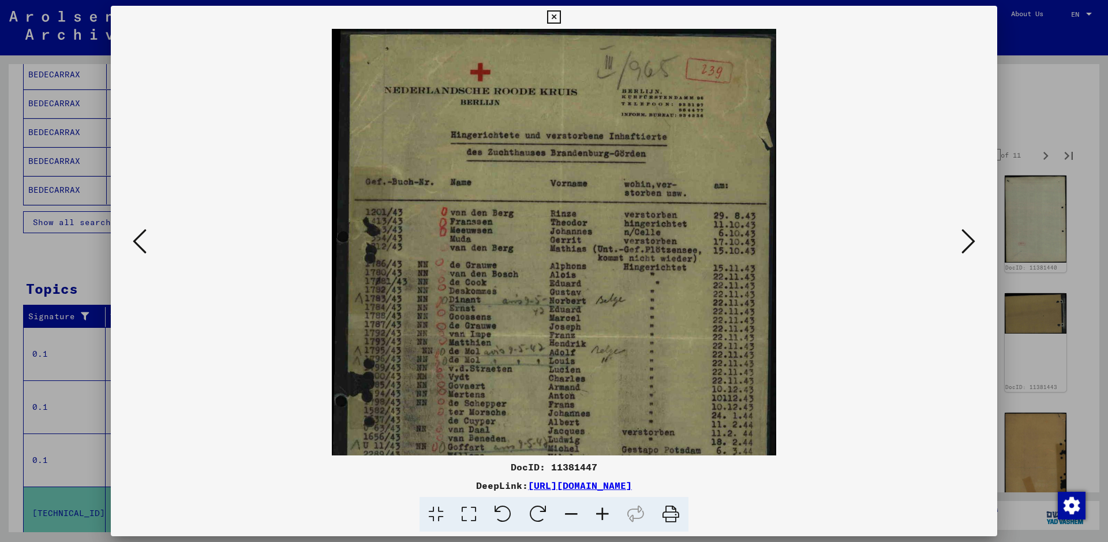
click at [608, 513] on icon at bounding box center [602, 514] width 31 height 35
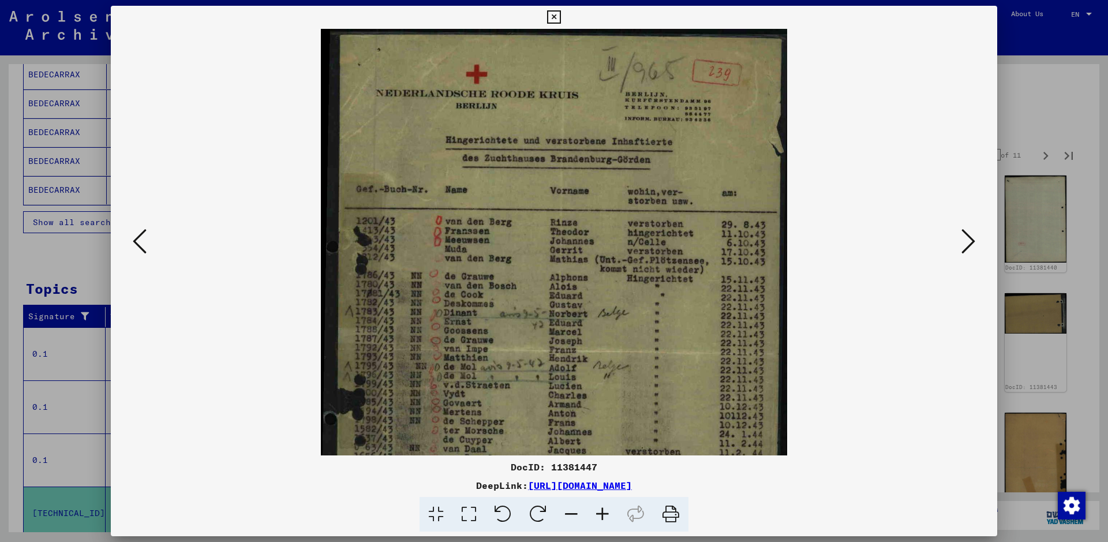
click at [608, 513] on icon at bounding box center [602, 514] width 31 height 35
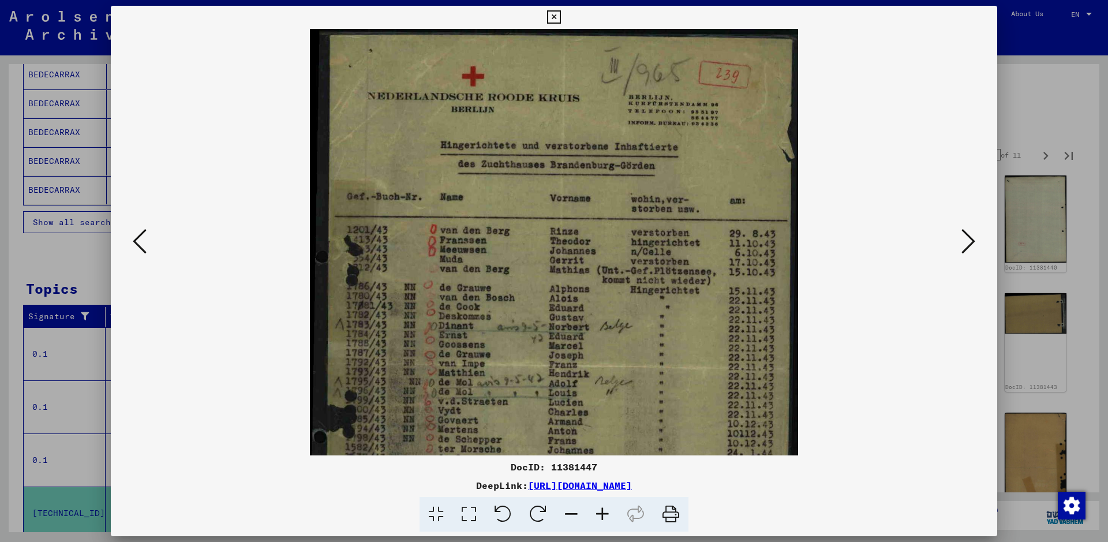
click at [608, 513] on icon at bounding box center [602, 514] width 31 height 35
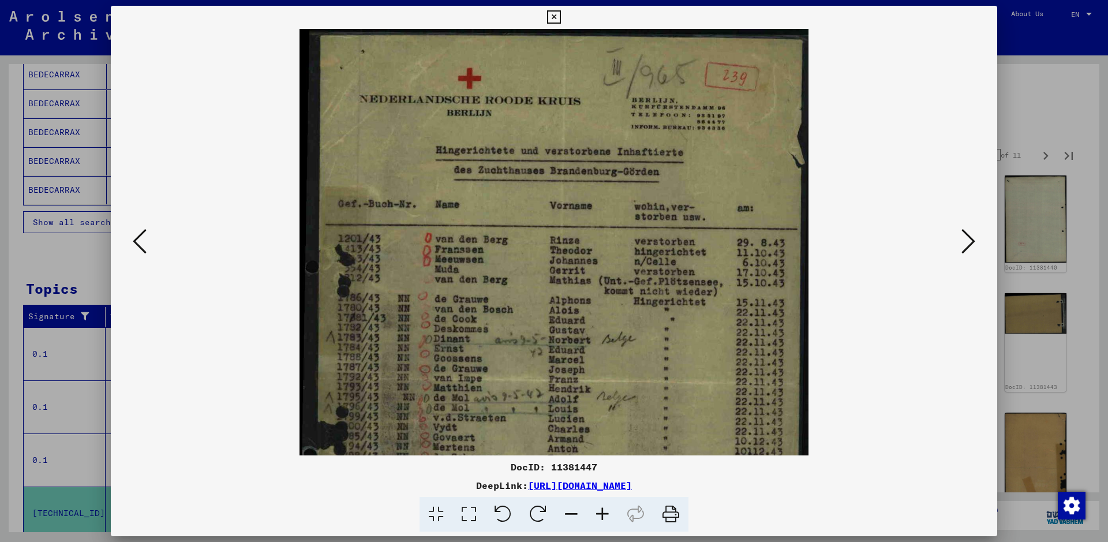
click at [608, 513] on icon at bounding box center [602, 514] width 31 height 35
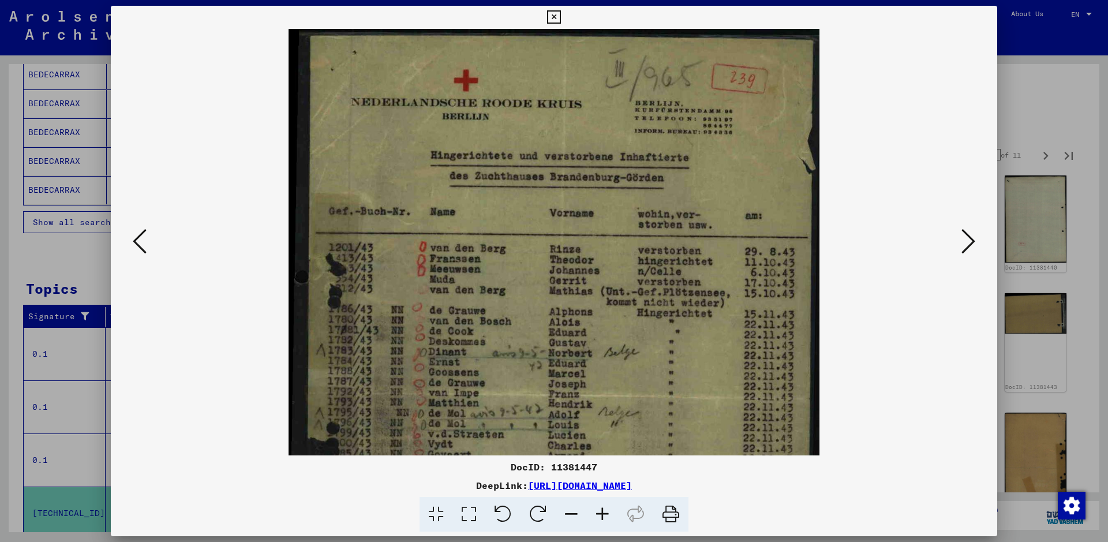
click at [608, 513] on icon at bounding box center [602, 514] width 31 height 35
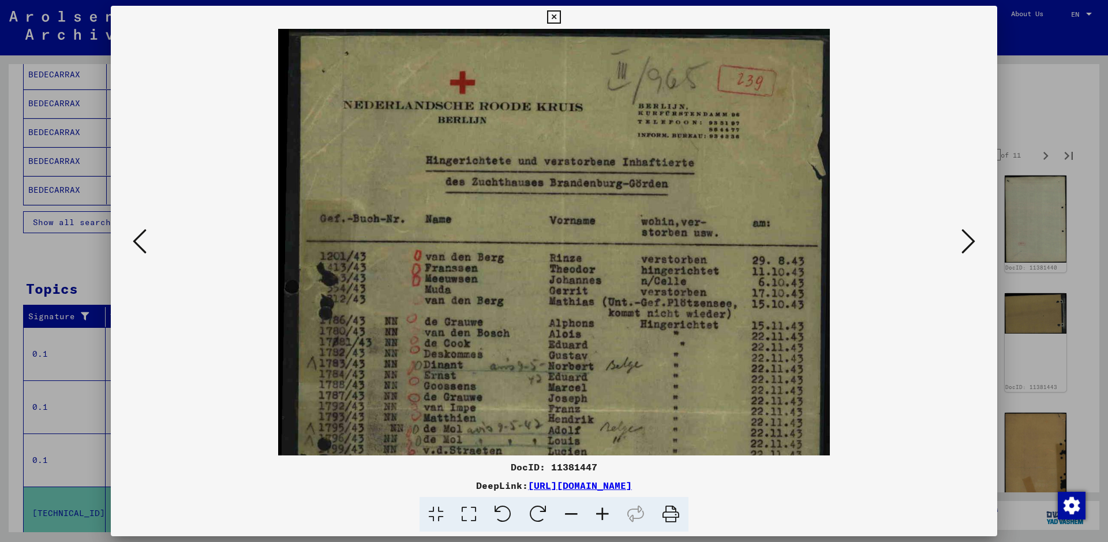
click at [964, 236] on icon at bounding box center [968, 241] width 14 height 28
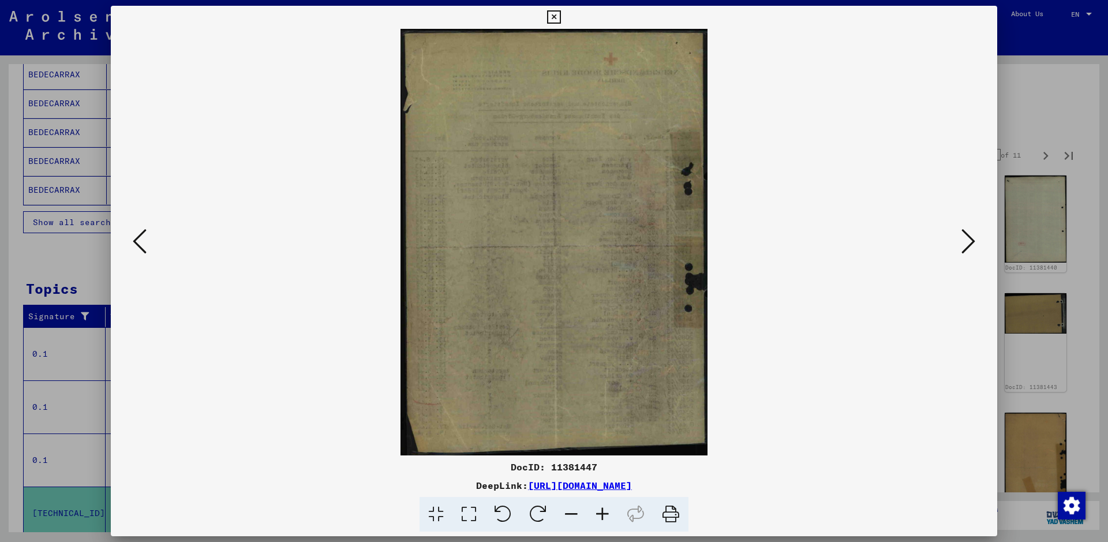
click at [964, 236] on icon at bounding box center [968, 241] width 14 height 28
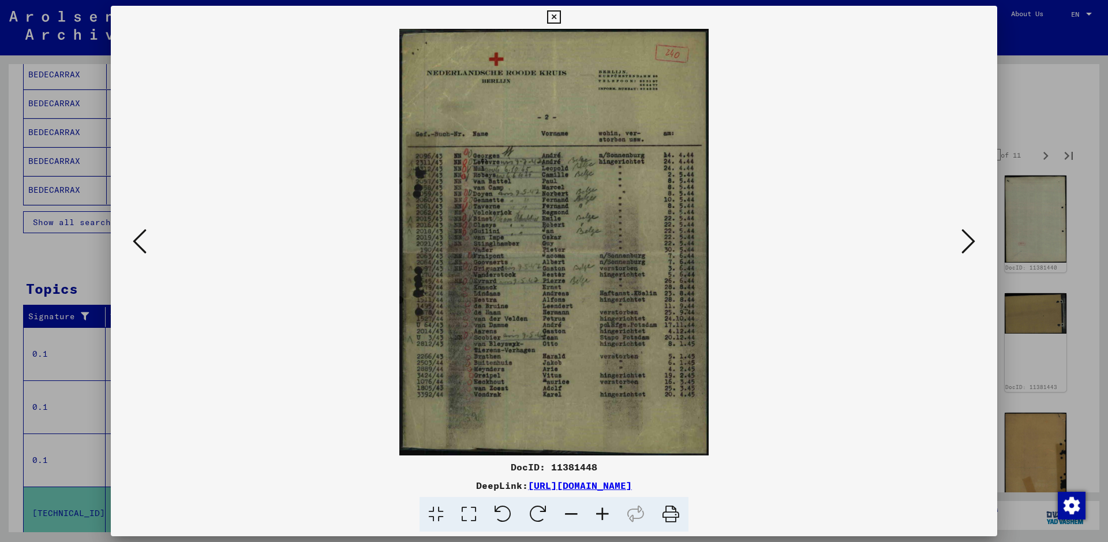
click at [964, 234] on icon at bounding box center [968, 241] width 14 height 28
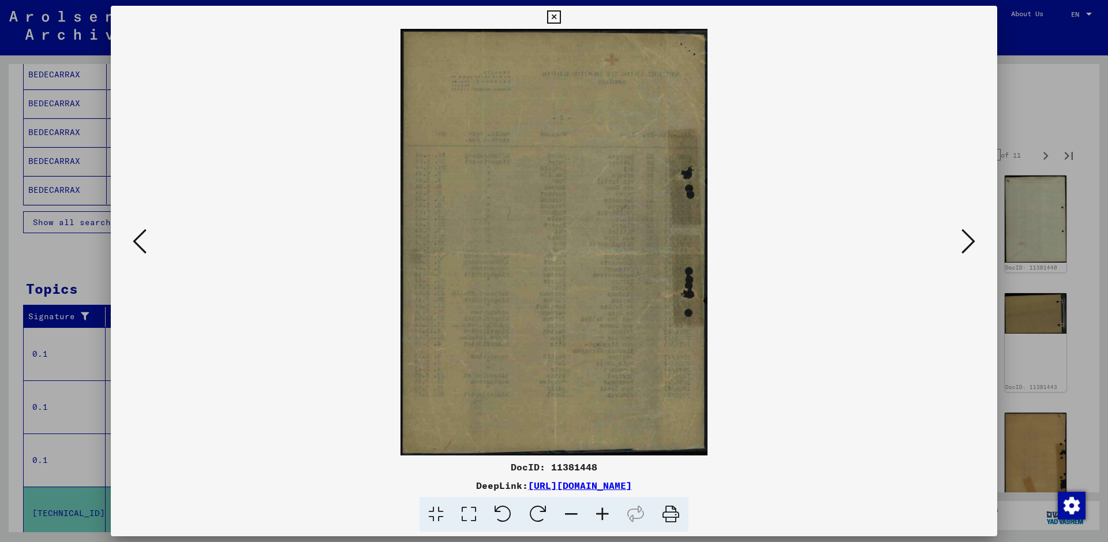
click at [964, 234] on icon at bounding box center [968, 241] width 14 height 28
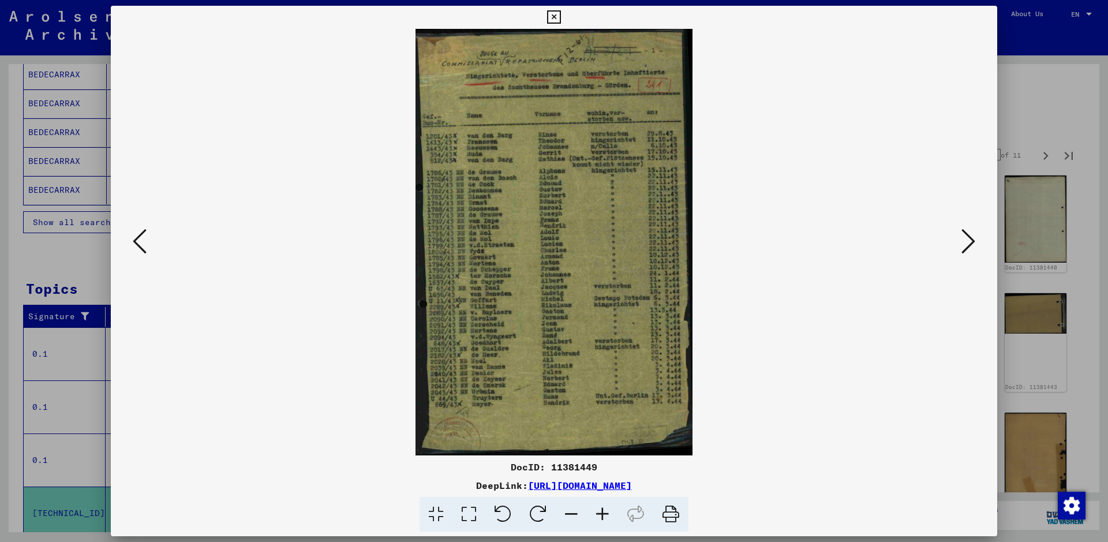
click at [598, 516] on icon at bounding box center [602, 514] width 31 height 35
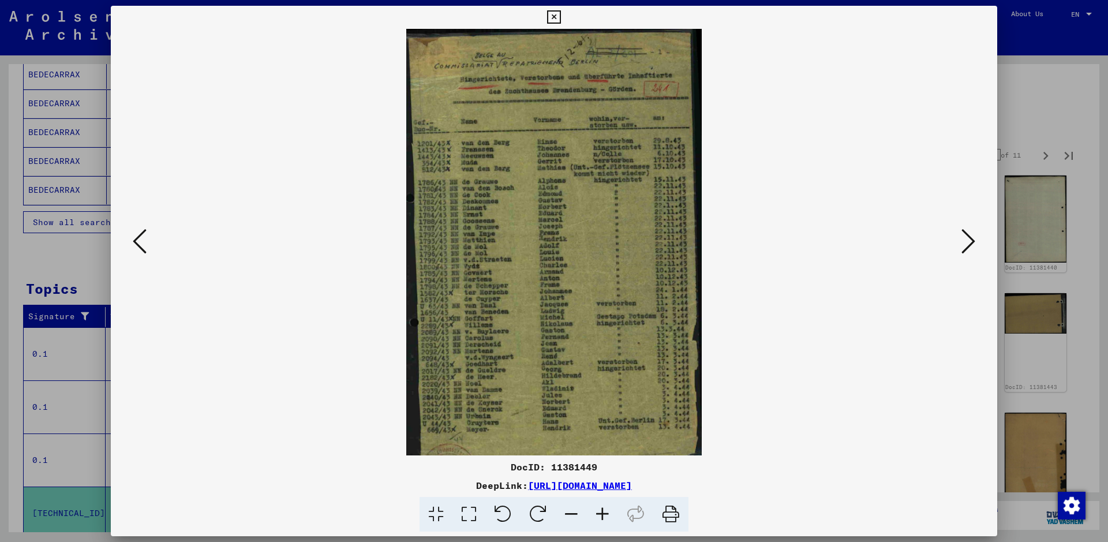
click at [598, 516] on icon at bounding box center [602, 514] width 31 height 35
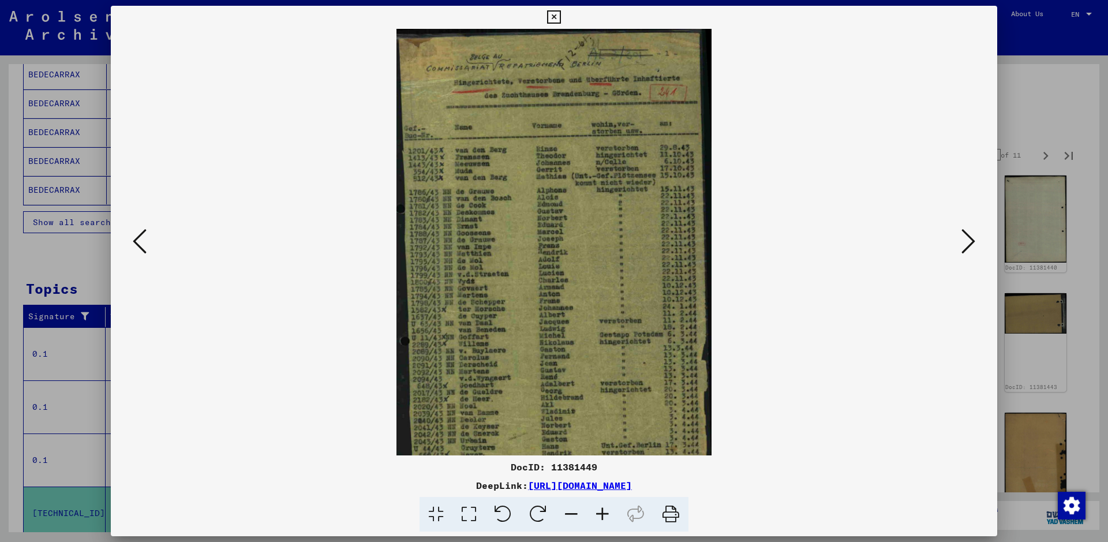
click at [598, 516] on icon at bounding box center [602, 514] width 31 height 35
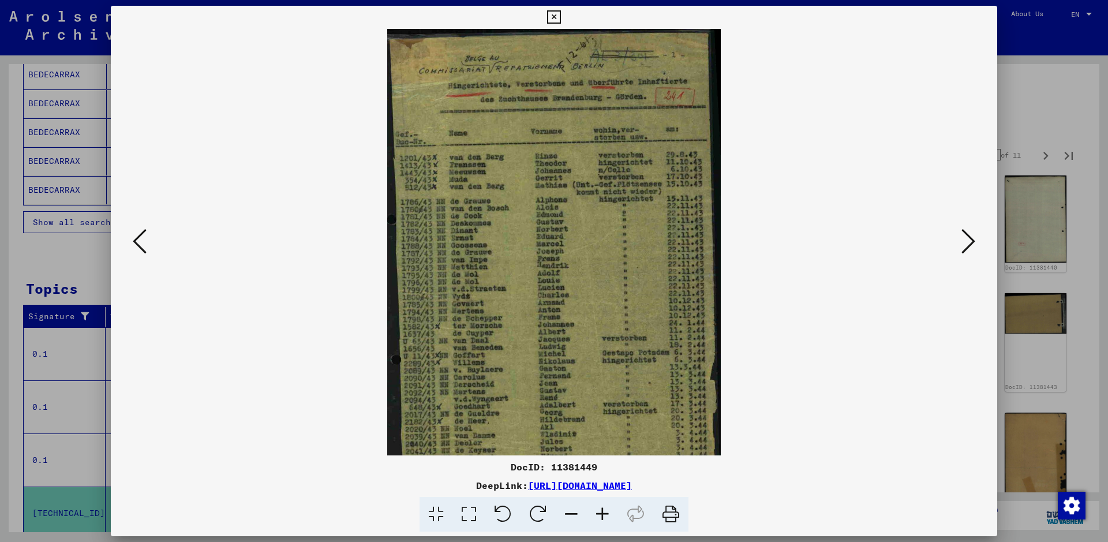
click at [598, 516] on icon at bounding box center [602, 514] width 31 height 35
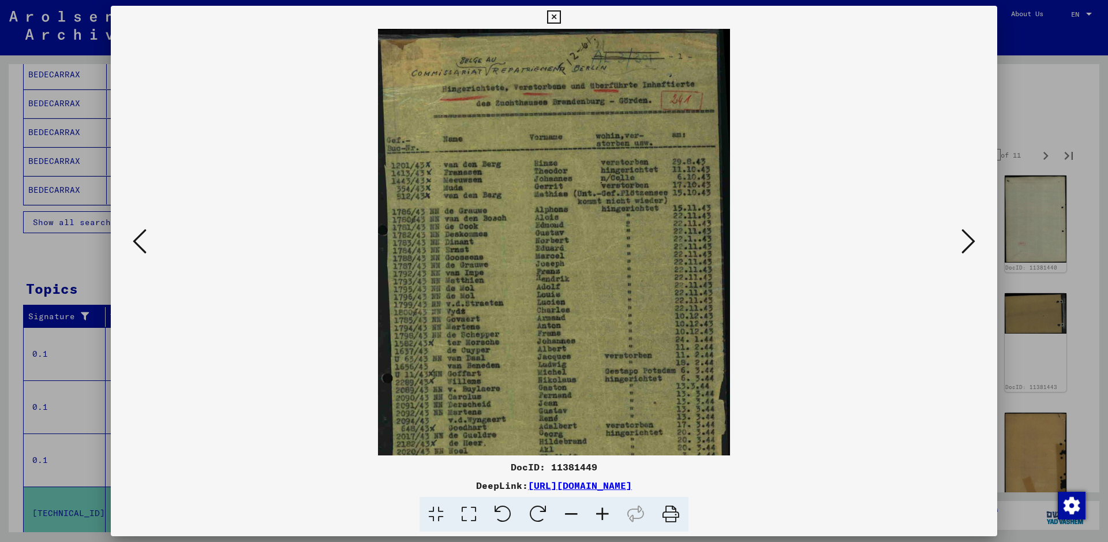
click at [598, 516] on icon at bounding box center [602, 514] width 31 height 35
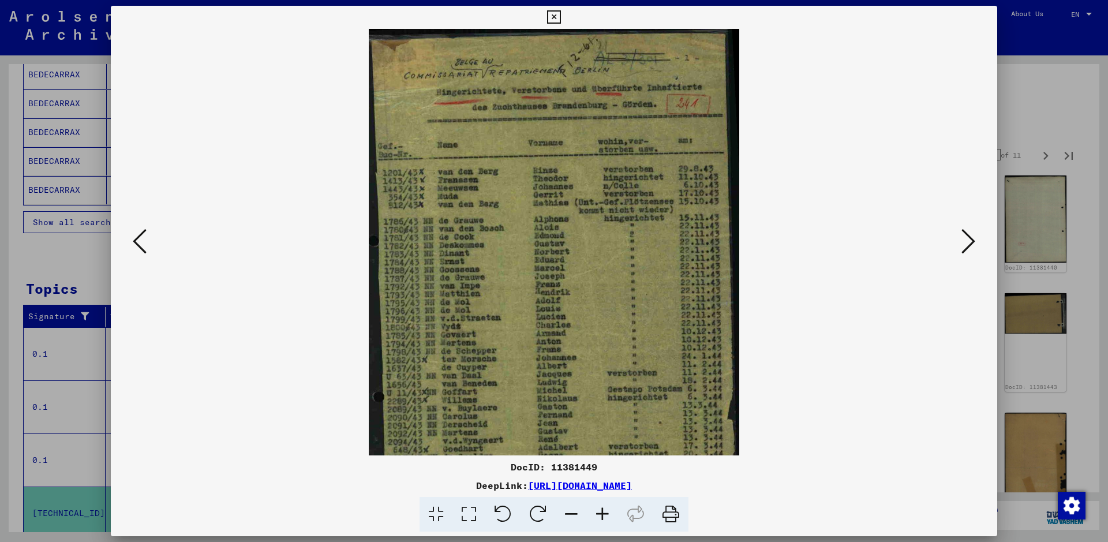
click at [598, 516] on icon at bounding box center [602, 514] width 31 height 35
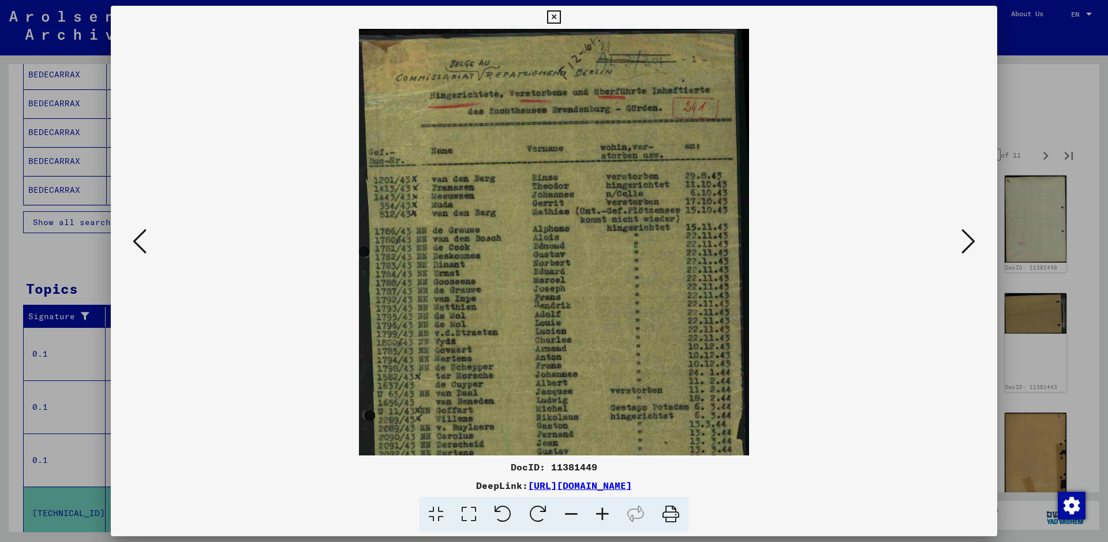
click at [598, 516] on icon at bounding box center [602, 514] width 31 height 35
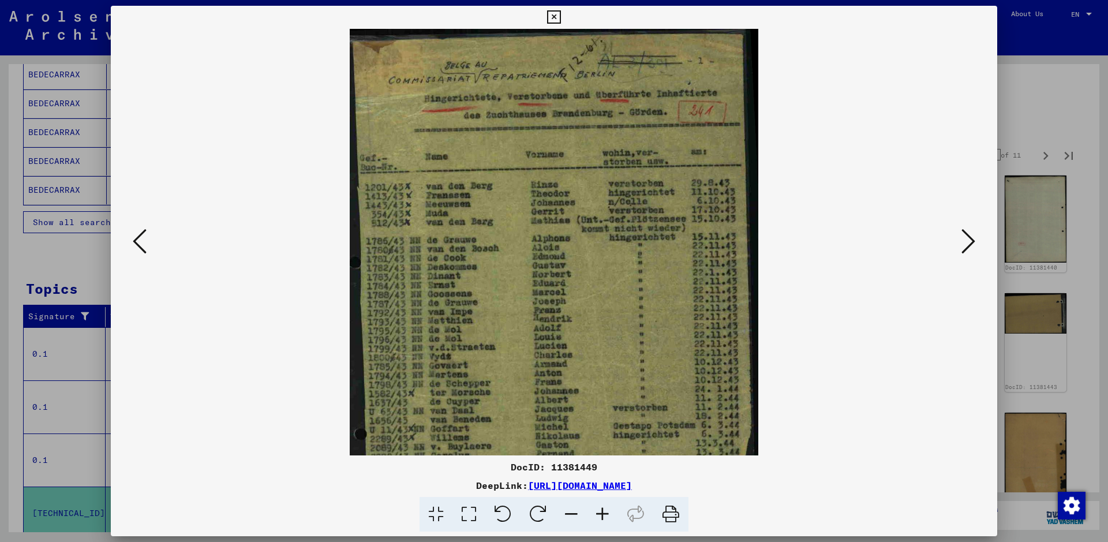
click at [598, 516] on icon at bounding box center [602, 514] width 31 height 35
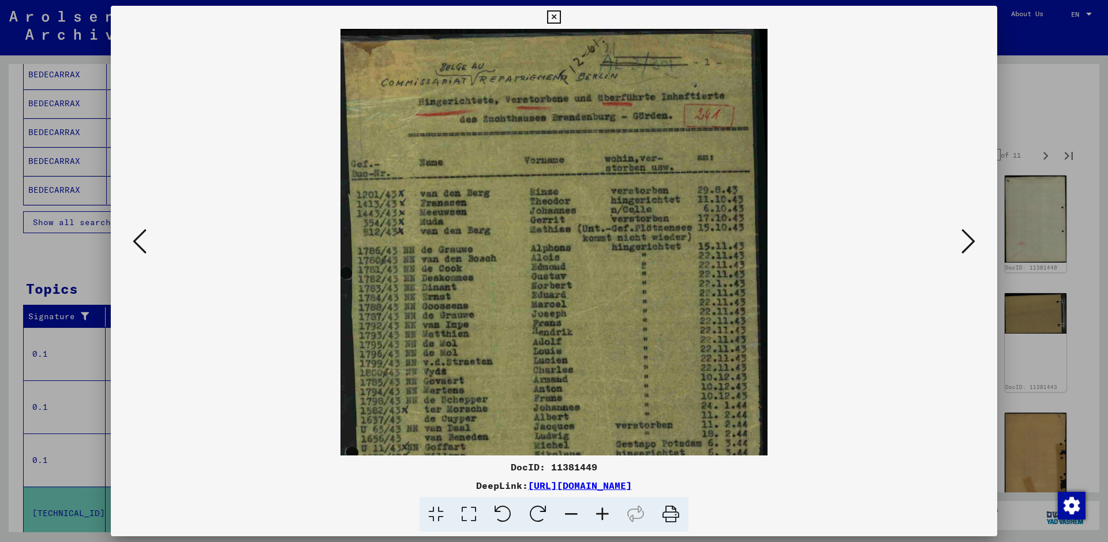
click at [598, 516] on icon at bounding box center [602, 514] width 31 height 35
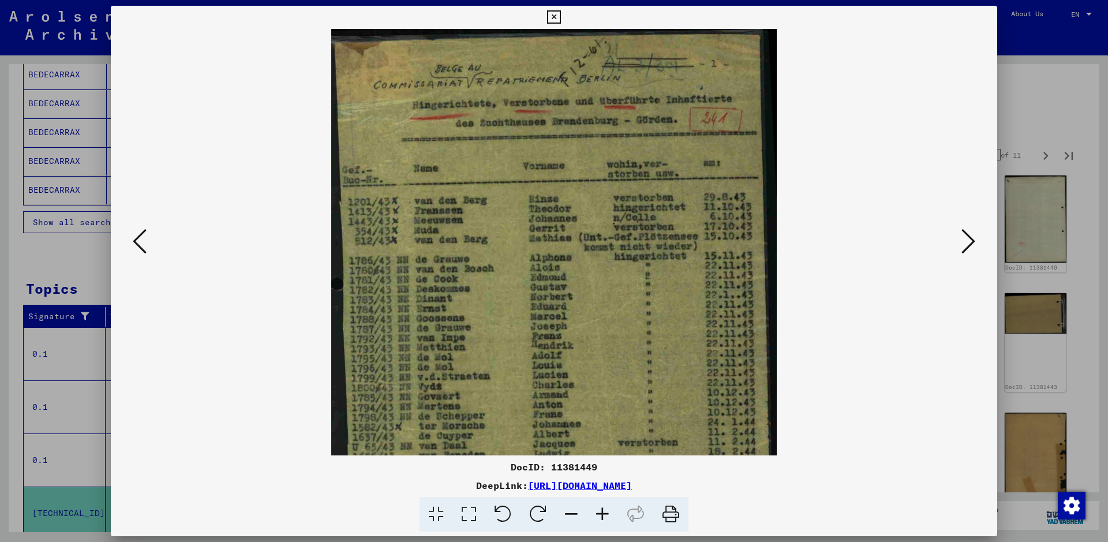
click at [598, 516] on icon at bounding box center [602, 514] width 31 height 35
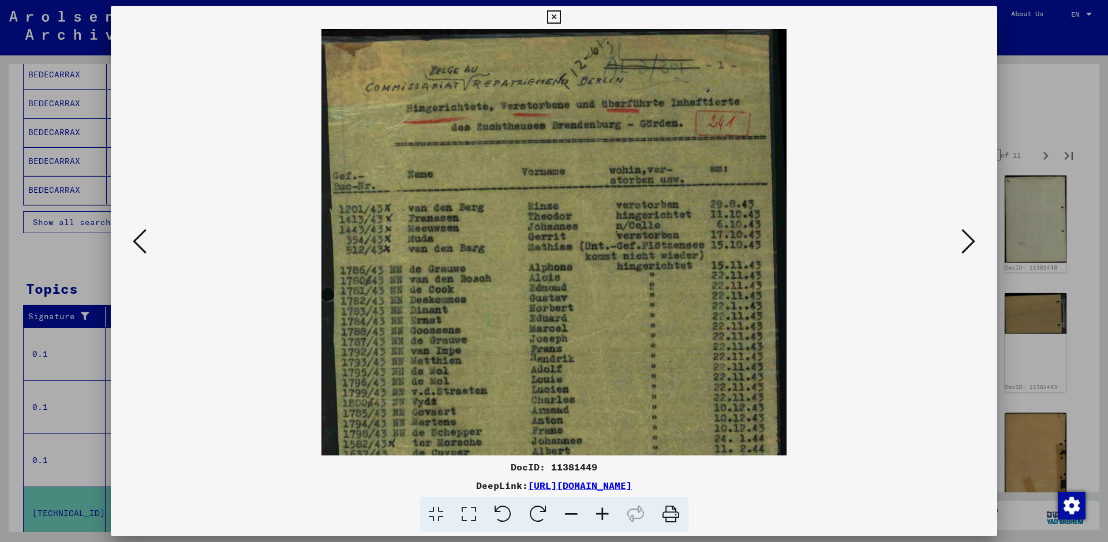
click at [598, 516] on icon at bounding box center [602, 514] width 31 height 35
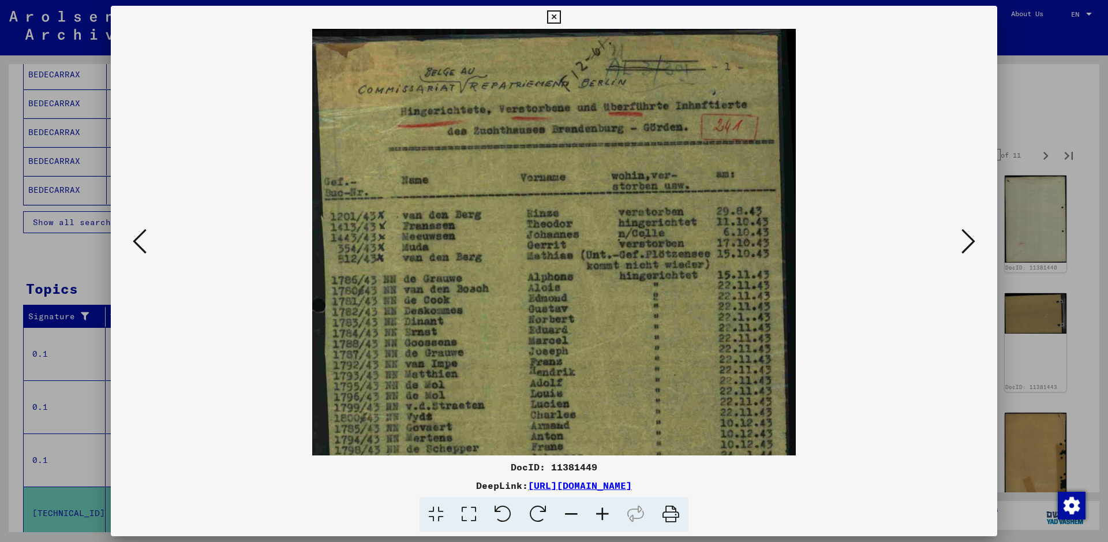
click at [598, 516] on icon at bounding box center [602, 514] width 31 height 35
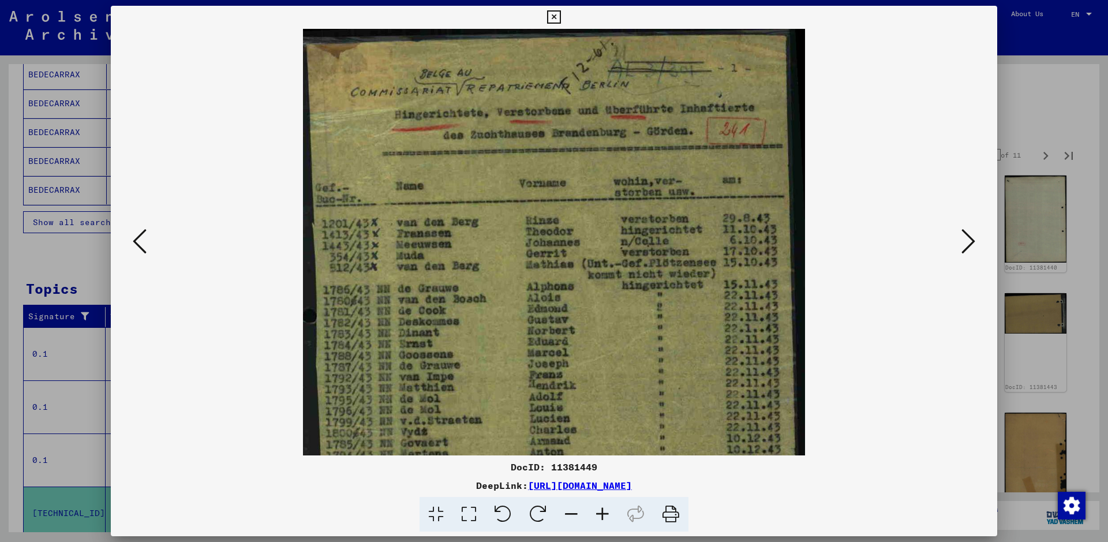
click at [598, 516] on icon at bounding box center [602, 514] width 31 height 35
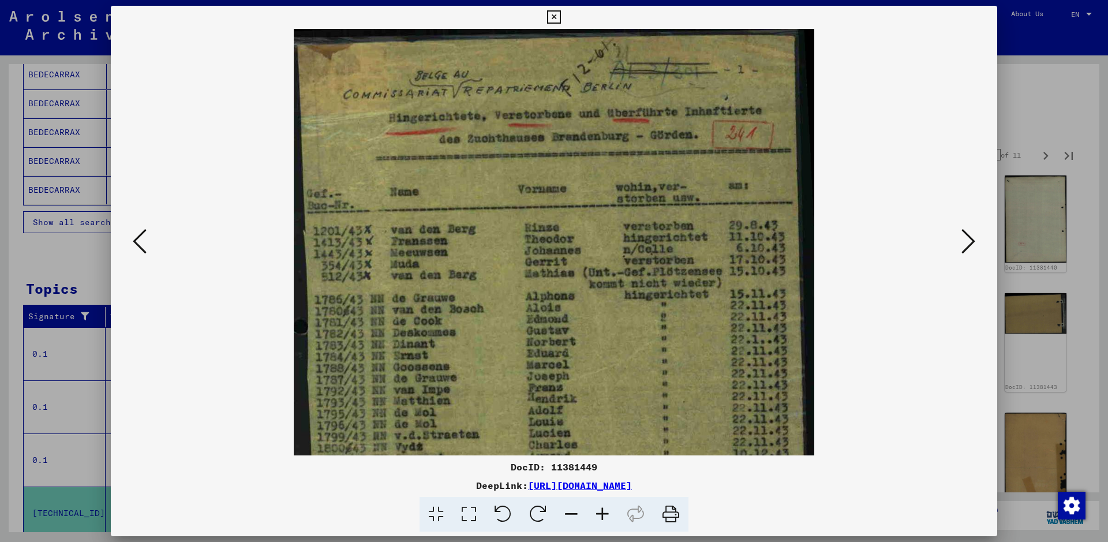
click at [598, 516] on icon at bounding box center [602, 514] width 31 height 35
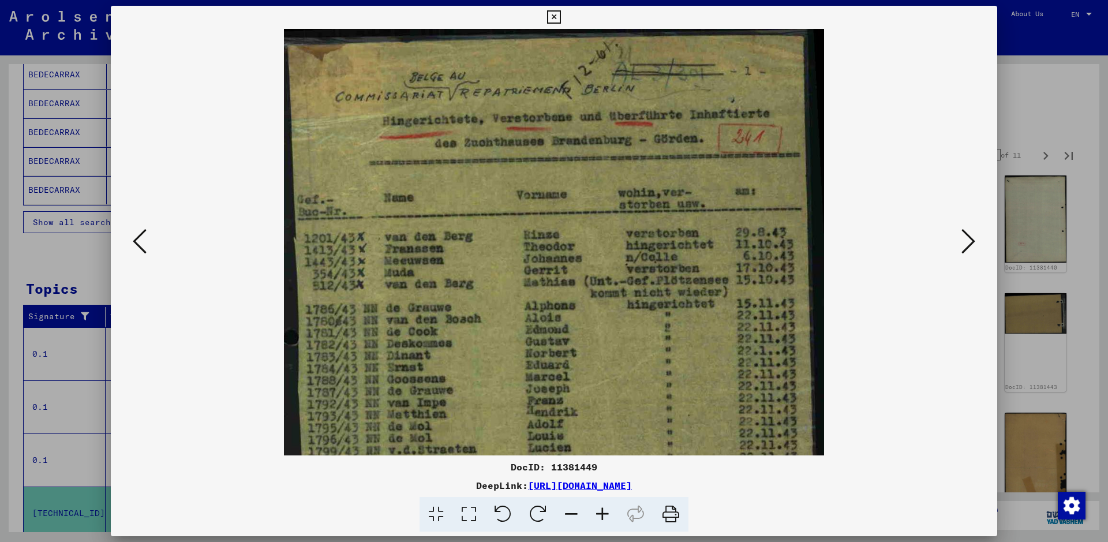
click at [598, 516] on icon at bounding box center [602, 514] width 31 height 35
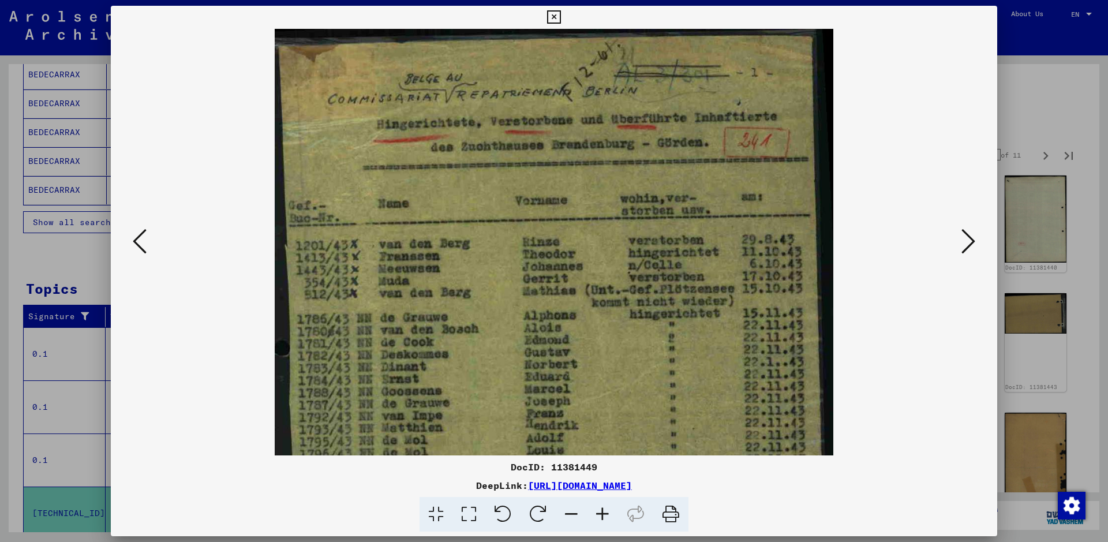
click at [598, 516] on icon at bounding box center [602, 514] width 31 height 35
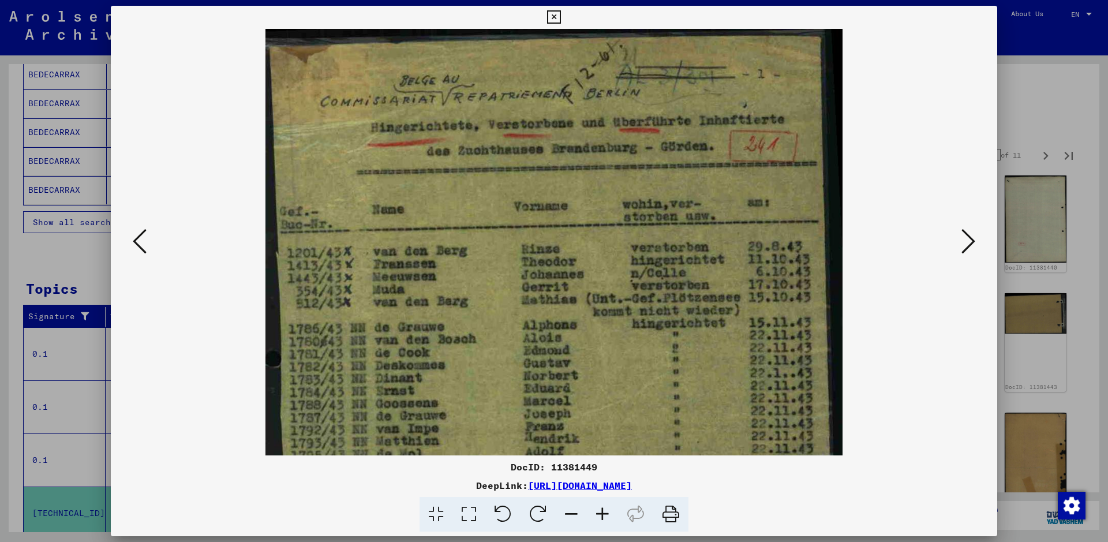
click at [1079, 121] on div at bounding box center [554, 271] width 1108 height 542
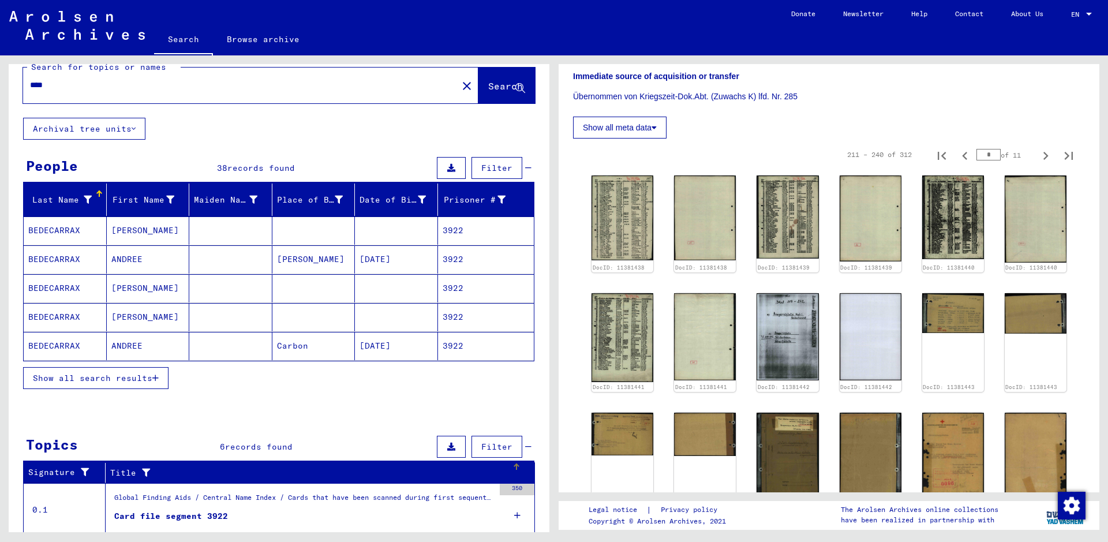
scroll to position [0, 0]
